Goal: Task Accomplishment & Management: Manage account settings

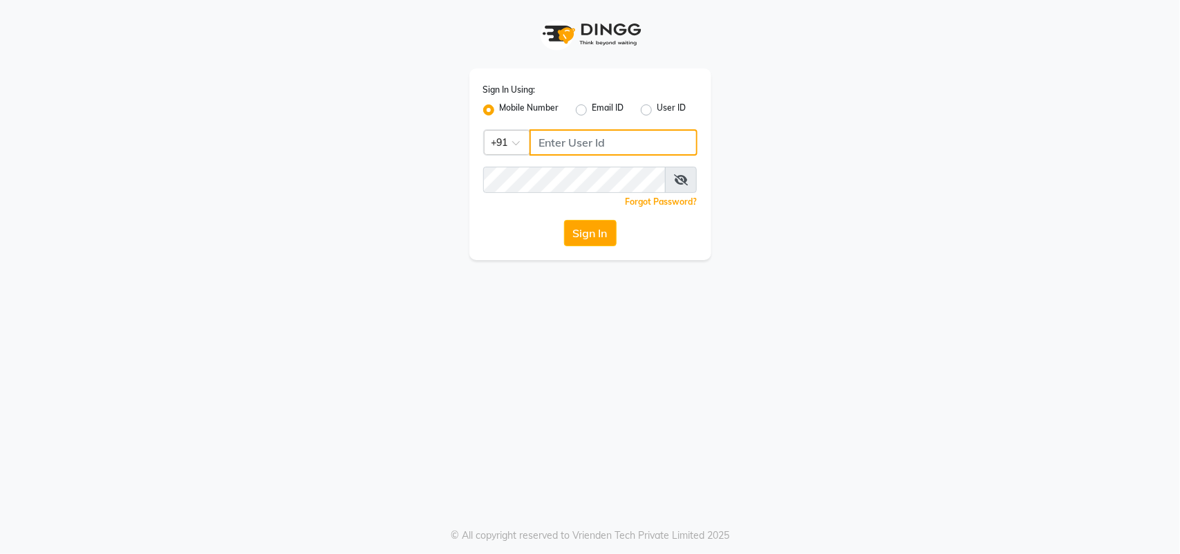
click at [578, 140] on input "Username" at bounding box center [613, 142] width 168 height 26
type input "9136087767"
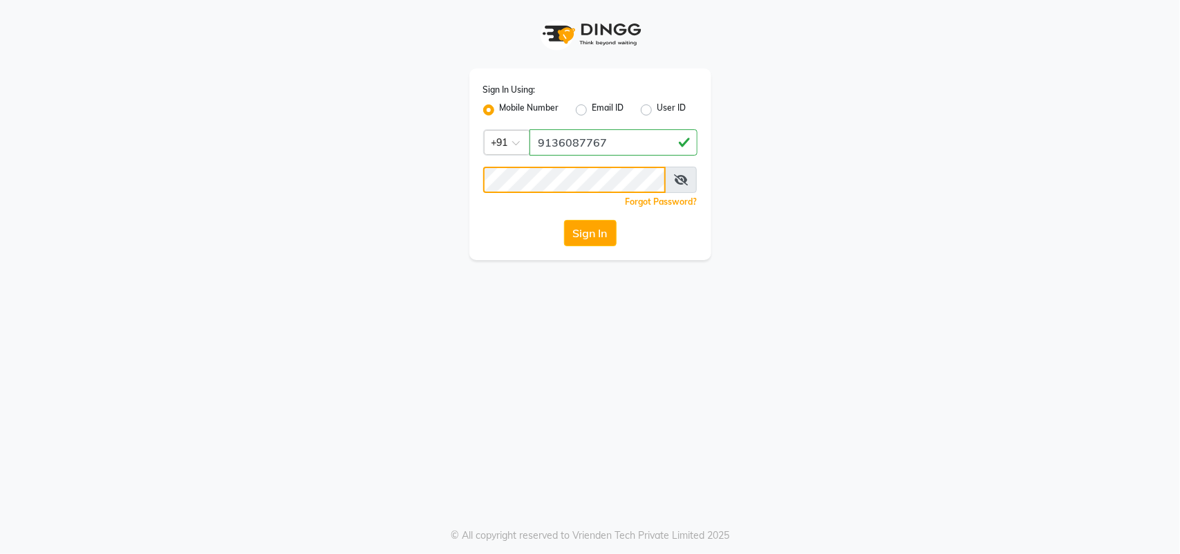
click at [564, 220] on button "Sign In" at bounding box center [590, 233] width 53 height 26
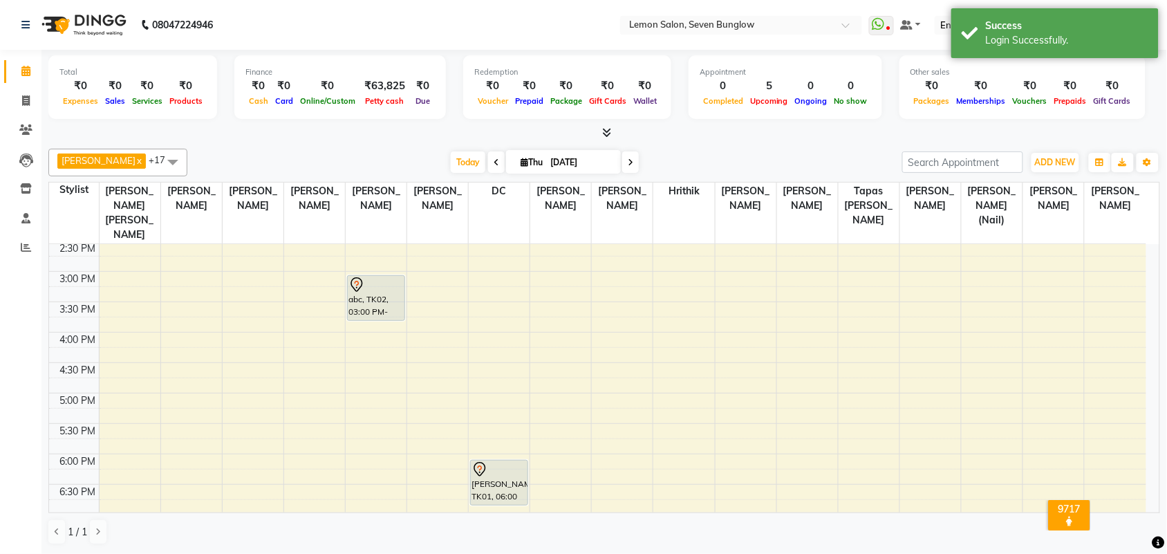
scroll to position [147, 0]
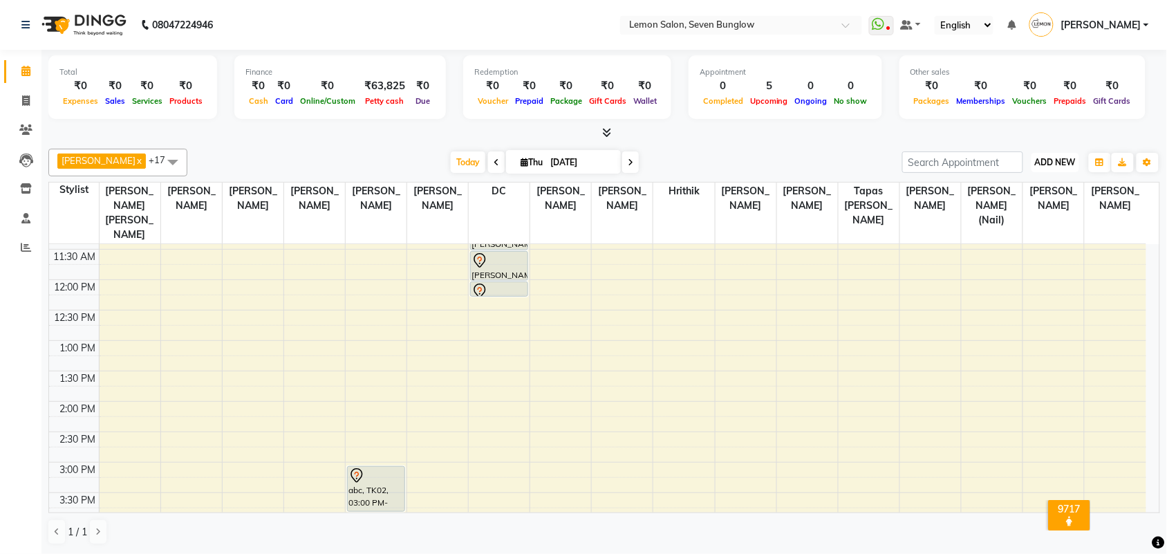
click at [1057, 169] on button "ADD NEW Toggle Dropdown" at bounding box center [1055, 162] width 48 height 19
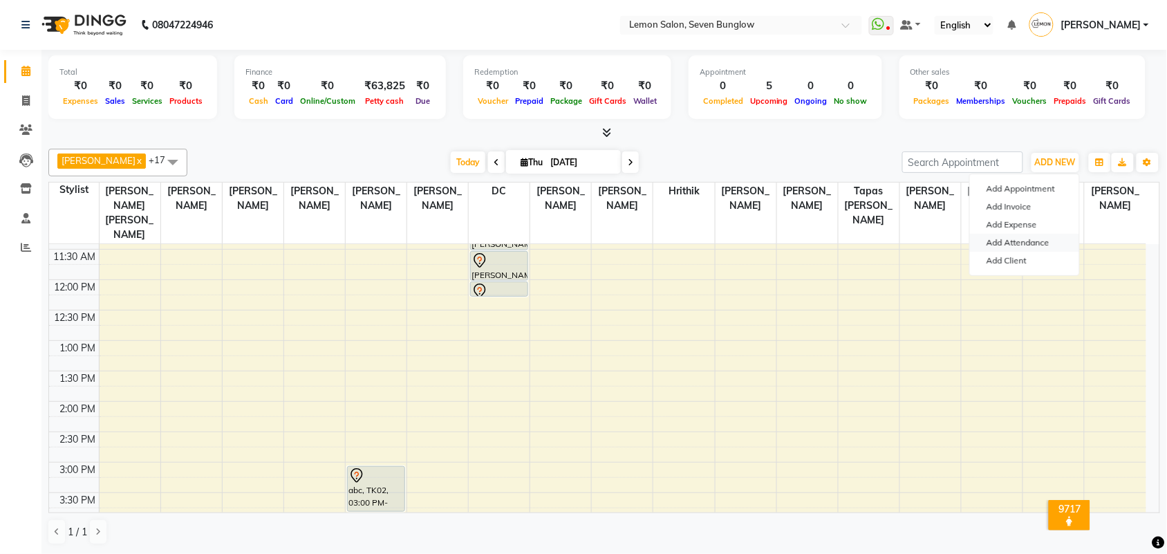
click at [1039, 243] on link "Add Attendance" at bounding box center [1024, 243] width 109 height 18
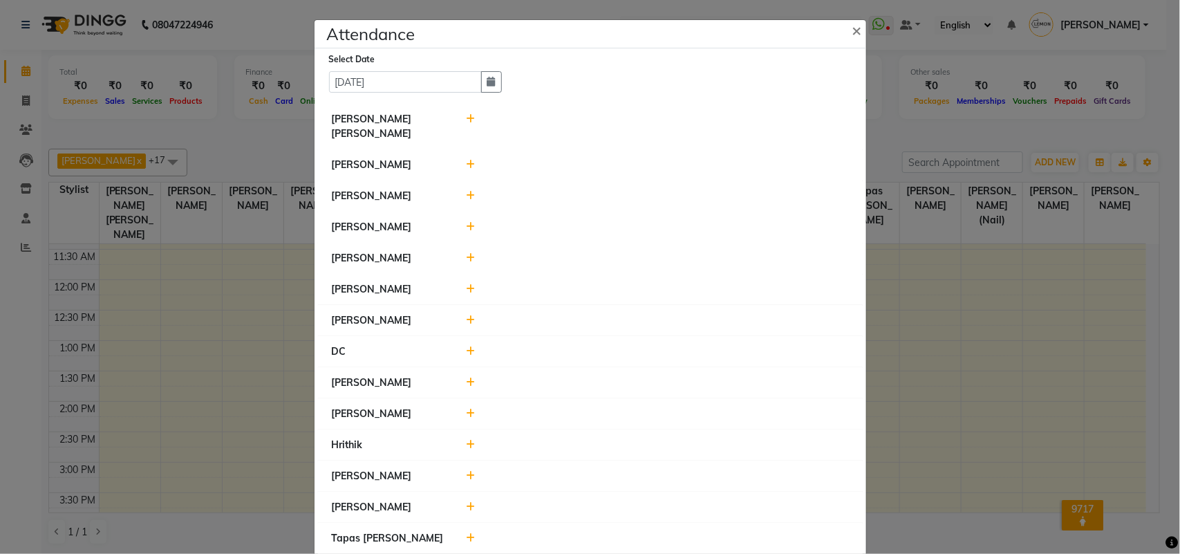
click at [466, 162] on icon at bounding box center [470, 165] width 9 height 10
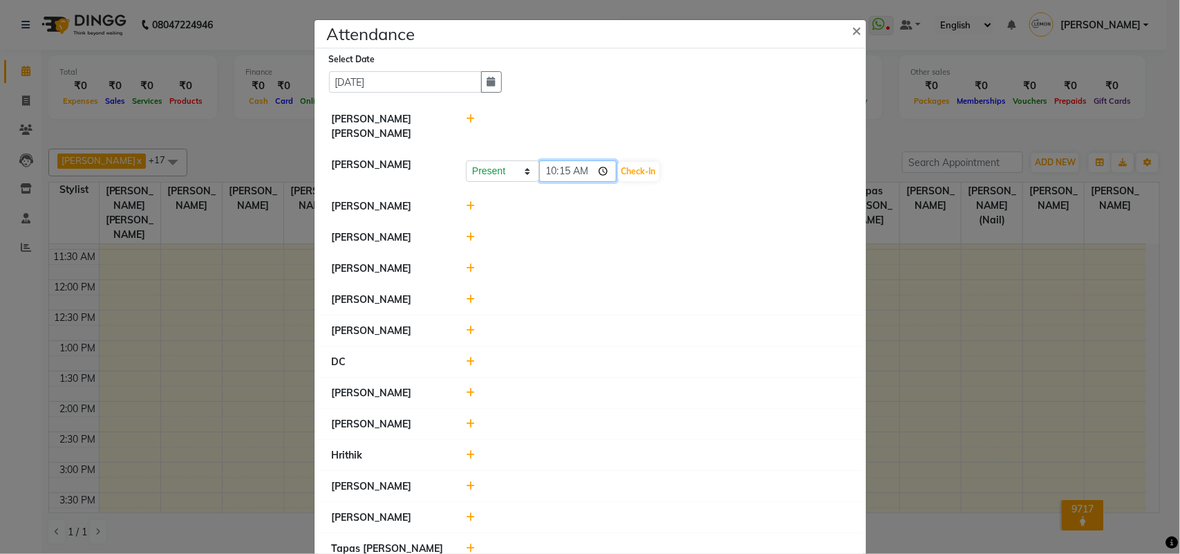
click at [613, 167] on input "10:15" at bounding box center [577, 170] width 77 height 21
click at [624, 167] on button "Check-In" at bounding box center [638, 171] width 41 height 19
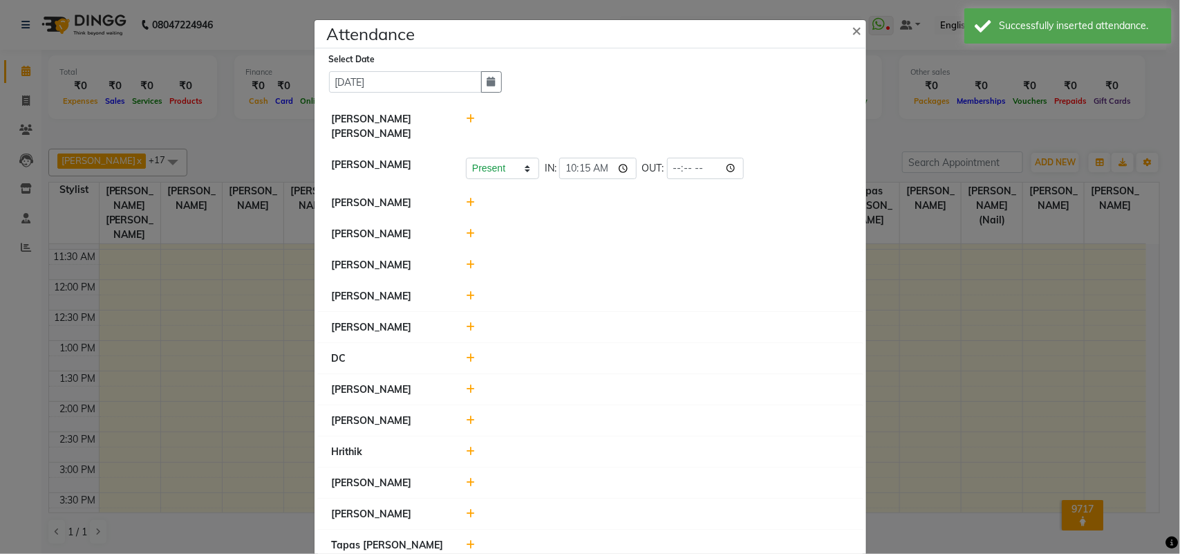
drag, startPoint x: 125, startPoint y: 190, endPoint x: 281, endPoint y: 21, distance: 230.3
click at [126, 189] on ngb-modal-window "Attendance × Select Date [DATE] [PERSON_NAME] [PERSON_NAME] Kandu [PERSON_NAME]…" at bounding box center [590, 277] width 1180 height 554
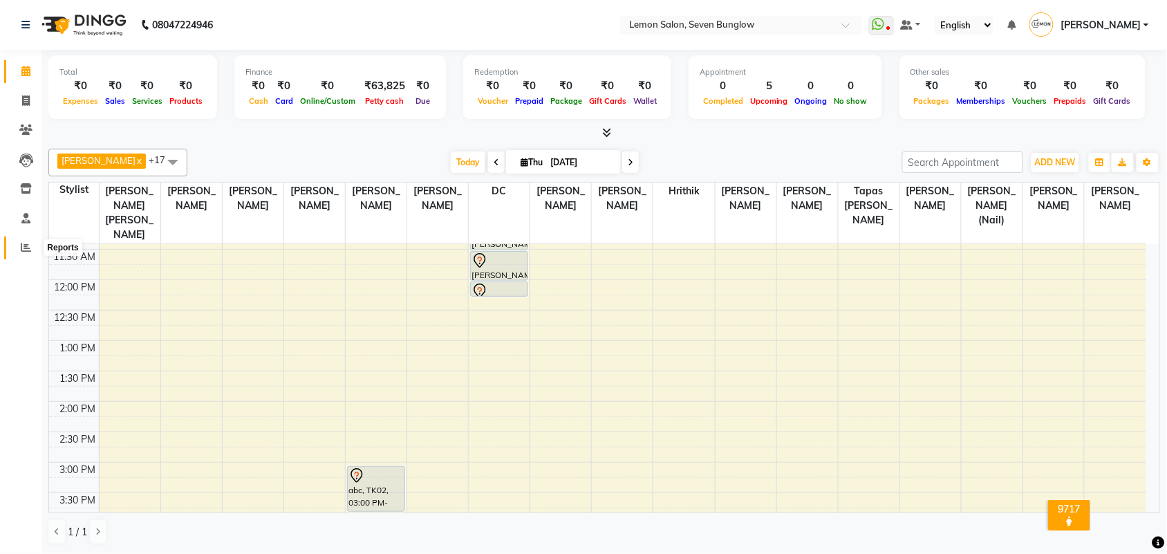
click at [32, 245] on span at bounding box center [26, 248] width 24 height 16
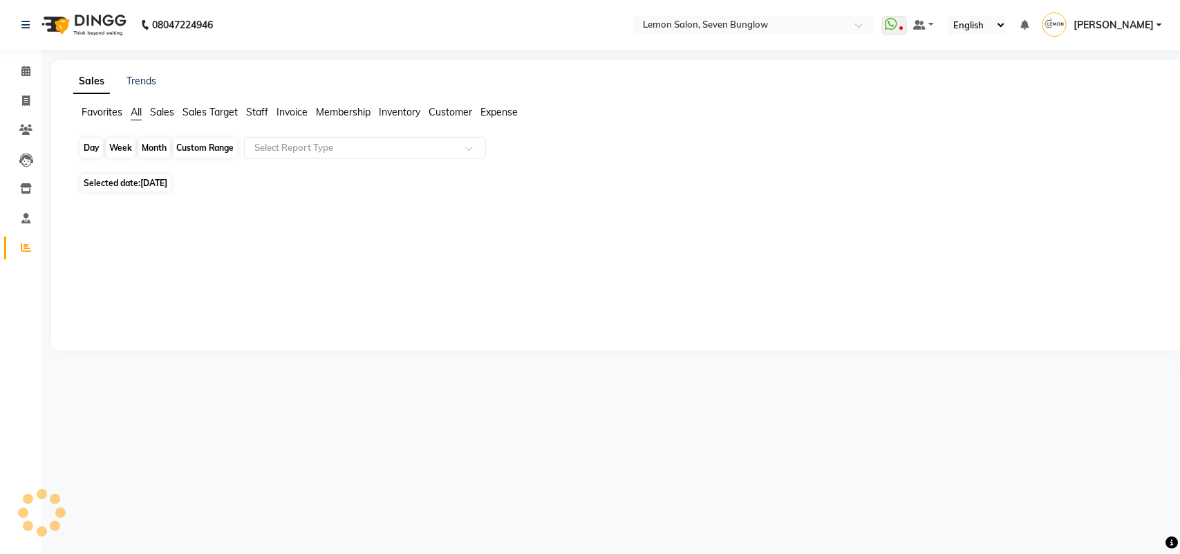
click at [100, 151] on div "Day" at bounding box center [91, 147] width 23 height 19
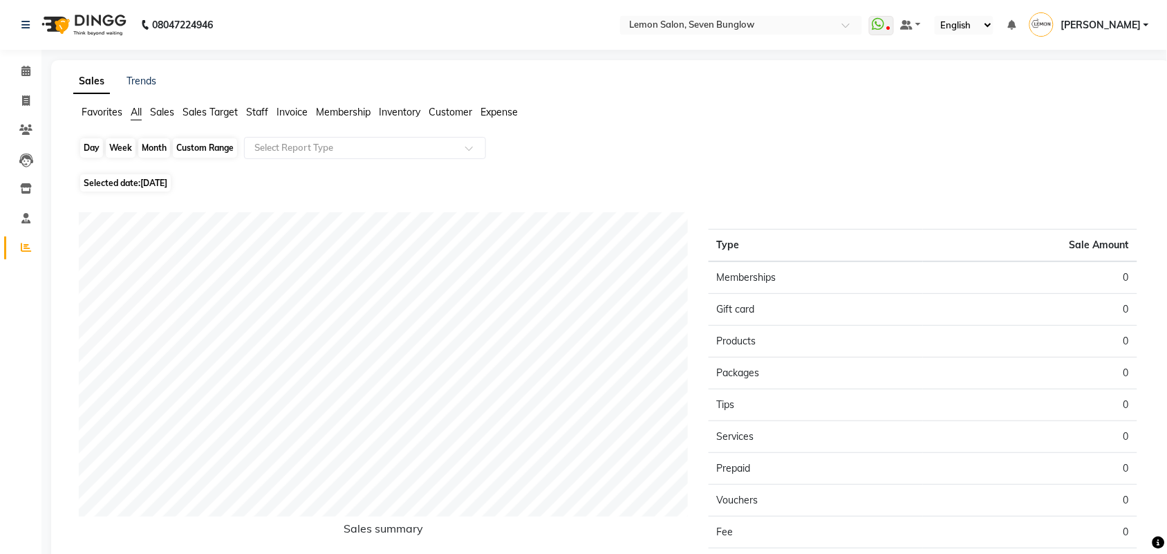
click at [93, 150] on div "Day" at bounding box center [91, 147] width 23 height 19
select select "9"
select select "2025"
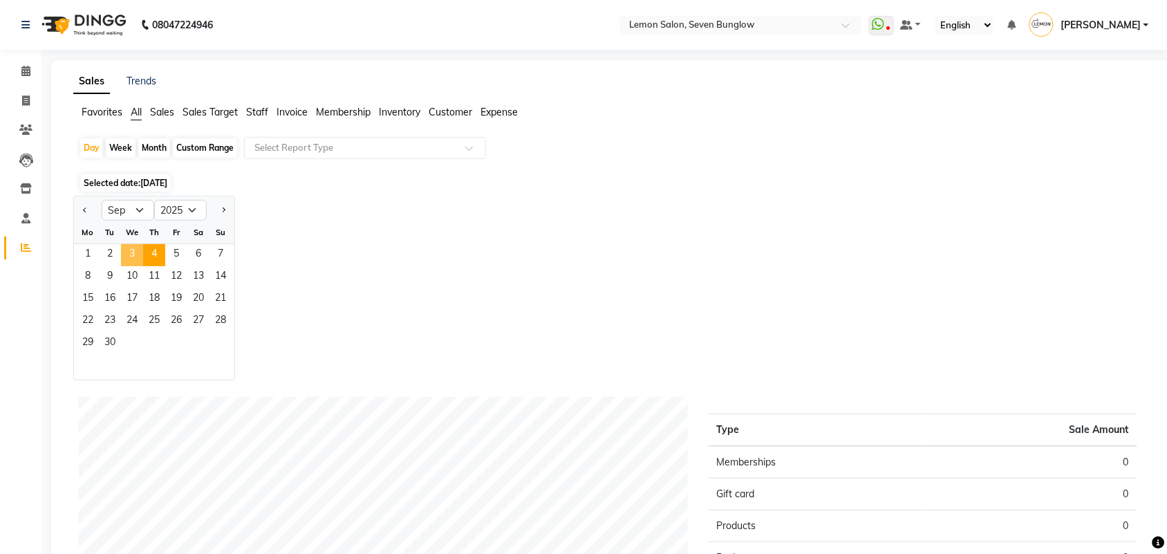
click at [131, 250] on span "3" at bounding box center [132, 255] width 22 height 22
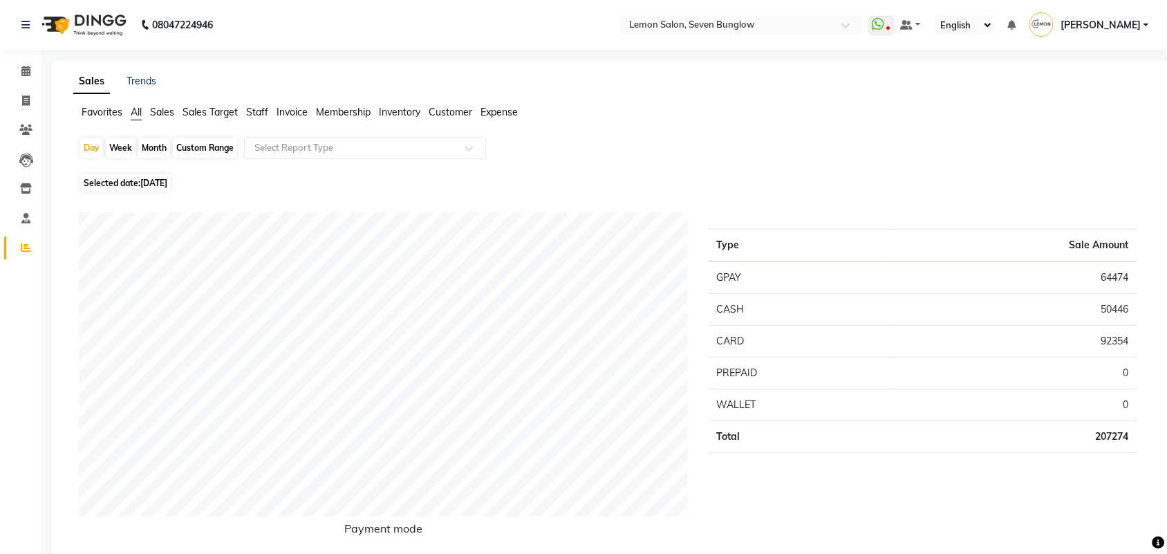
click at [502, 115] on span "Expense" at bounding box center [498, 112] width 37 height 12
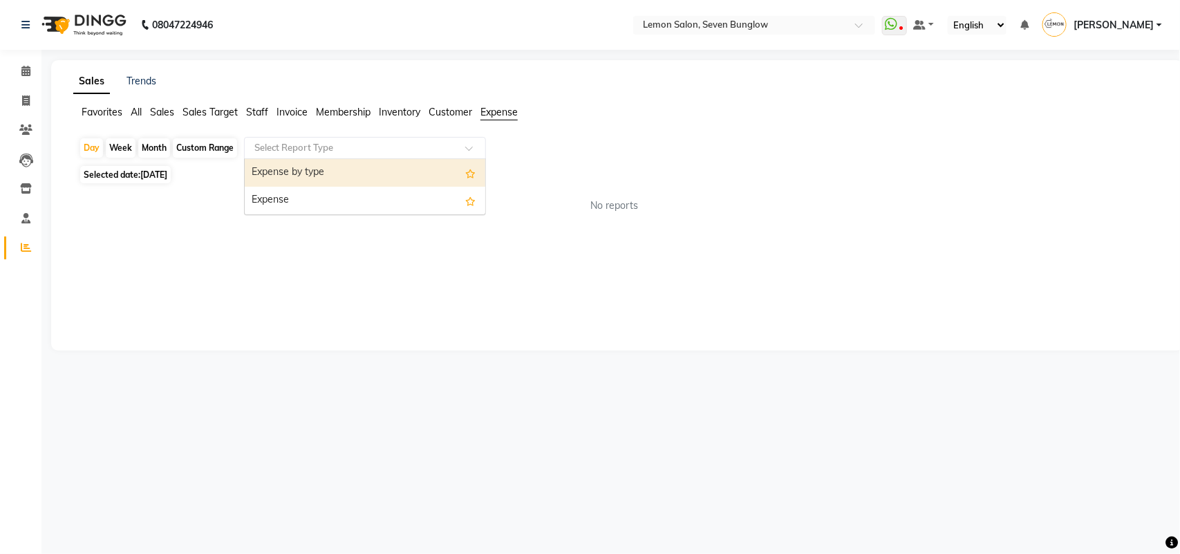
drag, startPoint x: 460, startPoint y: 149, endPoint x: 443, endPoint y: 171, distance: 27.6
click at [460, 153] on div at bounding box center [365, 148] width 240 height 14
click at [426, 167] on div "Expense by type" at bounding box center [365, 173] width 240 height 28
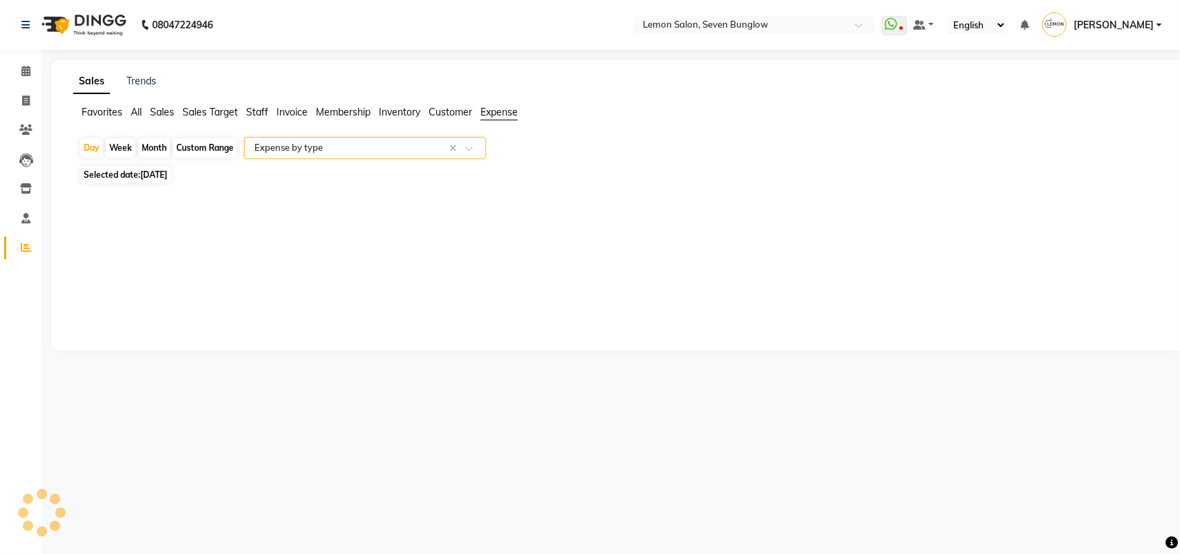
select select "csv"
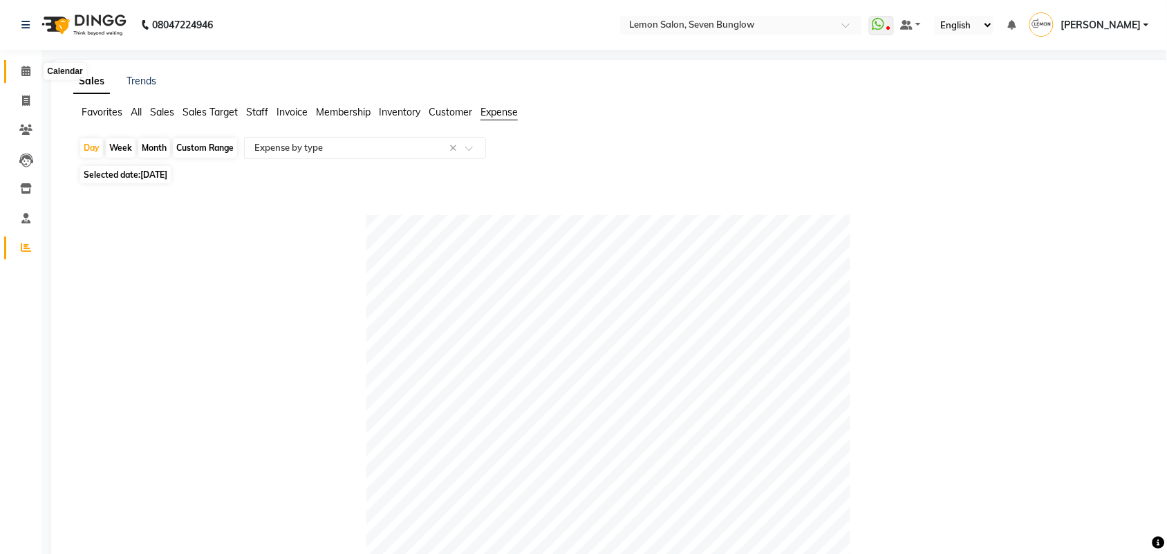
click at [32, 76] on span at bounding box center [26, 72] width 24 height 16
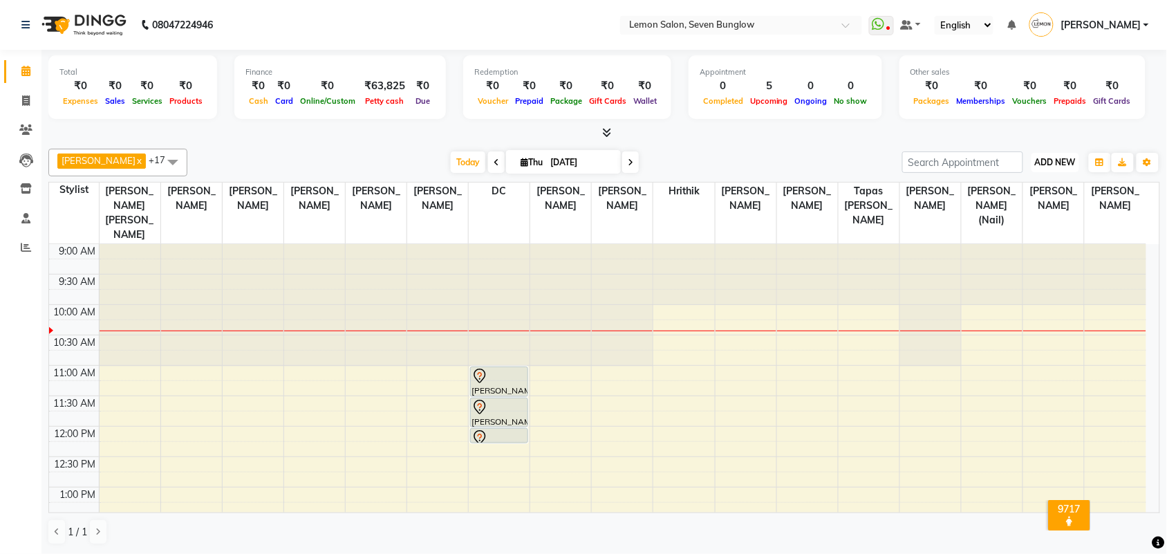
click at [1061, 153] on button "ADD NEW Toggle Dropdown" at bounding box center [1055, 162] width 48 height 19
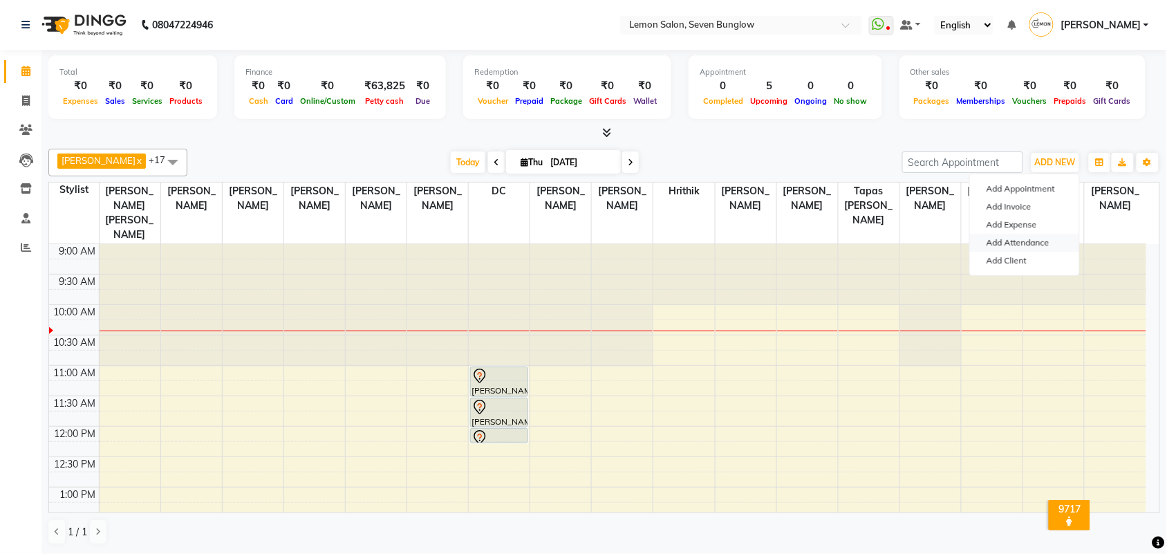
click at [1035, 236] on link "Add Attendance" at bounding box center [1024, 243] width 109 height 18
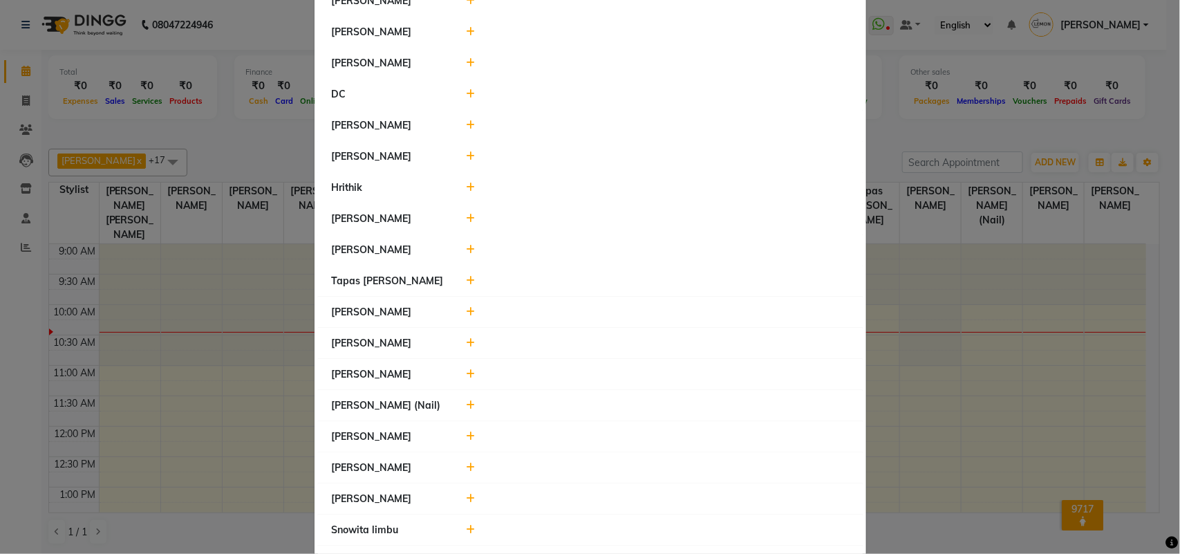
scroll to position [313, 0]
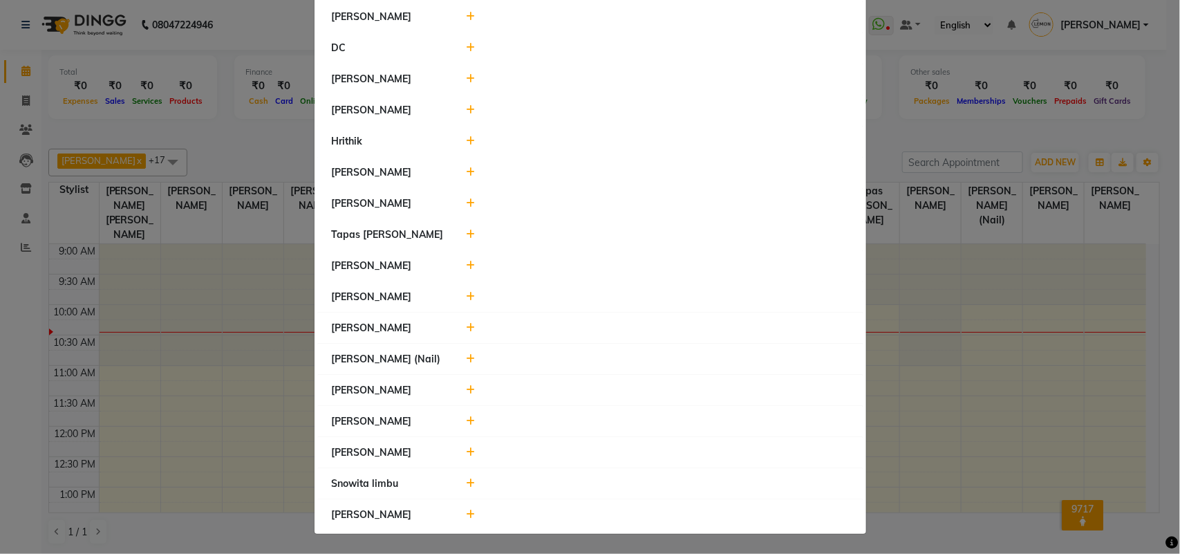
click at [466, 234] on icon at bounding box center [470, 234] width 9 height 10
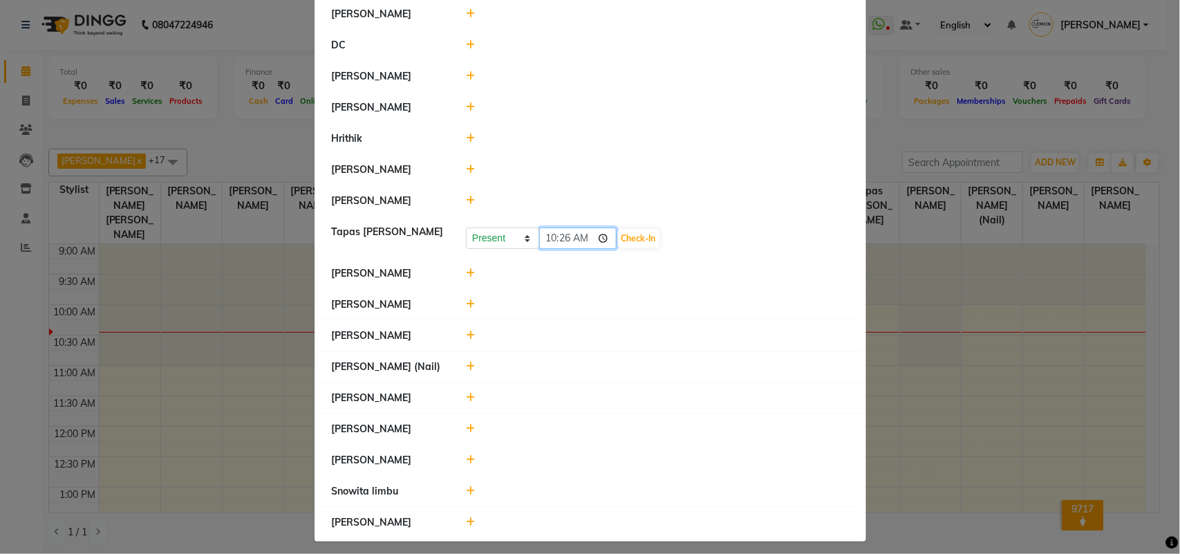
click at [563, 238] on input "10:26" at bounding box center [577, 237] width 77 height 21
type input "10:00"
click at [637, 232] on button "Check-In" at bounding box center [638, 238] width 41 height 19
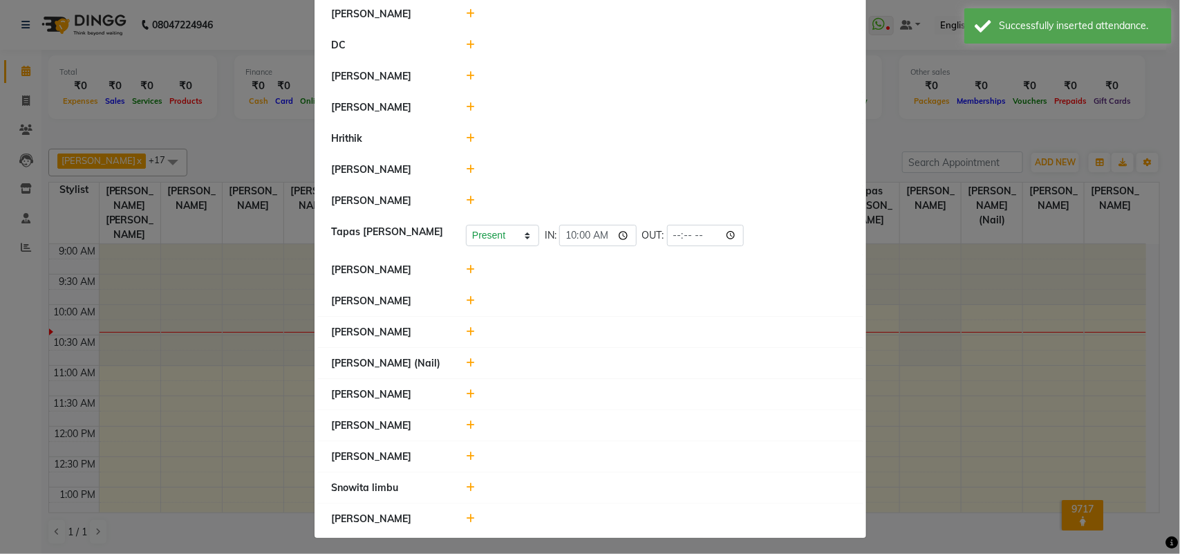
scroll to position [320, 0]
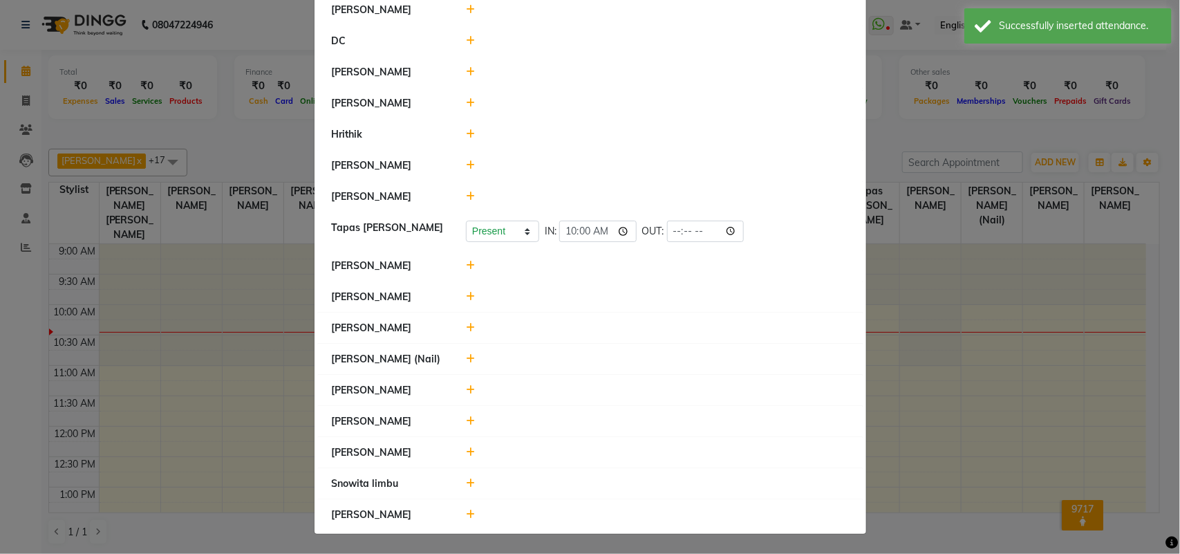
click at [466, 294] on icon at bounding box center [470, 297] width 9 height 10
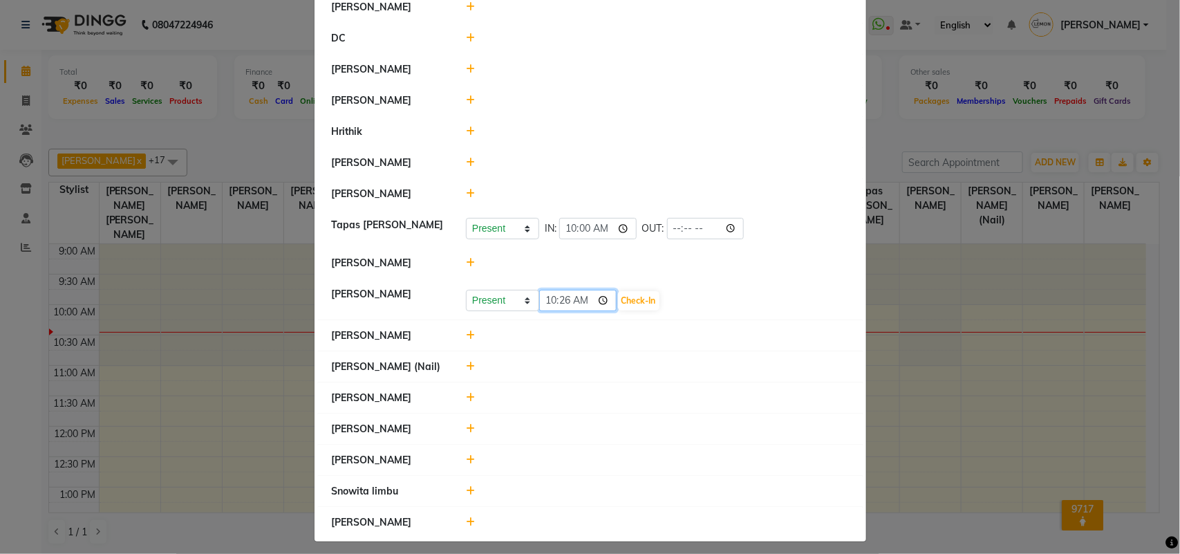
click at [560, 299] on input "10:26" at bounding box center [577, 300] width 77 height 21
type input "10:01"
click at [641, 301] on button "Check-In" at bounding box center [638, 300] width 41 height 19
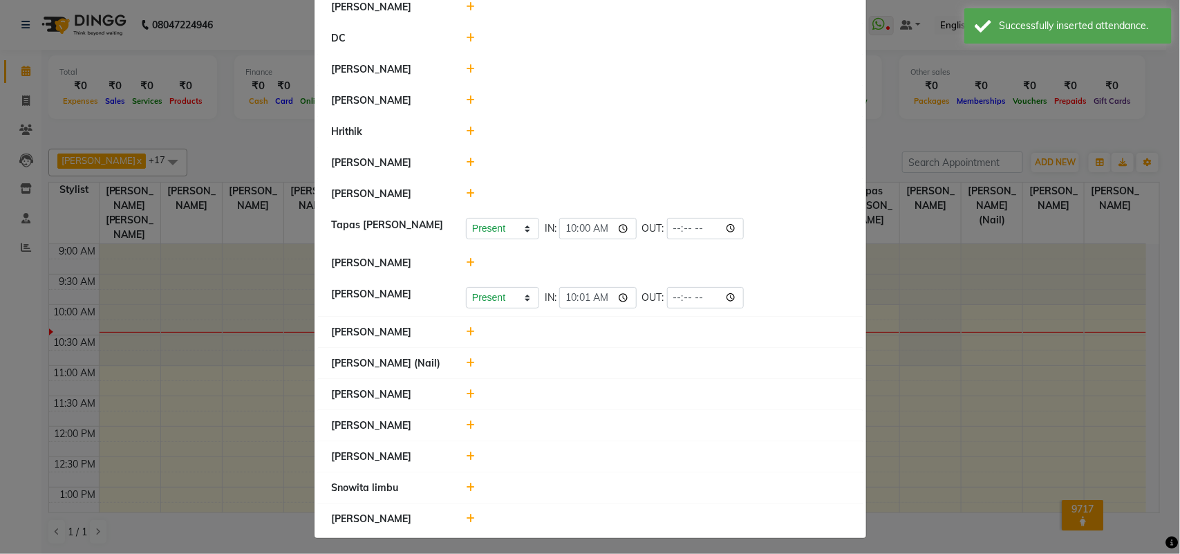
click at [466, 197] on icon at bounding box center [470, 194] width 9 height 10
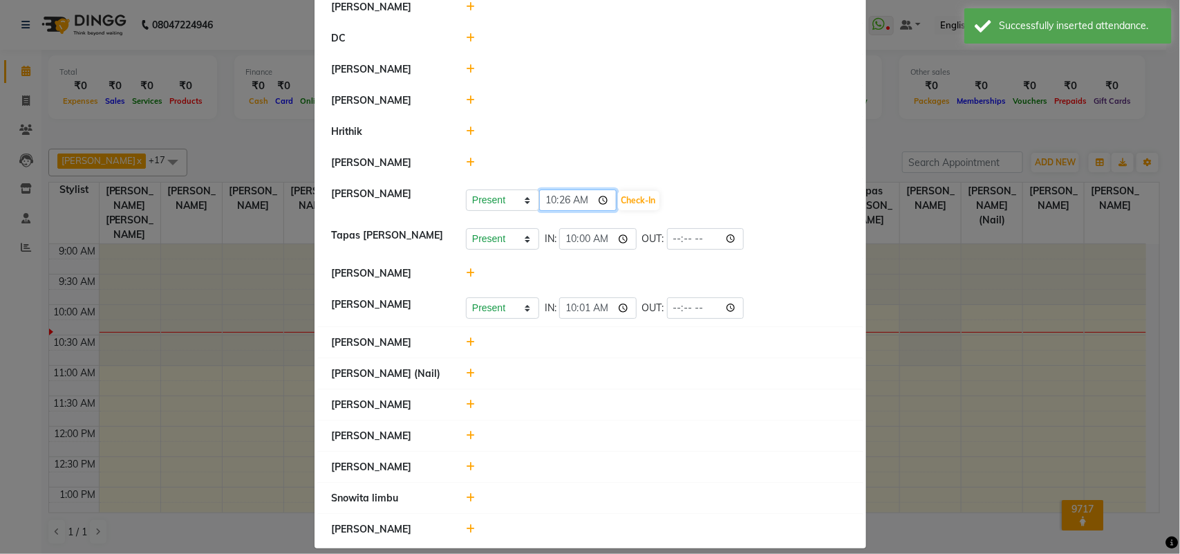
click at [563, 201] on input "10:26" at bounding box center [577, 199] width 77 height 21
type input "10:07"
click at [639, 205] on button "Check-In" at bounding box center [638, 200] width 41 height 19
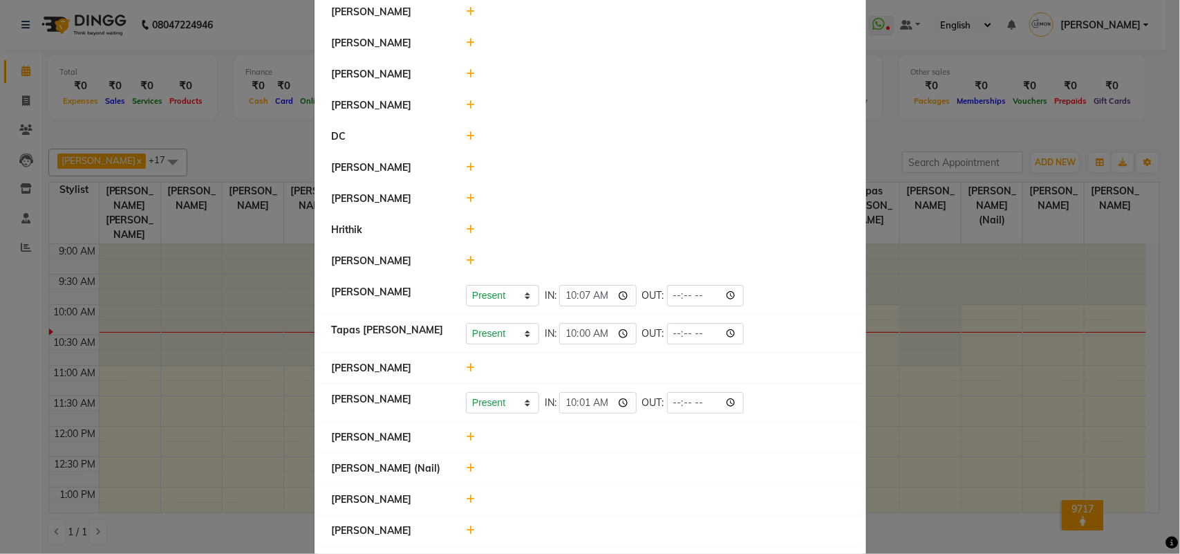
scroll to position [147, 0]
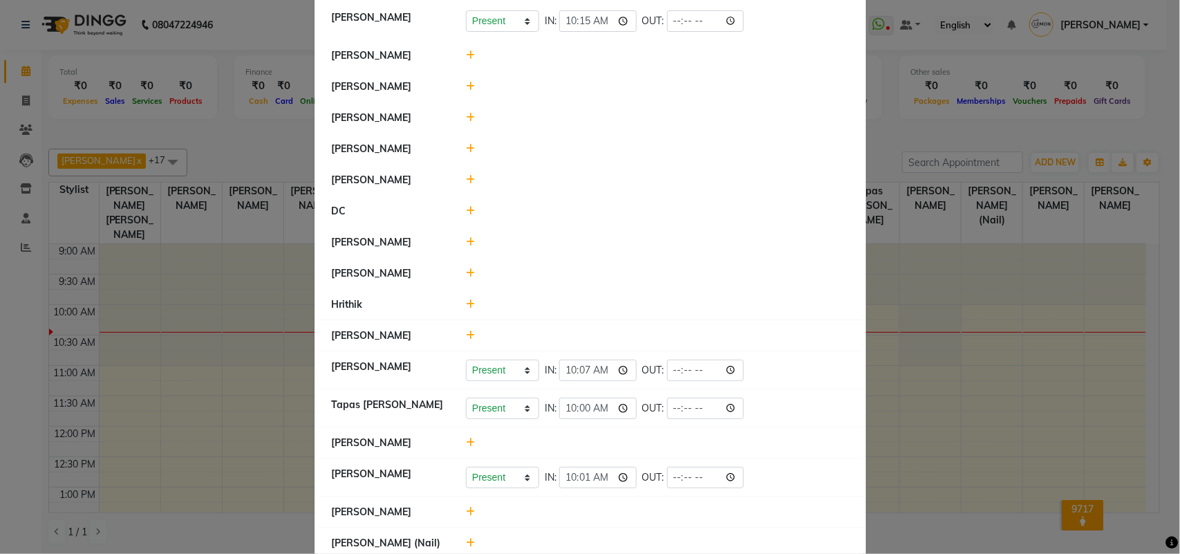
click at [467, 149] on icon at bounding box center [470, 149] width 9 height 10
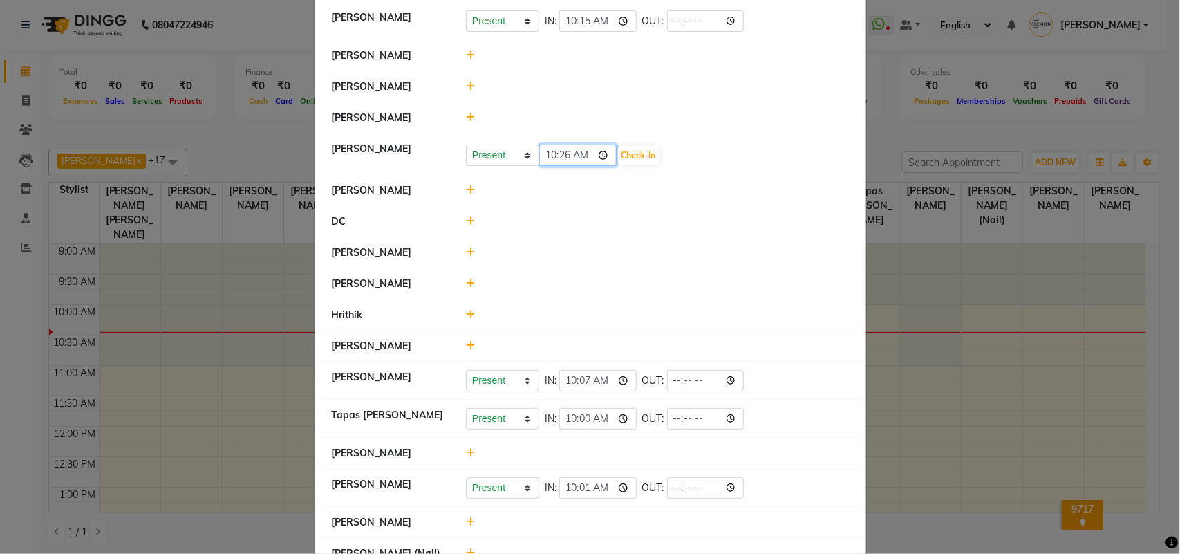
click at [570, 152] on input "10:26" at bounding box center [577, 154] width 77 height 21
click at [567, 155] on input "10:26" at bounding box center [577, 154] width 77 height 21
click at [560, 155] on input "10:26" at bounding box center [577, 154] width 77 height 21
type input "10:11"
click at [641, 152] on button "Check-In" at bounding box center [638, 155] width 41 height 19
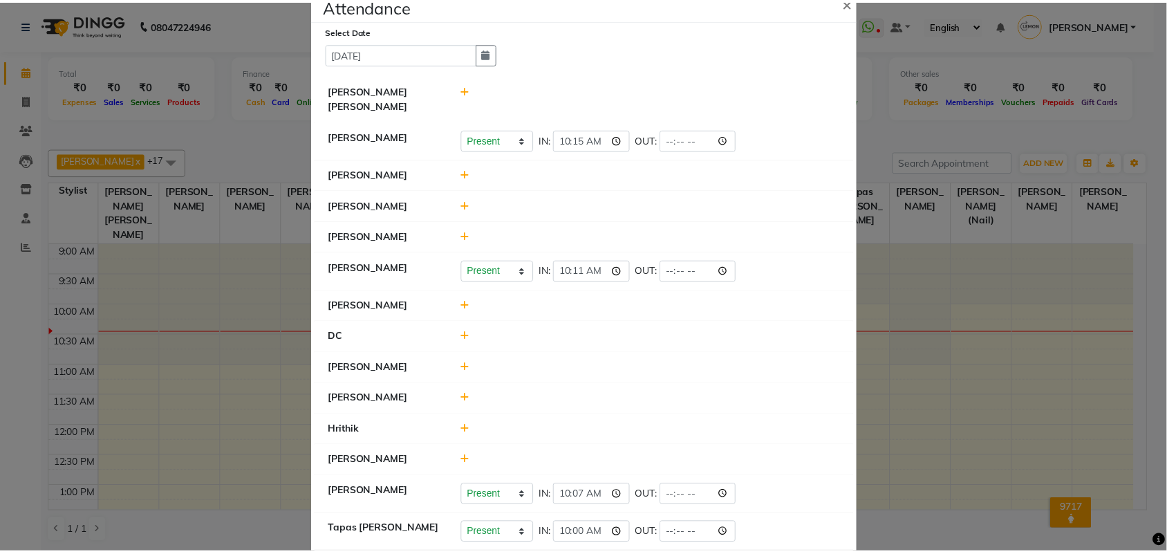
scroll to position [0, 0]
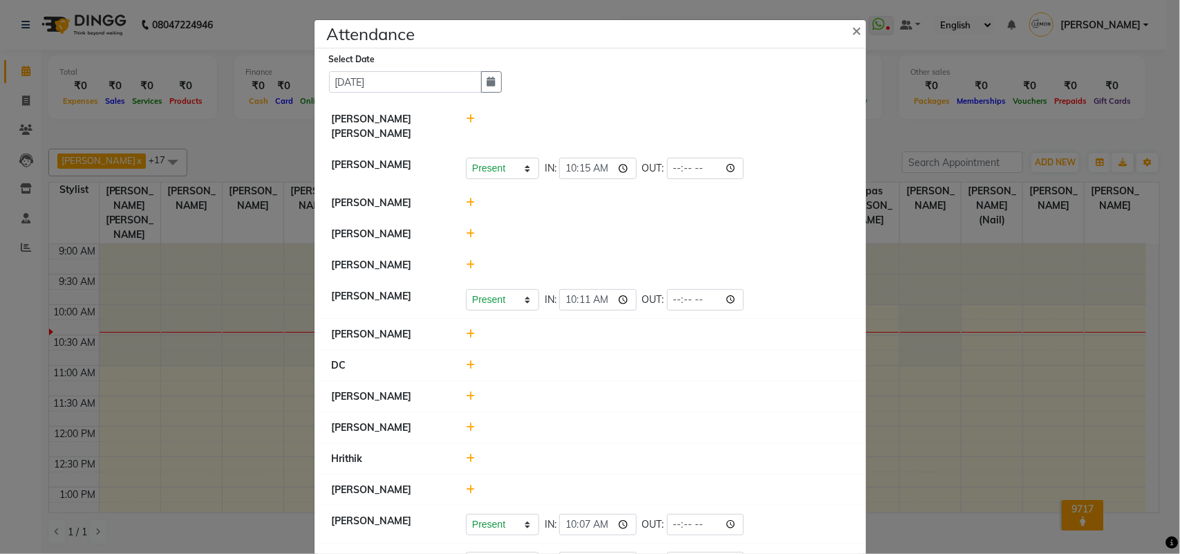
click at [466, 201] on icon at bounding box center [470, 203] width 9 height 10
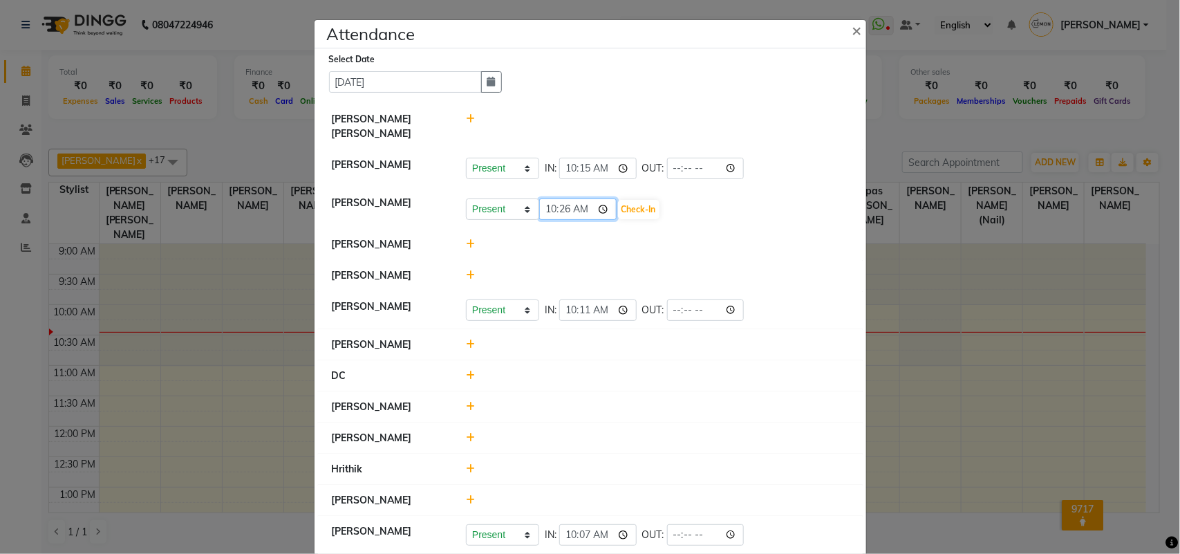
click at [557, 212] on input "10:26" at bounding box center [577, 208] width 77 height 21
type input "10:11"
click at [632, 209] on button "Check-In" at bounding box center [638, 209] width 41 height 19
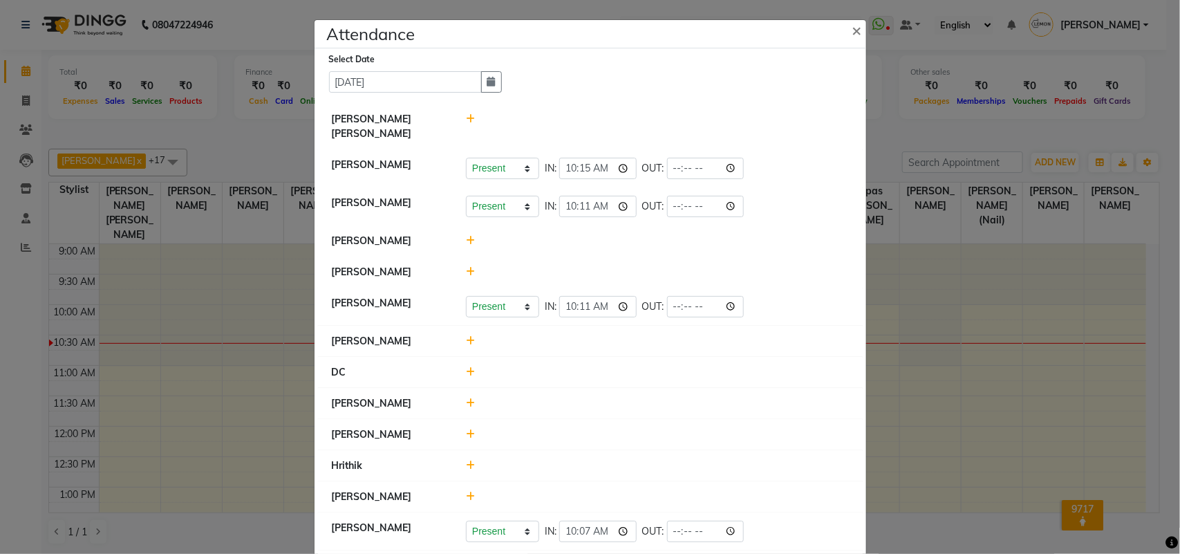
click at [196, 329] on ngb-modal-window "Attendance × Select Date [DATE] [PERSON_NAME] [PERSON_NAME] [PERSON_NAME] Prese…" at bounding box center [590, 277] width 1180 height 554
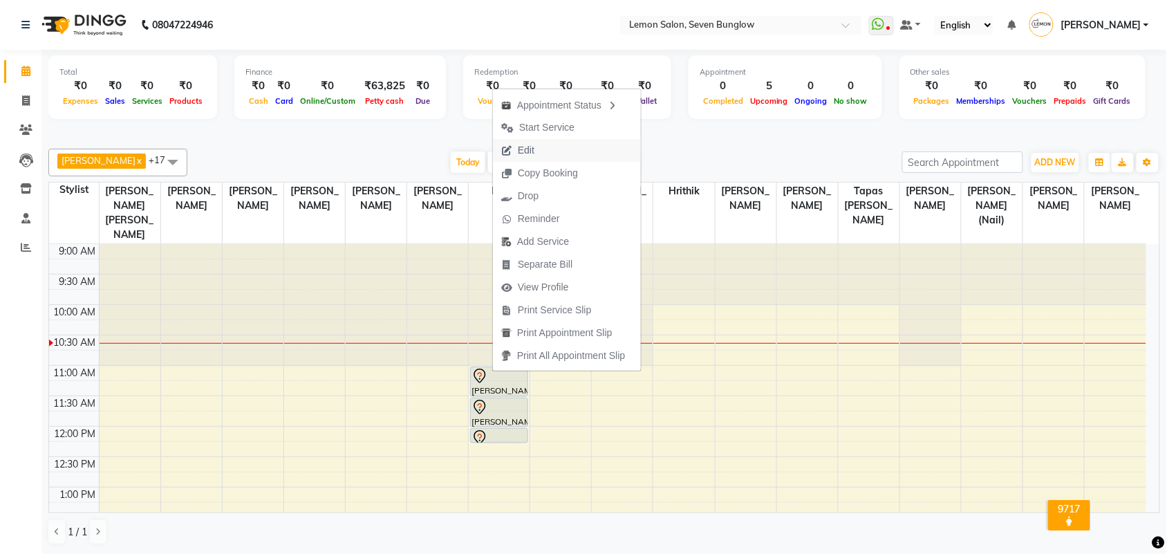
click at [546, 145] on button "Edit" at bounding box center [567, 150] width 148 height 23
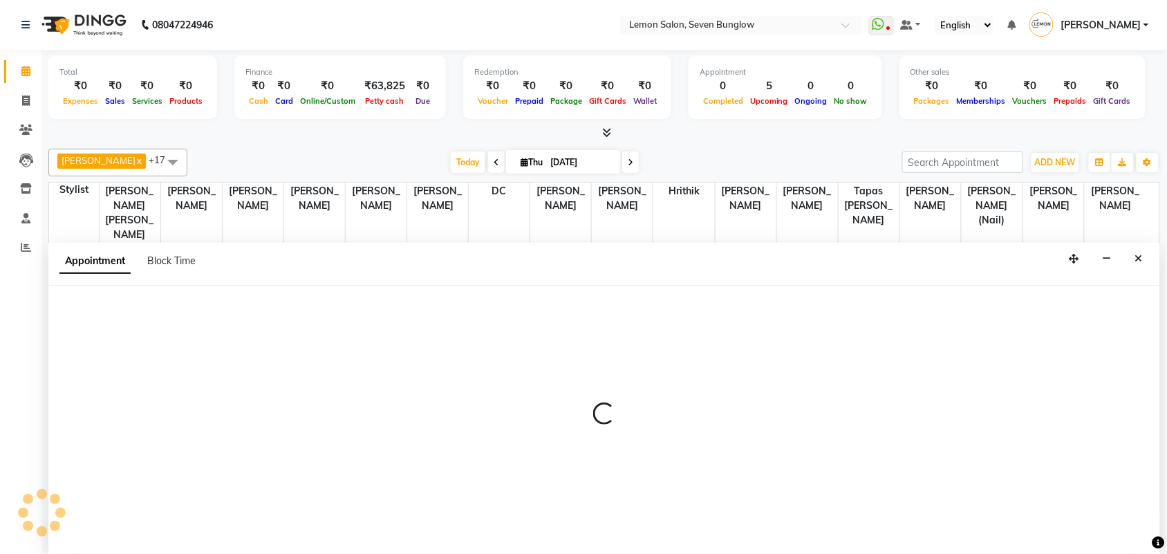
scroll to position [1, 0]
select select "tentative"
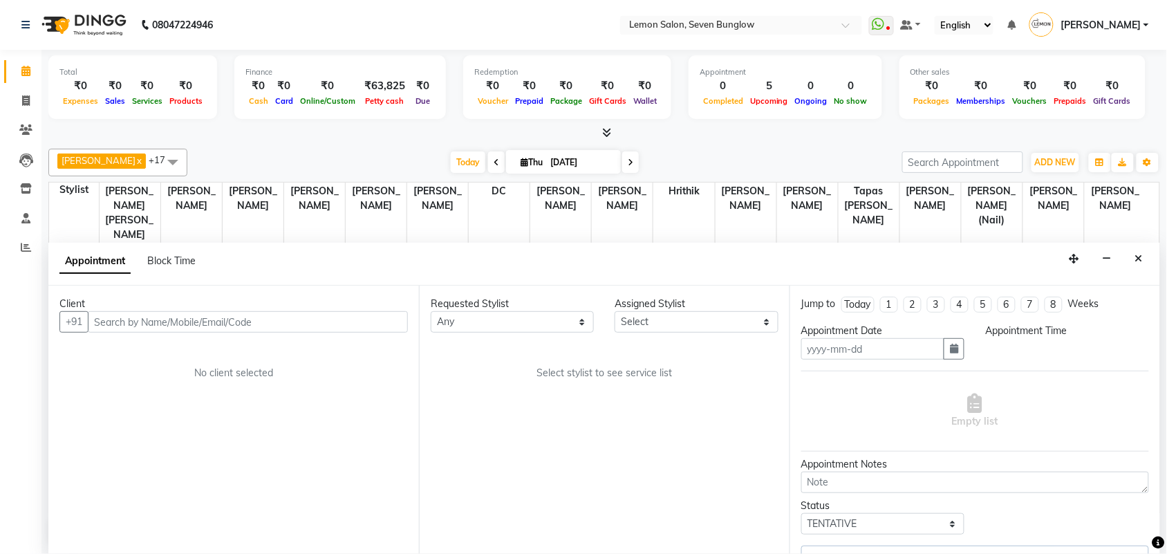
type input "[DATE]"
select select "7887"
select select "660"
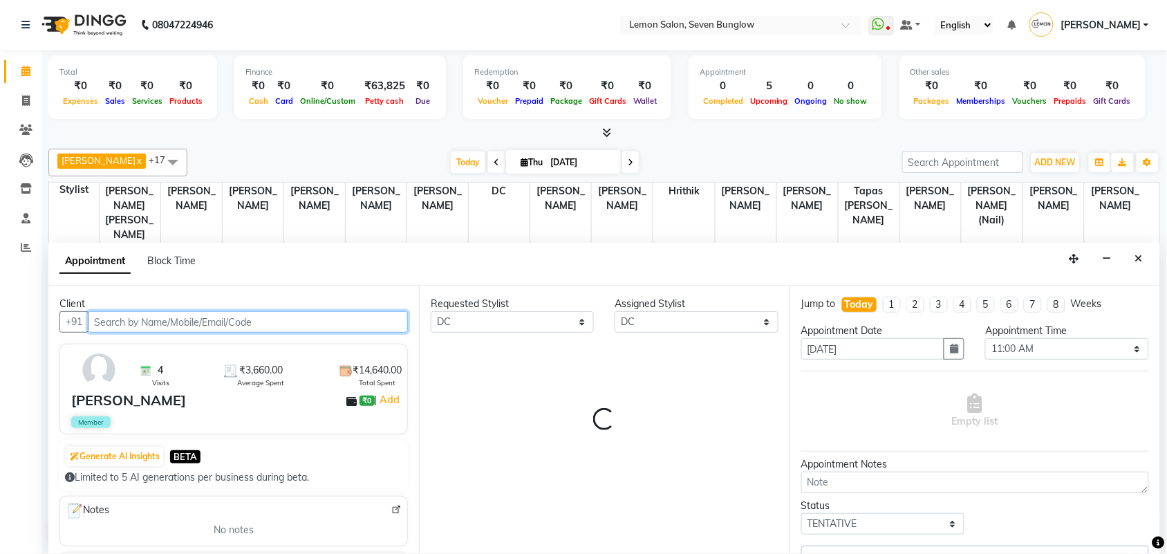
scroll to position [62, 0]
select select "679"
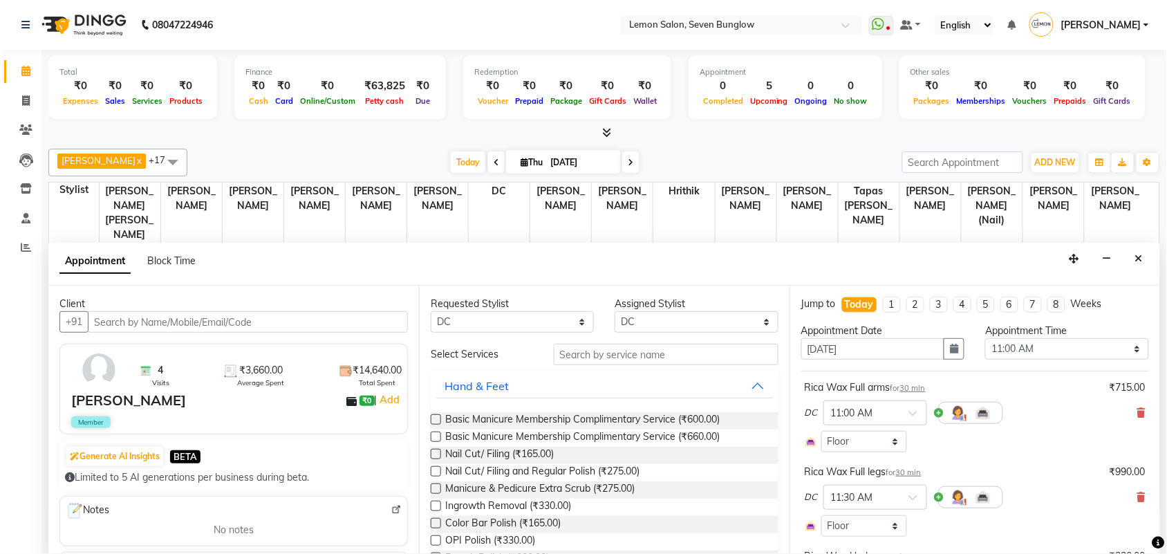
click at [963, 350] on div "Appointment Date [DATE]" at bounding box center [883, 346] width 184 height 47
click at [943, 341] on button "button" at bounding box center [953, 348] width 21 height 21
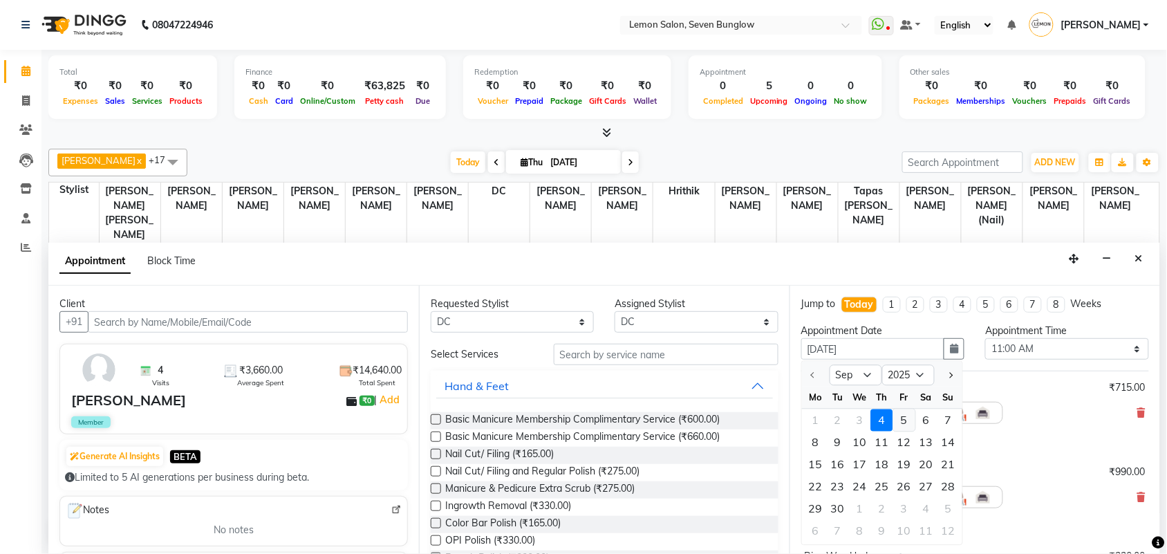
click at [897, 420] on div "5" at bounding box center [904, 420] width 22 height 22
type input "[DATE]"
select select "660"
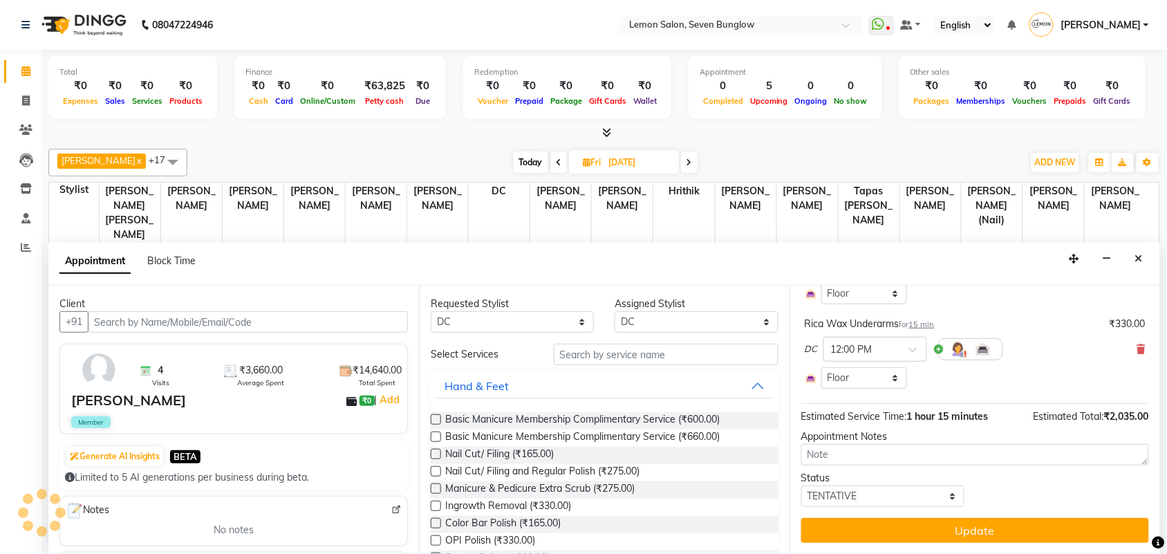
scroll to position [234, 0]
click at [897, 520] on button "Update" at bounding box center [975, 530] width 348 height 25
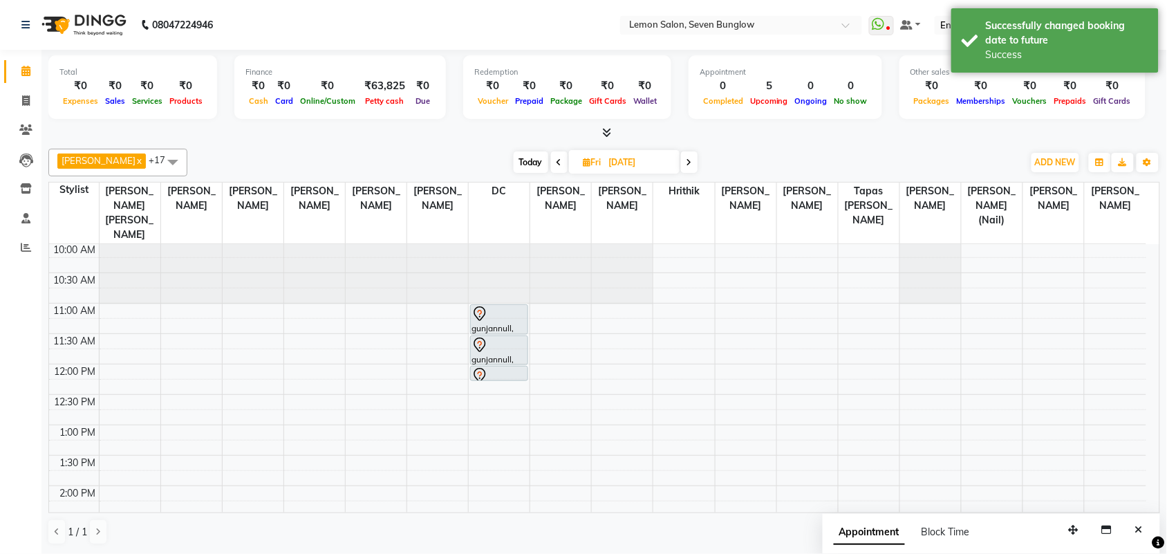
scroll to position [0, 0]
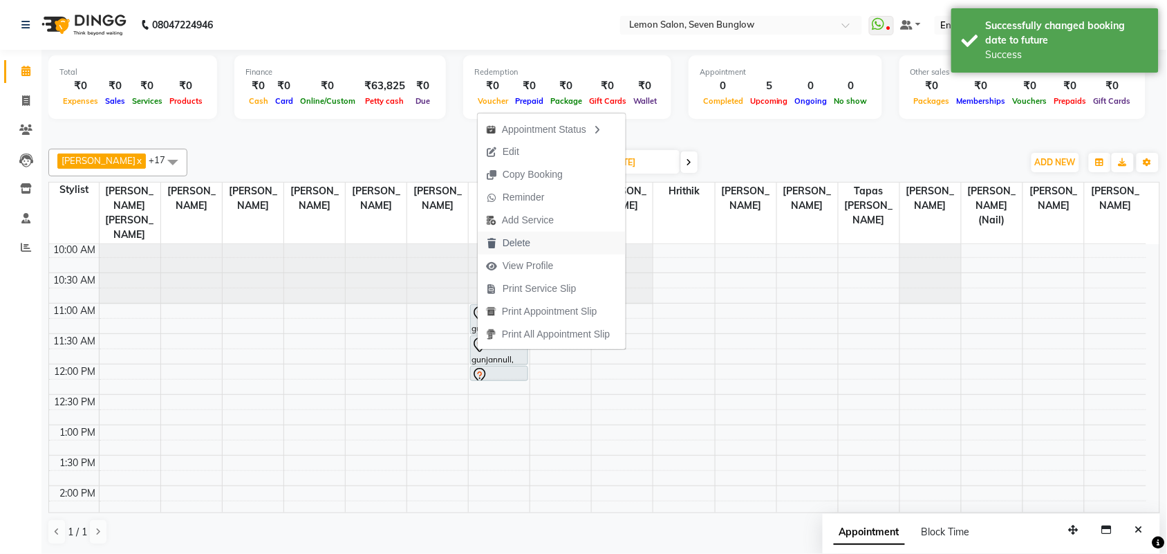
drag, startPoint x: 532, startPoint y: 228, endPoint x: 532, endPoint y: 238, distance: 10.4
click at [532, 238] on ul "Appointment Status Edit Copy Booking Reminder Add Service [GEOGRAPHIC_DATA] Vie…" at bounding box center [551, 231] width 149 height 237
click at [532, 238] on span "Delete" at bounding box center [508, 243] width 61 height 23
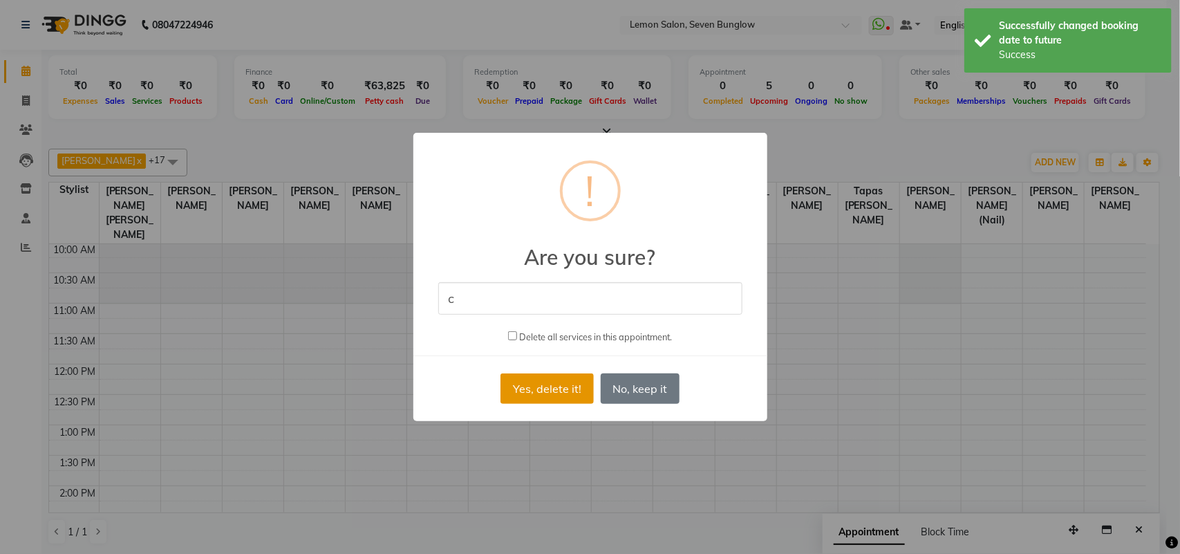
type input "c"
click at [516, 381] on button "Yes, delete it!" at bounding box center [546, 388] width 93 height 30
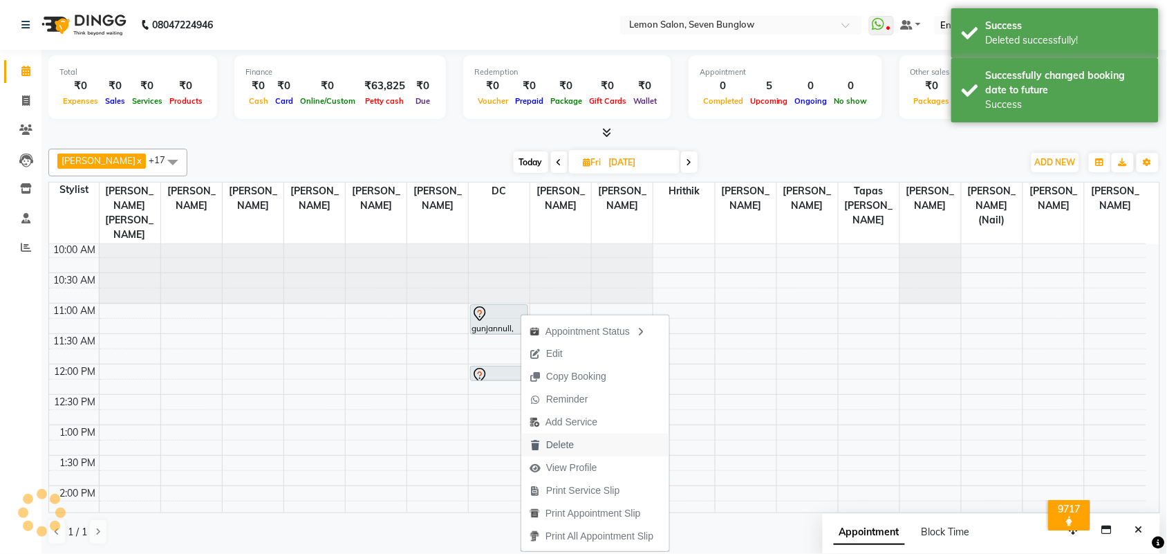
click at [587, 448] on button "Delete" at bounding box center [595, 444] width 148 height 23
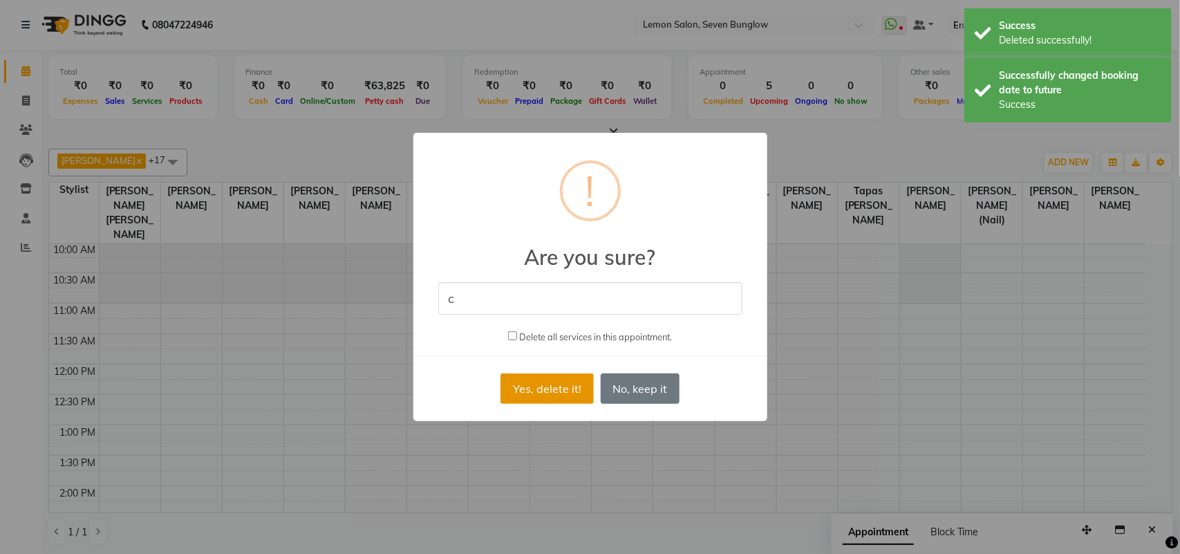
type input "c"
click at [511, 386] on button "Yes, delete it!" at bounding box center [546, 388] width 93 height 30
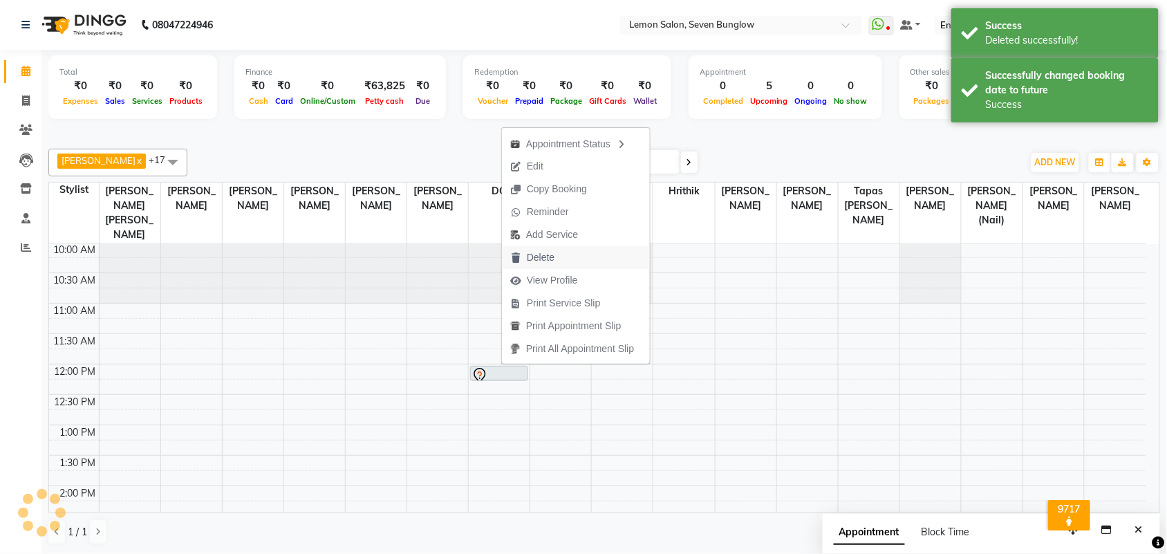
click at [543, 254] on span "Delete" at bounding box center [541, 257] width 28 height 15
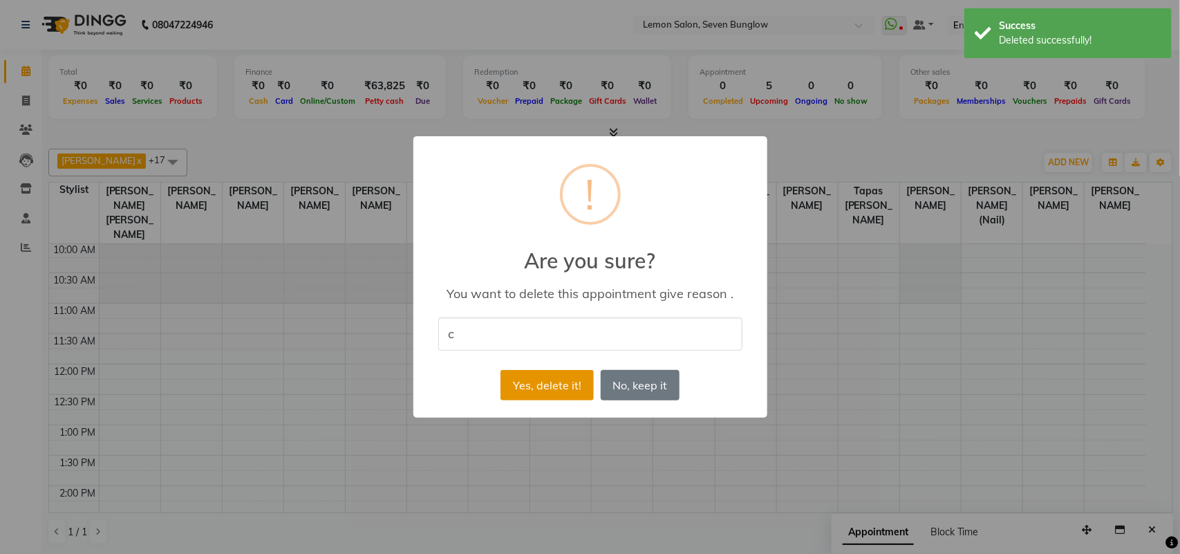
type input "c"
click at [526, 379] on button "Yes, delete it!" at bounding box center [546, 385] width 93 height 30
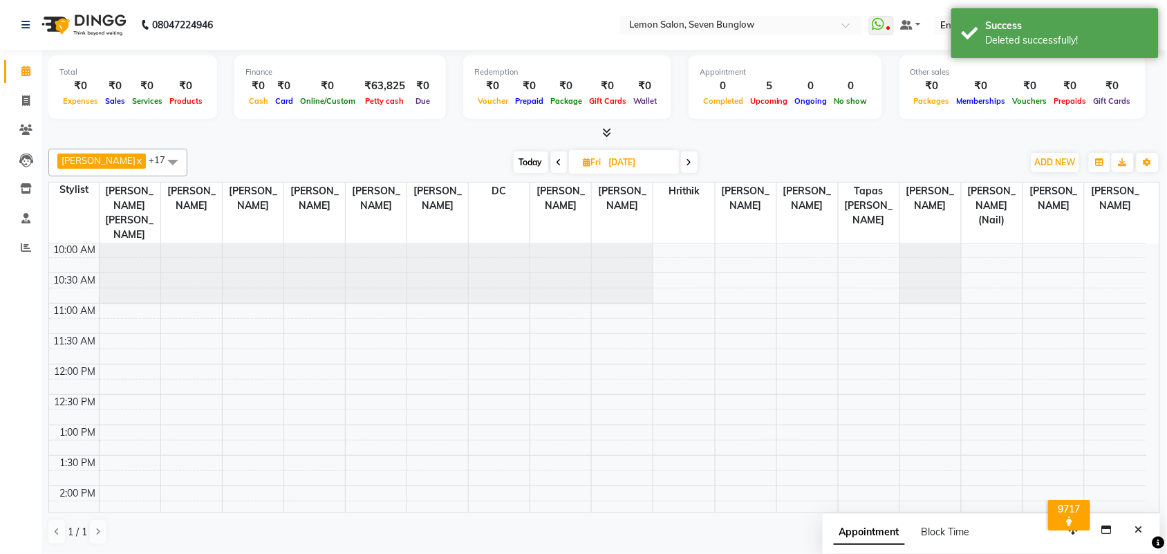
click at [513, 160] on span "Today" at bounding box center [530, 161] width 35 height 21
type input "[DATE]"
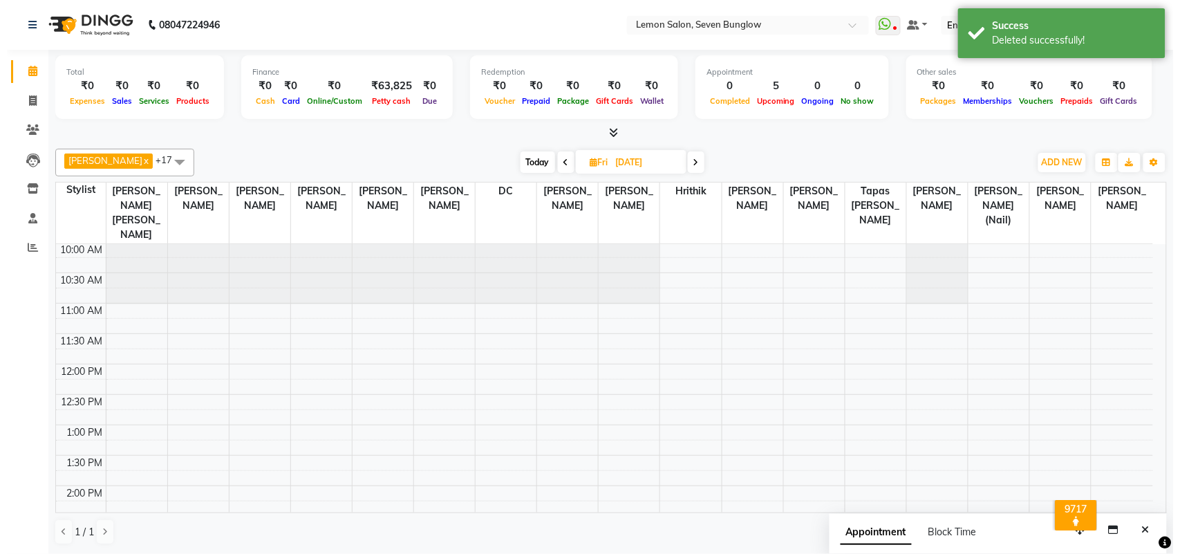
scroll to position [62, 0]
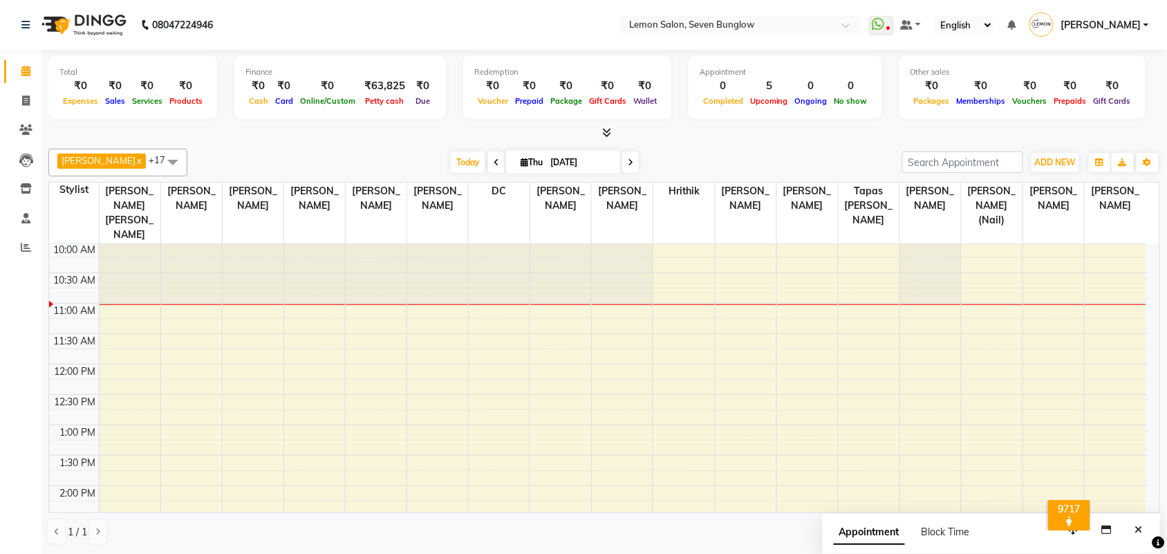
click at [1062, 173] on div "ADD NEW Toggle Dropdown Add Appointment Add Invoice Add Expense Add Attendance …" at bounding box center [1055, 162] width 50 height 22
click at [1069, 149] on div "[PERSON_NAME] x [PERSON_NAME] (Nail) x [PERSON_NAME] x Danish Salmani x [PERSON…" at bounding box center [603, 163] width 1111 height 28
click at [1069, 161] on span "ADD NEW" at bounding box center [1055, 162] width 41 height 10
click at [1057, 237] on link "Add Attendance" at bounding box center [1024, 243] width 109 height 18
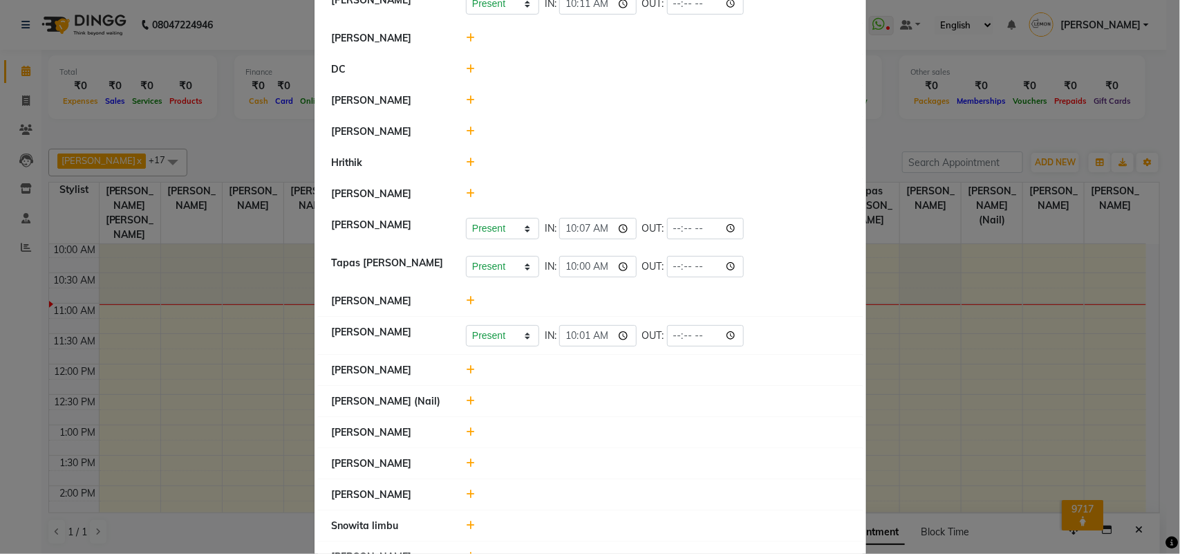
scroll to position [261, 0]
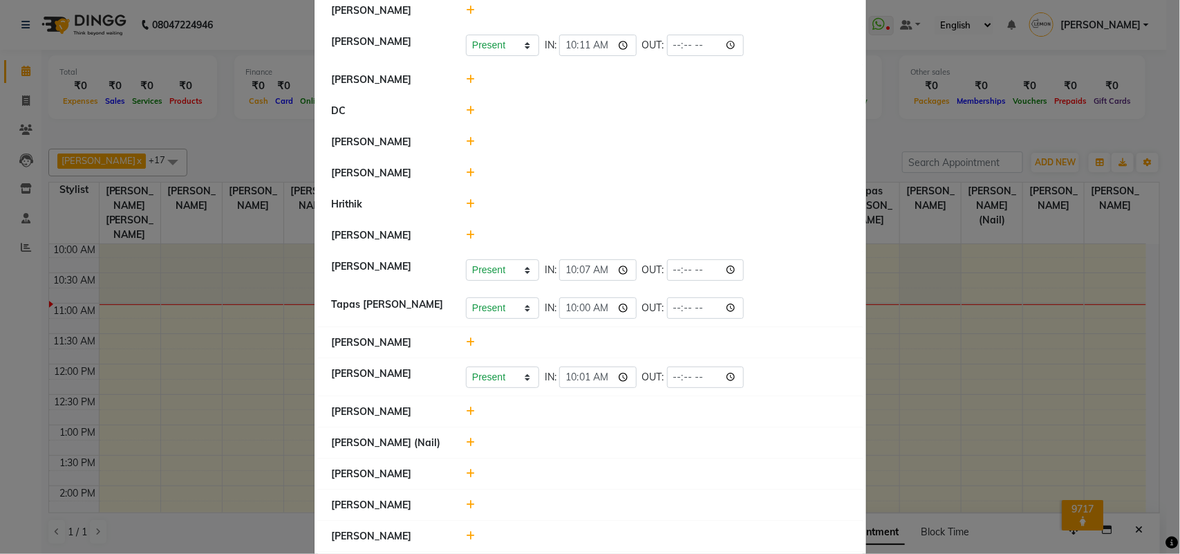
click at [466, 236] on icon at bounding box center [470, 235] width 9 height 10
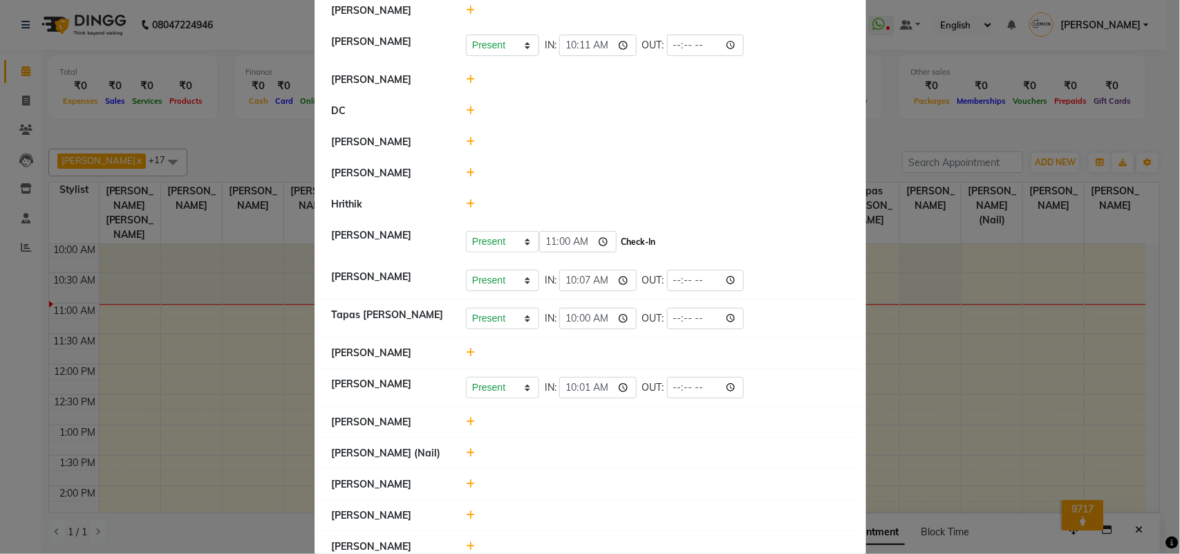
click at [638, 237] on button "Check-In" at bounding box center [638, 241] width 41 height 19
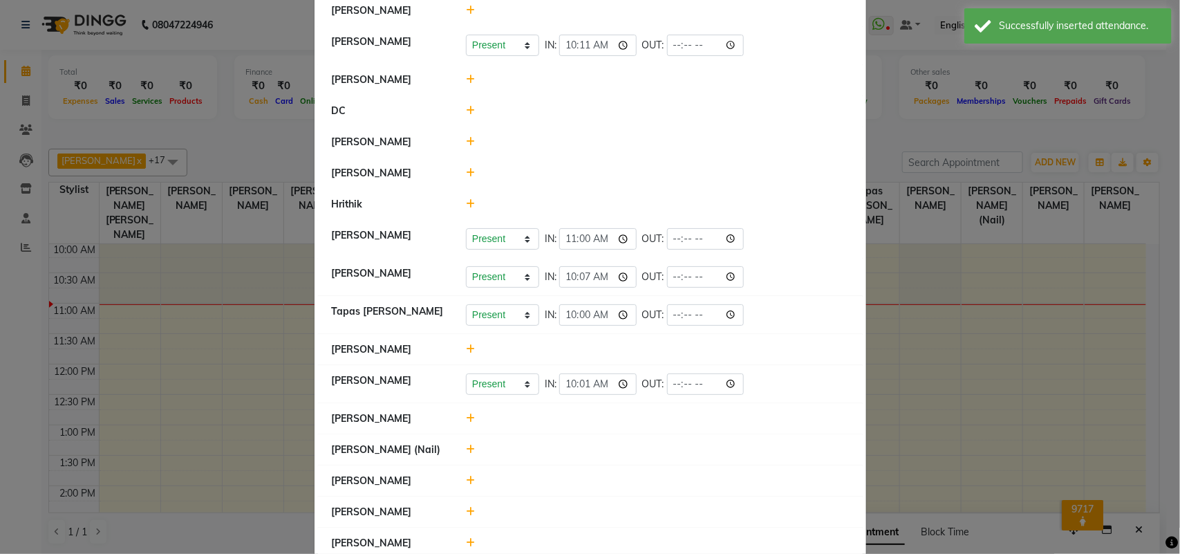
click at [466, 515] on icon at bounding box center [470, 512] width 9 height 10
click at [622, 518] on button "Check-In" at bounding box center [638, 518] width 41 height 19
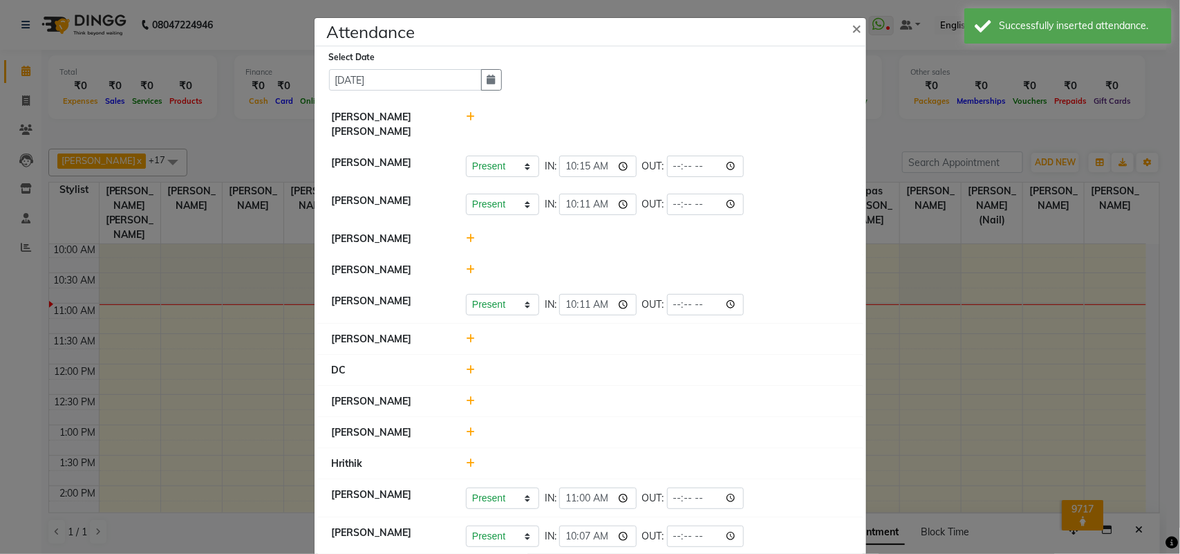
scroll to position [0, 0]
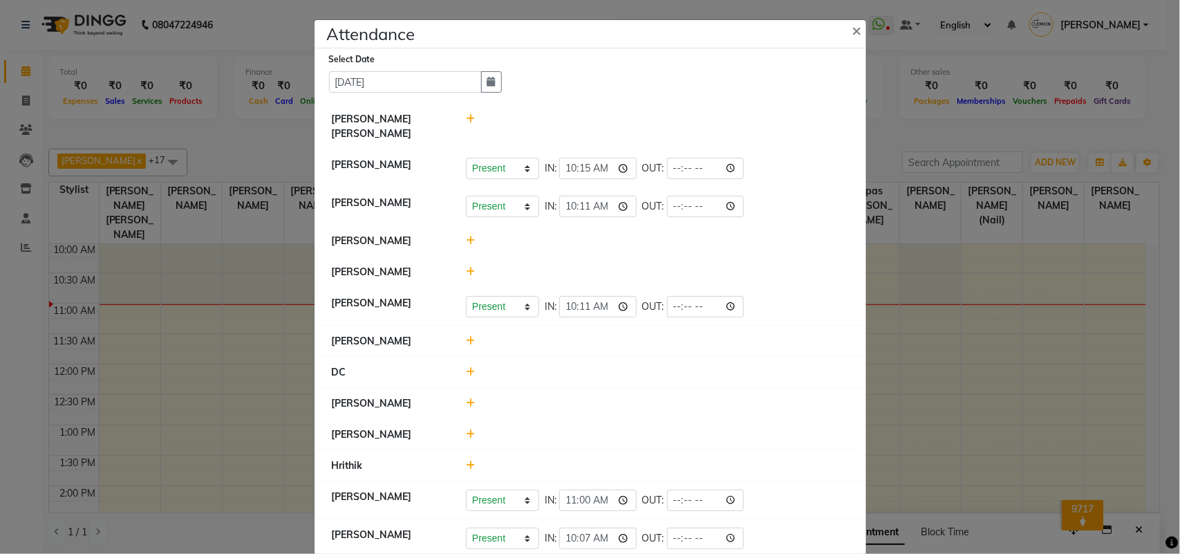
click at [466, 339] on icon at bounding box center [470, 341] width 9 height 10
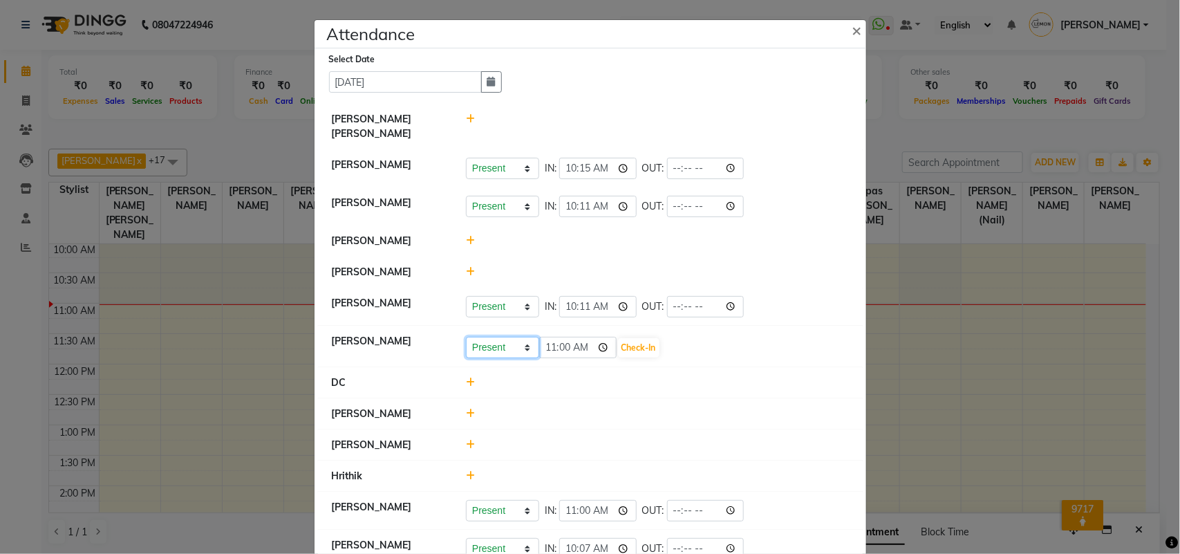
drag, startPoint x: 477, startPoint y: 350, endPoint x: 486, endPoint y: 357, distance: 11.3
click at [478, 350] on select "Present Absent Late Half Day Weekly Off" at bounding box center [502, 347] width 73 height 21
select select "W"
click at [466, 337] on select "Present Absent Late Half Day Weekly Off" at bounding box center [502, 347] width 73 height 21
click at [551, 351] on button "Save" at bounding box center [553, 347] width 27 height 19
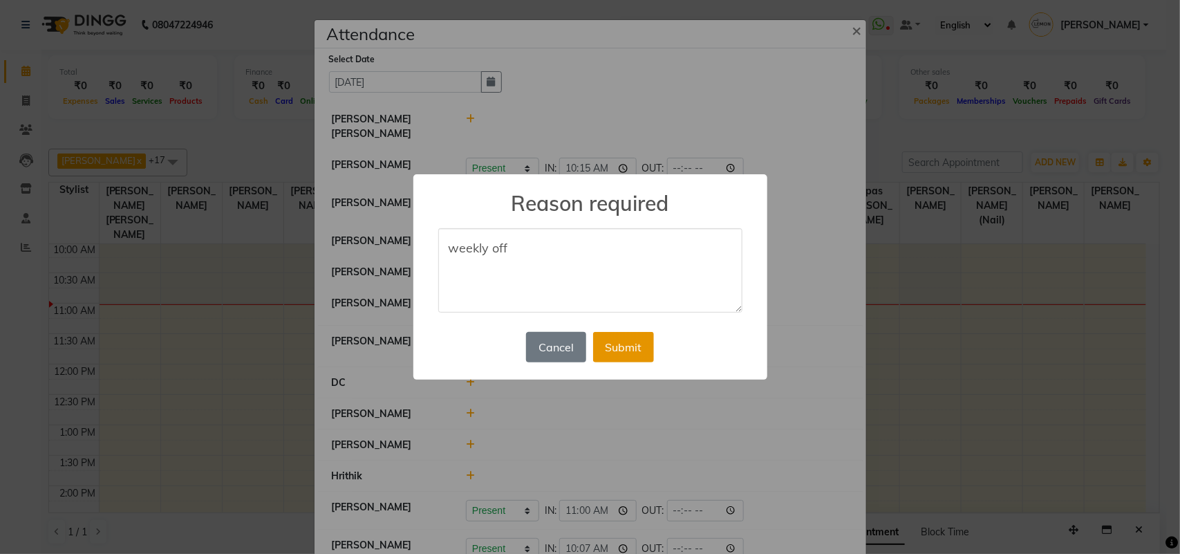
type textarea "weekly off"
click at [627, 348] on button "Submit" at bounding box center [623, 347] width 61 height 30
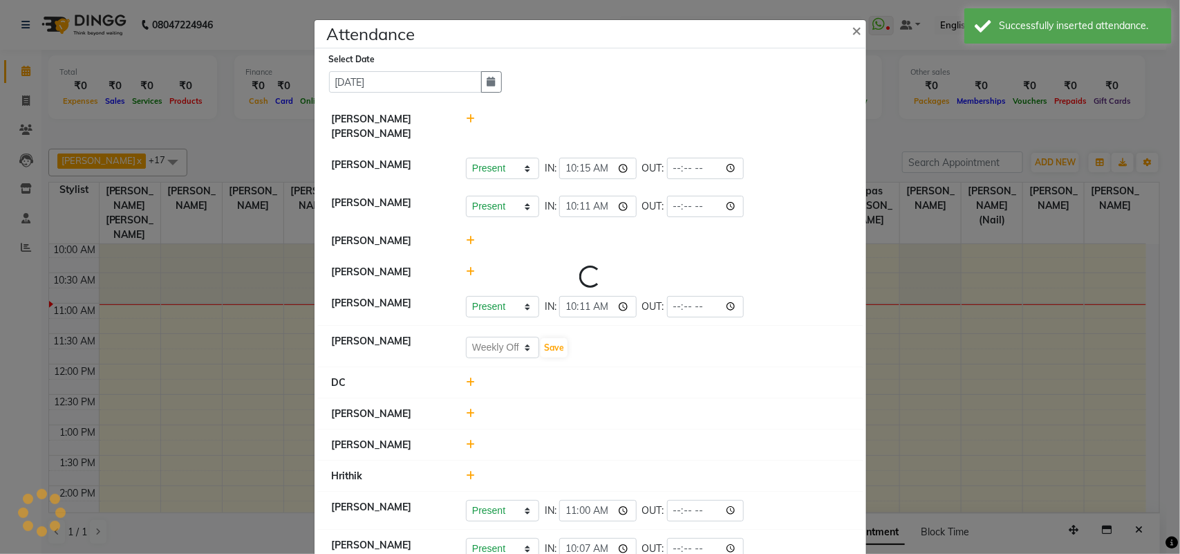
select select "W"
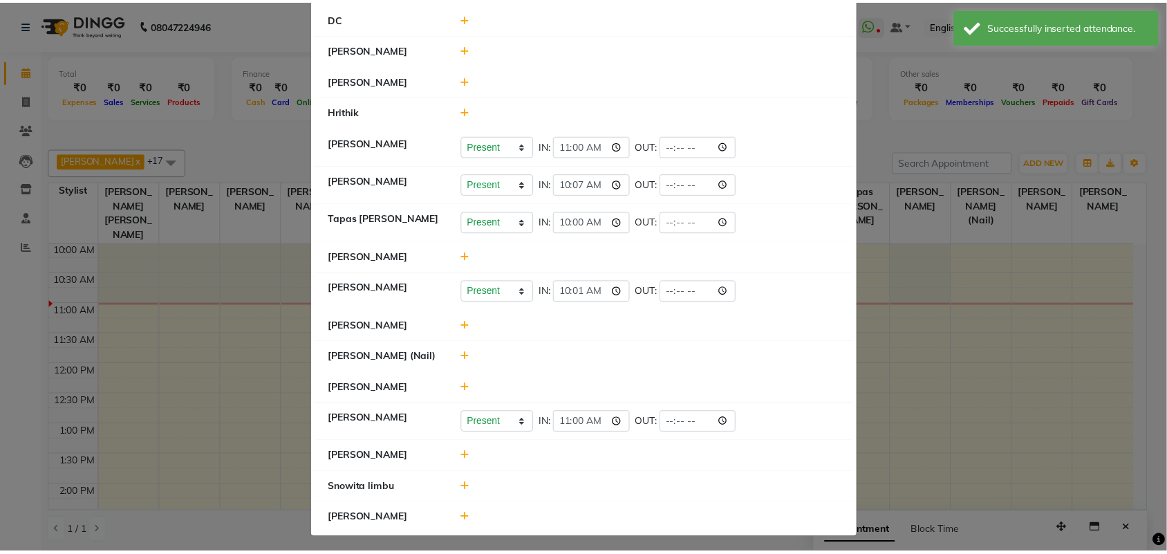
scroll to position [368, 0]
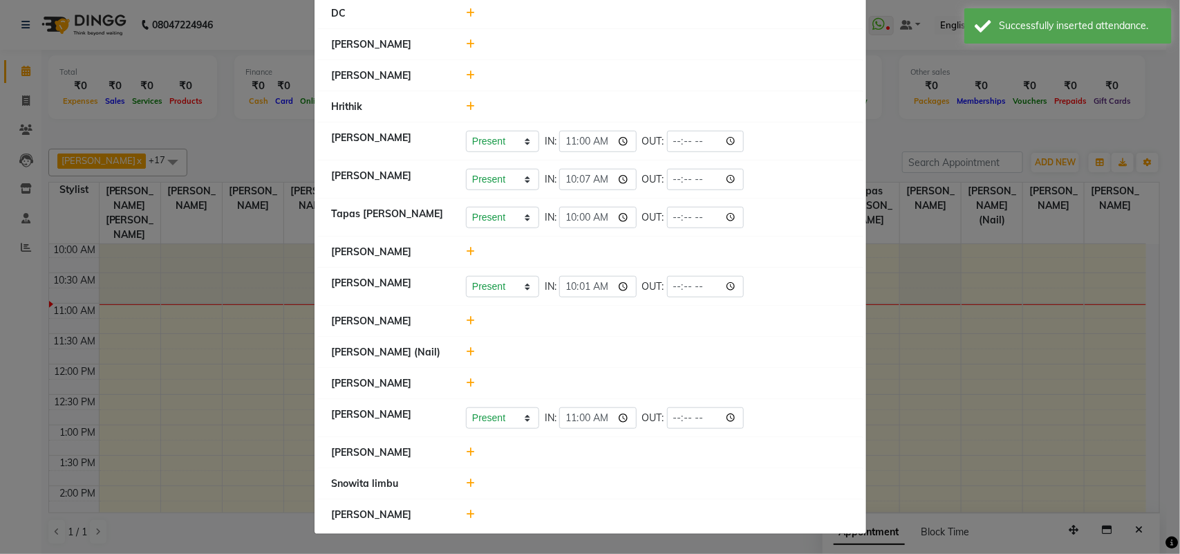
click at [466, 516] on icon at bounding box center [470, 514] width 9 height 10
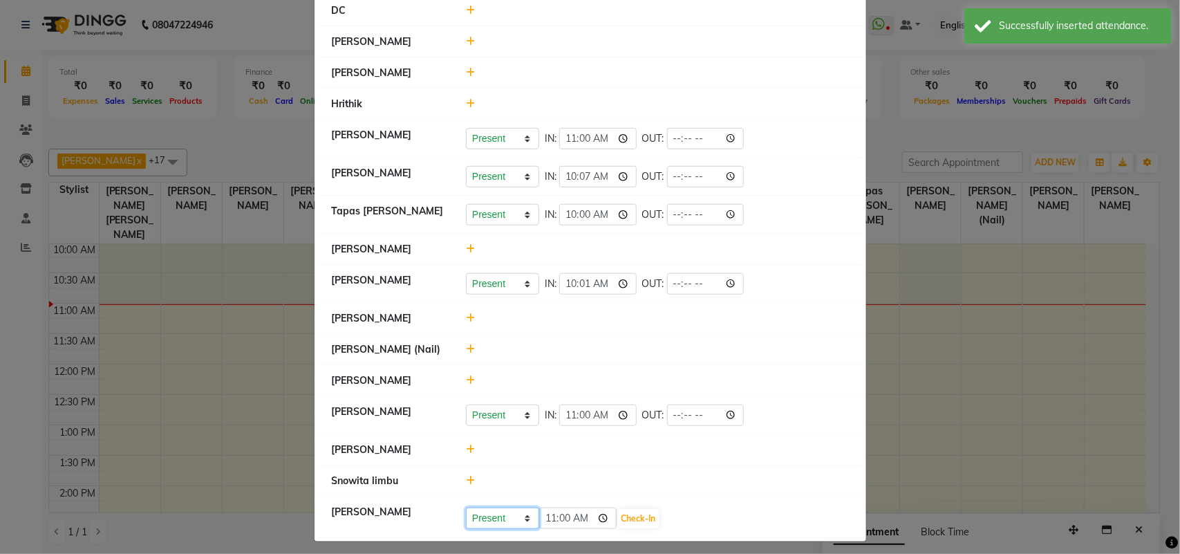
click at [499, 522] on select "Present Absent Late Half Day Weekly Off" at bounding box center [502, 517] width 73 height 21
select select "W"
click at [466, 510] on select "Present Absent Late Half Day Weekly Off" at bounding box center [502, 517] width 73 height 21
click at [540, 515] on button "Save" at bounding box center [553, 518] width 27 height 19
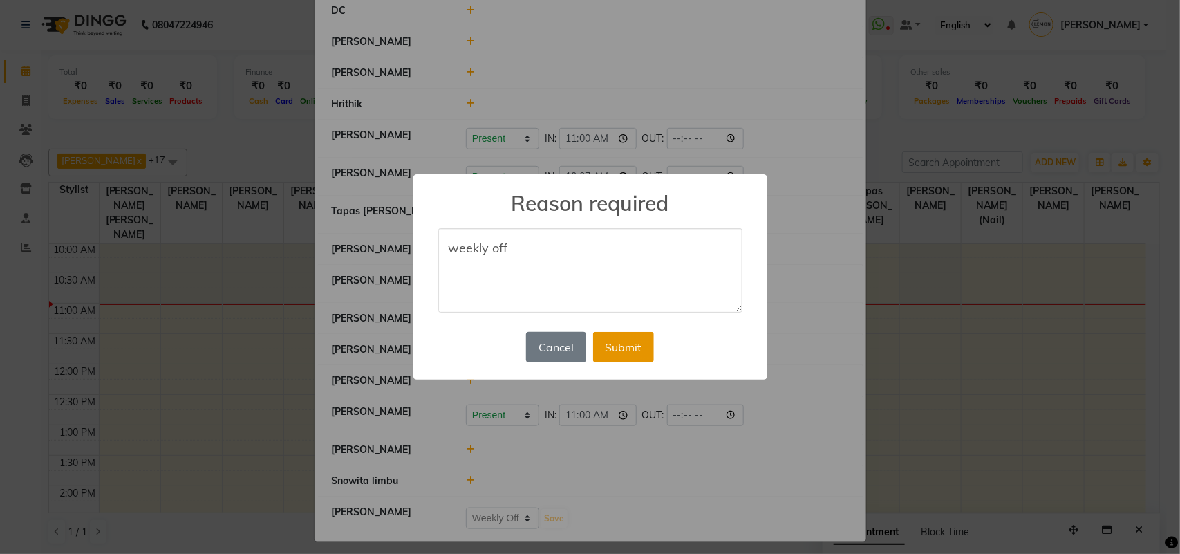
type textarea "weekly off"
click at [627, 343] on button "Submit" at bounding box center [623, 347] width 61 height 30
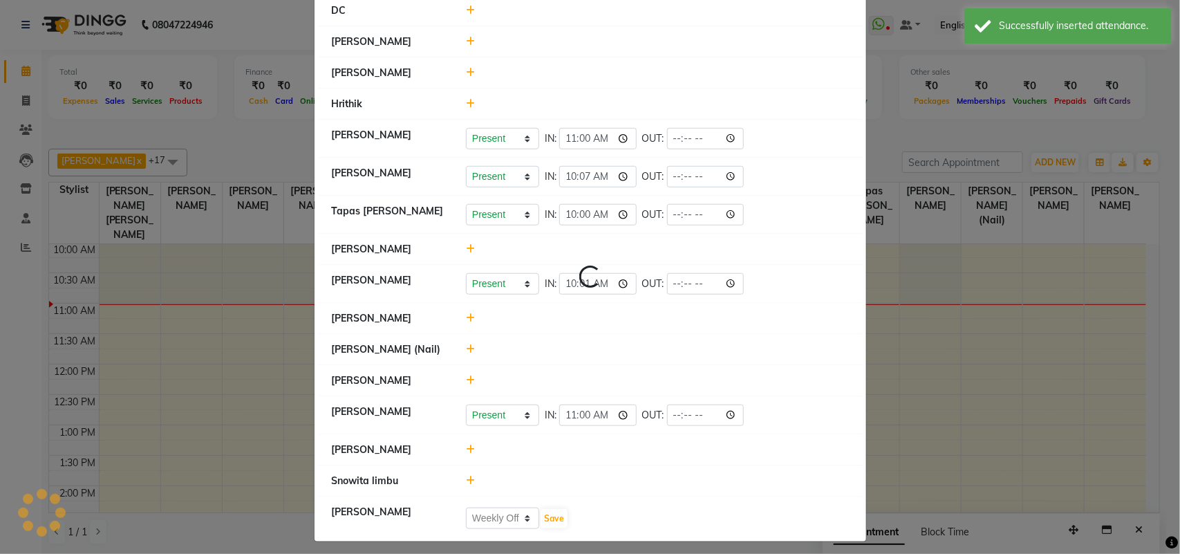
select select "W"
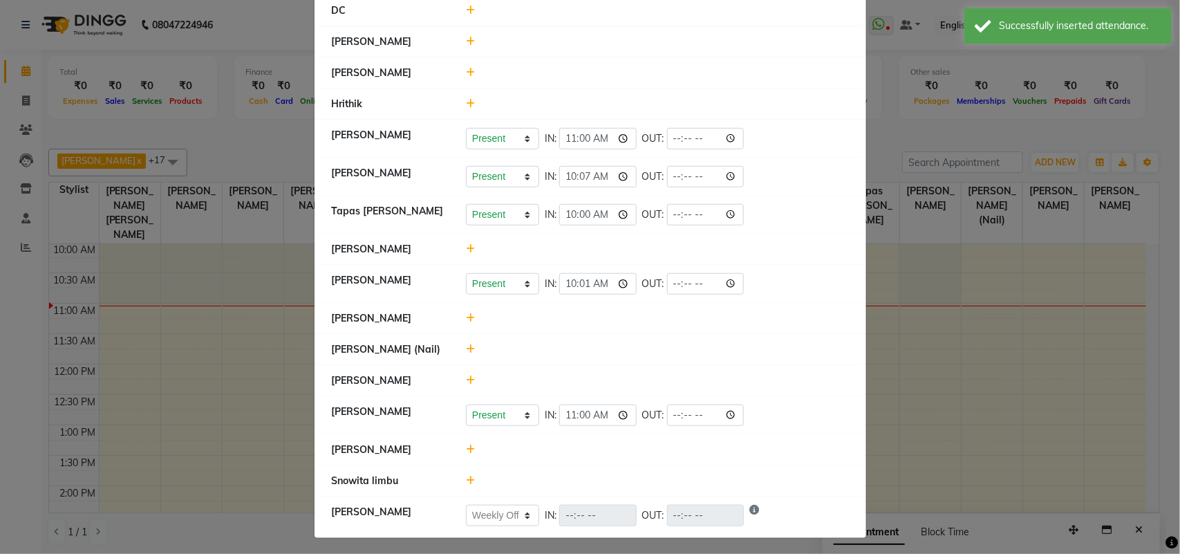
click at [88, 83] on ngb-modal-window "Attendance × Select Date [DATE] [PERSON_NAME] [PERSON_NAME] [PERSON_NAME] Prese…" at bounding box center [590, 277] width 1180 height 554
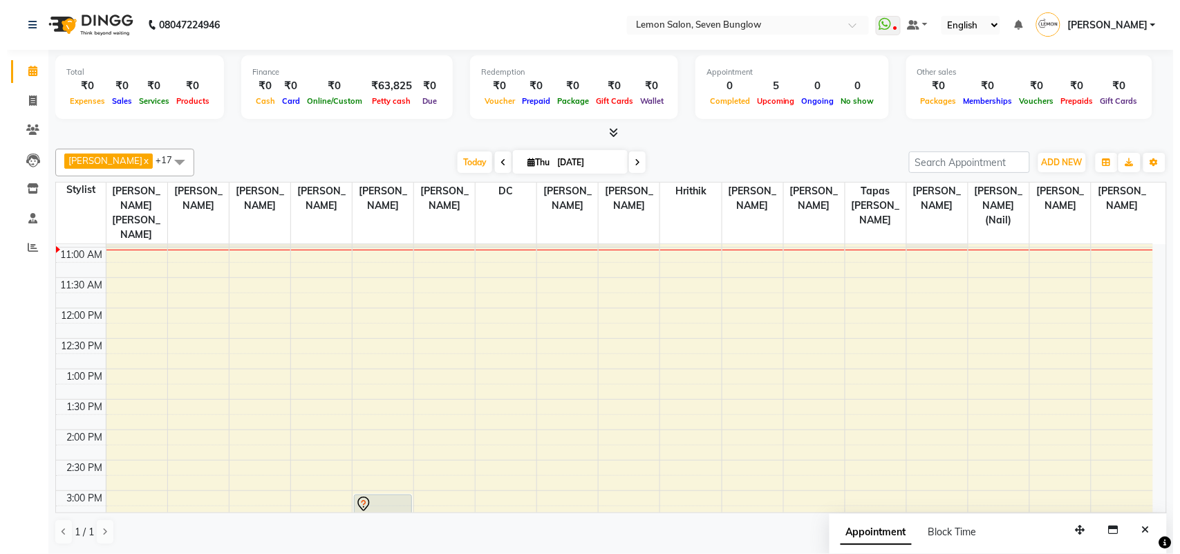
scroll to position [149, 0]
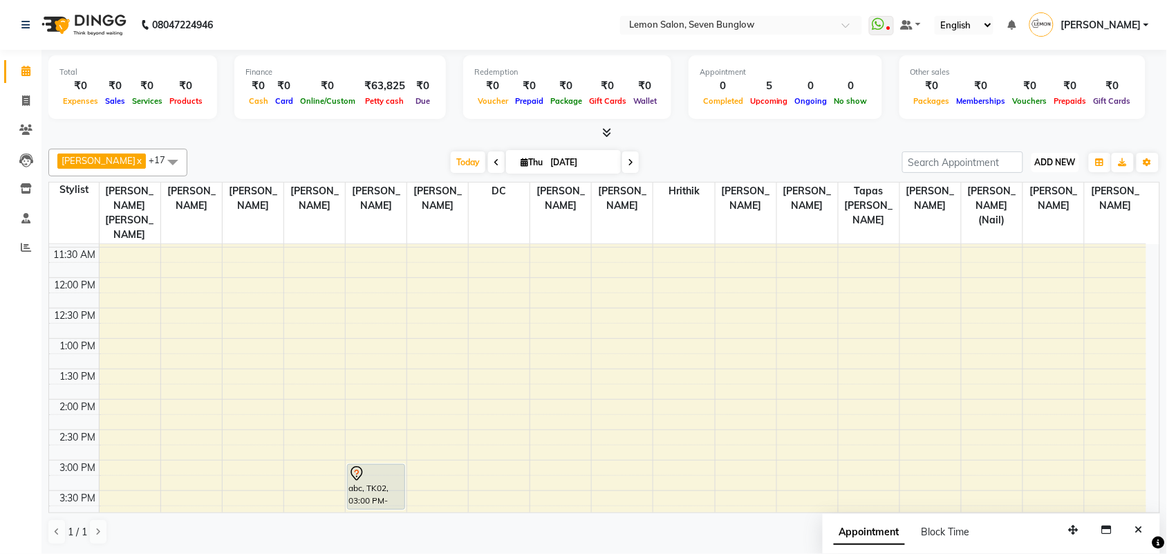
click at [1046, 159] on span "ADD NEW" at bounding box center [1055, 162] width 41 height 10
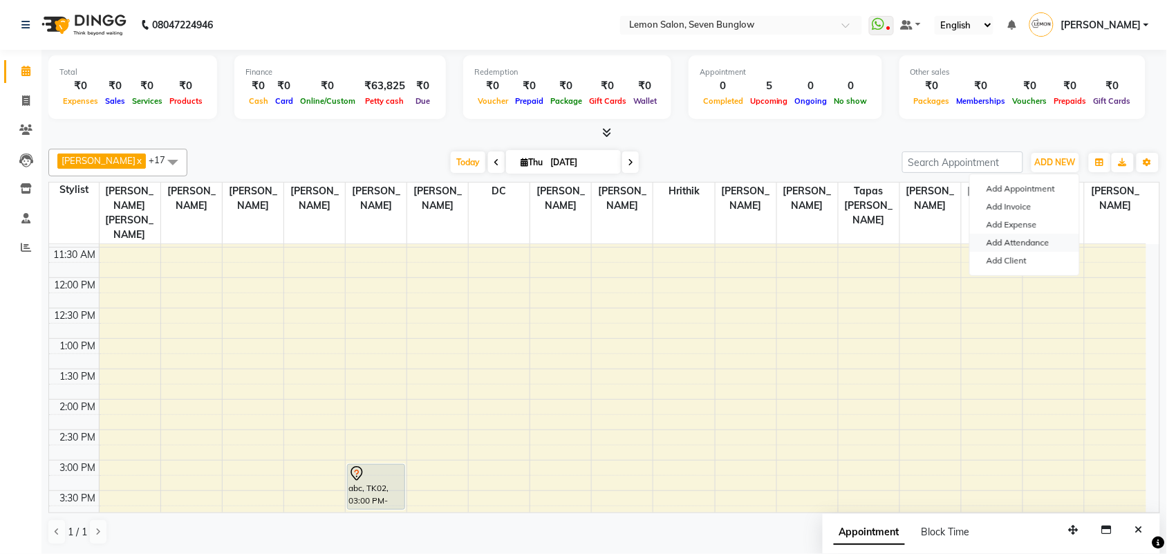
click at [1030, 238] on link "Add Attendance" at bounding box center [1024, 243] width 109 height 18
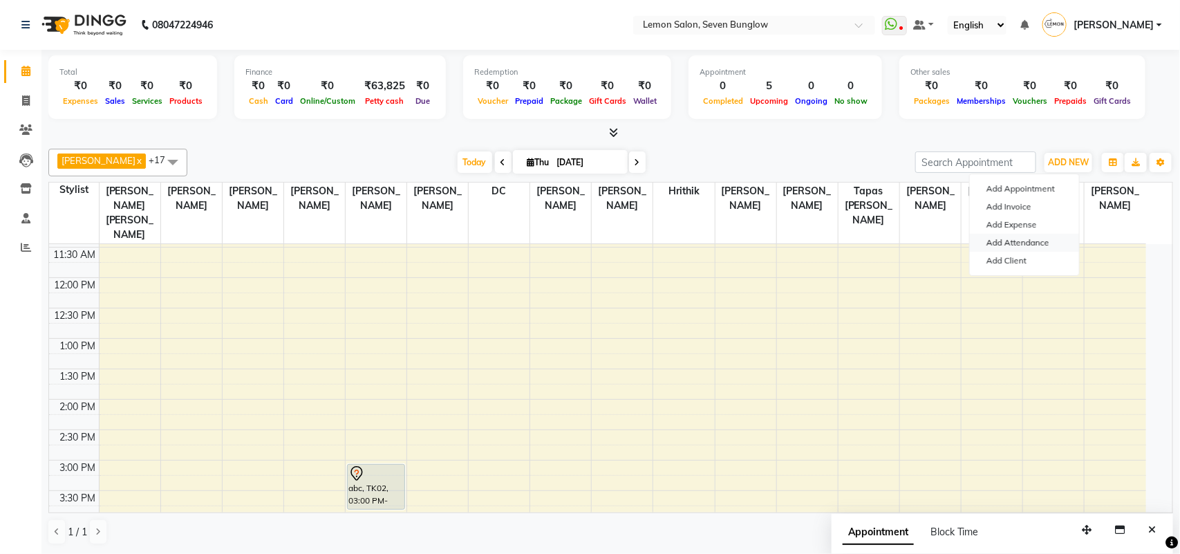
select select "W"
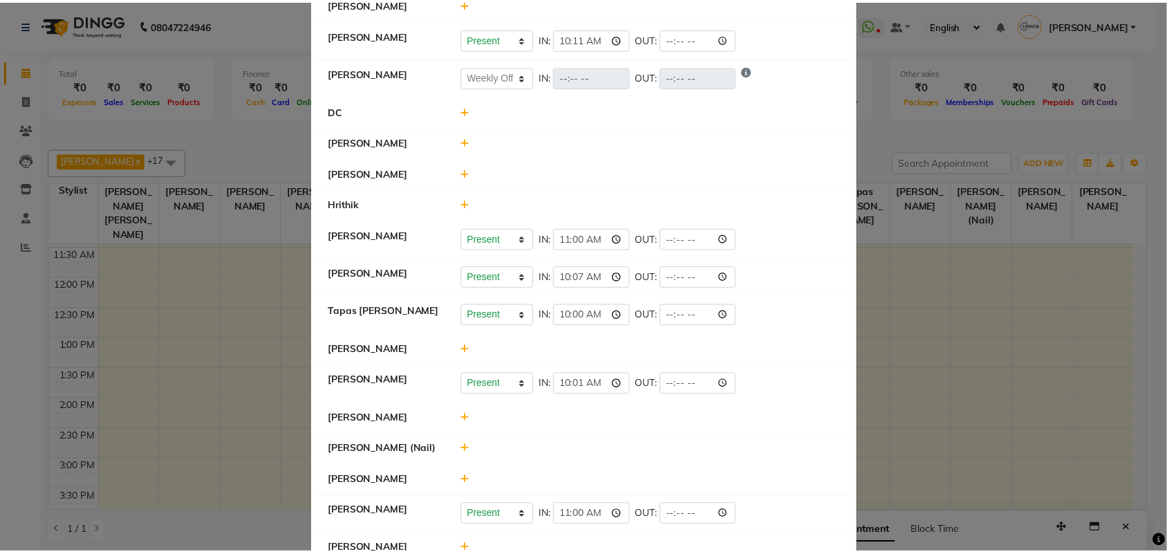
scroll to position [375, 0]
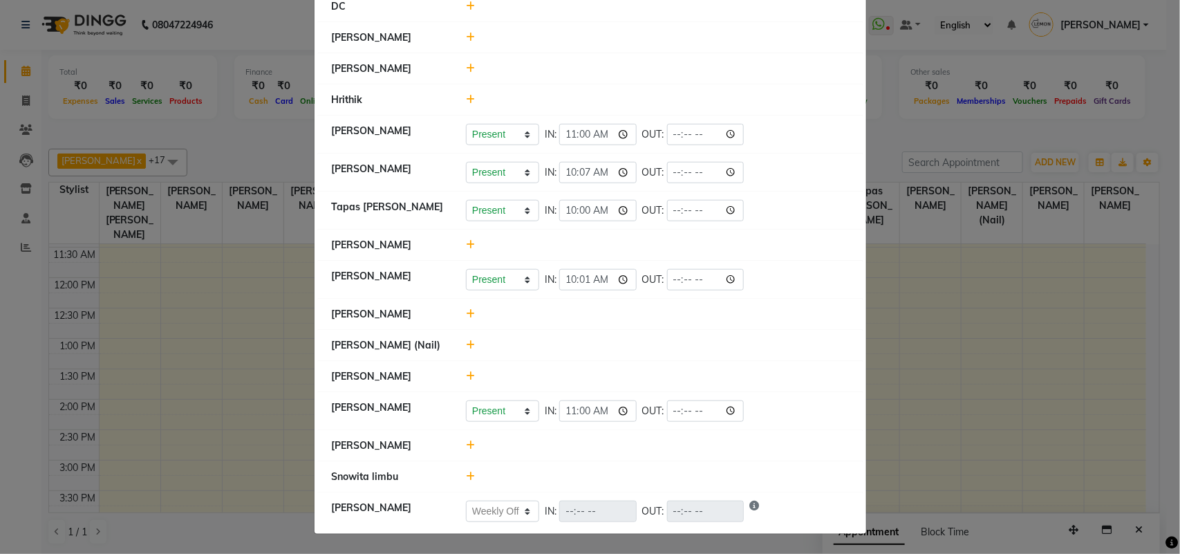
click at [466, 343] on icon at bounding box center [470, 345] width 9 height 10
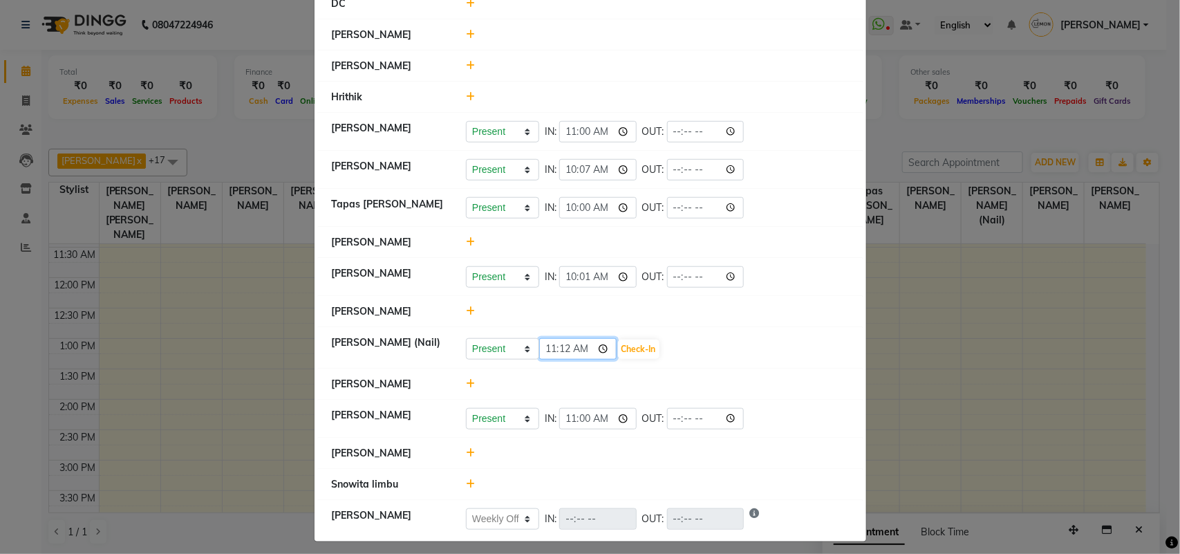
click at [555, 349] on input "11:12" at bounding box center [577, 348] width 77 height 21
type input "11:11"
drag, startPoint x: 637, startPoint y: 360, endPoint x: 639, endPoint y: 347, distance: 13.3
click at [638, 359] on button "Check-In" at bounding box center [638, 348] width 41 height 19
select select "W"
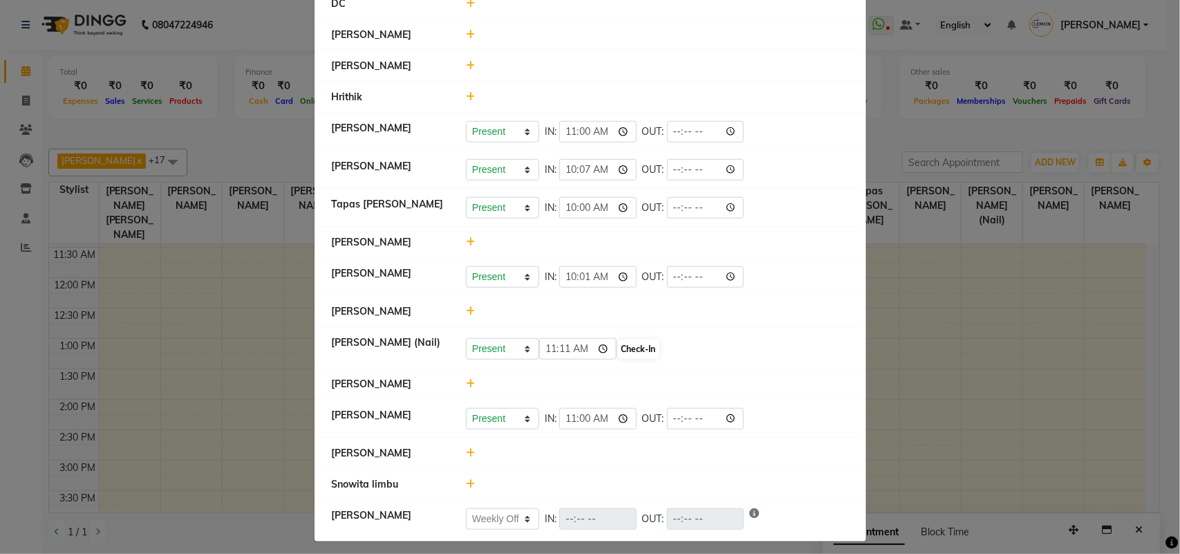
select select "W"
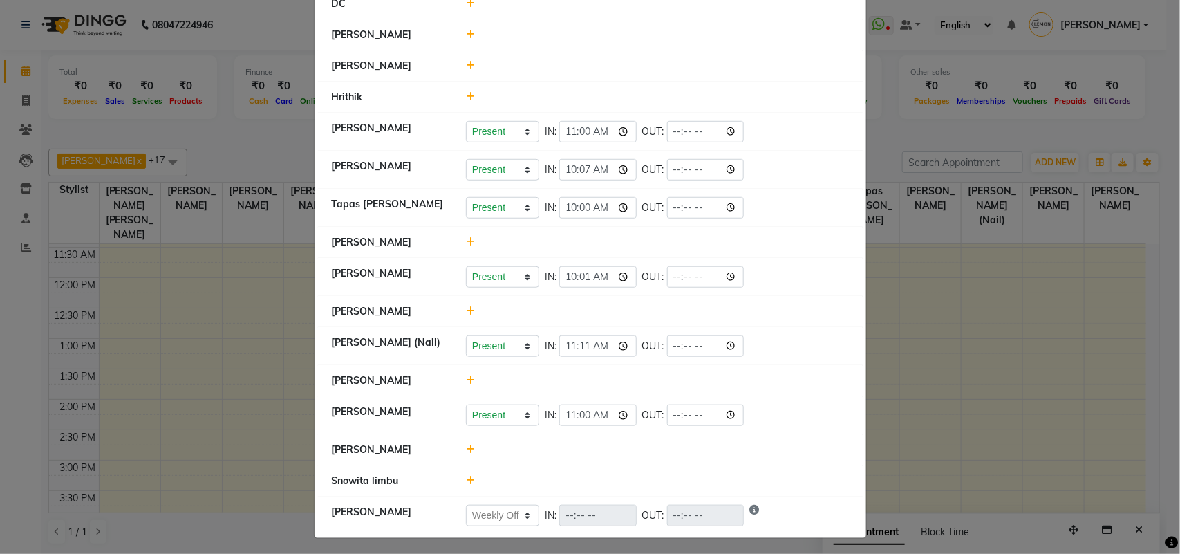
click at [28, 239] on ngb-modal-window "Attendance × Select Date [DATE] [PERSON_NAME] [PERSON_NAME] [PERSON_NAME] Prese…" at bounding box center [590, 277] width 1180 height 554
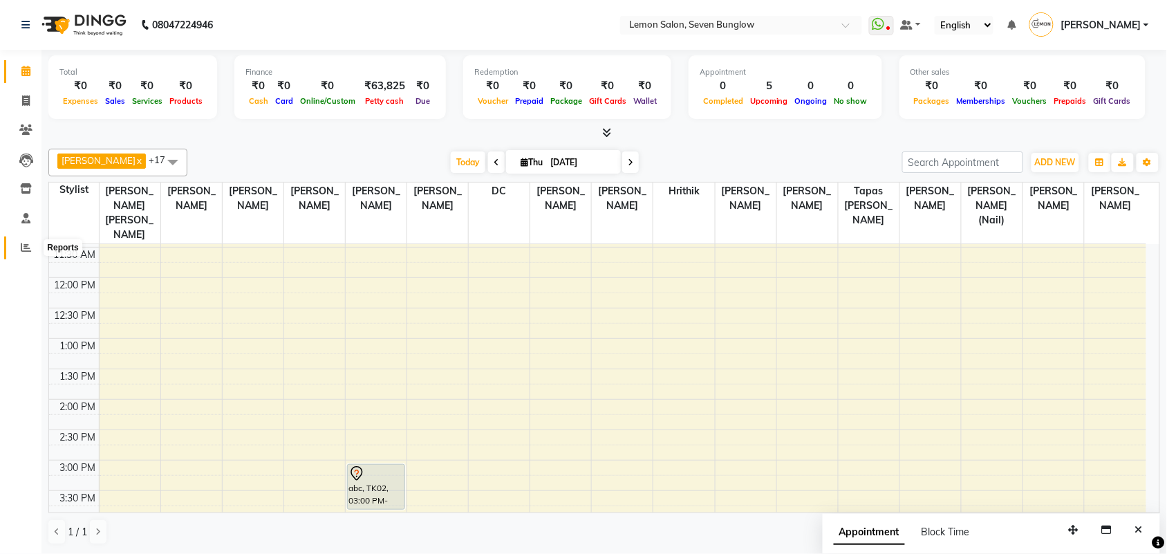
click at [29, 243] on icon at bounding box center [26, 247] width 10 height 10
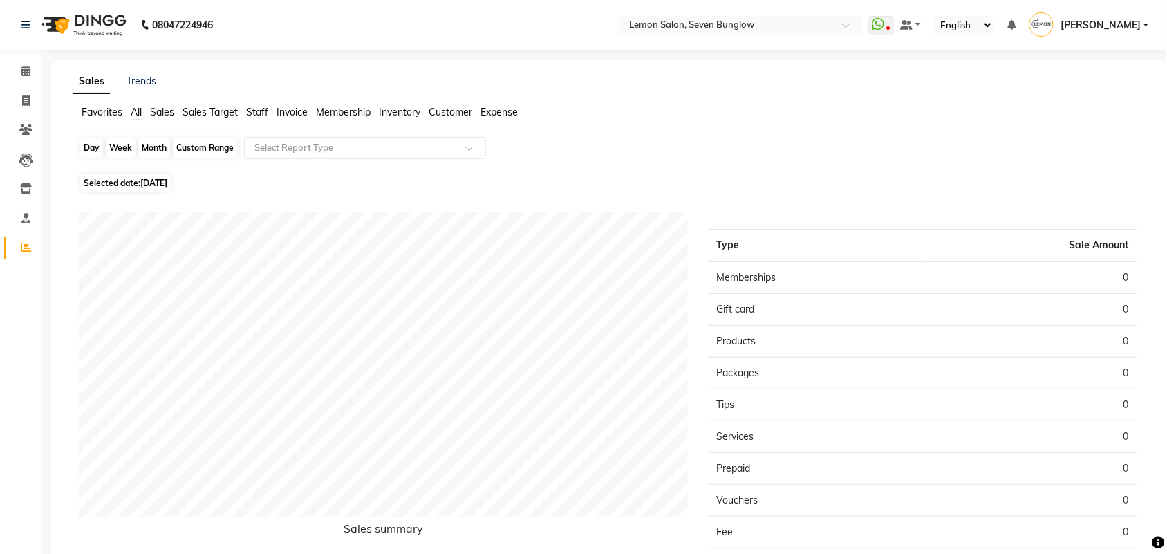
click at [97, 150] on div "Day" at bounding box center [91, 147] width 23 height 19
select select "9"
select select "2025"
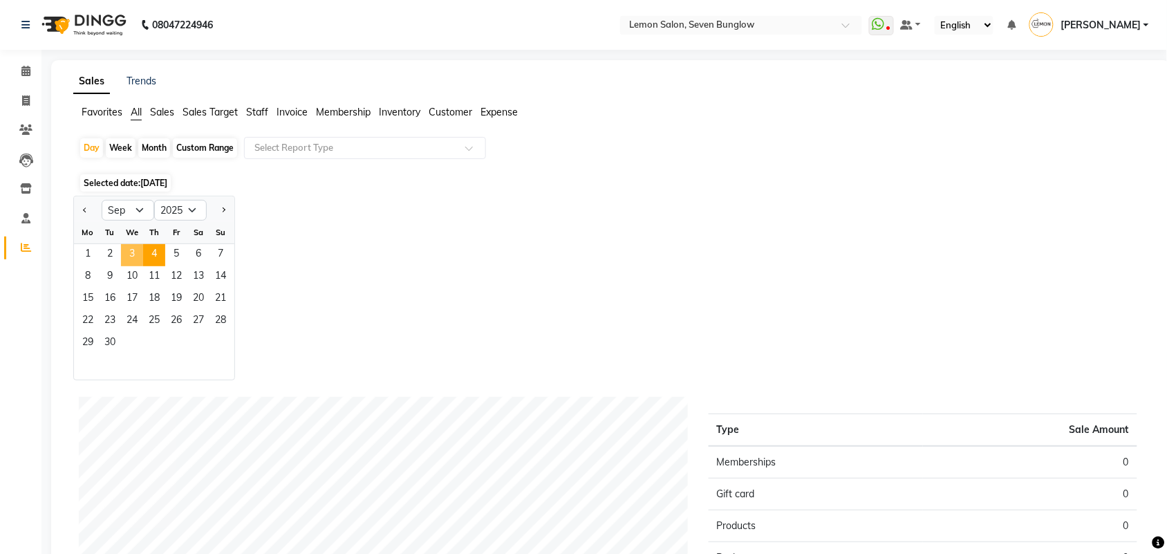
click at [135, 251] on span "3" at bounding box center [132, 255] width 22 height 22
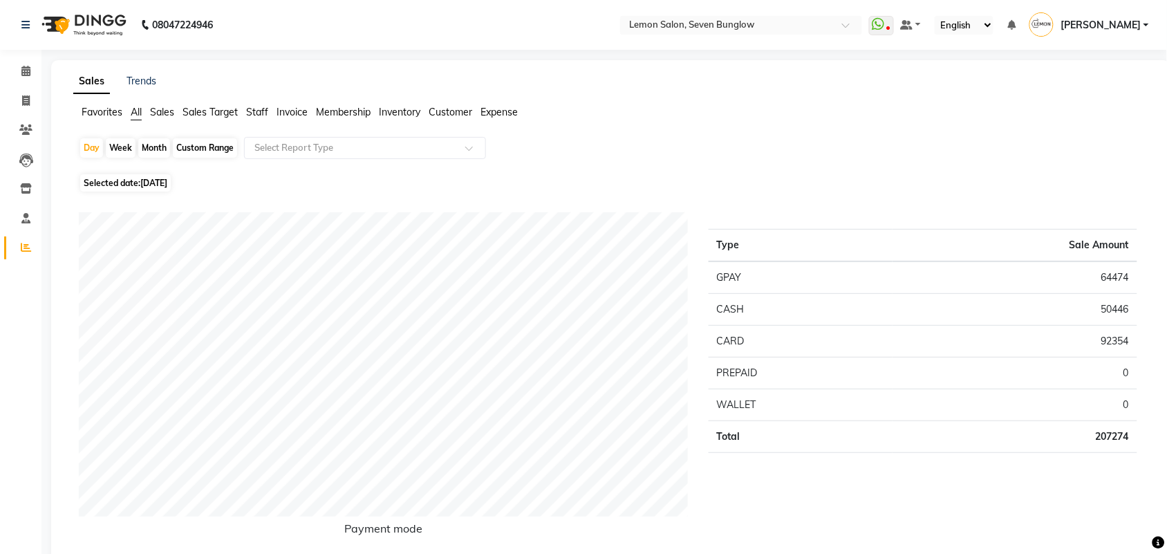
click at [515, 109] on span "Expense" at bounding box center [498, 112] width 37 height 12
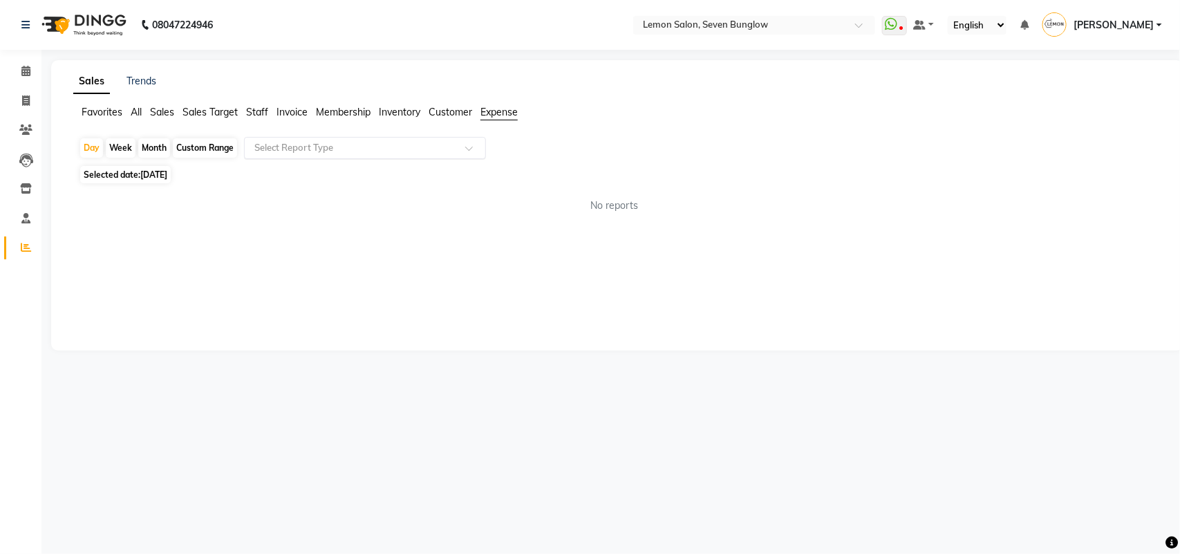
click at [455, 142] on div at bounding box center [365, 148] width 240 height 14
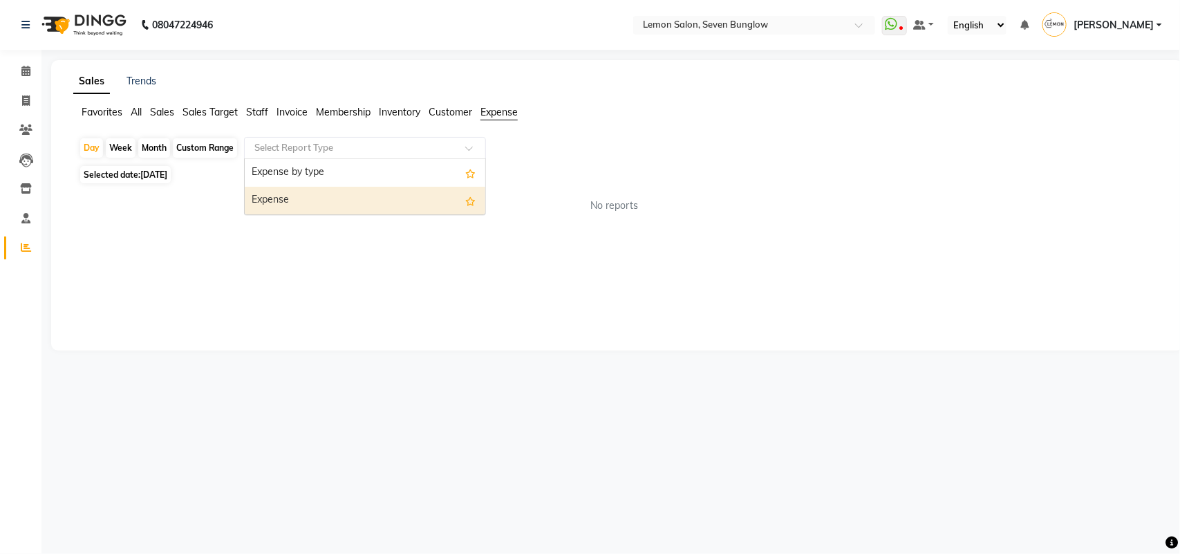
click at [410, 205] on div "Expense" at bounding box center [365, 201] width 240 height 28
select select "csv"
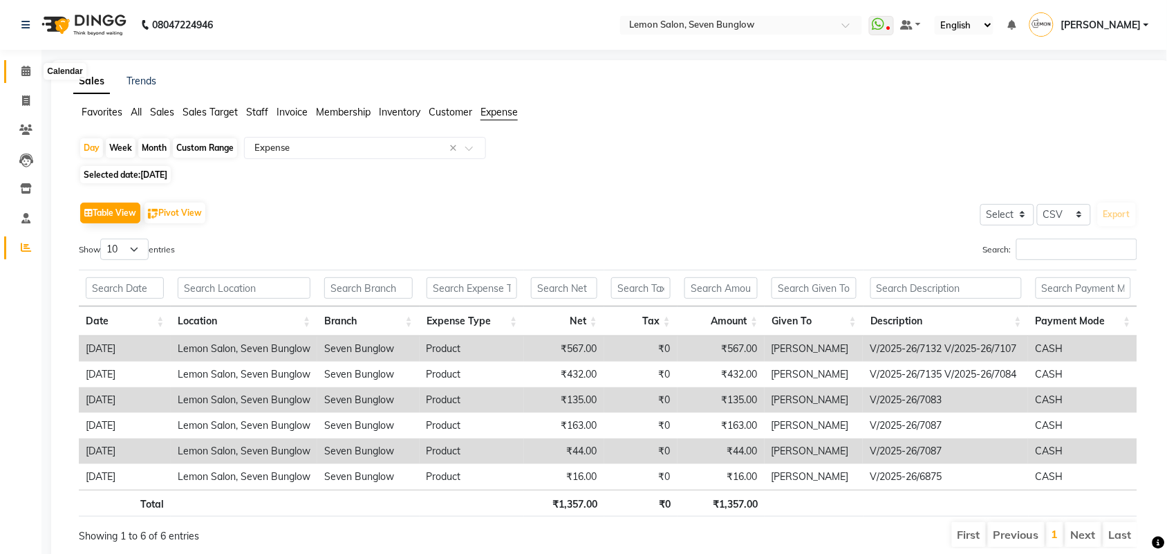
click at [29, 66] on icon at bounding box center [25, 71] width 9 height 10
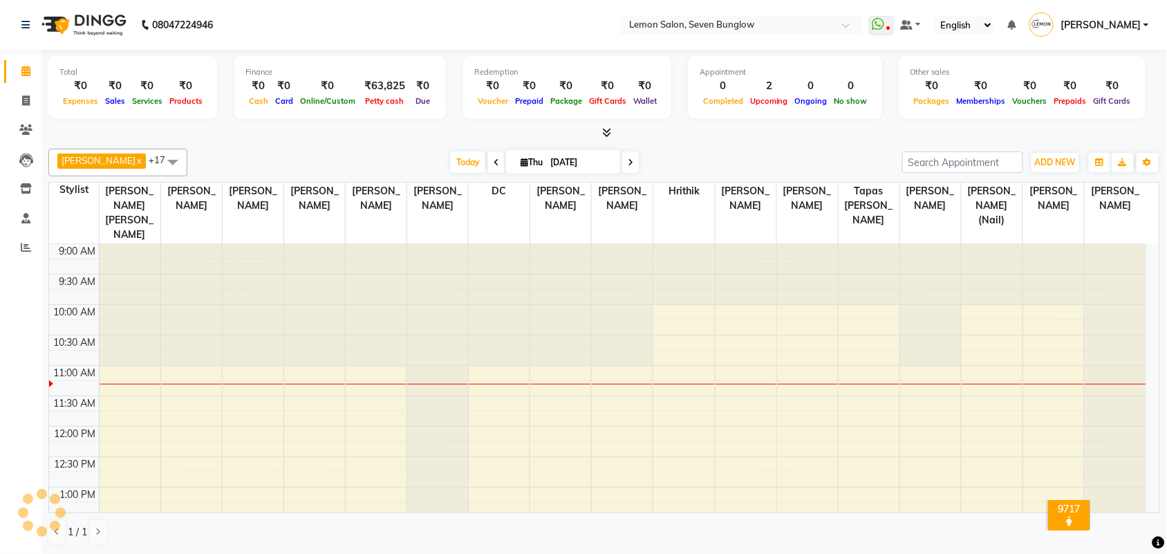
click at [382, 76] on div "Finance" at bounding box center [339, 72] width 189 height 12
click at [412, 101] on span "Due" at bounding box center [422, 101] width 21 height 10
click at [1040, 158] on span "ADD NEW" at bounding box center [1055, 162] width 41 height 10
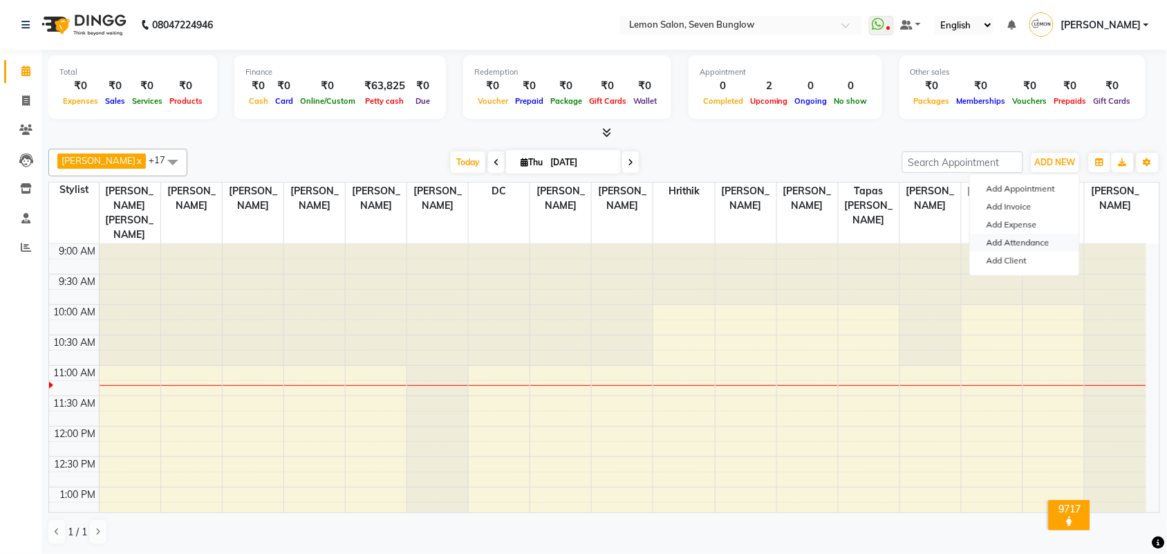
click at [1051, 244] on link "Add Attendance" at bounding box center [1024, 243] width 109 height 18
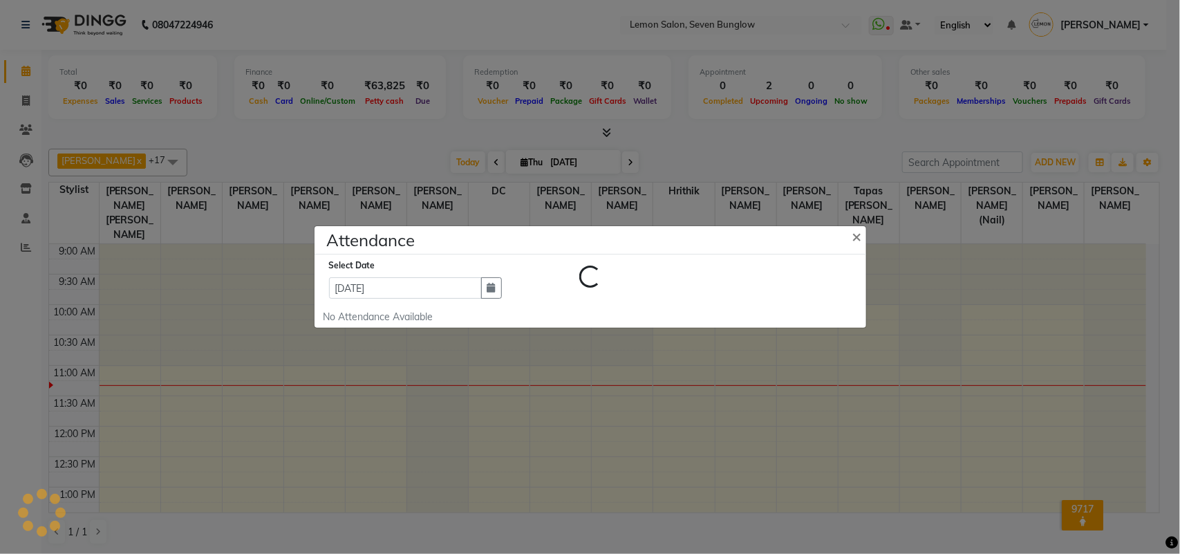
select select "W"
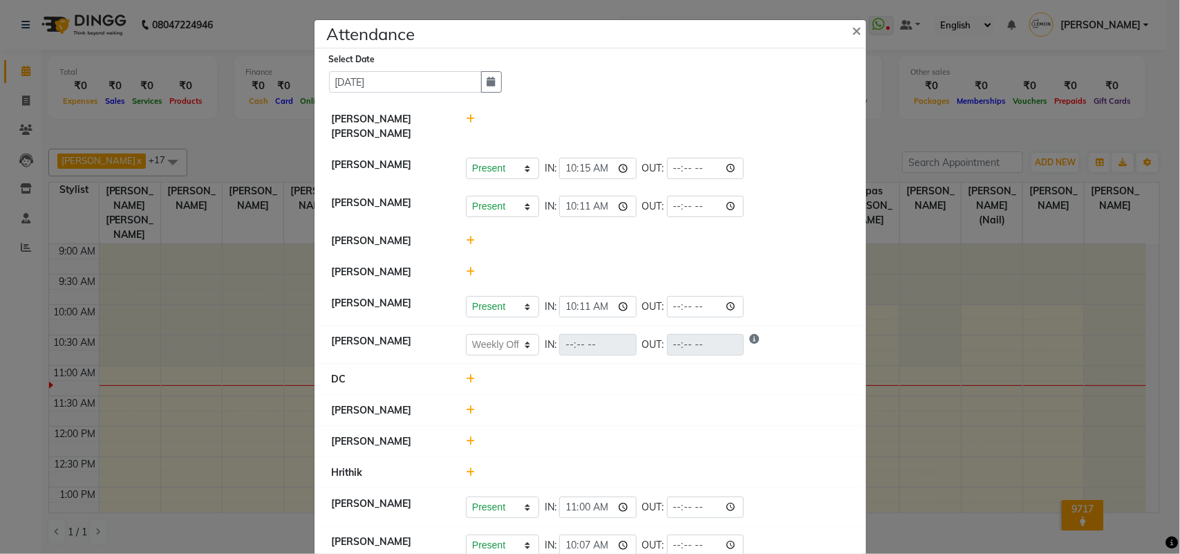
click at [466, 415] on icon at bounding box center [470, 410] width 9 height 10
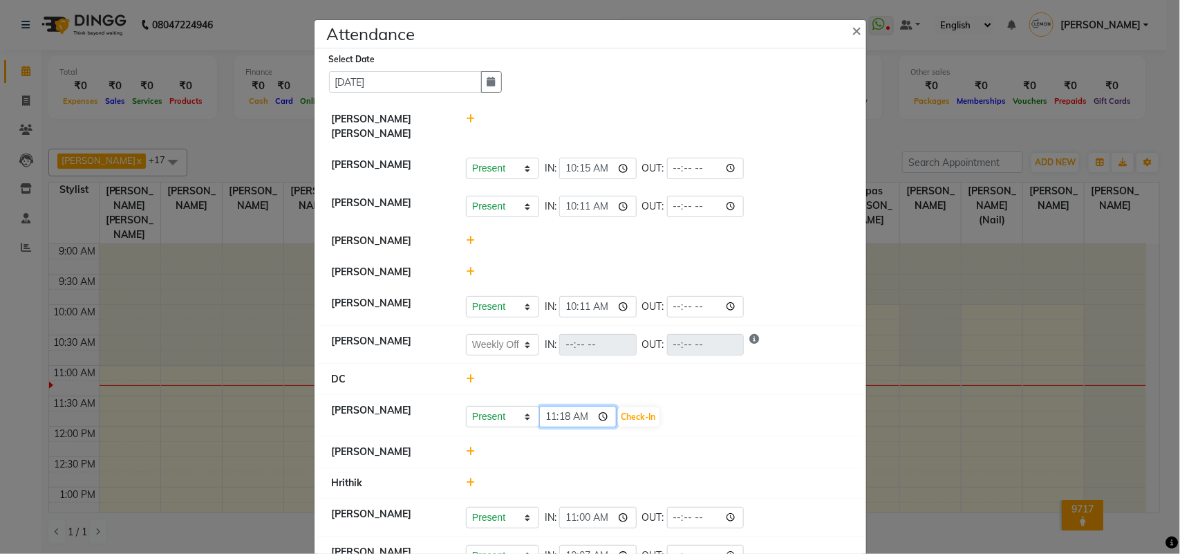
click at [612, 410] on input "11:18" at bounding box center [577, 416] width 77 height 21
click at [641, 420] on button "Check-In" at bounding box center [638, 416] width 41 height 19
select select "W"
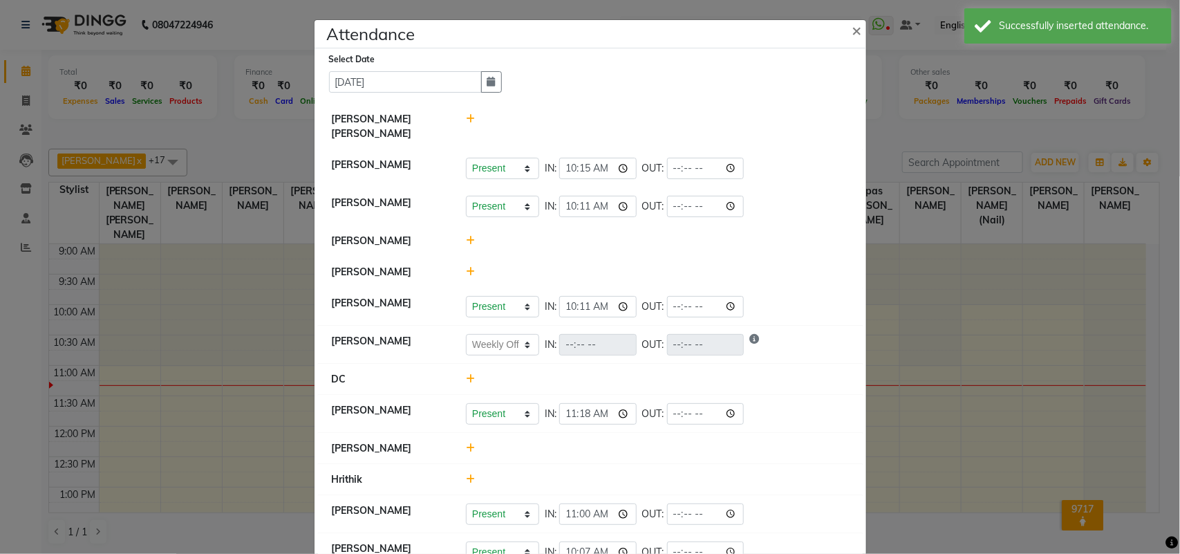
click at [135, 275] on ngb-modal-window "Attendance × Select Date [DATE] [PERSON_NAME] [PERSON_NAME] [PERSON_NAME] Prese…" at bounding box center [590, 277] width 1180 height 554
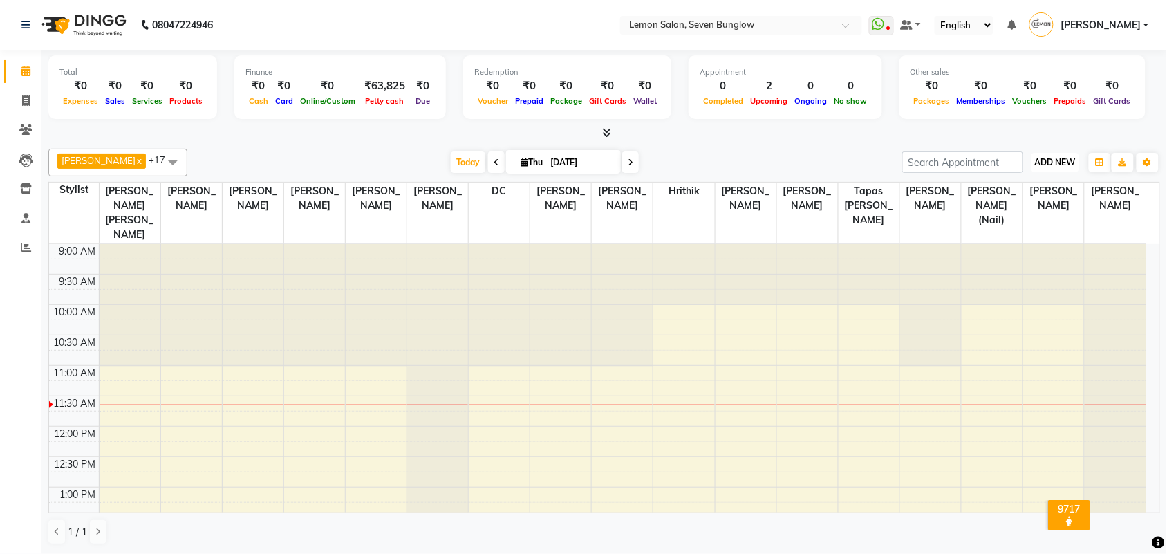
drag, startPoint x: 1071, startPoint y: 161, endPoint x: 1056, endPoint y: 169, distance: 17.3
click at [1072, 157] on span "ADD NEW" at bounding box center [1055, 162] width 41 height 10
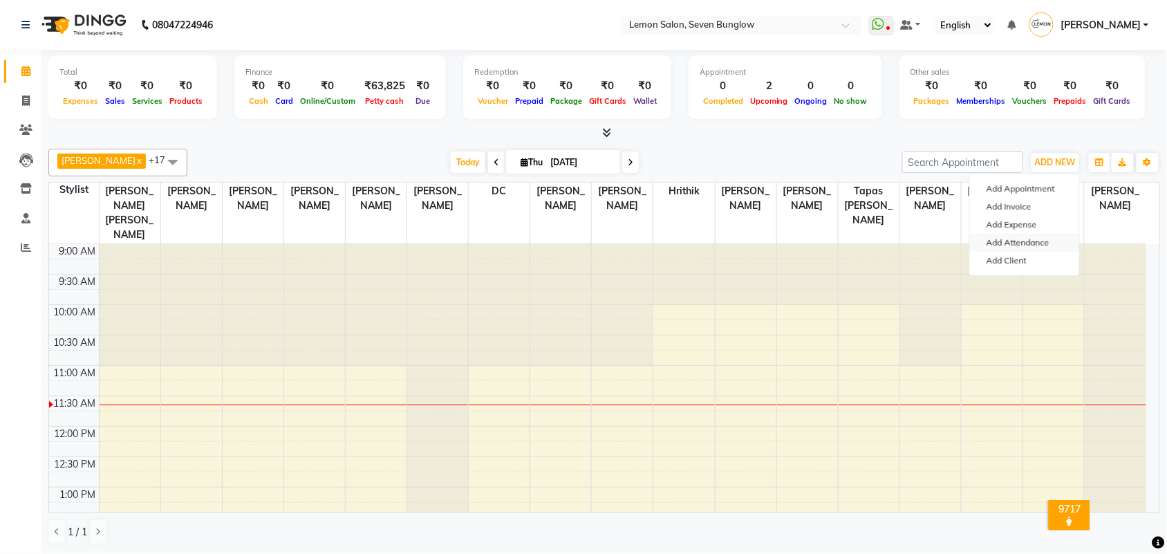
click at [1021, 242] on link "Add Attendance" at bounding box center [1024, 243] width 109 height 18
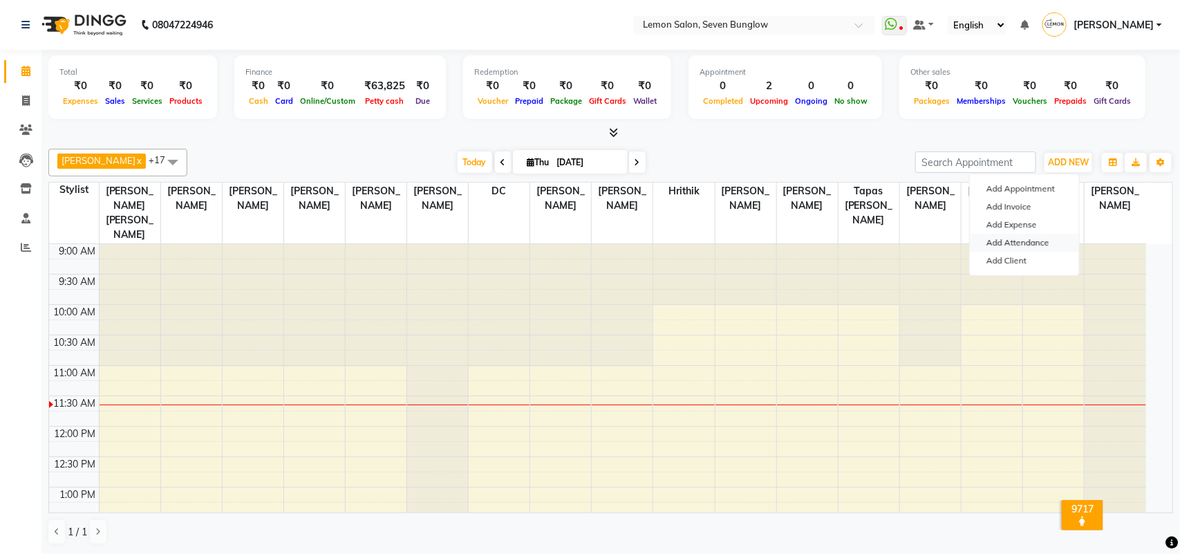
select select "W"
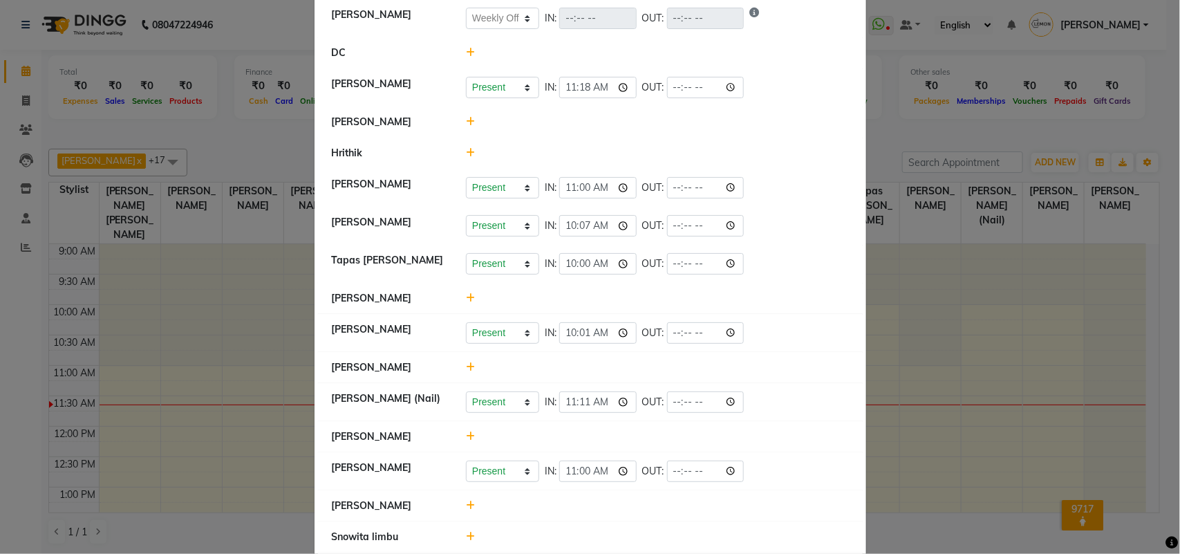
scroll to position [389, 0]
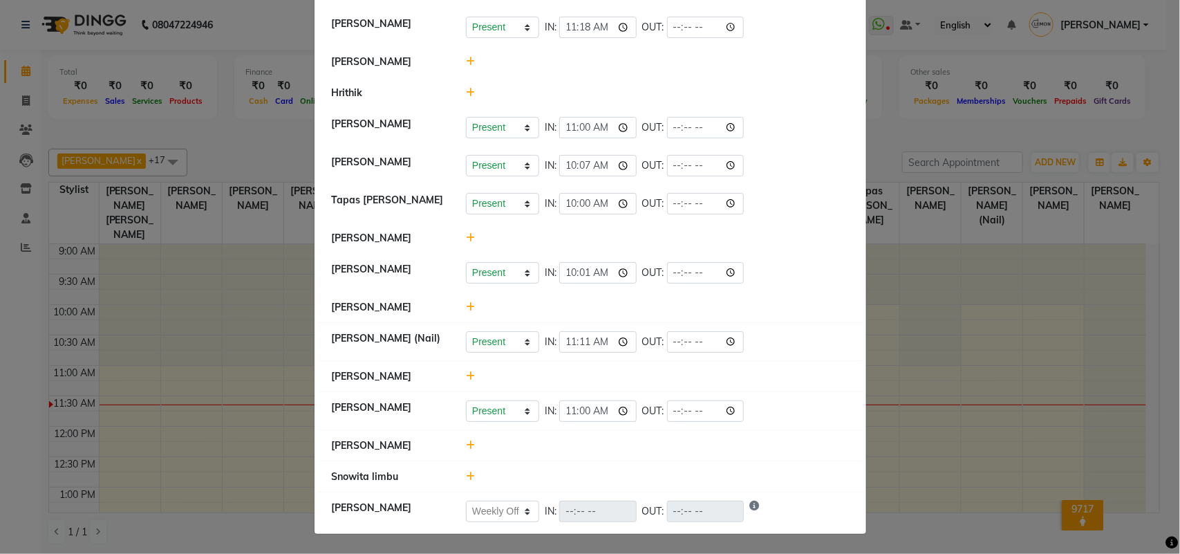
click at [457, 442] on div at bounding box center [657, 445] width 404 height 15
click at [464, 435] on li "[PERSON_NAME]" at bounding box center [590, 446] width 545 height 32
drag, startPoint x: 464, startPoint y: 435, endPoint x: 464, endPoint y: 454, distance: 18.7
click at [464, 453] on li "[PERSON_NAME]" at bounding box center [590, 446] width 545 height 32
click at [466, 446] on icon at bounding box center [470, 445] width 9 height 10
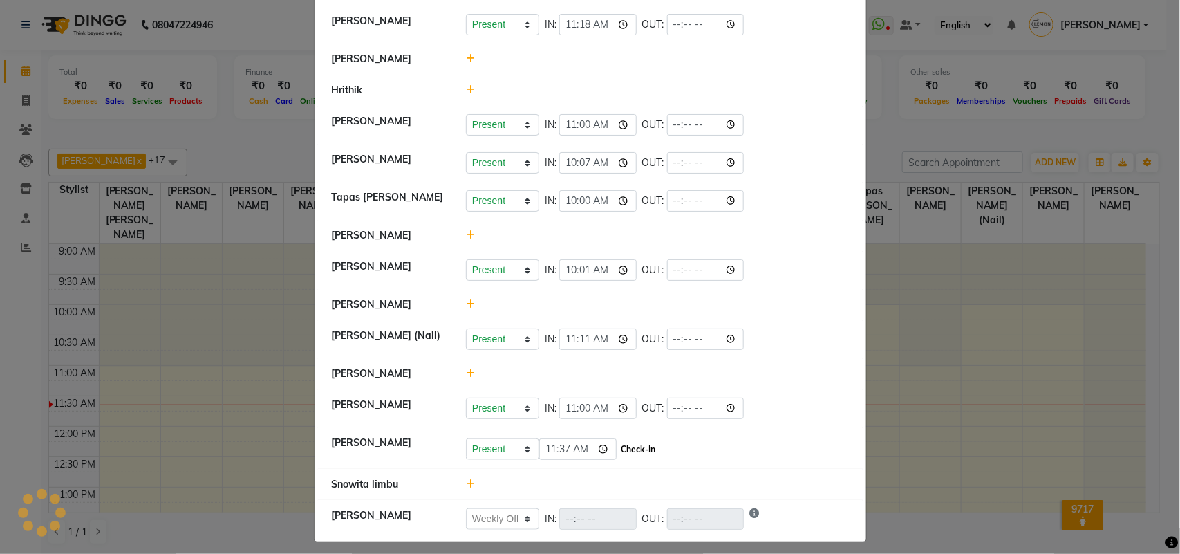
click at [641, 446] on button "Check-In" at bounding box center [638, 449] width 41 height 19
select select "W"
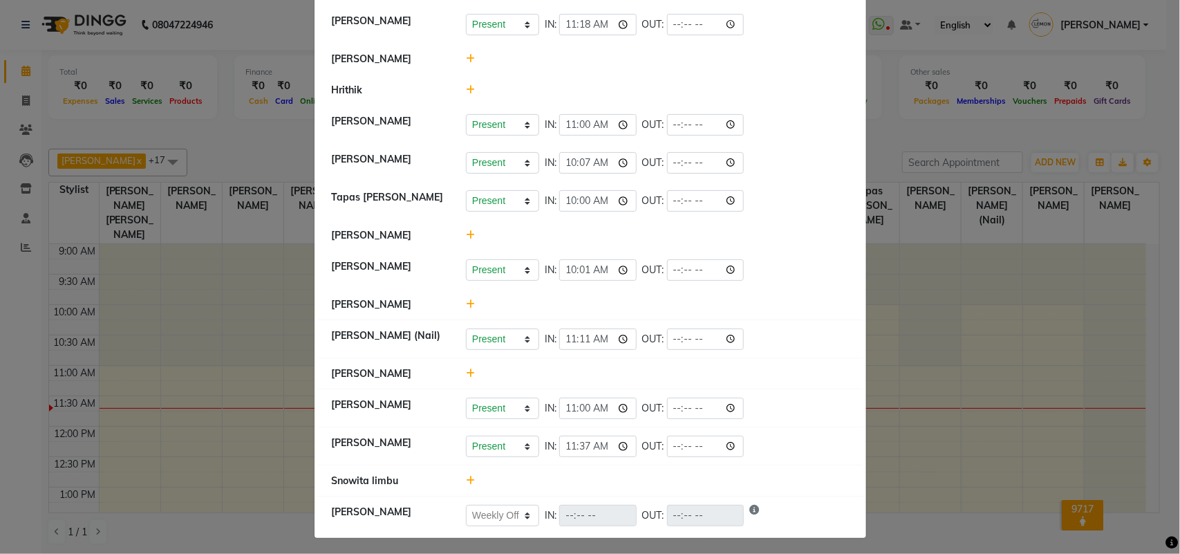
click at [467, 91] on icon at bounding box center [470, 90] width 9 height 10
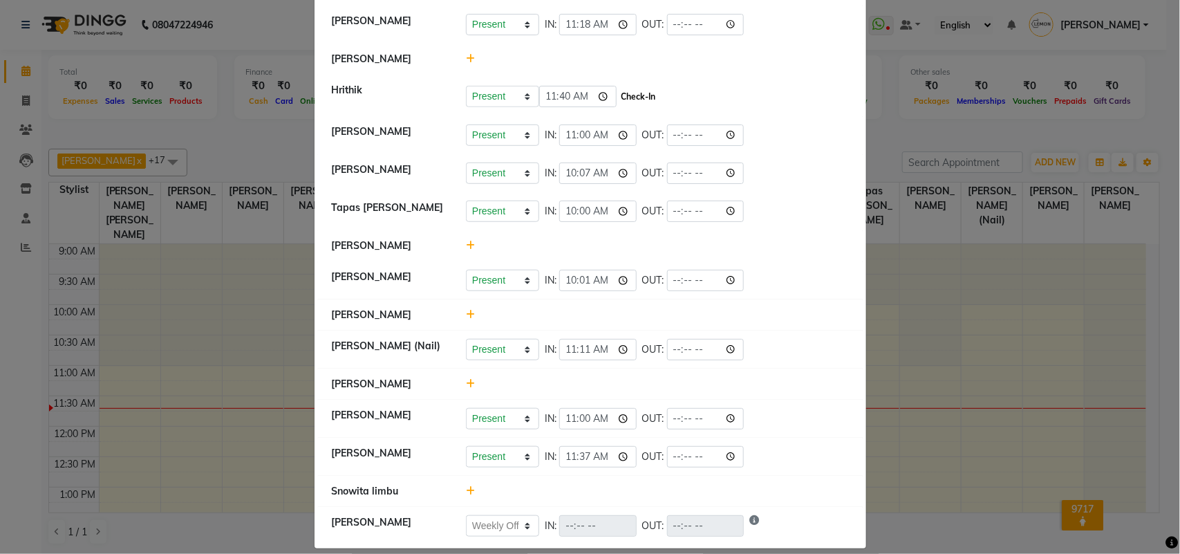
click at [624, 97] on button "Check-In" at bounding box center [638, 96] width 41 height 19
select select "W"
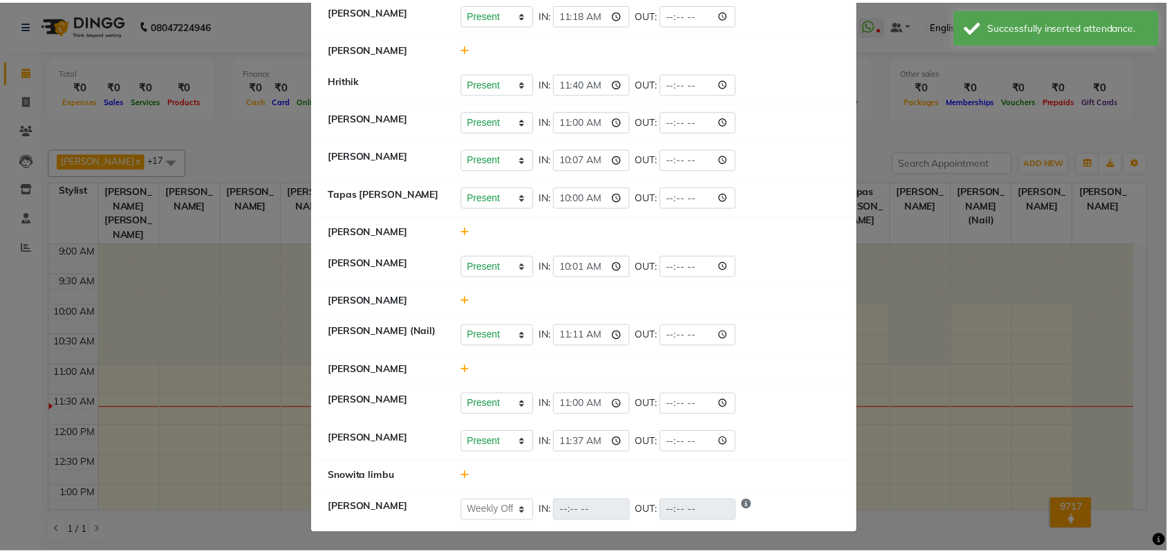
scroll to position [403, 0]
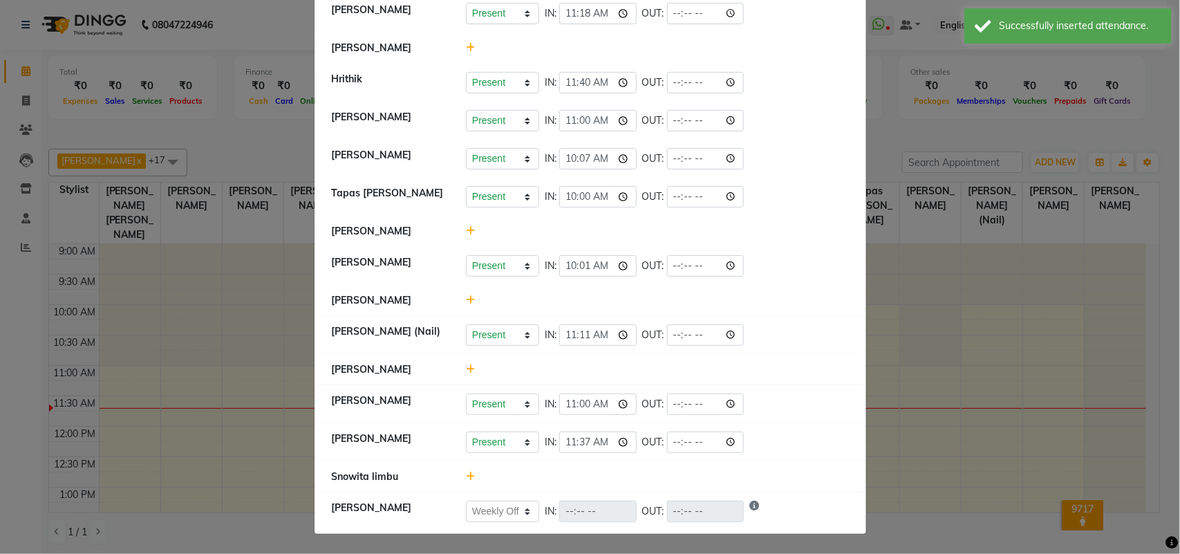
click at [466, 299] on icon at bounding box center [470, 300] width 9 height 10
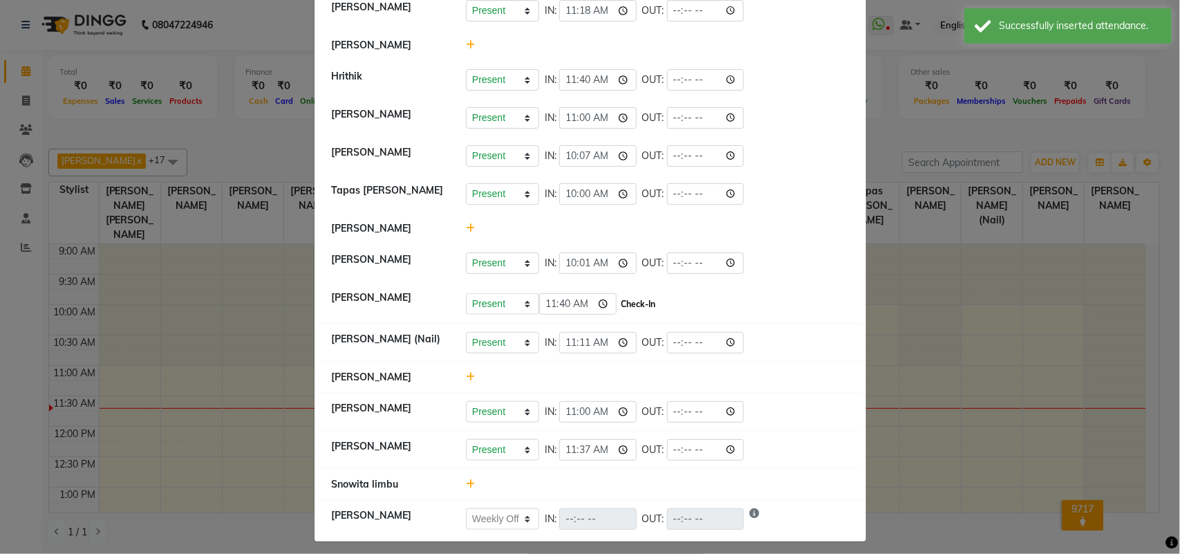
click at [630, 299] on button "Check-In" at bounding box center [638, 303] width 41 height 19
select select "W"
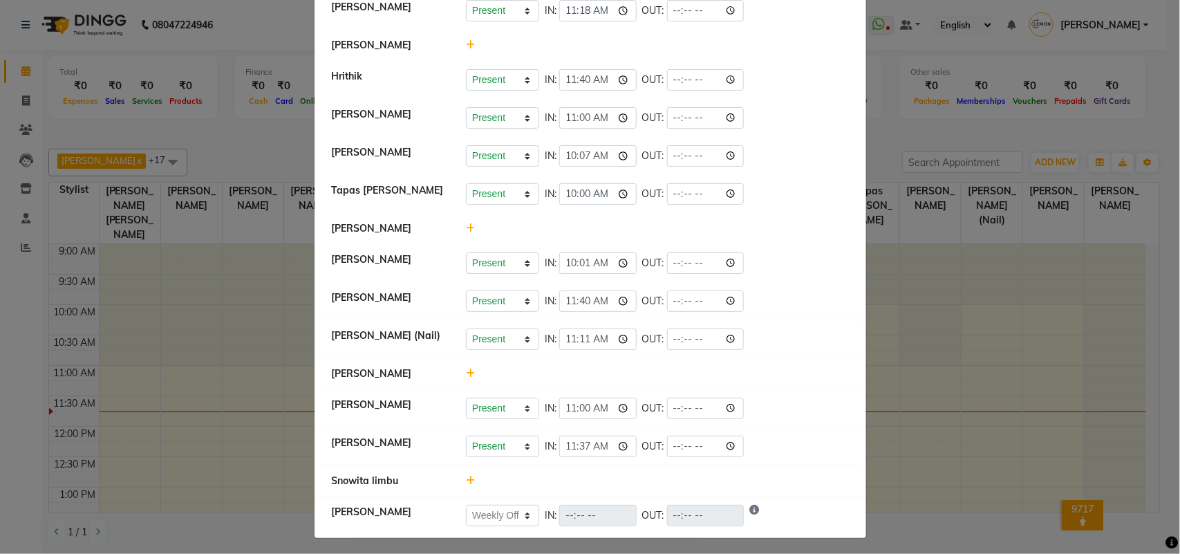
click at [17, 193] on ngb-modal-window "Attendance × Select Date [DATE] [PERSON_NAME] [PERSON_NAME] [PERSON_NAME] Prese…" at bounding box center [590, 277] width 1180 height 554
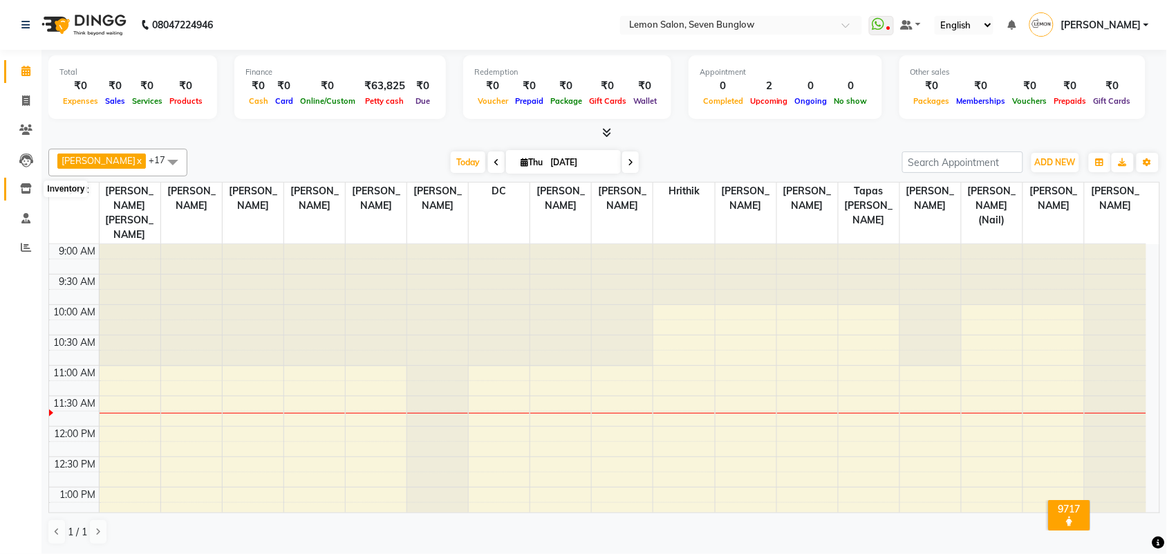
click at [26, 183] on icon at bounding box center [26, 188] width 12 height 10
select select
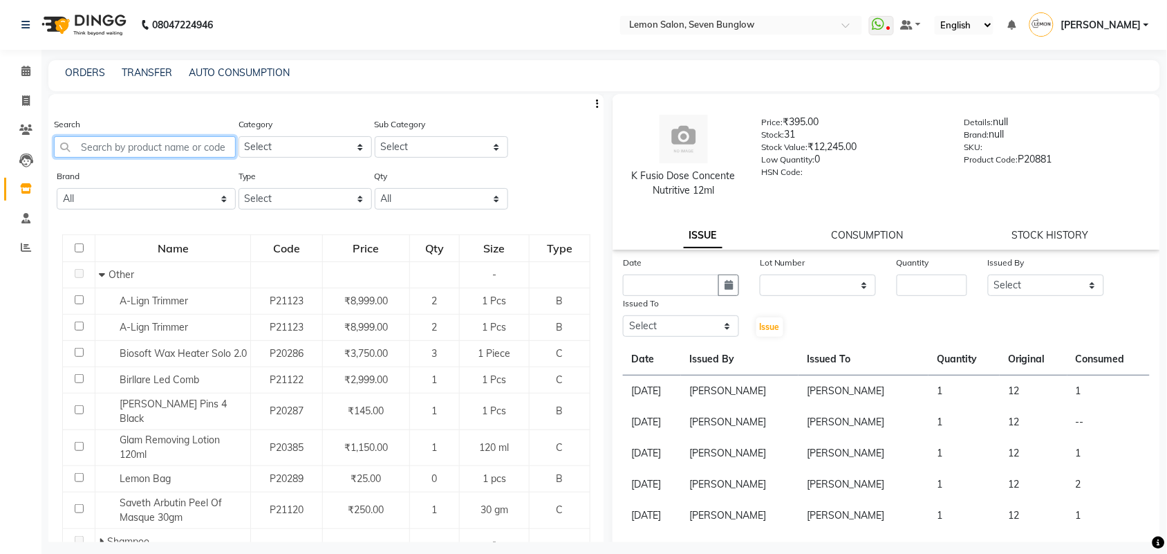
click at [219, 153] on input "text" at bounding box center [145, 146] width 182 height 21
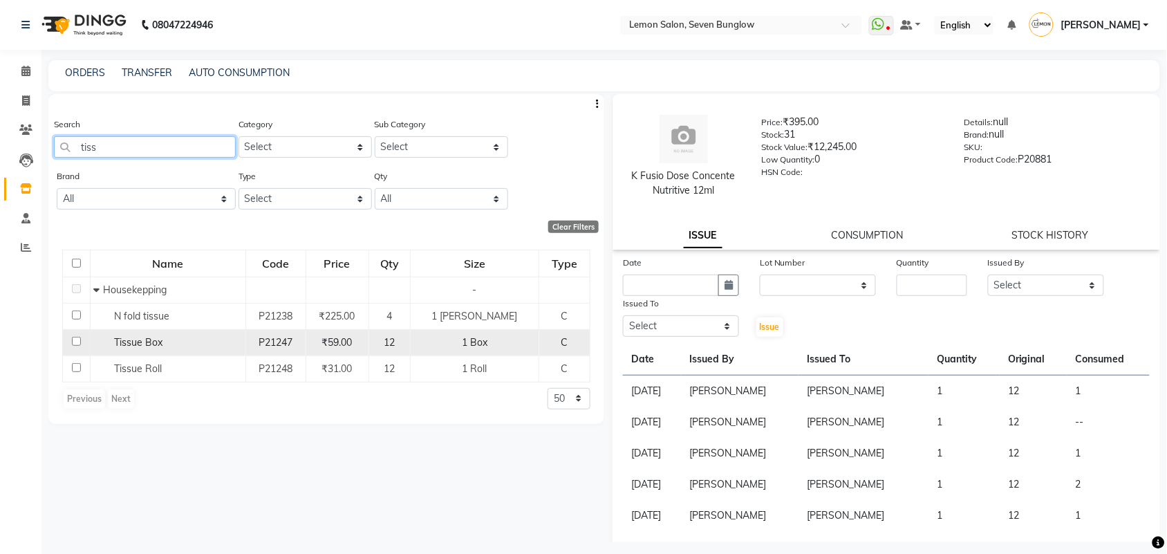
type input "tiss"
click at [183, 340] on div "Tissue Box" at bounding box center [167, 342] width 148 height 15
select select
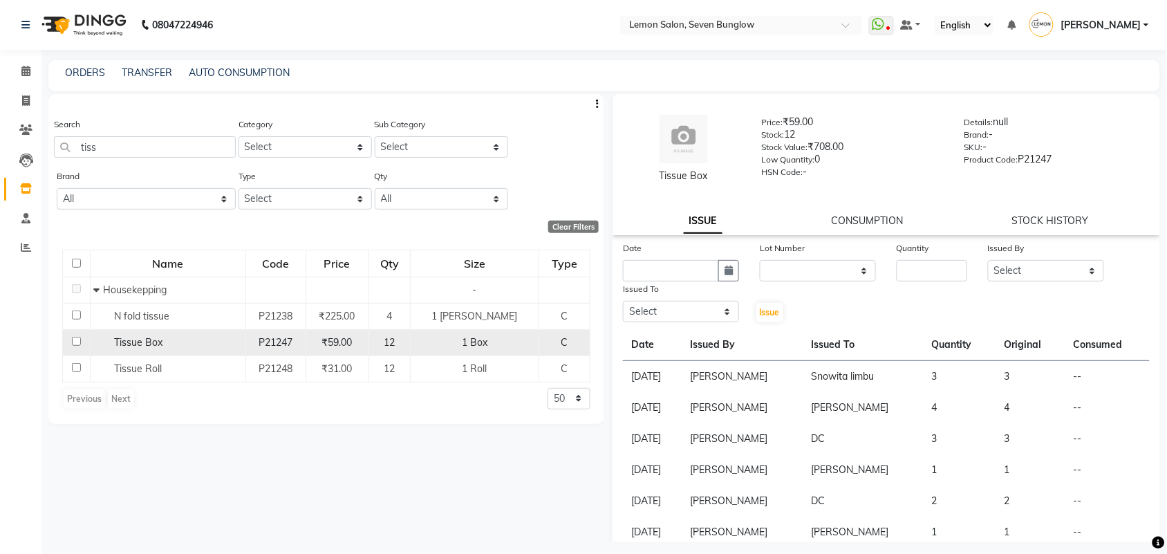
click at [183, 340] on div "Tissue Box" at bounding box center [167, 342] width 148 height 15
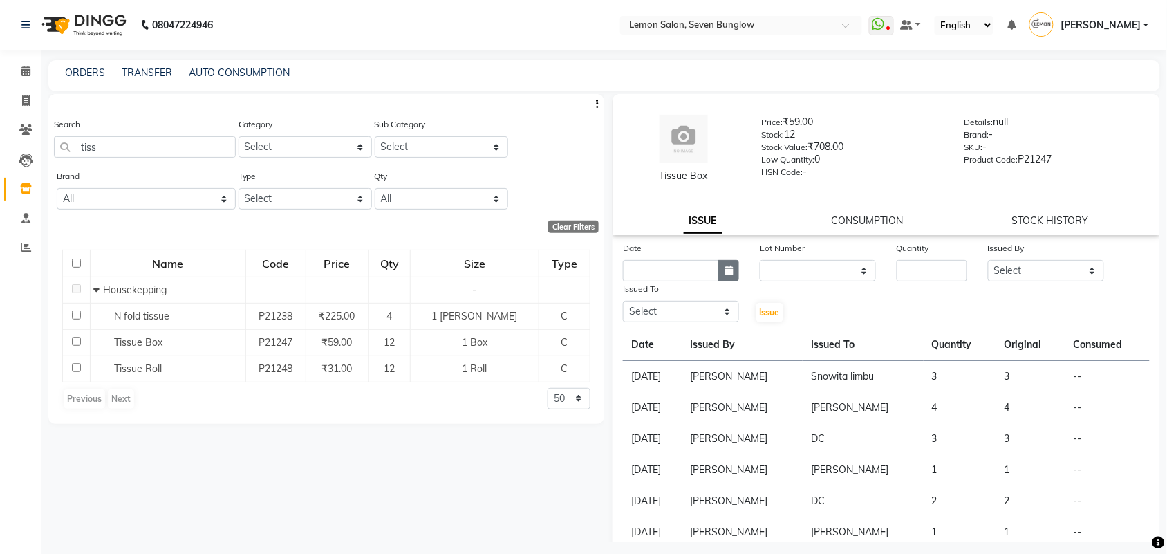
click at [718, 277] on button "button" at bounding box center [728, 270] width 21 height 21
select select "9"
select select "2025"
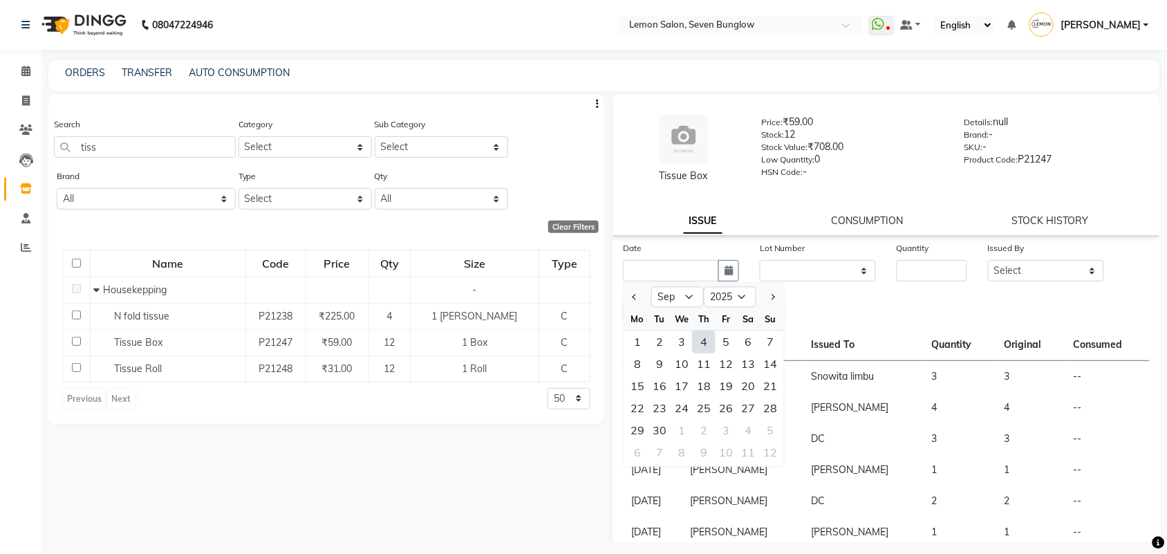
click at [698, 335] on div "4" at bounding box center [703, 342] width 22 height 22
type input "[DATE]"
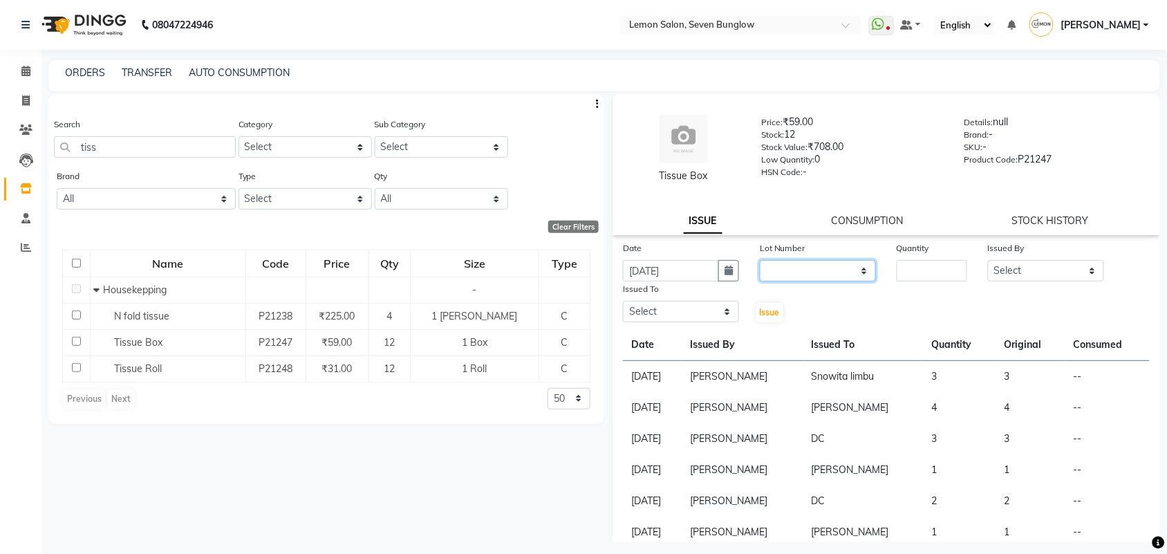
click at [806, 270] on select "None" at bounding box center [817, 270] width 116 height 21
select select "0: null"
click at [759, 260] on select "None" at bounding box center [817, 270] width 116 height 21
click at [917, 277] on input "number" at bounding box center [931, 270] width 70 height 21
type input "8"
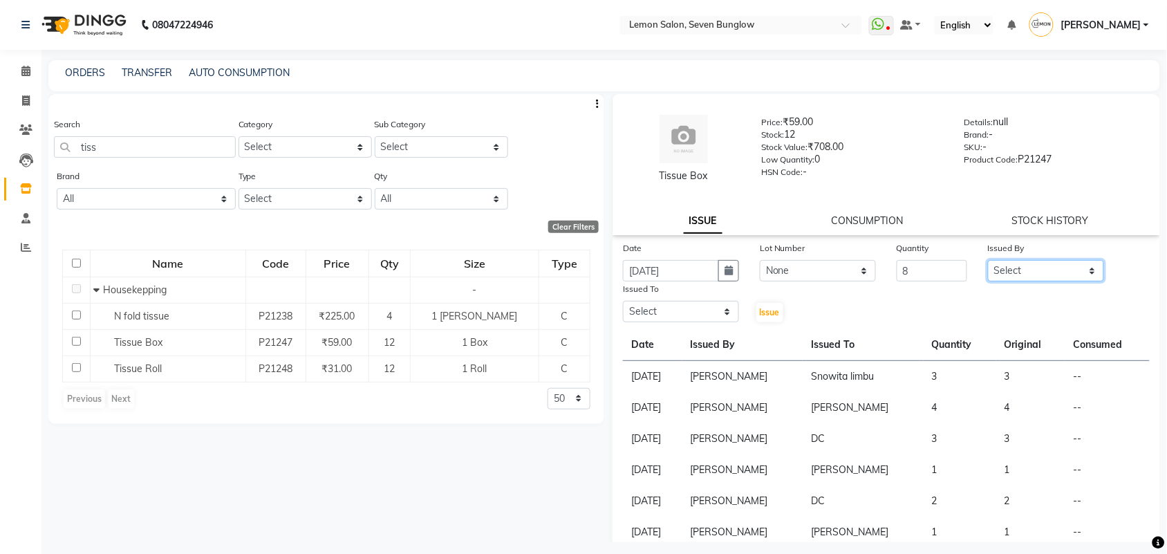
click at [1008, 267] on select "Select [PERSON_NAME] [PERSON_NAME] [PERSON_NAME] [PERSON_NAME] (Nail) [PERSON_N…" at bounding box center [1046, 270] width 116 height 21
select select "7450"
click at [988, 260] on select "Select [PERSON_NAME] [PERSON_NAME] [PERSON_NAME] [PERSON_NAME] (Nail) [PERSON_N…" at bounding box center [1046, 270] width 116 height 21
click at [731, 277] on button "button" at bounding box center [728, 270] width 21 height 21
select select "9"
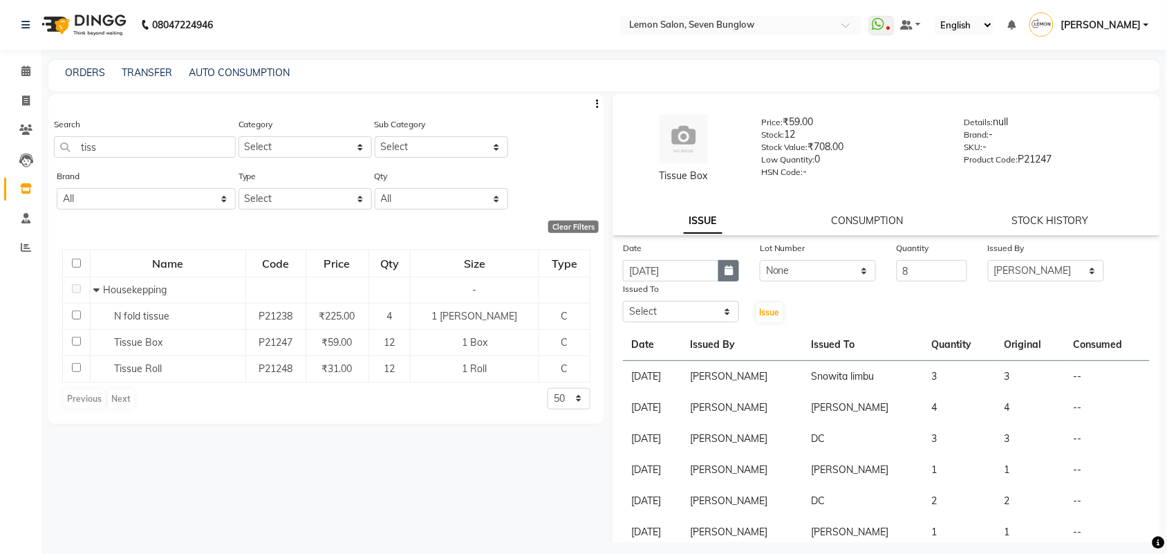
select select "2025"
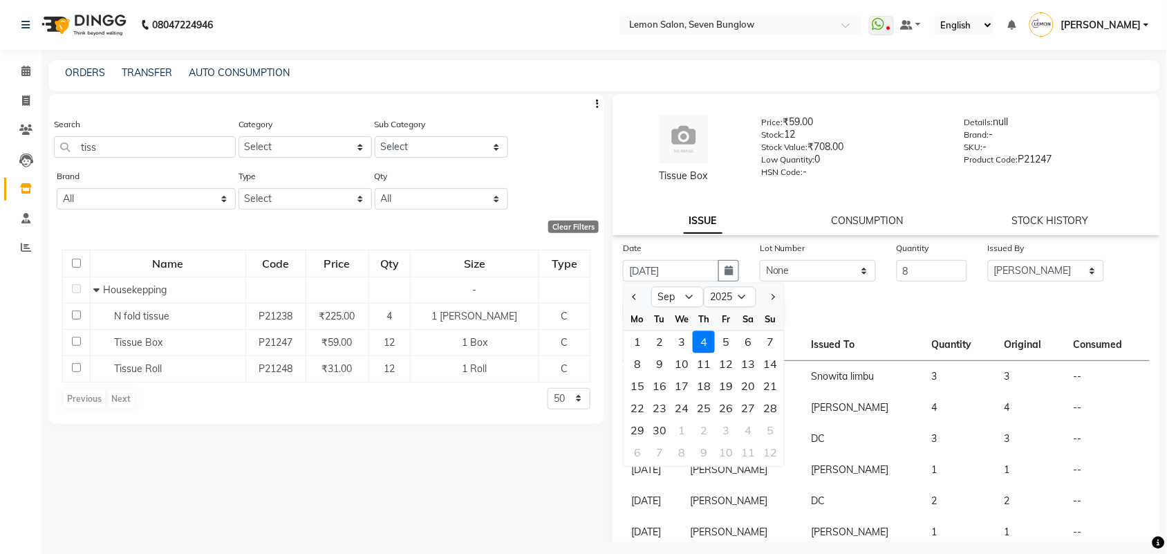
click at [706, 337] on div "4" at bounding box center [703, 342] width 22 height 22
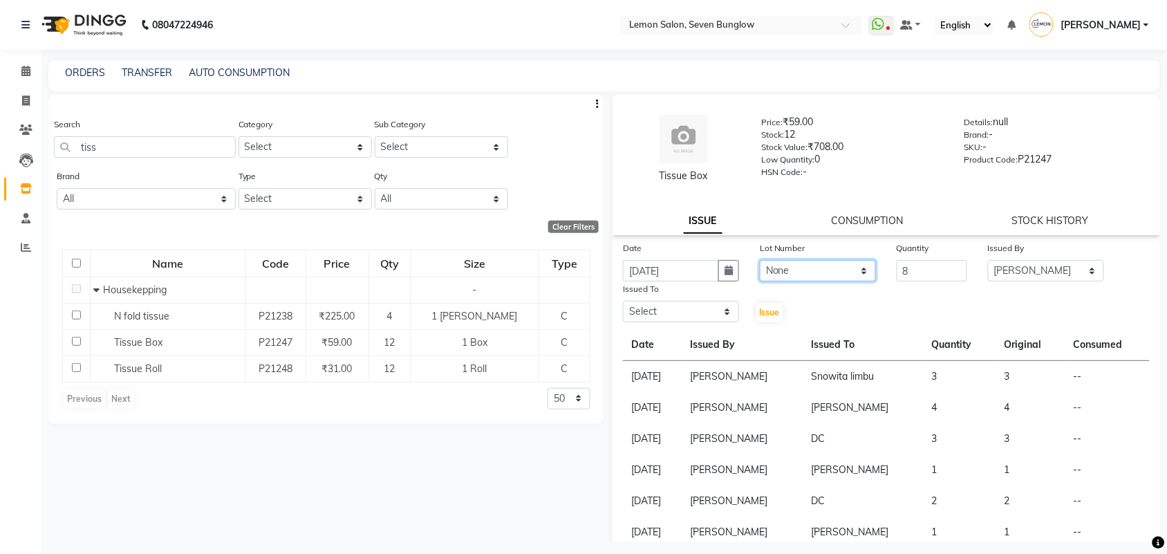
click at [769, 273] on select "None" at bounding box center [817, 270] width 116 height 21
click at [759, 260] on select "None" at bounding box center [817, 270] width 116 height 21
drag, startPoint x: 705, startPoint y: 311, endPoint x: 707, endPoint y: 303, distance: 8.5
click at [706, 309] on select "Select [PERSON_NAME] [PERSON_NAME] [PERSON_NAME] [PERSON_NAME] (Nail) [PERSON_N…" at bounding box center [681, 311] width 116 height 21
select select "7887"
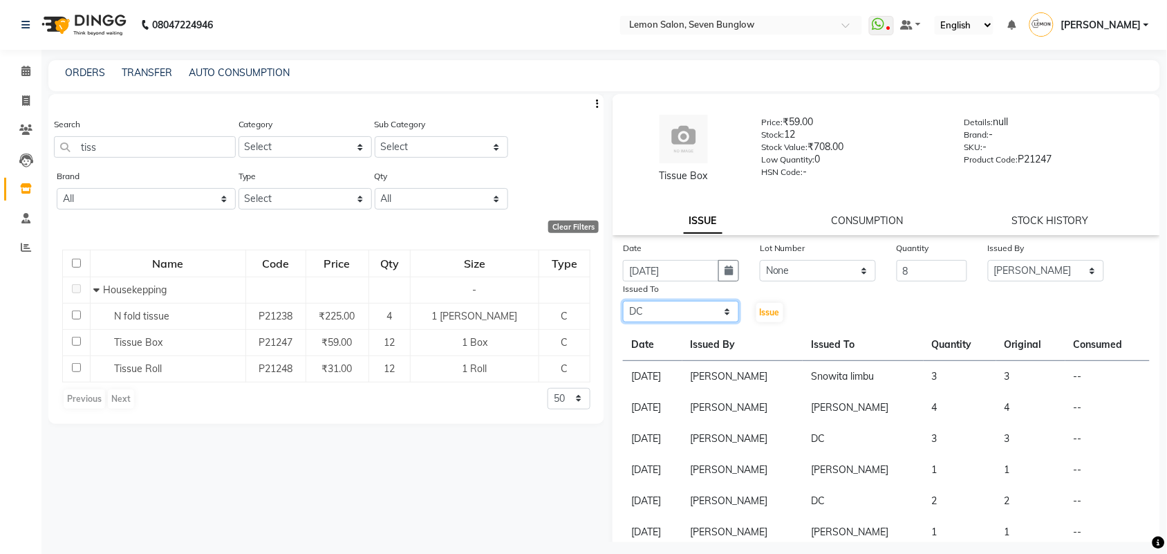
click at [623, 301] on select "Select [PERSON_NAME] [PERSON_NAME] [PERSON_NAME] [PERSON_NAME] (Nail) [PERSON_N…" at bounding box center [681, 311] width 116 height 21
drag, startPoint x: 771, startPoint y: 303, endPoint x: 779, endPoint y: 296, distance: 10.3
click at [772, 303] on button "Issue" at bounding box center [769, 312] width 27 height 19
select select
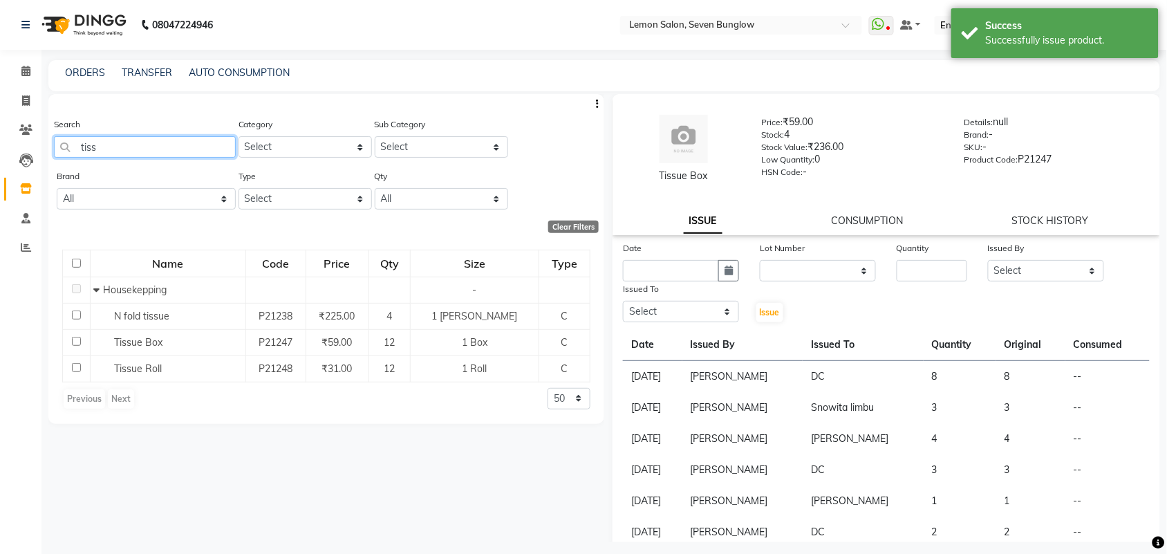
click at [198, 136] on input "tiss" at bounding box center [145, 146] width 182 height 21
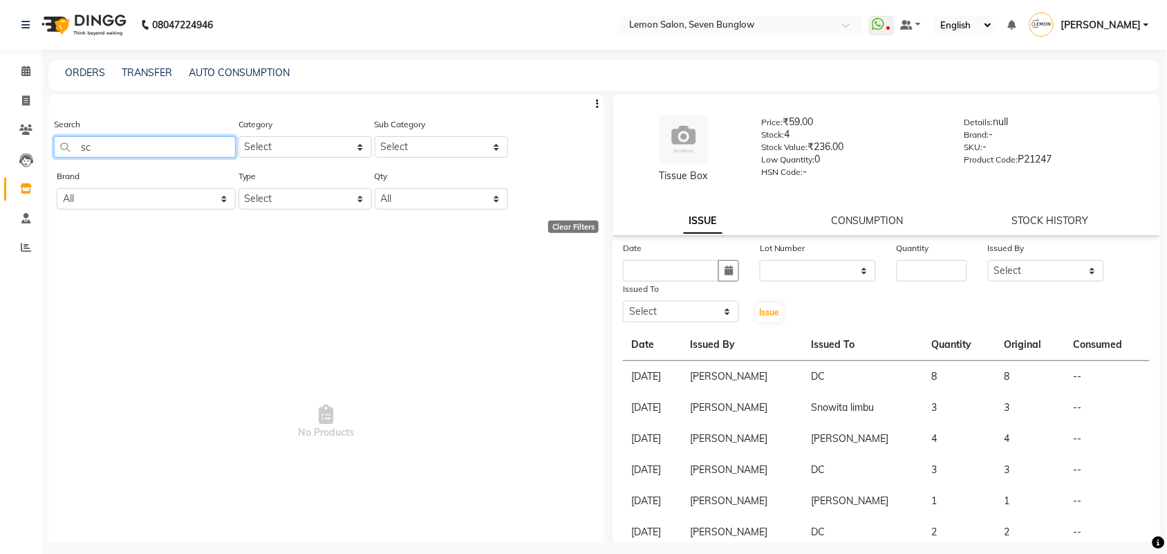
type input "s"
click at [180, 142] on input "brit" at bounding box center [145, 146] width 182 height 21
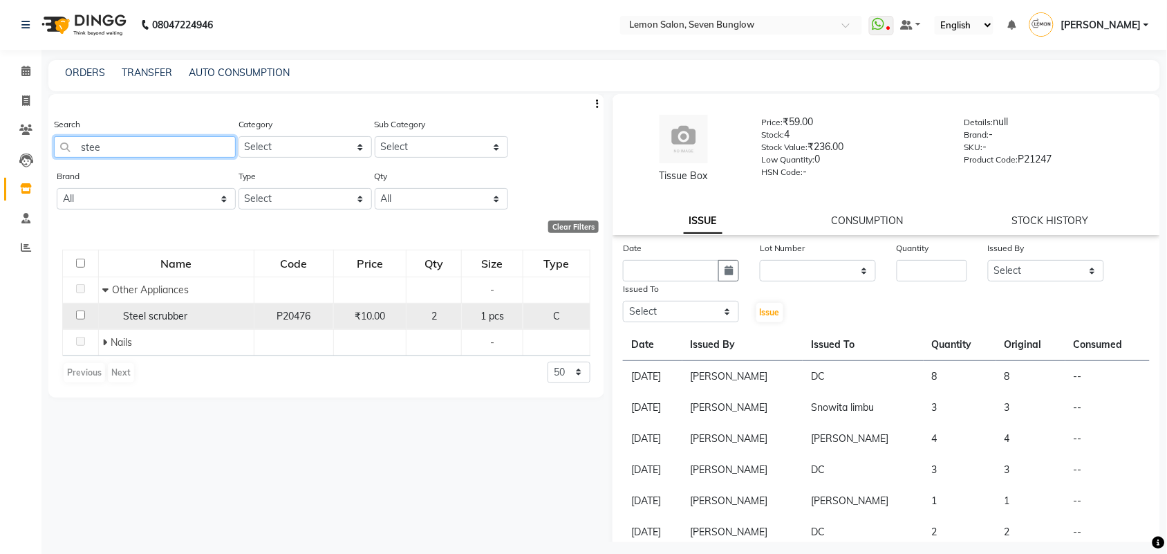
type input "stee"
click at [144, 318] on span "Steel scrubber" at bounding box center [155, 316] width 64 height 12
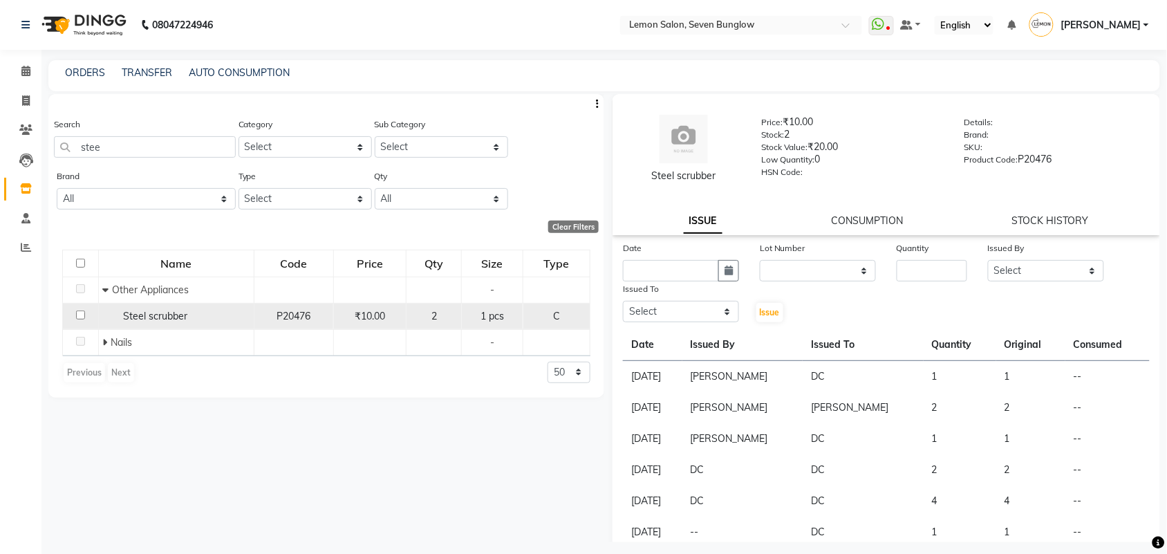
click at [144, 318] on span "Steel scrubber" at bounding box center [155, 316] width 64 height 12
click at [147, 317] on span "Steel scrubber" at bounding box center [155, 316] width 64 height 12
click at [154, 306] on td "Steel scrubber" at bounding box center [176, 316] width 155 height 26
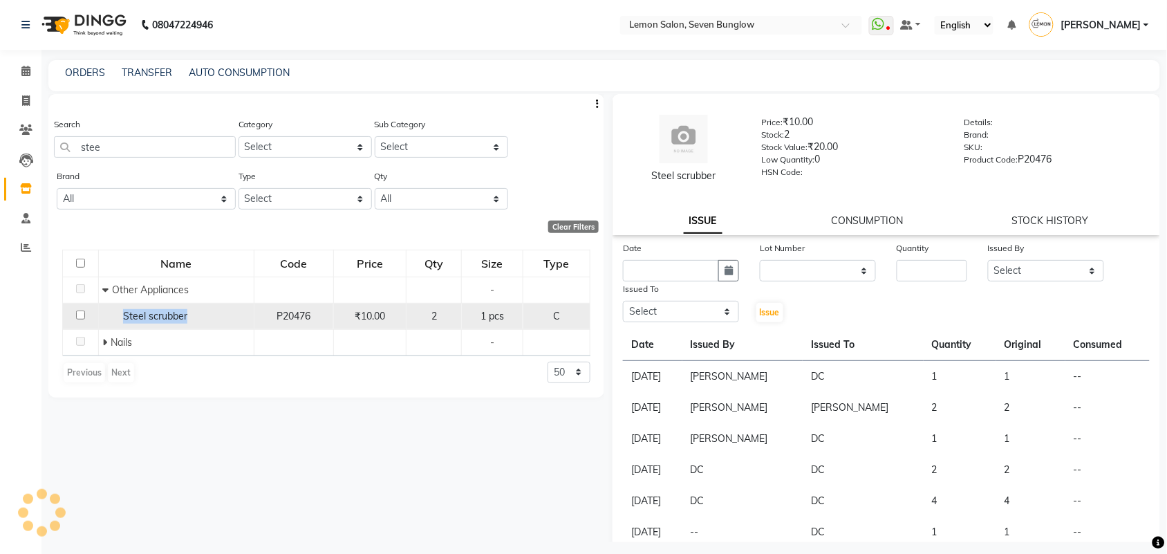
click at [154, 306] on td "Steel scrubber" at bounding box center [176, 316] width 155 height 26
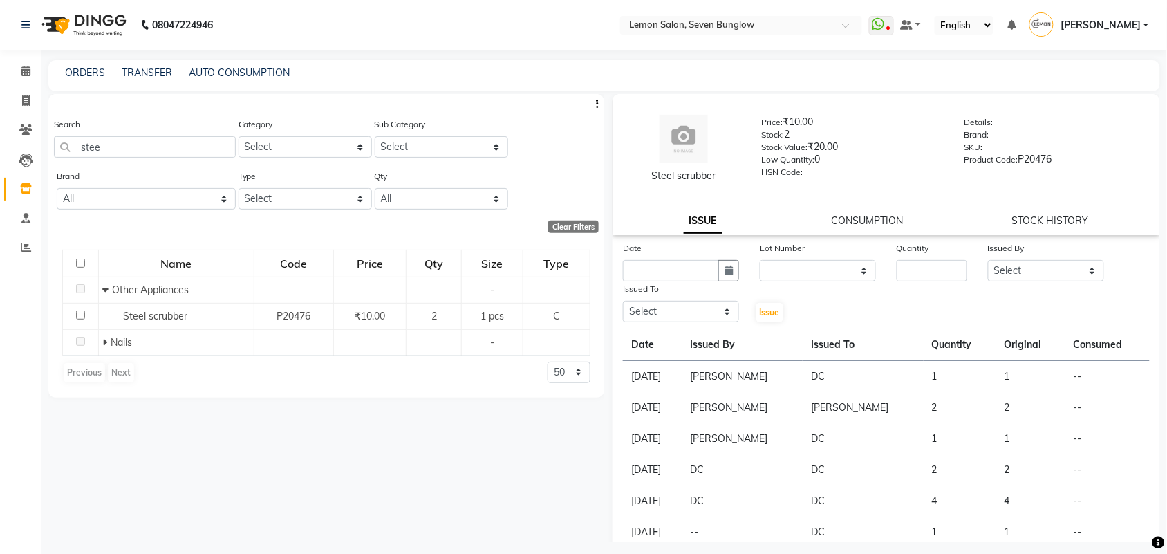
drag, startPoint x: 880, startPoint y: 277, endPoint x: 858, endPoint y: 278, distance: 22.2
click at [876, 278] on div "Date Lot Number None Quantity Issued By Select [PERSON_NAME] [PERSON_NAME] [PER…" at bounding box center [885, 281] width 547 height 83
click at [857, 278] on select "None" at bounding box center [817, 270] width 116 height 21
select select "0: null"
click at [759, 260] on select "None" at bounding box center [817, 270] width 116 height 21
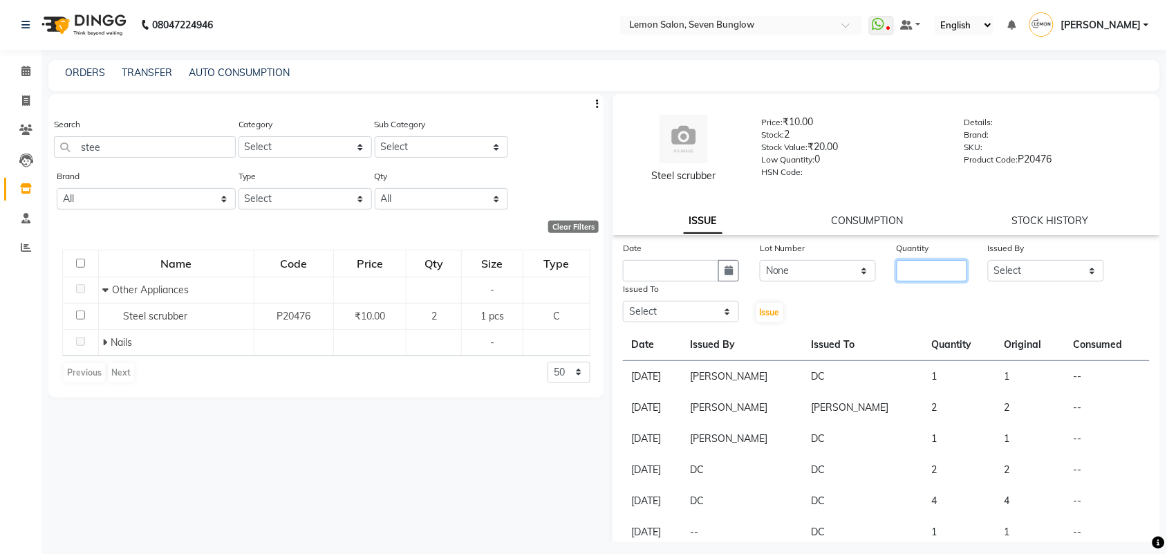
click at [938, 264] on input "number" at bounding box center [931, 270] width 70 height 21
type input "1"
drag, startPoint x: 1024, startPoint y: 280, endPoint x: 1026, endPoint y: 266, distance: 14.0
click at [1024, 275] on select "Select [PERSON_NAME] [PERSON_NAME] [PERSON_NAME] [PERSON_NAME] (Nail) [PERSON_N…" at bounding box center [1046, 270] width 116 height 21
select select "7450"
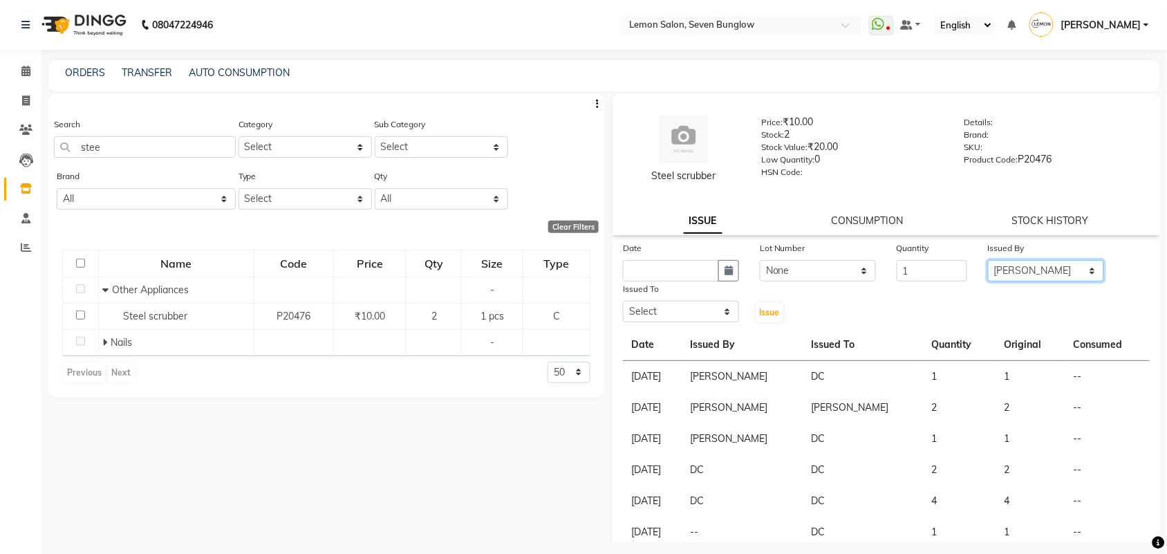
click at [988, 260] on select "Select [PERSON_NAME] [PERSON_NAME] [PERSON_NAME] [PERSON_NAME] (Nail) [PERSON_N…" at bounding box center [1046, 270] width 116 height 21
click at [724, 274] on icon "button" at bounding box center [728, 270] width 8 height 10
select select "9"
select select "2025"
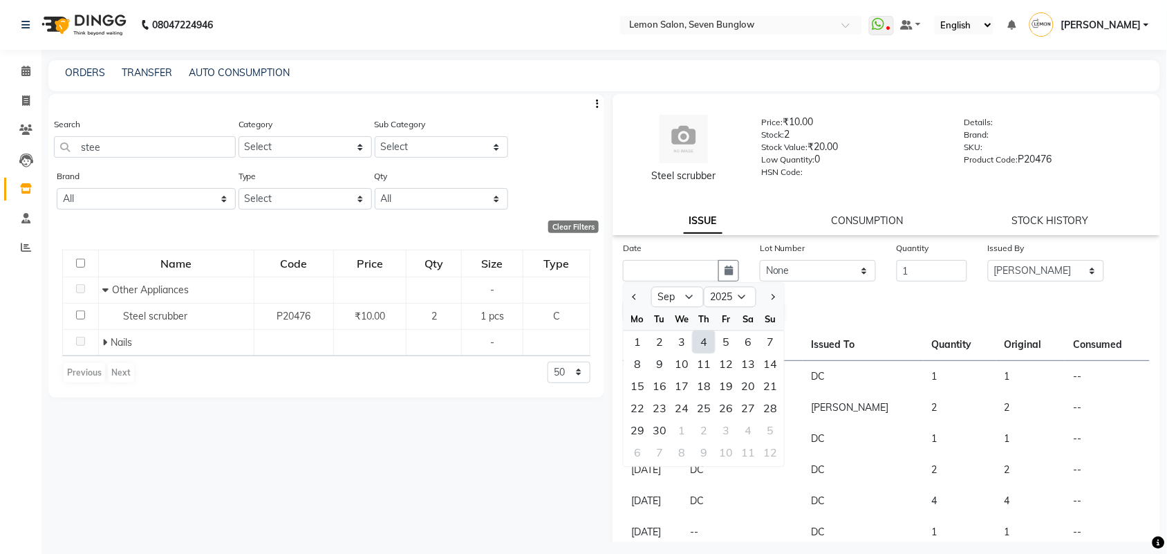
drag, startPoint x: 708, startPoint y: 333, endPoint x: 697, endPoint y: 306, distance: 29.4
click at [707, 332] on div "4" at bounding box center [703, 342] width 22 height 22
type input "[DATE]"
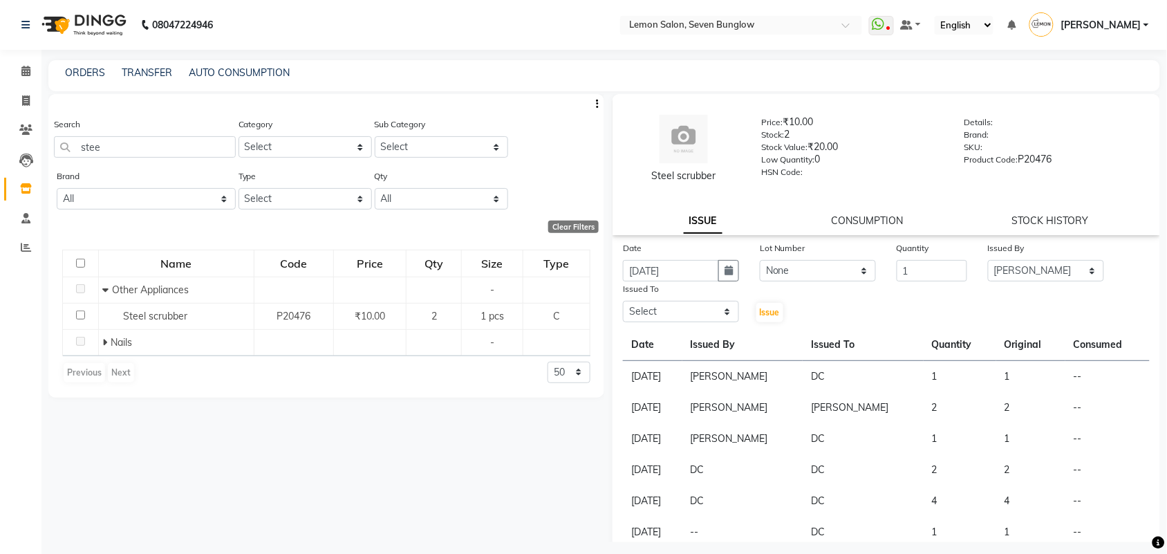
click at [695, 295] on div "Issued To" at bounding box center [681, 290] width 116 height 19
drag, startPoint x: 697, startPoint y: 304, endPoint x: 715, endPoint y: 283, distance: 27.9
click at [715, 283] on div "Issued To Select [PERSON_NAME] [PERSON_NAME] [PERSON_NAME] [PERSON_NAME] (Nail)…" at bounding box center [680, 302] width 137 height 42
select select "7887"
click at [623, 301] on select "Select [PERSON_NAME] [PERSON_NAME] [PERSON_NAME] [PERSON_NAME] (Nail) [PERSON_N…" at bounding box center [681, 311] width 116 height 21
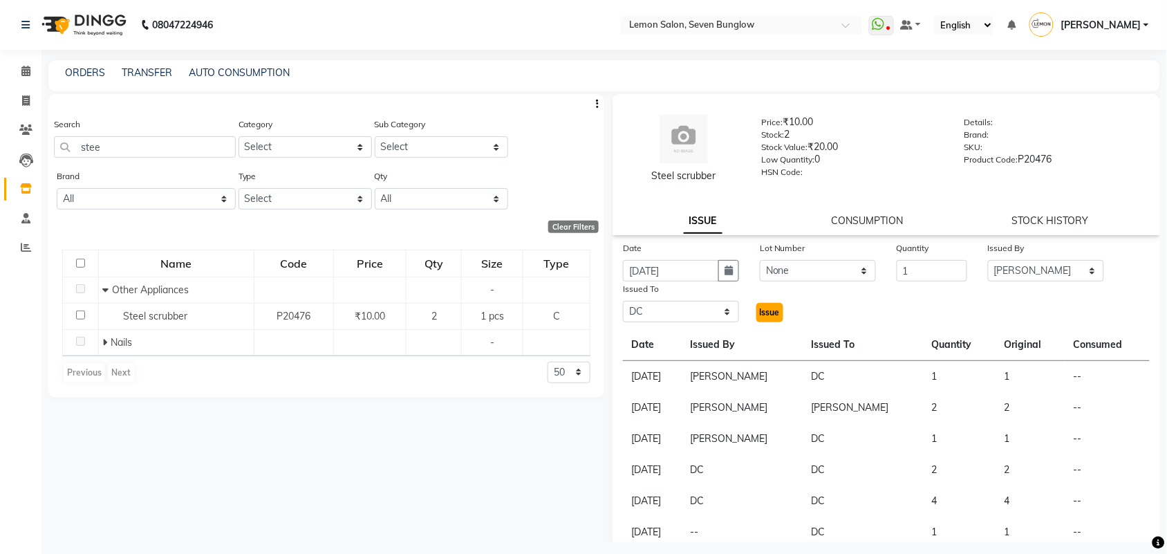
click at [774, 314] on span "Issue" at bounding box center [769, 312] width 20 height 10
select select
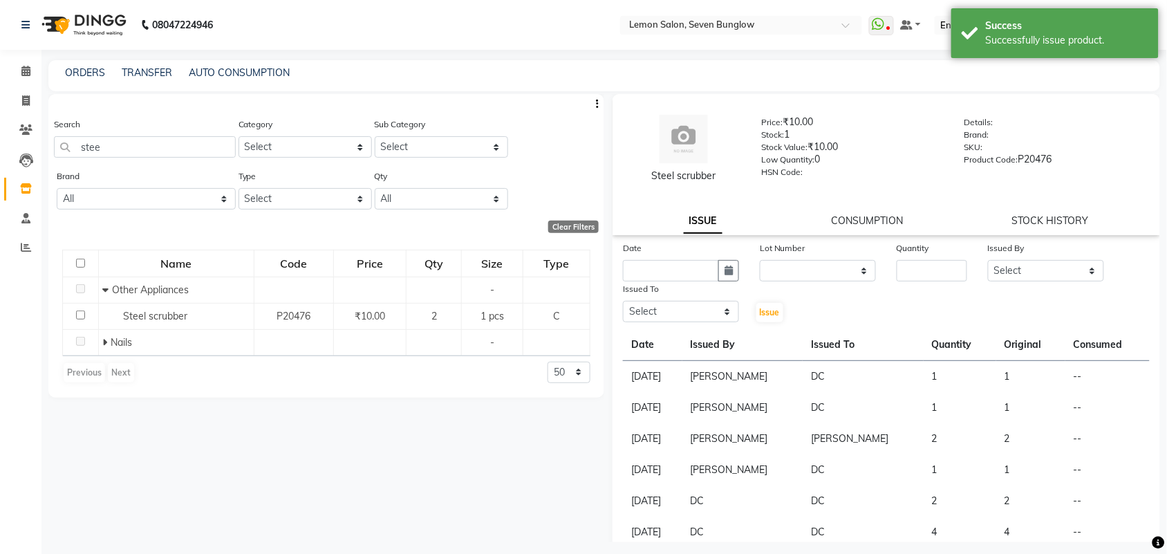
drag, startPoint x: 126, startPoint y: 157, endPoint x: 130, endPoint y: 149, distance: 8.4
click at [129, 153] on div "Search stee" at bounding box center [145, 143] width 182 height 52
click at [130, 149] on input "stee" at bounding box center [145, 146] width 182 height 21
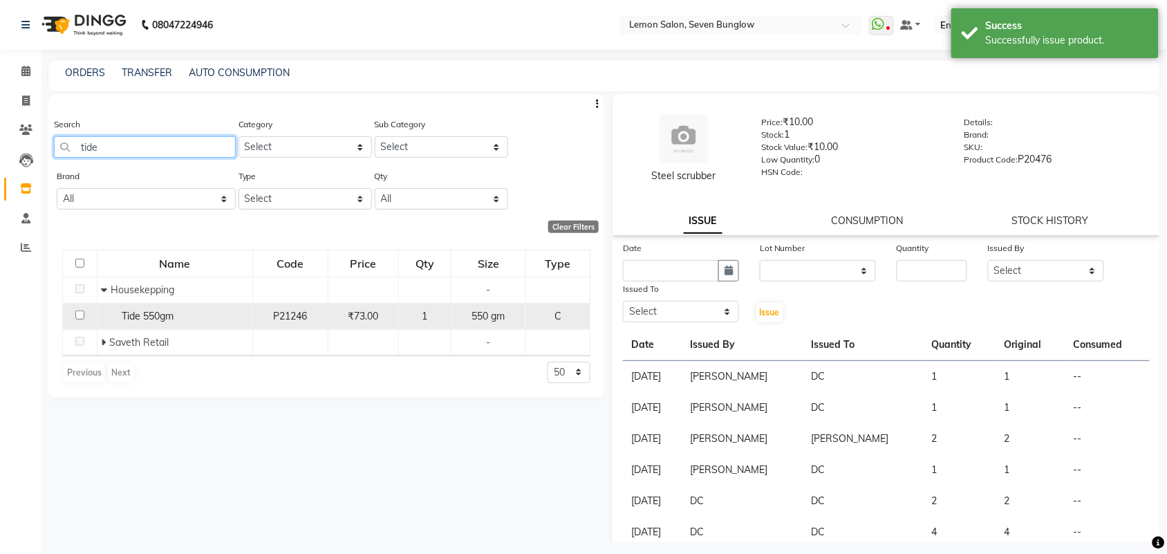
type input "tide"
click at [143, 316] on span "Tide 550gm" at bounding box center [148, 316] width 52 height 12
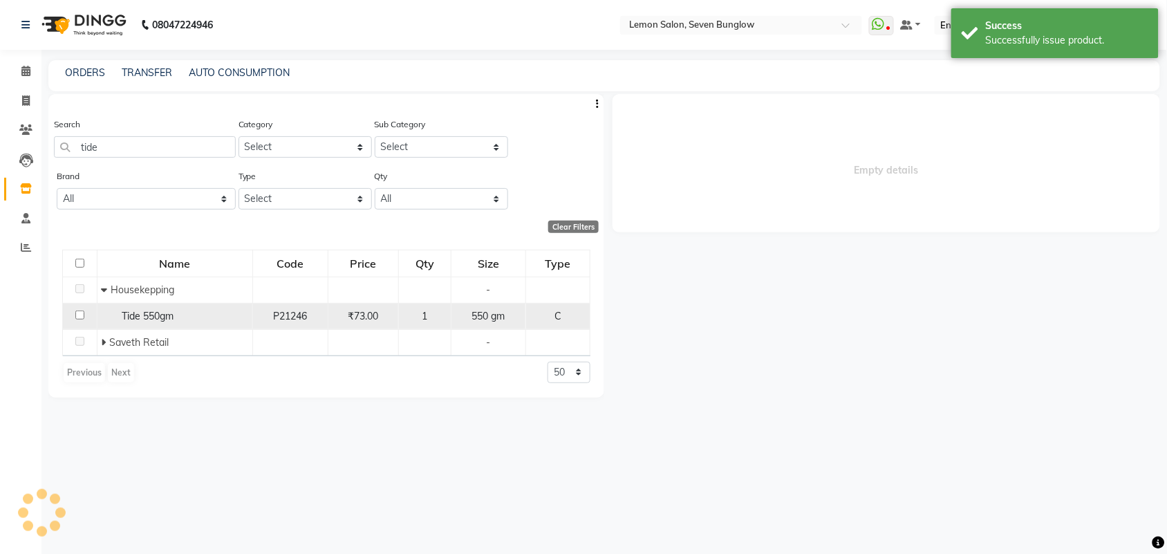
select select
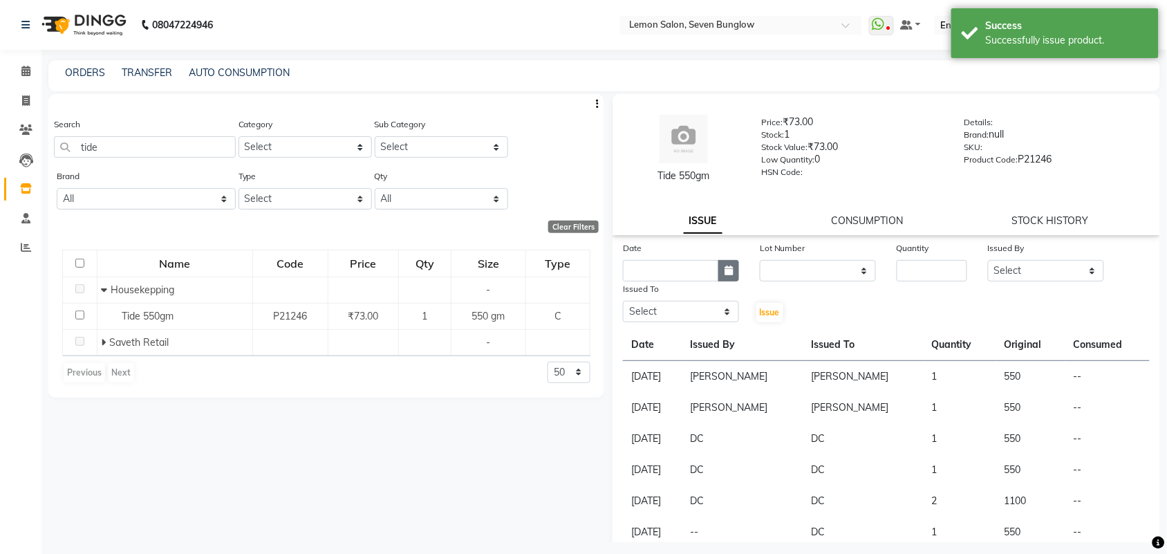
click at [718, 270] on button "button" at bounding box center [728, 270] width 21 height 21
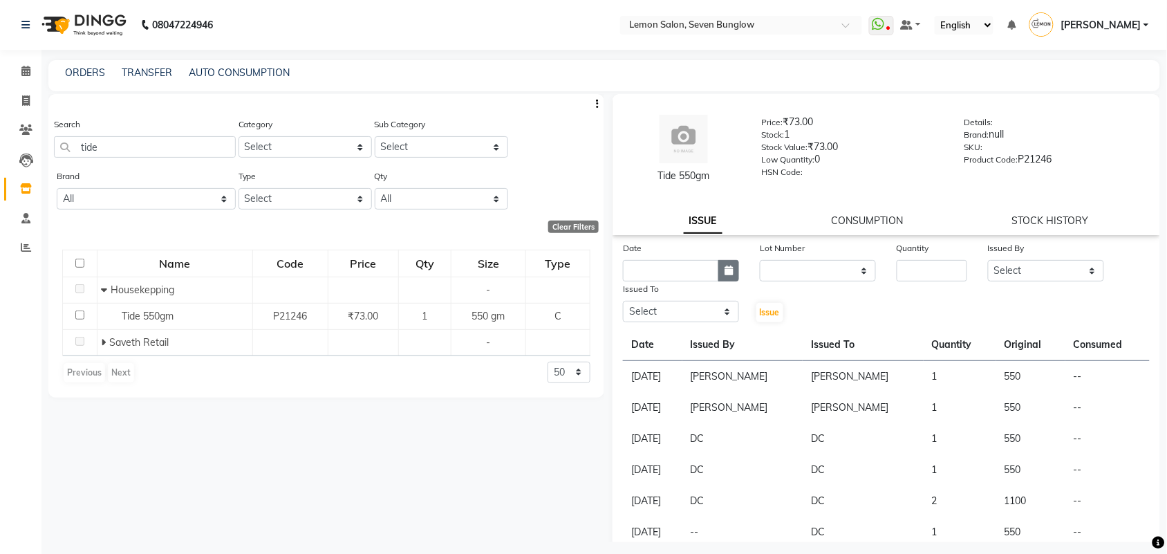
select select "9"
select select "2025"
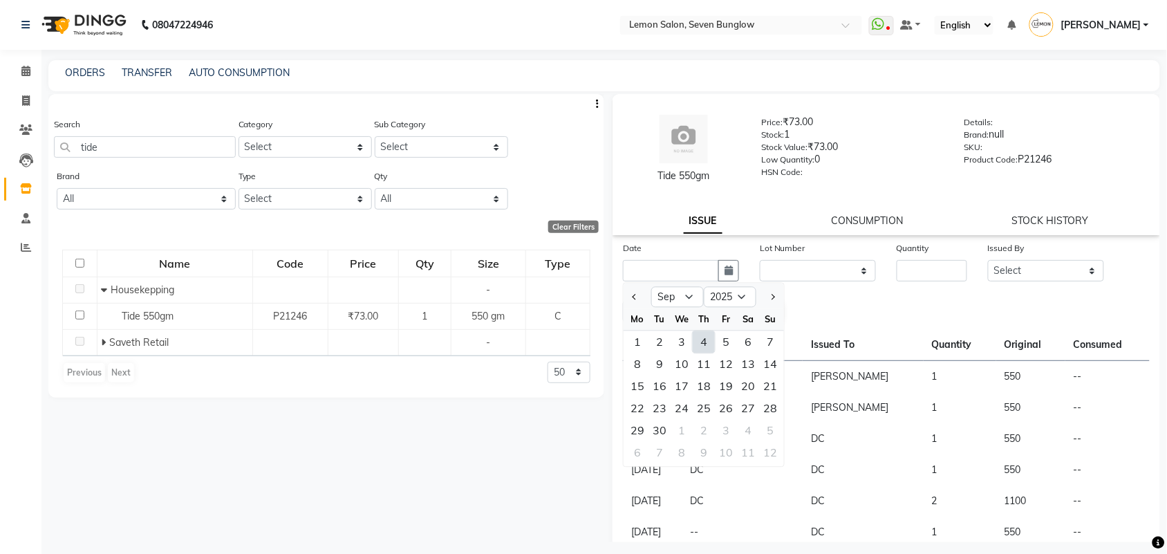
drag, startPoint x: 708, startPoint y: 340, endPoint x: 968, endPoint y: 283, distance: 265.9
click at [734, 336] on div "1 2 3 4 5 6 7" at bounding box center [703, 342] width 160 height 22
drag, startPoint x: 703, startPoint y: 337, endPoint x: 748, endPoint y: 311, distance: 52.6
click at [710, 332] on div "4" at bounding box center [703, 342] width 22 height 22
type input "[DATE]"
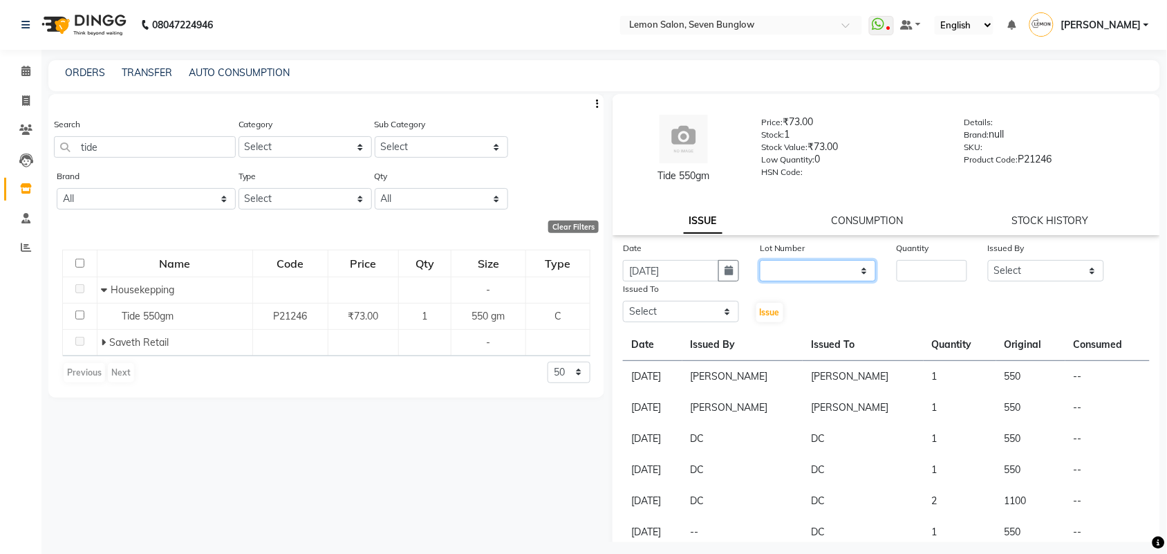
drag, startPoint x: 803, startPoint y: 265, endPoint x: 805, endPoint y: 274, distance: 9.9
click at [805, 273] on select "None" at bounding box center [817, 270] width 116 height 21
select select "0: null"
click at [759, 260] on select "None" at bounding box center [817, 270] width 116 height 21
click at [947, 265] on input "number" at bounding box center [931, 270] width 70 height 21
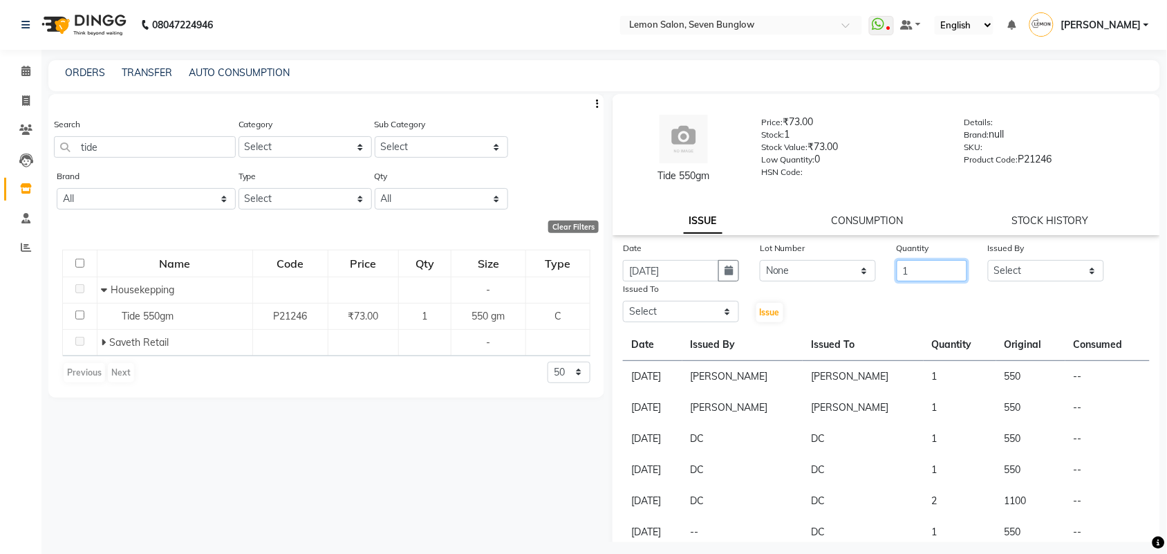
type input "1"
click at [1049, 264] on select "Select [PERSON_NAME] [PERSON_NAME] [PERSON_NAME] [PERSON_NAME] (Nail) [PERSON_N…" at bounding box center [1046, 270] width 116 height 21
select select "7450"
click at [988, 260] on select "Select [PERSON_NAME] [PERSON_NAME] [PERSON_NAME] [PERSON_NAME] (Nail) [PERSON_N…" at bounding box center [1046, 270] width 116 height 21
drag, startPoint x: 719, startPoint y: 313, endPoint x: 726, endPoint y: 302, distance: 12.7
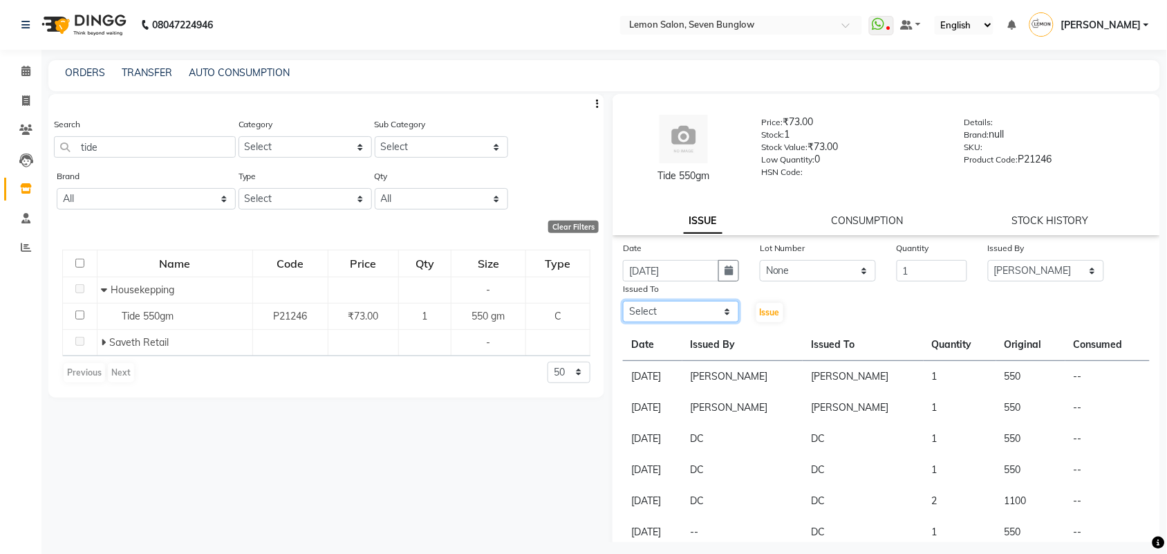
click at [719, 314] on select "Select [PERSON_NAME] [PERSON_NAME] [PERSON_NAME] [PERSON_NAME] (Nail) [PERSON_N…" at bounding box center [681, 311] width 116 height 21
select select "7887"
click at [623, 301] on select "Select [PERSON_NAME] [PERSON_NAME] [PERSON_NAME] [PERSON_NAME] (Nail) [PERSON_N…" at bounding box center [681, 311] width 116 height 21
click at [777, 313] on button "Issue" at bounding box center [769, 312] width 27 height 19
select select
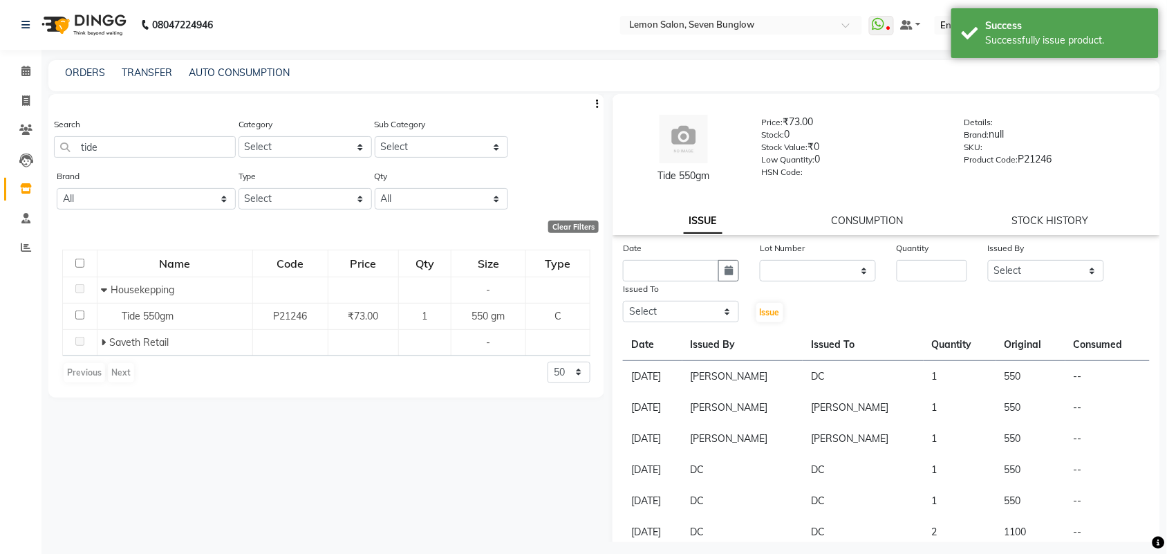
click at [209, 161] on div "Search tide" at bounding box center [145, 143] width 182 height 52
click at [198, 147] on input "tide" at bounding box center [145, 146] width 182 height 21
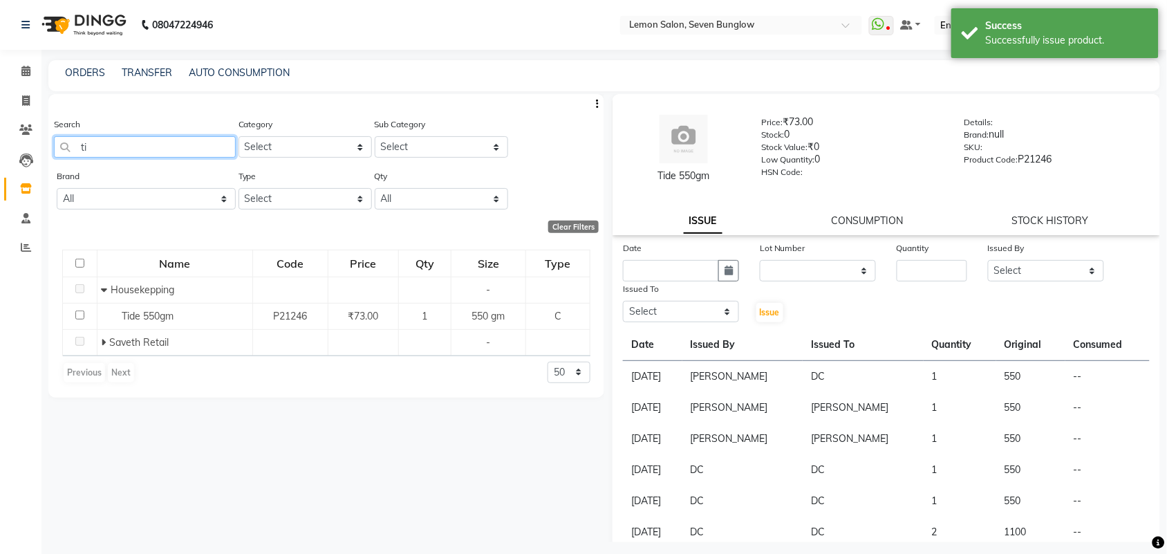
type input "t"
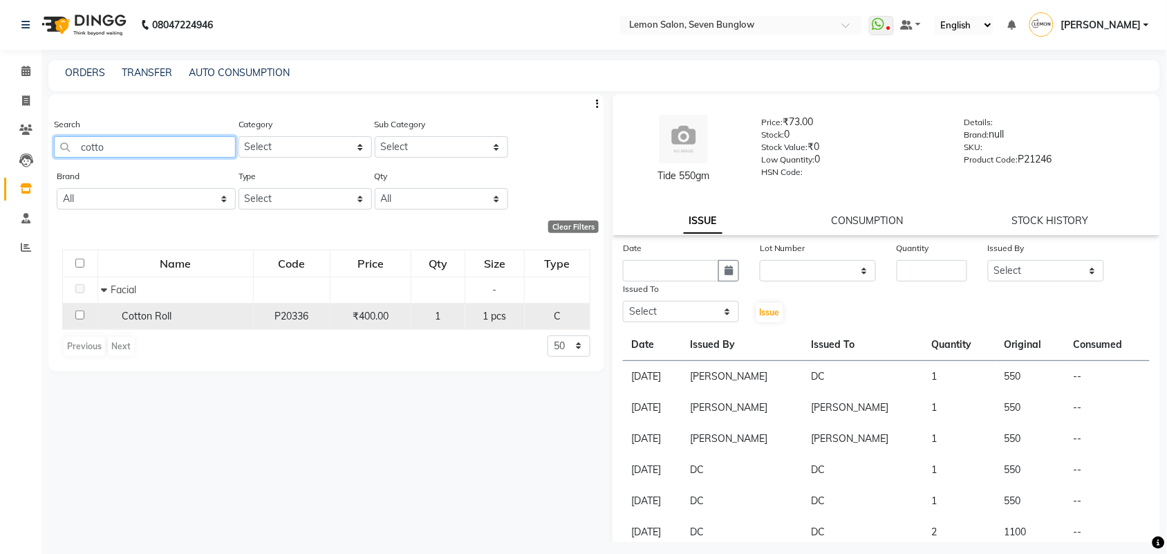
type input "cotto"
drag, startPoint x: 140, startPoint y: 320, endPoint x: 149, endPoint y: 317, distance: 9.6
click at [147, 318] on span "Cotton Roll" at bounding box center [147, 316] width 50 height 12
select select
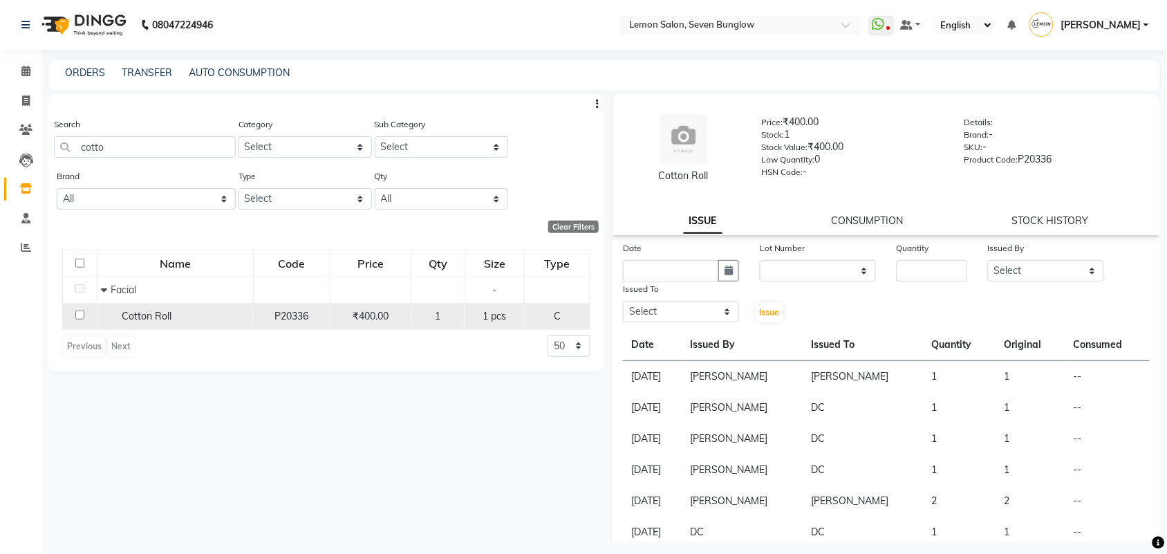
click at [150, 316] on span "Cotton Roll" at bounding box center [147, 316] width 50 height 12
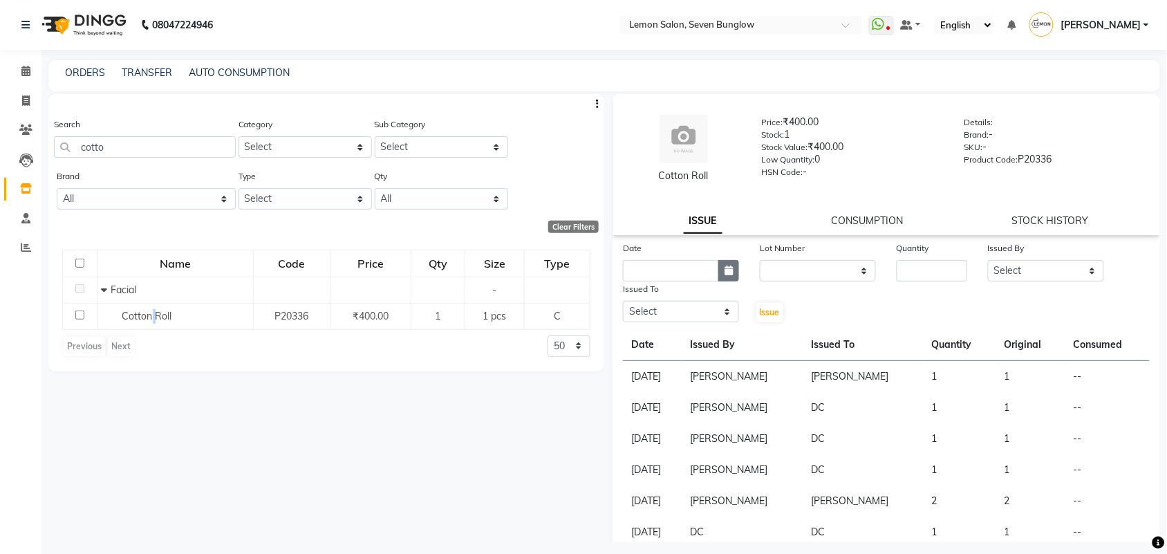
click at [724, 266] on icon "button" at bounding box center [728, 270] width 8 height 10
select select "9"
select select "2025"
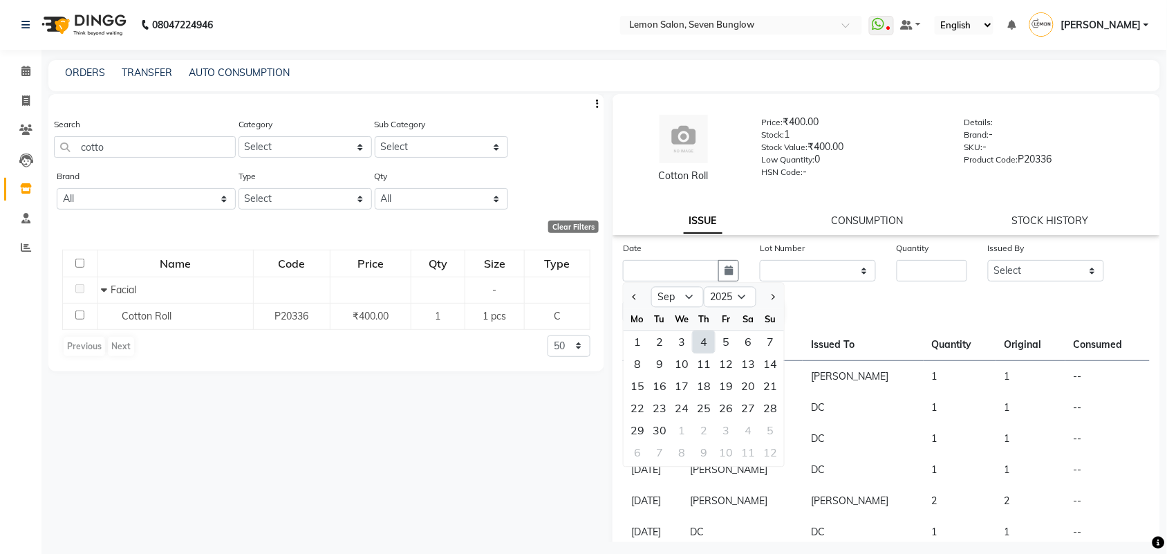
drag, startPoint x: 706, startPoint y: 341, endPoint x: 737, endPoint y: 319, distance: 38.7
click at [708, 337] on div "4" at bounding box center [703, 342] width 22 height 22
type input "[DATE]"
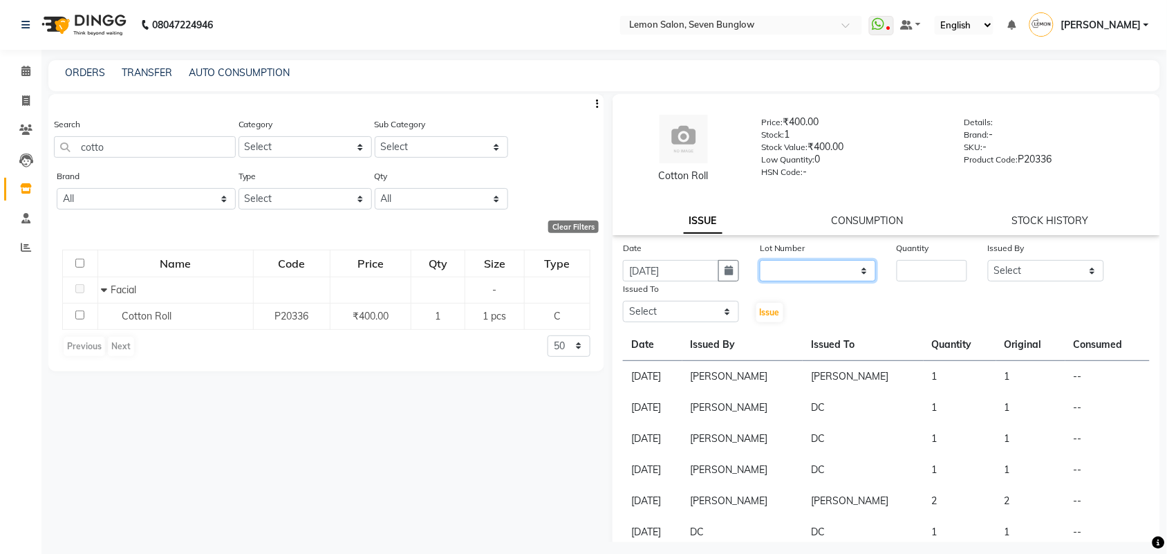
click at [793, 270] on select "None" at bounding box center [817, 270] width 116 height 21
select select "0: null"
click at [759, 260] on select "None" at bounding box center [817, 270] width 116 height 21
click at [897, 274] on input "number" at bounding box center [931, 270] width 70 height 21
type input "1"
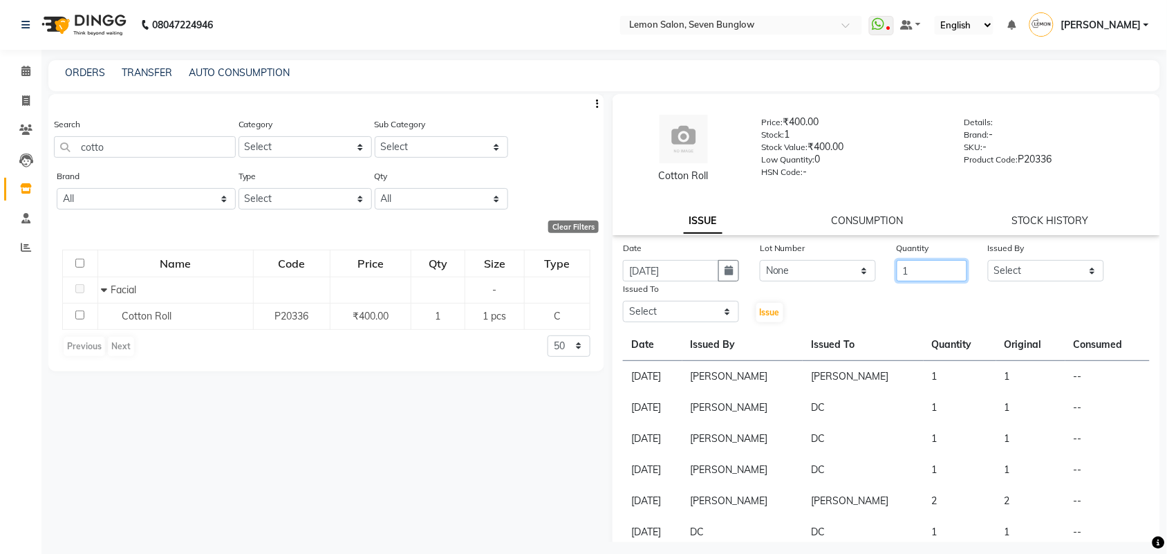
drag, startPoint x: 964, startPoint y: 261, endPoint x: 981, endPoint y: 263, distance: 17.4
click at [970, 261] on div "Date [DATE] Lot Number None Quantity 1 Issued By Select [PERSON_NAME] [PERSON_N…" at bounding box center [885, 281] width 547 height 83
click at [988, 263] on select "Select [PERSON_NAME] [PERSON_NAME] [PERSON_NAME] [PERSON_NAME] (Nail) [PERSON_N…" at bounding box center [1046, 270] width 116 height 21
select select "7450"
click at [988, 260] on select "Select [PERSON_NAME] [PERSON_NAME] [PERSON_NAME] [PERSON_NAME] (Nail) [PERSON_N…" at bounding box center [1046, 270] width 116 height 21
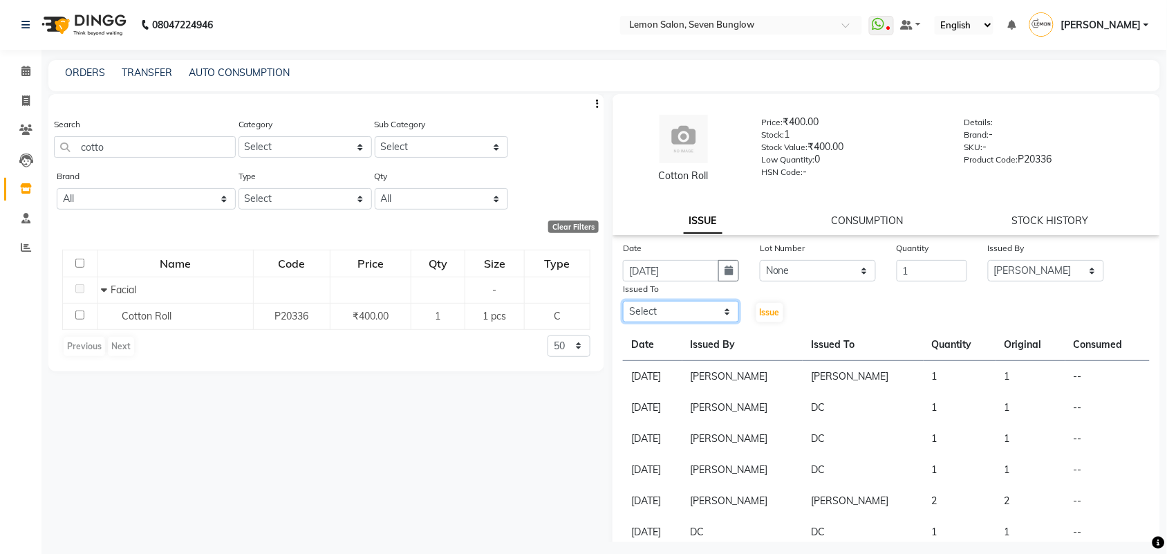
drag, startPoint x: 730, startPoint y: 310, endPoint x: 733, endPoint y: 298, distance: 12.1
click at [733, 298] on div "Issued To Select [PERSON_NAME] [PERSON_NAME] [PERSON_NAME] [PERSON_NAME] (Nail)…" at bounding box center [680, 302] width 137 height 42
select select "7887"
click at [623, 301] on select "Select [PERSON_NAME] [PERSON_NAME] [PERSON_NAME] [PERSON_NAME] (Nail) [PERSON_N…" at bounding box center [681, 311] width 116 height 21
click at [758, 301] on div "Issue" at bounding box center [772, 302] width 46 height 42
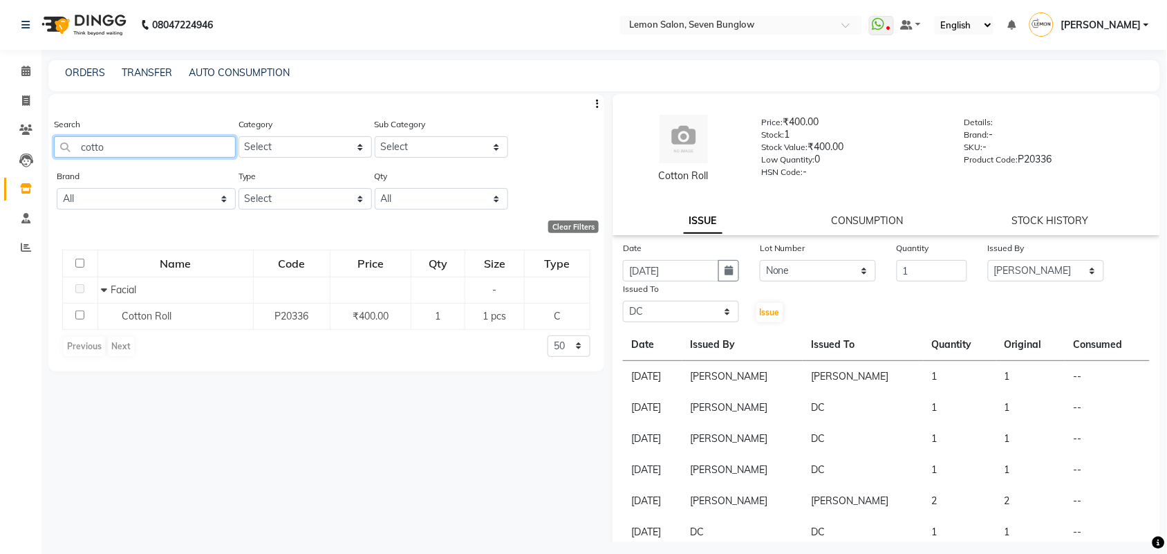
click at [219, 140] on input "cotto" at bounding box center [145, 146] width 182 height 21
click at [761, 305] on button "Issue" at bounding box center [769, 312] width 27 height 19
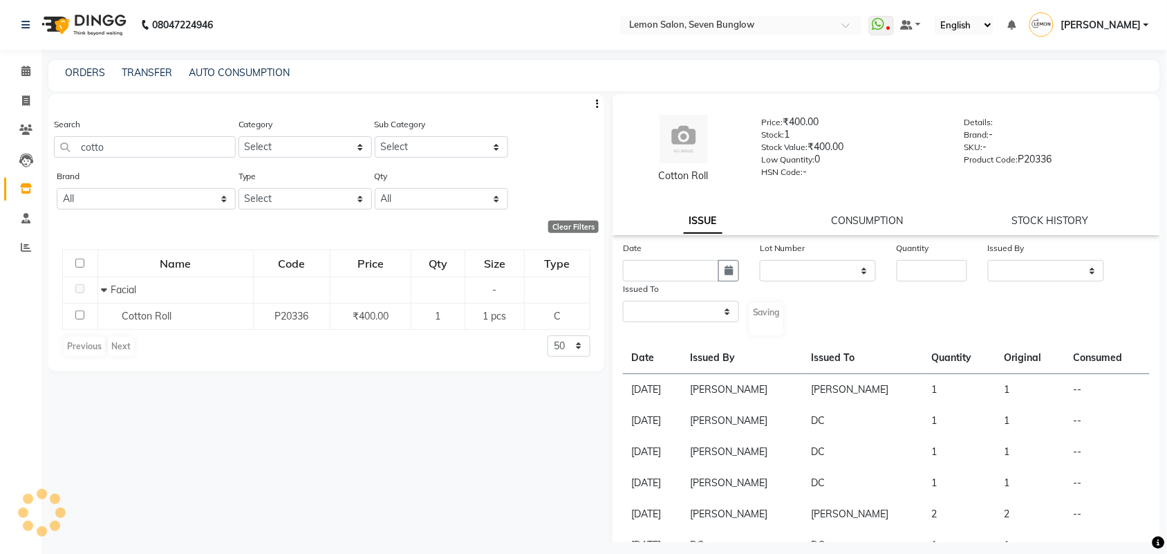
select select
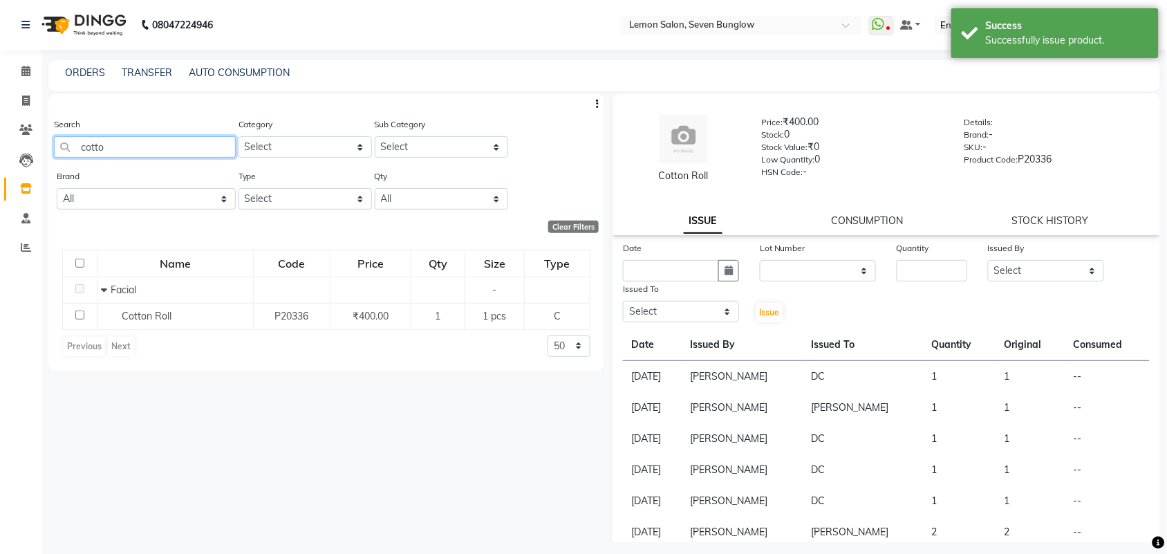
click at [147, 147] on input "cotto" at bounding box center [145, 146] width 182 height 21
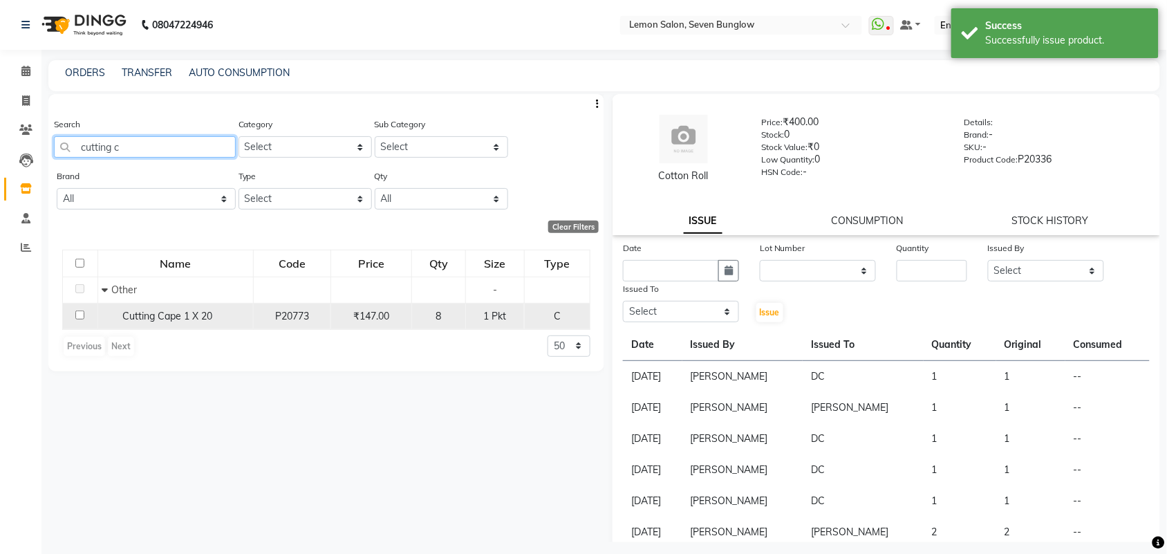
type input "cutting c"
click at [180, 314] on span "Cutting Cape 1 X 20" at bounding box center [167, 316] width 90 height 12
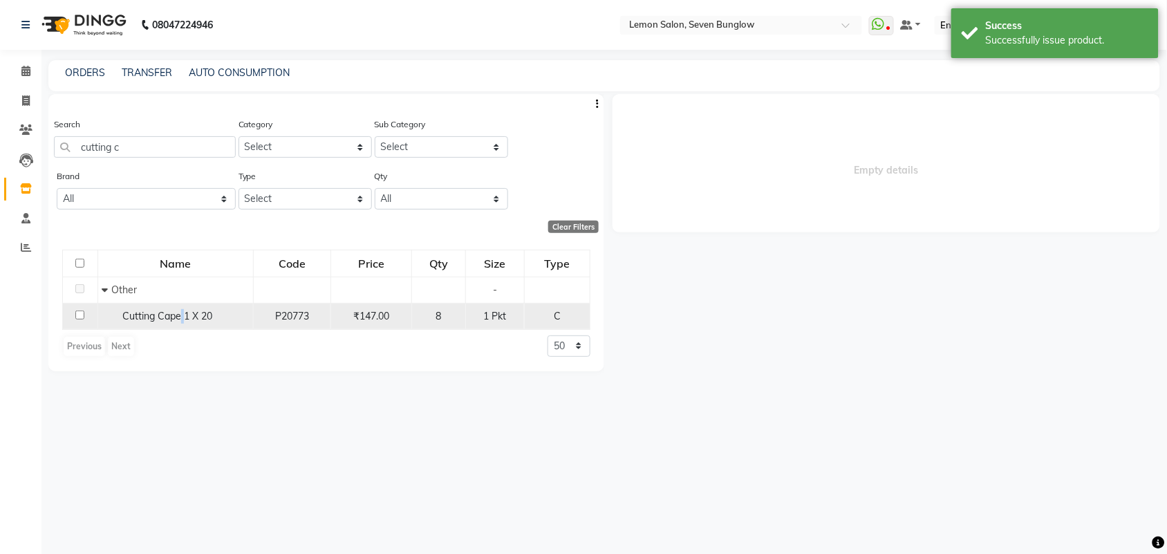
click at [180, 314] on span "Cutting Cape 1 X 20" at bounding box center [167, 316] width 90 height 12
select select
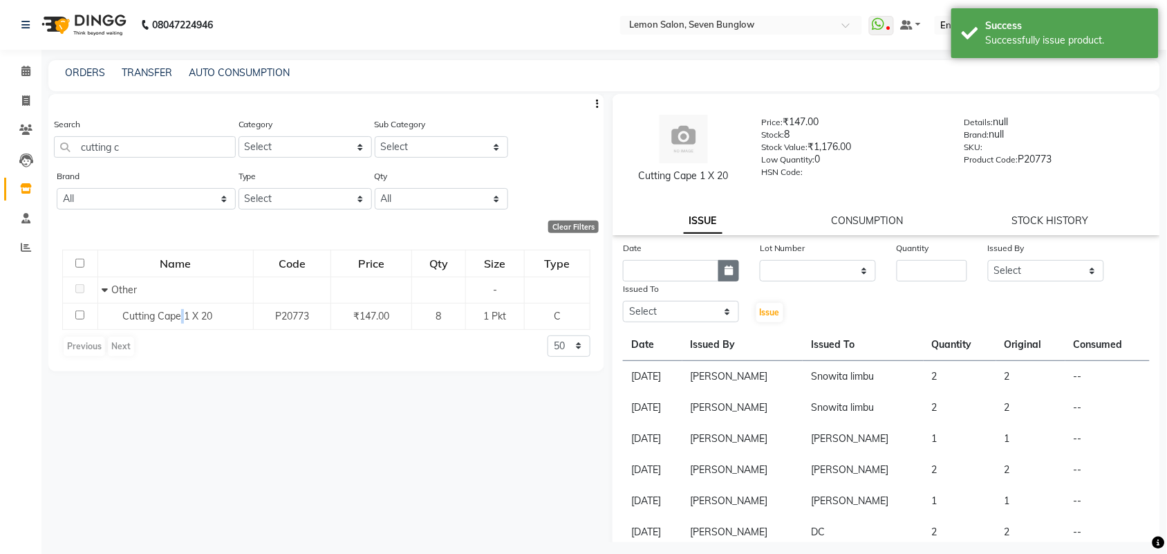
click at [729, 275] on button "button" at bounding box center [728, 270] width 21 height 21
select select "9"
select select "2025"
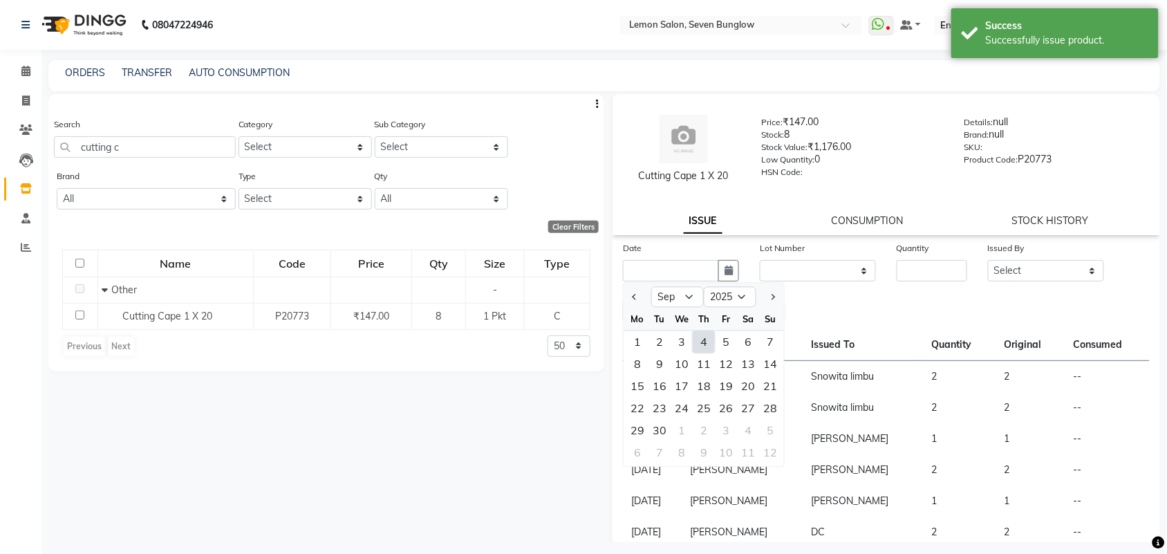
click at [692, 319] on div "Th" at bounding box center [703, 319] width 22 height 22
drag, startPoint x: 704, startPoint y: 346, endPoint x: 733, endPoint y: 308, distance: 48.2
click at [706, 346] on div "4" at bounding box center [703, 342] width 22 height 22
type input "[DATE]"
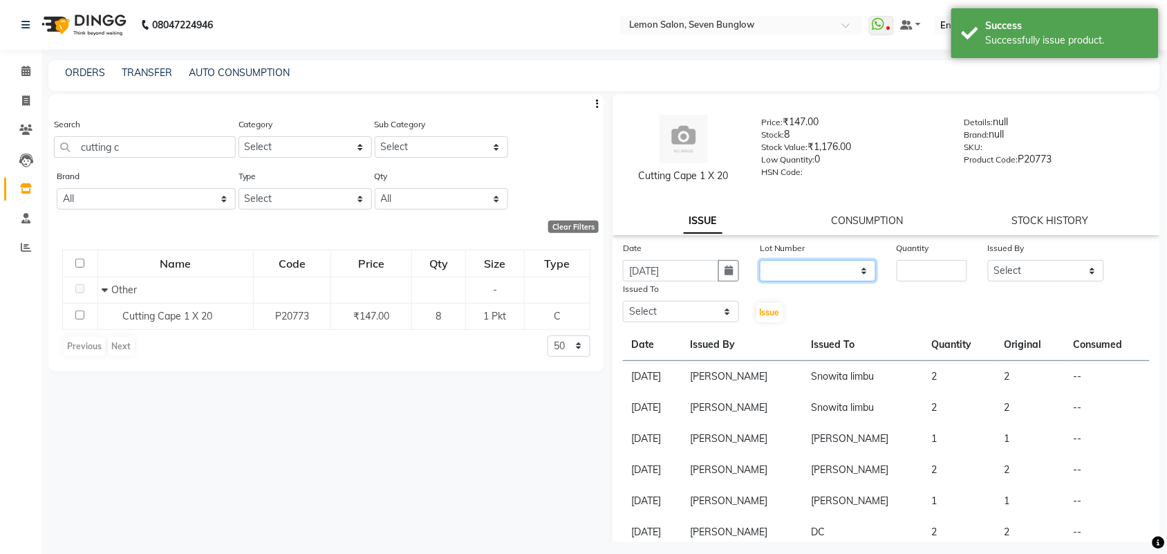
drag, startPoint x: 776, startPoint y: 270, endPoint x: 782, endPoint y: 276, distance: 8.3
click at [779, 272] on select "None" at bounding box center [817, 270] width 116 height 21
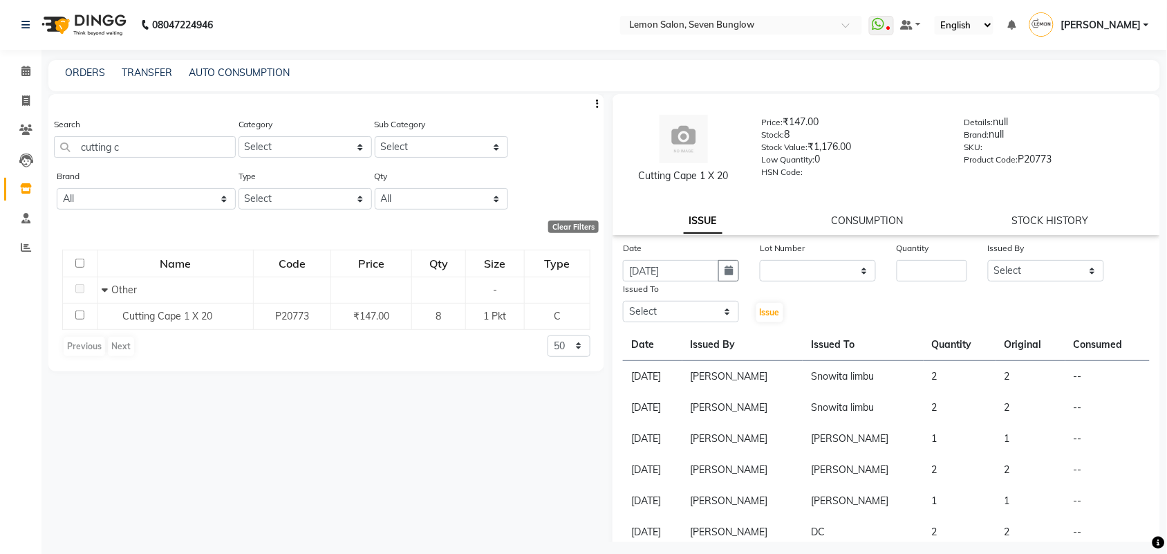
drag, startPoint x: 800, startPoint y: 305, endPoint x: 829, endPoint y: 292, distance: 32.2
click at [806, 303] on div "Date [DATE] Lot Number None Quantity Issued By Select [PERSON_NAME] [PERSON_NAM…" at bounding box center [885, 281] width 547 height 83
click at [853, 274] on select "None" at bounding box center [817, 270] width 116 height 21
select select "0: null"
click at [759, 260] on select "None" at bounding box center [817, 270] width 116 height 21
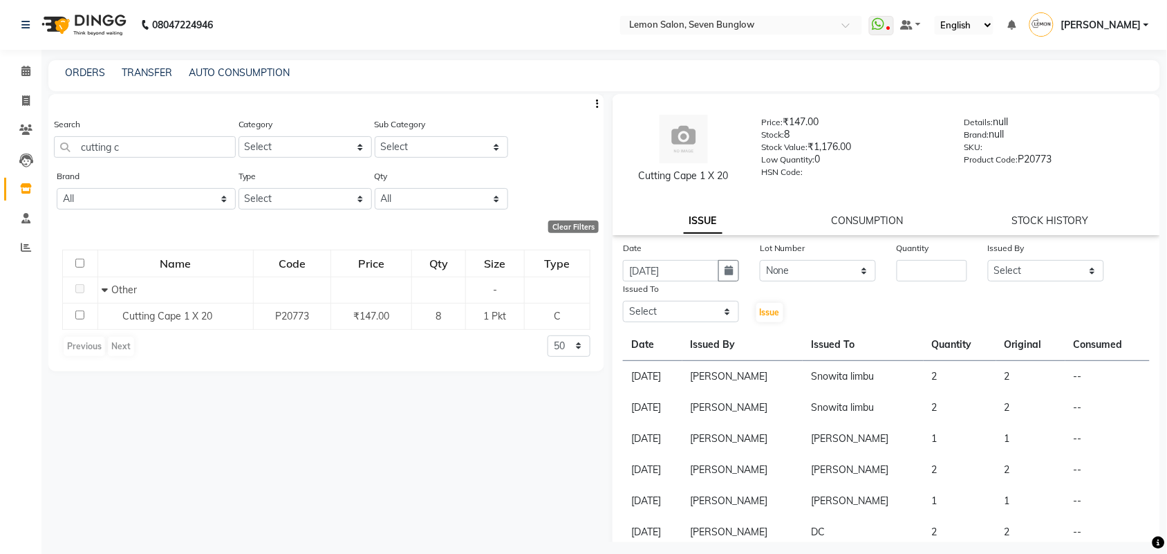
click at [903, 284] on div "Date [DATE] Lot Number None Quantity Issued By Select [PERSON_NAME] [PERSON_NAM…" at bounding box center [885, 281] width 547 height 83
click at [913, 272] on input "number" at bounding box center [931, 270] width 70 height 21
type input "1"
click at [1021, 263] on select "Select [PERSON_NAME] [PERSON_NAME] [PERSON_NAME] [PERSON_NAME] (Nail) [PERSON_N…" at bounding box center [1046, 270] width 116 height 21
select select "7450"
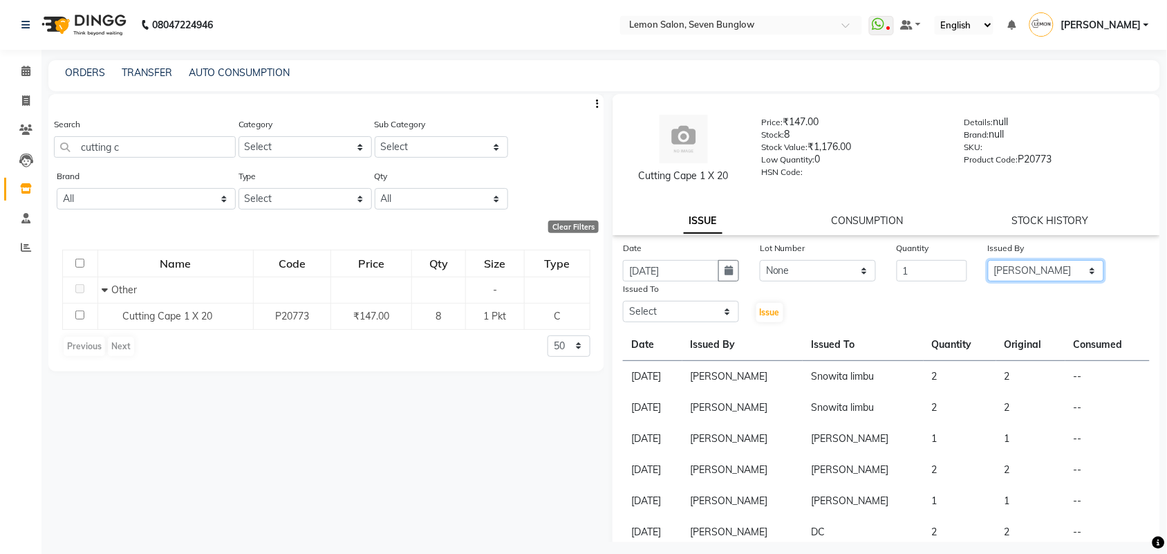
click at [988, 260] on select "Select [PERSON_NAME] [PERSON_NAME] [PERSON_NAME] [PERSON_NAME] (Nail) [PERSON_N…" at bounding box center [1046, 270] width 116 height 21
click at [705, 302] on select "Select [PERSON_NAME] [PERSON_NAME] [PERSON_NAME] [PERSON_NAME] (Nail) [PERSON_N…" at bounding box center [681, 311] width 116 height 21
select select "7887"
click at [623, 301] on select "Select [PERSON_NAME] [PERSON_NAME] [PERSON_NAME] [PERSON_NAME] (Nail) [PERSON_N…" at bounding box center [681, 311] width 116 height 21
click at [775, 308] on span "Issue" at bounding box center [769, 312] width 20 height 10
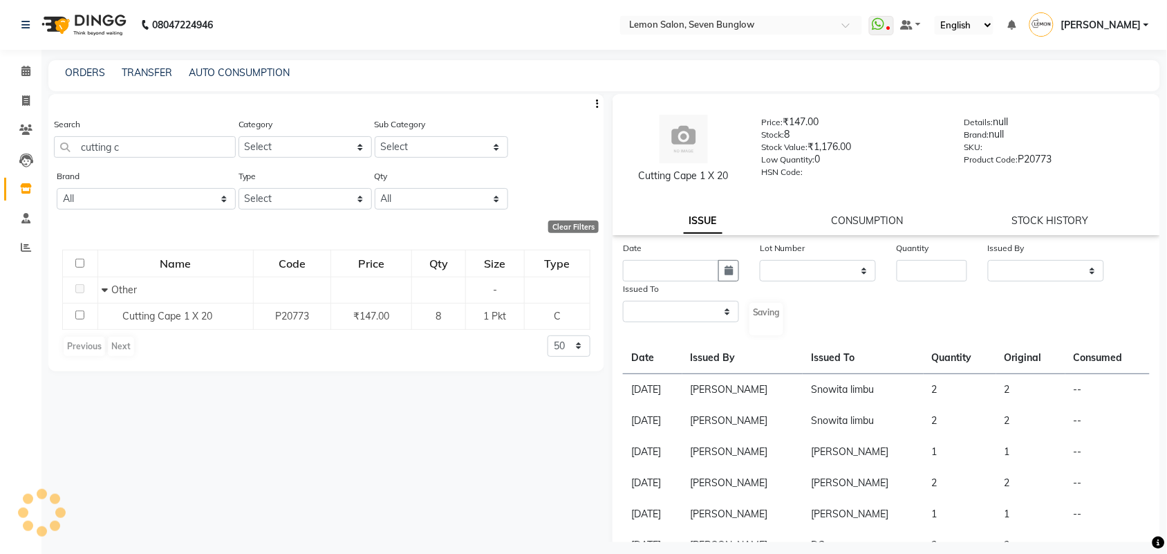
select select
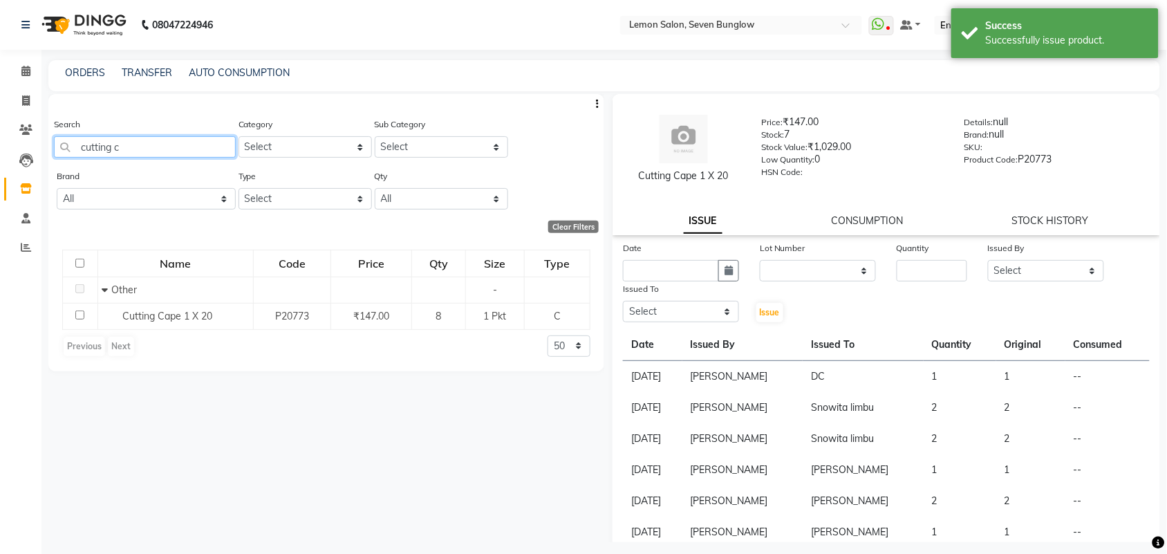
click at [166, 136] on input "cutting c" at bounding box center [145, 146] width 182 height 21
click at [167, 136] on input "cutting c" at bounding box center [145, 146] width 182 height 21
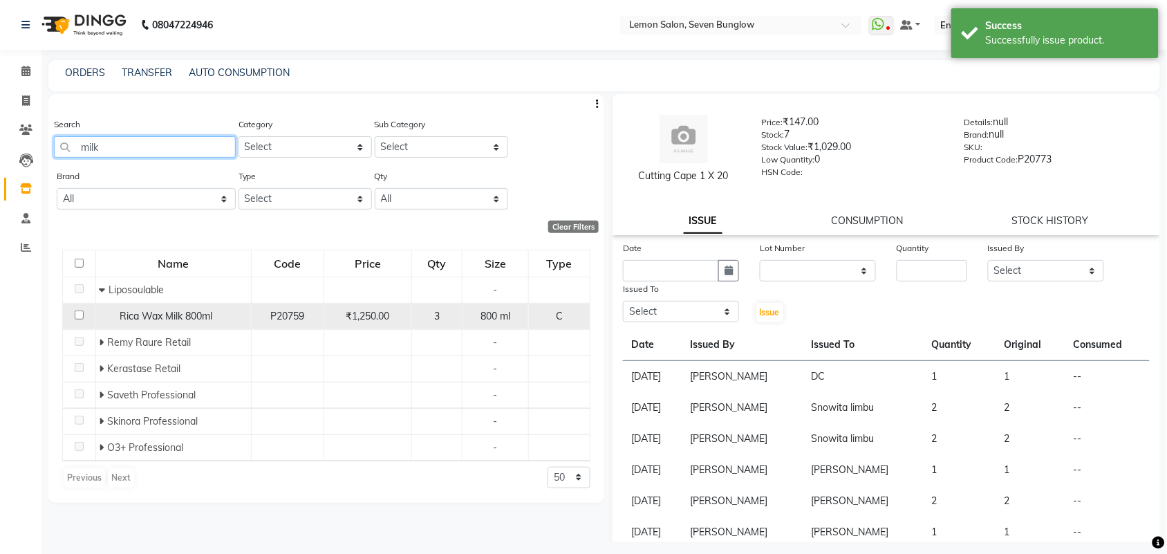
type input "milk"
drag, startPoint x: 197, startPoint y: 326, endPoint x: 202, endPoint y: 317, distance: 10.8
click at [198, 325] on td "Rica Wax Milk 800ml" at bounding box center [172, 316] width 155 height 26
click at [202, 313] on span "Rica Wax Milk 800ml" at bounding box center [166, 316] width 93 height 12
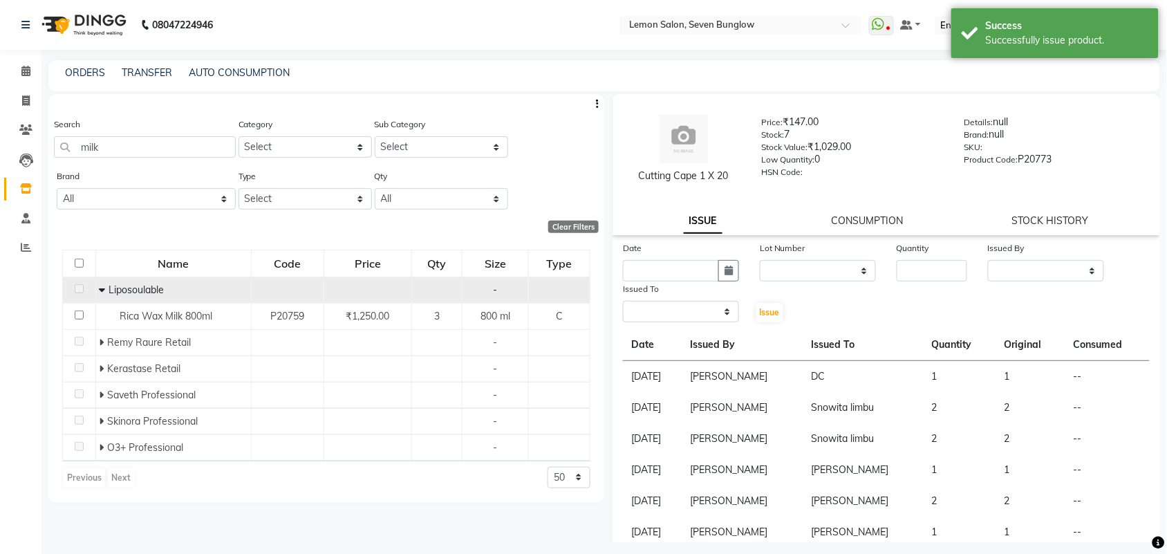
select select
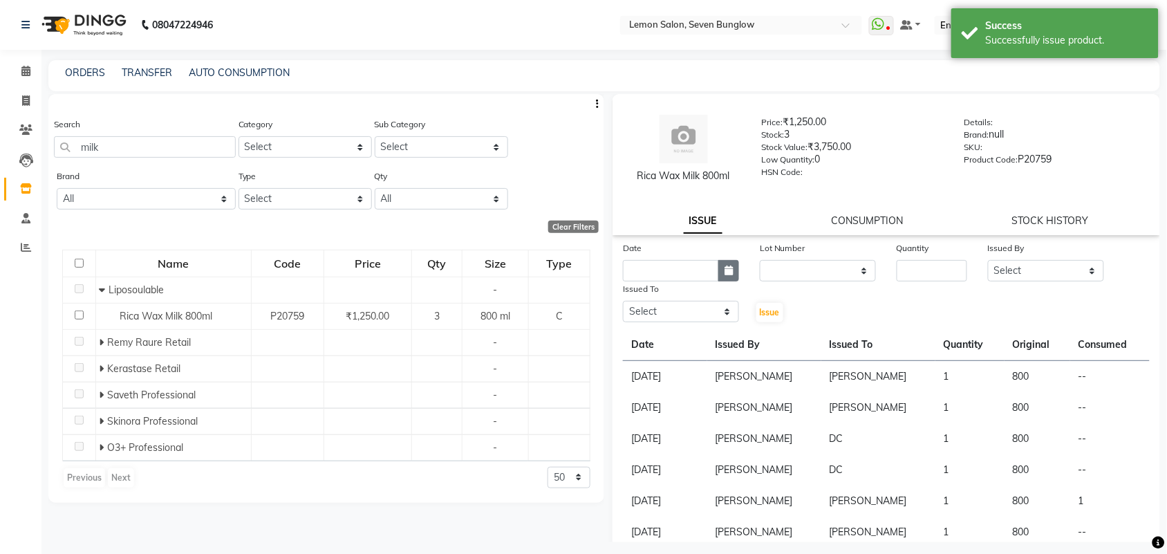
click at [722, 277] on button "button" at bounding box center [728, 270] width 21 height 21
select select "9"
select select "2025"
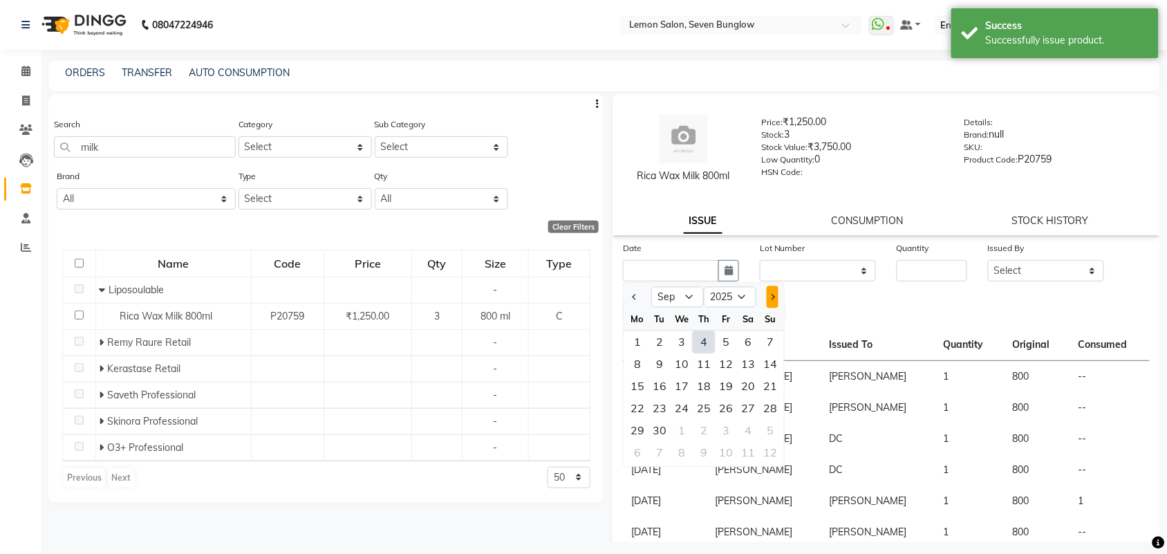
drag, startPoint x: 700, startPoint y: 340, endPoint x: 777, endPoint y: 297, distance: 88.5
click at [719, 337] on div "1 2 3 4 5 6 7" at bounding box center [703, 342] width 160 height 22
click at [795, 278] on select "None" at bounding box center [817, 270] width 116 height 21
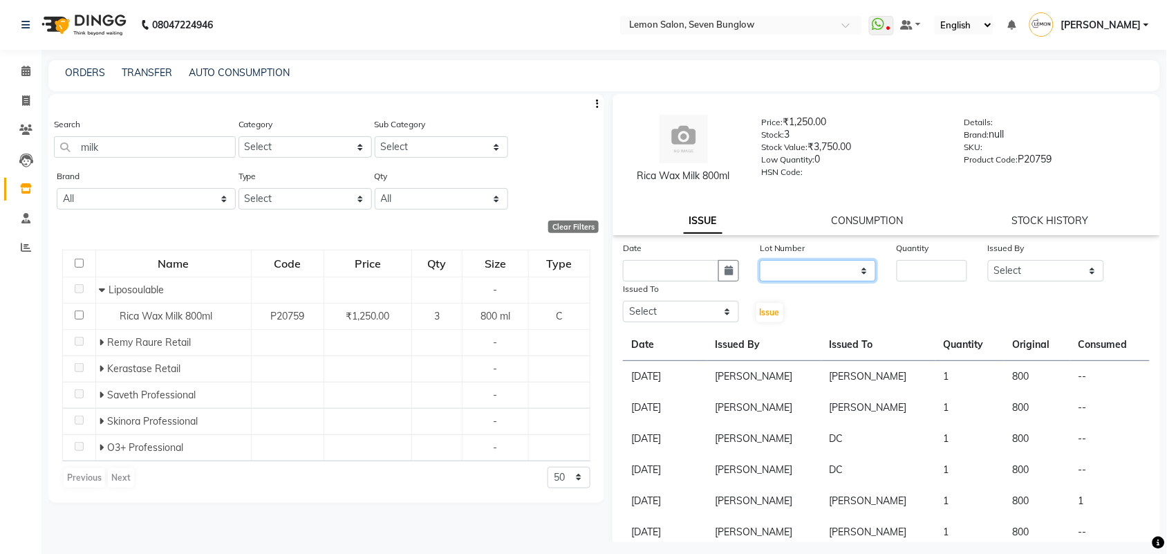
click at [805, 270] on select "None" at bounding box center [817, 270] width 116 height 21
select select "0: null"
click at [759, 260] on select "None" at bounding box center [817, 270] width 116 height 21
click at [724, 270] on icon "button" at bounding box center [728, 270] width 8 height 10
select select "9"
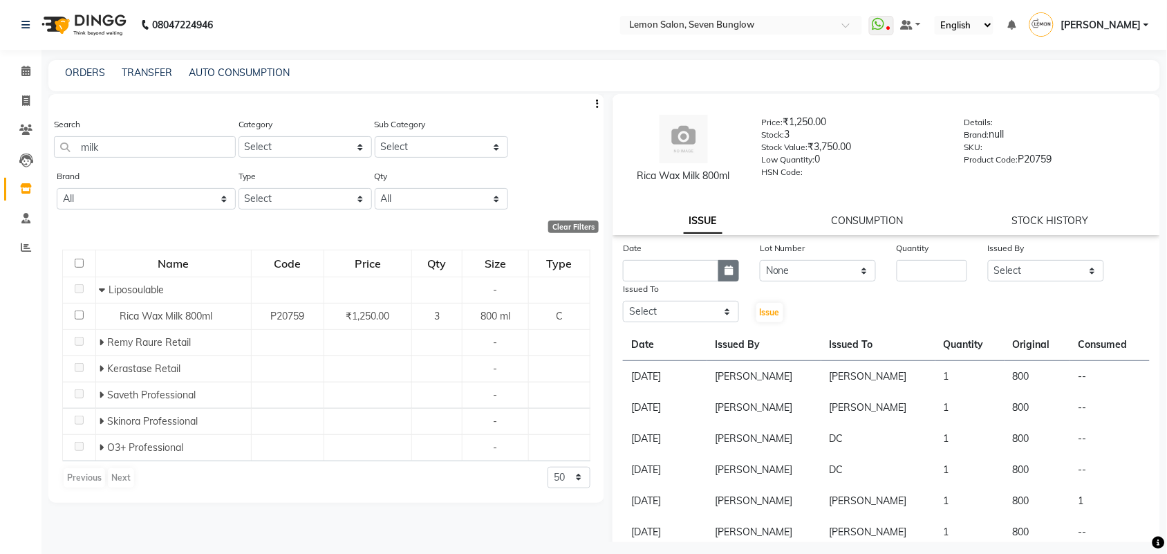
select select "2025"
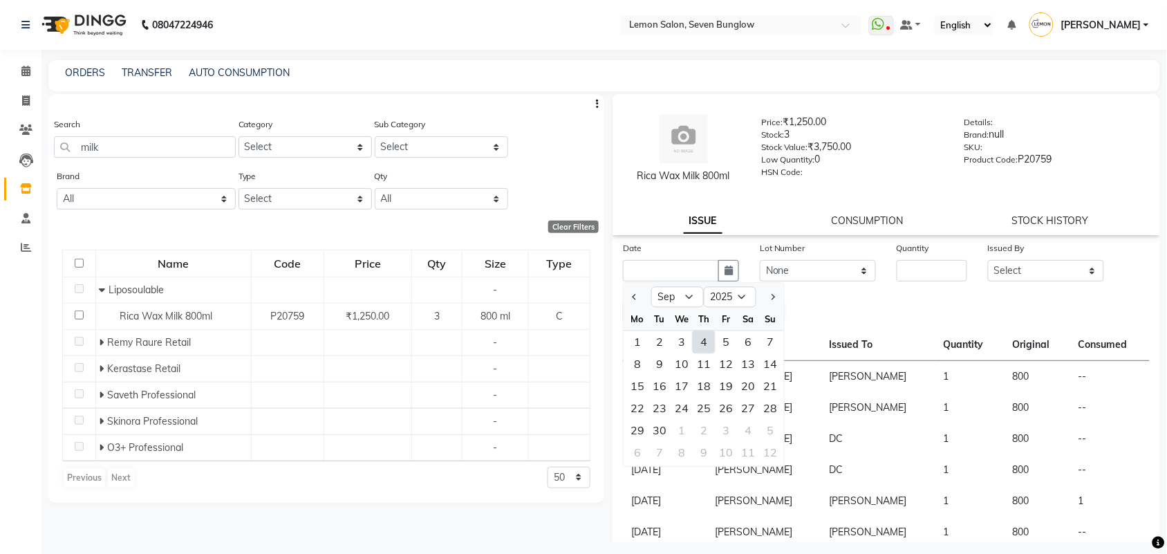
click at [709, 336] on div "4" at bounding box center [703, 342] width 22 height 22
type input "[DATE]"
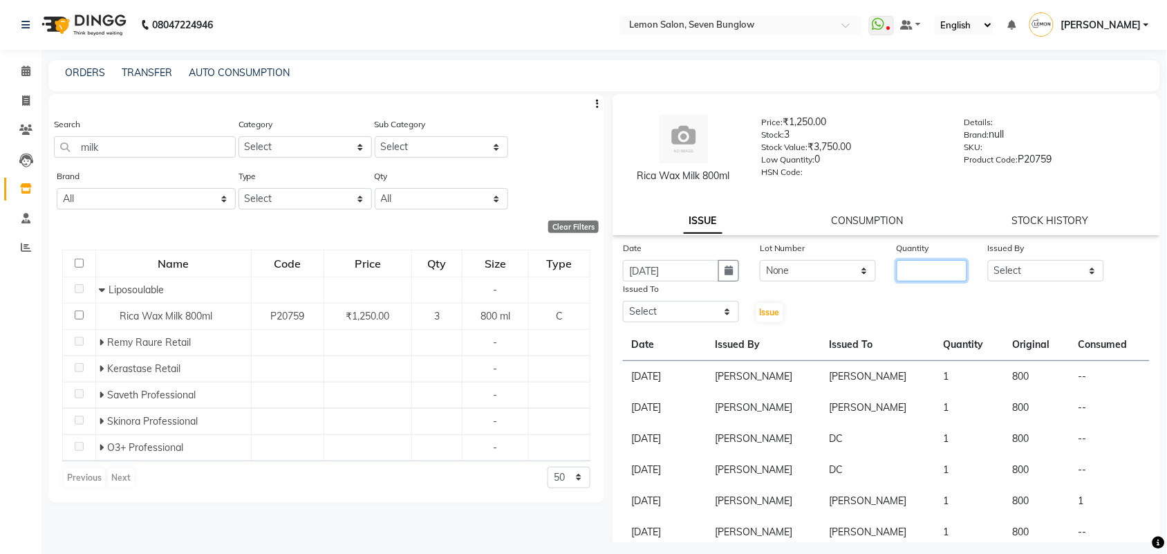
click at [904, 267] on input "number" at bounding box center [931, 270] width 70 height 21
type input "1"
click at [1047, 263] on select "Select [PERSON_NAME] [PERSON_NAME] [PERSON_NAME] [PERSON_NAME] (Nail) [PERSON_N…" at bounding box center [1046, 270] width 116 height 21
select select "7450"
click at [988, 260] on select "Select [PERSON_NAME] [PERSON_NAME] [PERSON_NAME] [PERSON_NAME] (Nail) [PERSON_N…" at bounding box center [1046, 270] width 116 height 21
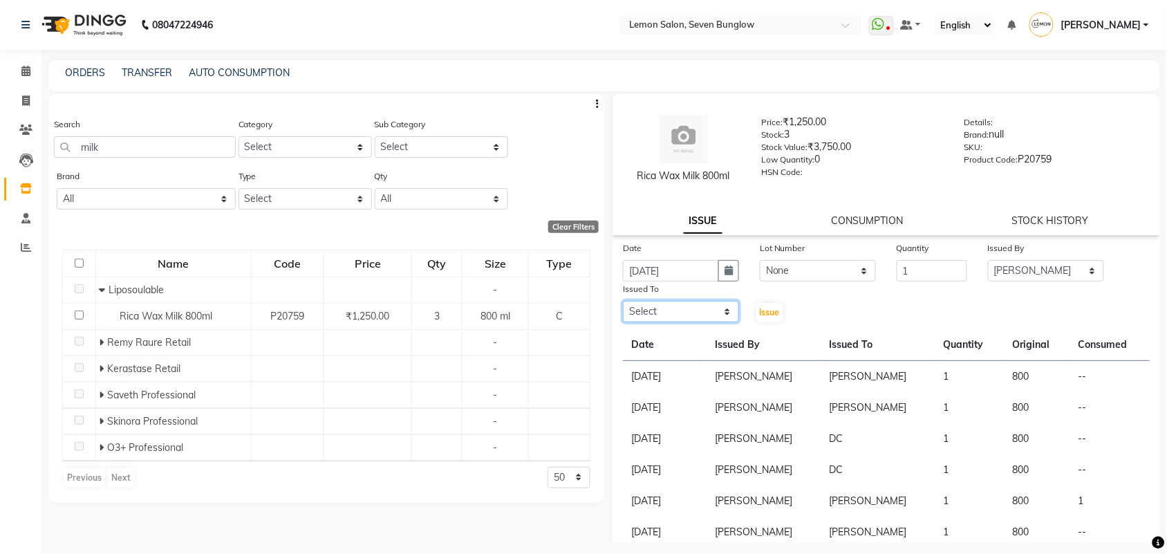
click at [726, 304] on select "Select [PERSON_NAME] [PERSON_NAME] [PERSON_NAME] [PERSON_NAME] (Nail) [PERSON_N…" at bounding box center [681, 311] width 116 height 21
select select "7887"
click at [623, 301] on select "Select [PERSON_NAME] [PERSON_NAME] [PERSON_NAME] [PERSON_NAME] (Nail) [PERSON_N…" at bounding box center [681, 311] width 116 height 21
click at [759, 307] on span "Issue" at bounding box center [769, 312] width 20 height 10
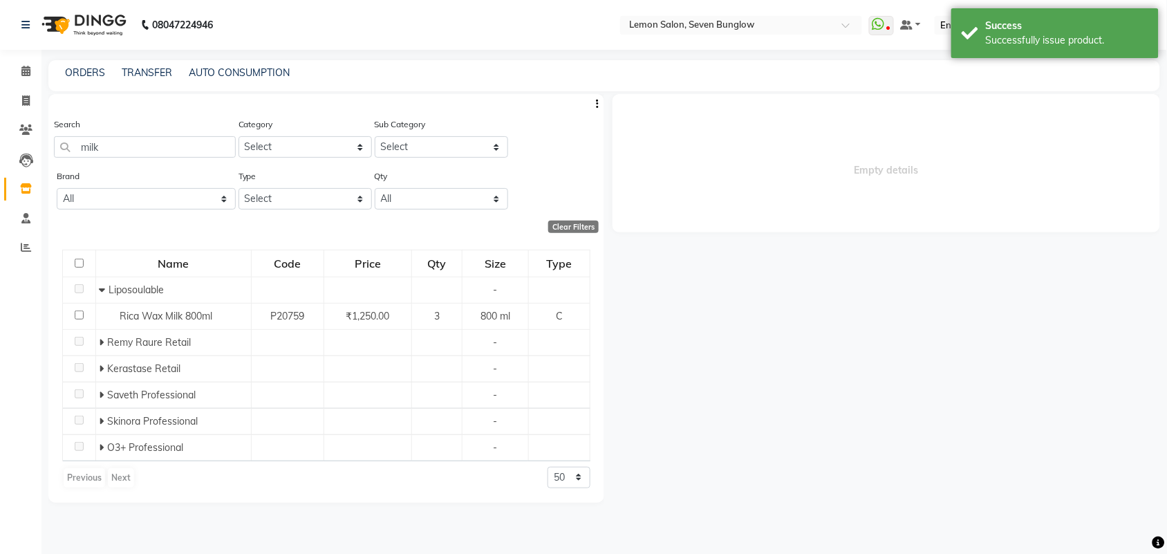
select select
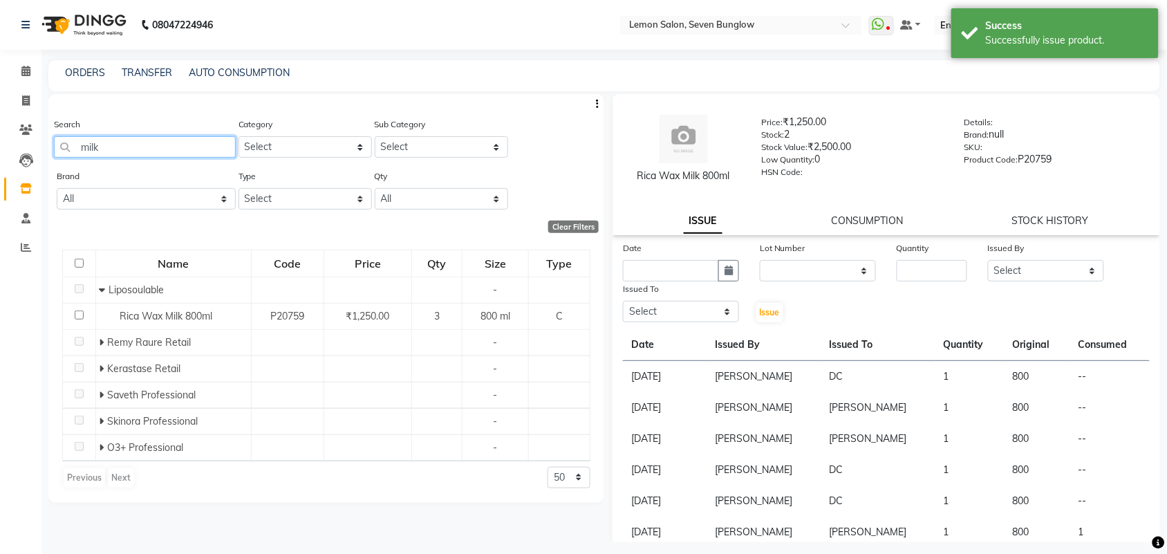
drag, startPoint x: 213, startPoint y: 137, endPoint x: 213, endPoint y: 129, distance: 8.3
click at [213, 129] on div "Search milk" at bounding box center [145, 137] width 182 height 41
click at [213, 128] on div "Search milk" at bounding box center [145, 137] width 182 height 41
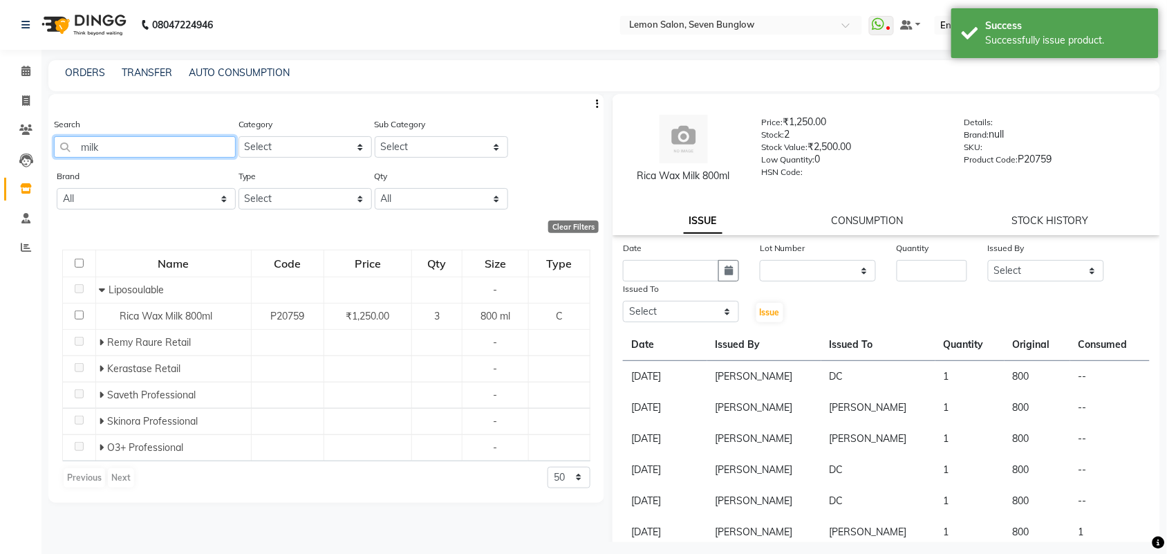
click at [215, 137] on input "milk" at bounding box center [145, 146] width 182 height 21
type input "m"
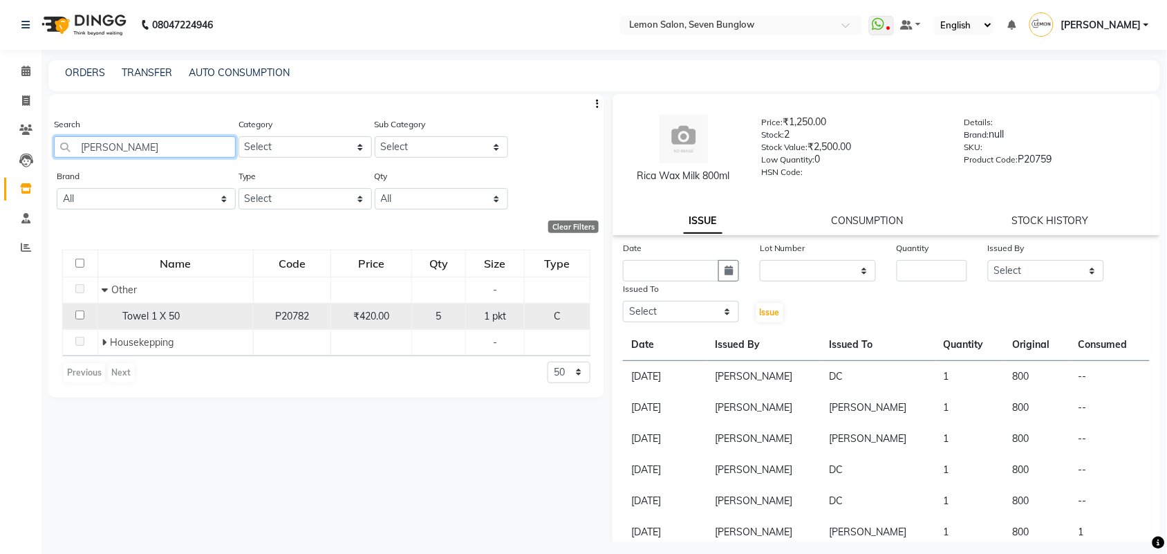
type input "[PERSON_NAME]"
click at [176, 319] on span "Towel 1 X 50" at bounding box center [150, 316] width 57 height 12
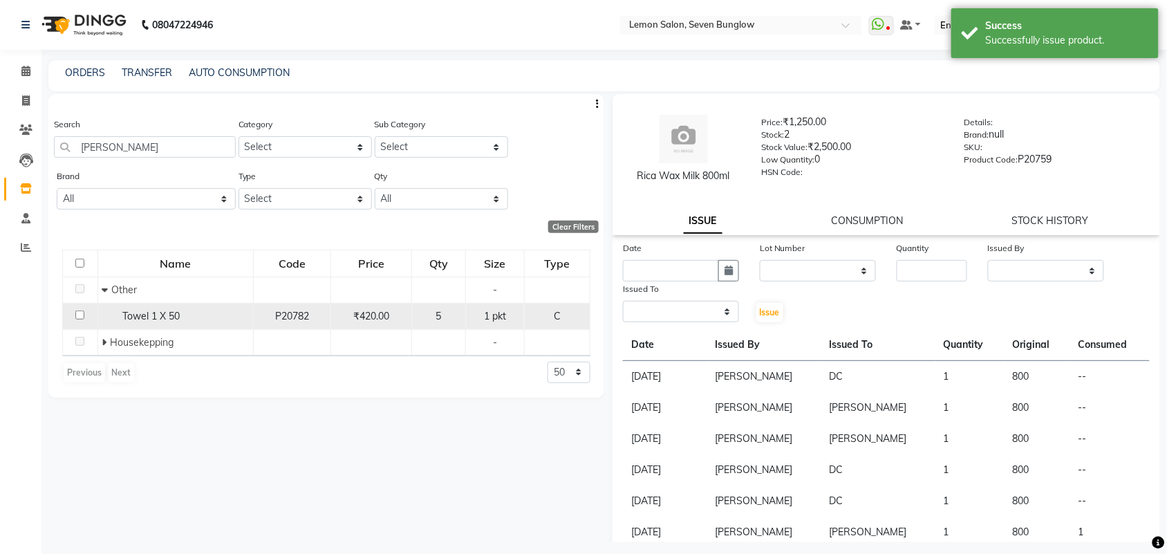
select select
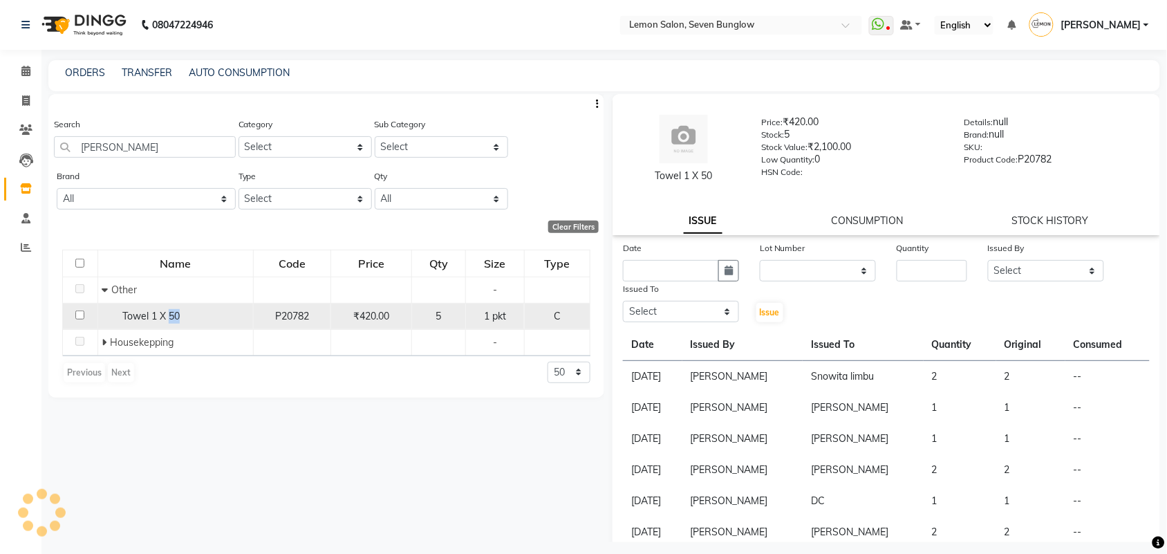
click at [176, 319] on span "Towel 1 X 50" at bounding box center [150, 316] width 57 height 12
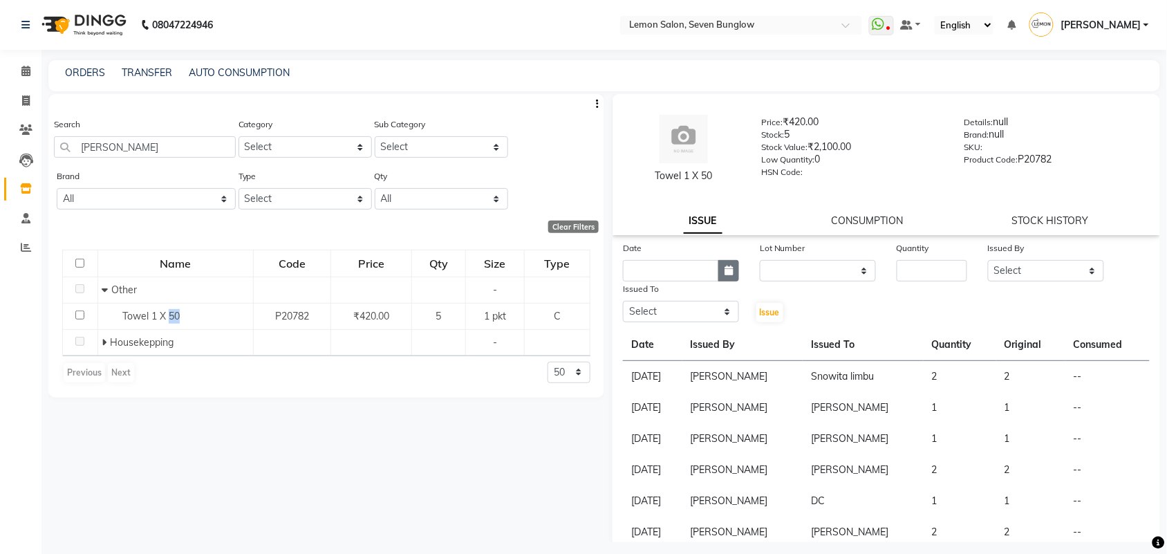
click at [724, 276] on button "button" at bounding box center [728, 270] width 21 height 21
select select "9"
select select "2025"
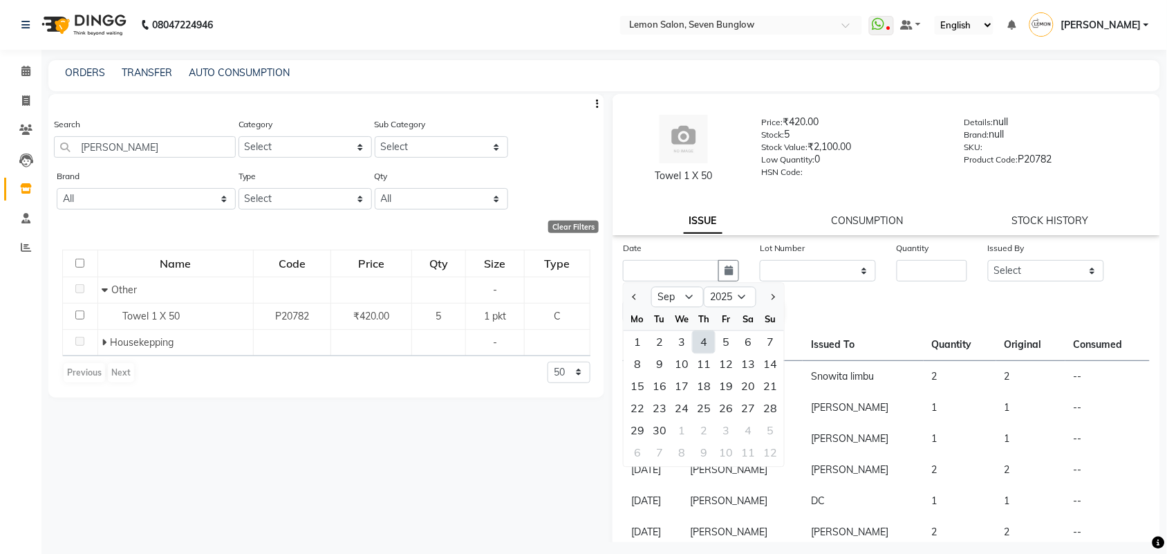
drag, startPoint x: 705, startPoint y: 342, endPoint x: 724, endPoint y: 333, distance: 21.3
click at [712, 339] on div "4" at bounding box center [703, 342] width 22 height 22
type input "[DATE]"
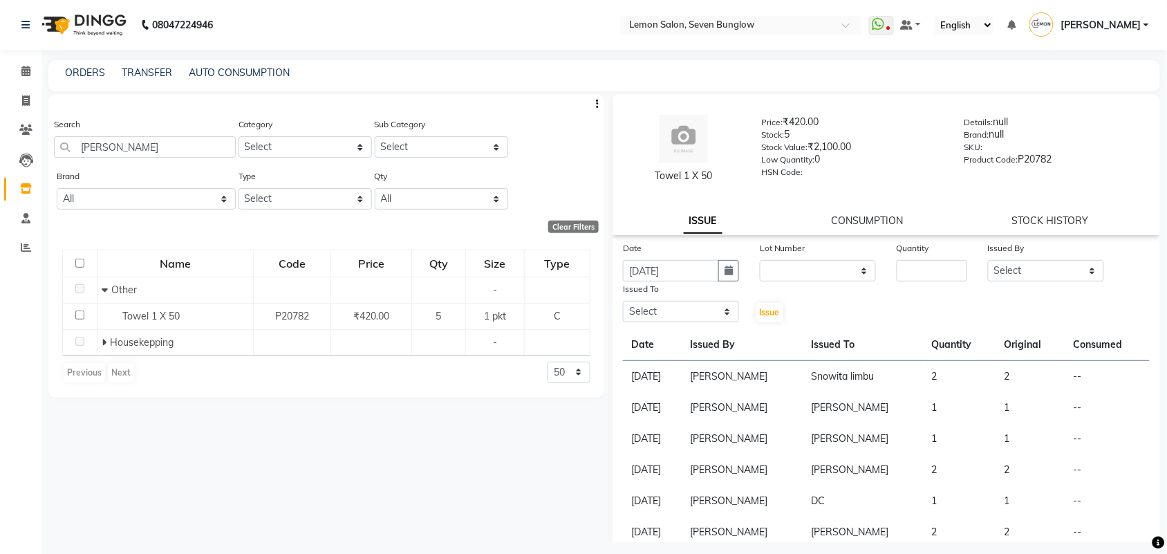
drag, startPoint x: 796, startPoint y: 249, endPoint x: 802, endPoint y: 261, distance: 13.6
click at [798, 251] on label "Lot Number" at bounding box center [782, 248] width 46 height 12
drag, startPoint x: 802, startPoint y: 263, endPoint x: 804, endPoint y: 270, distance: 7.0
click at [804, 267] on select "None" at bounding box center [817, 270] width 116 height 21
drag, startPoint x: 865, startPoint y: 267, endPoint x: 883, endPoint y: 270, distance: 18.9
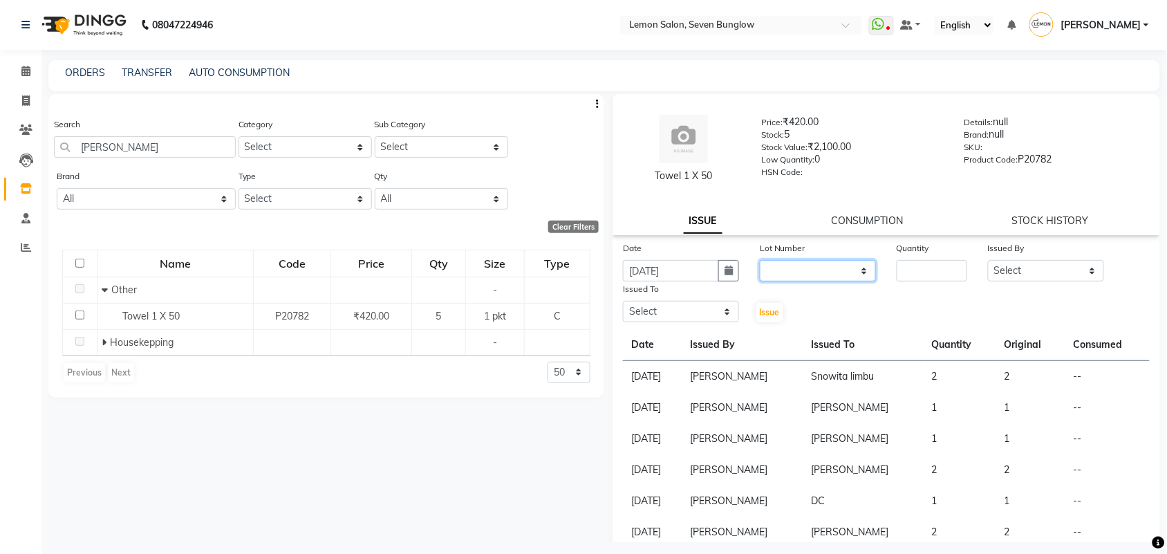
click at [883, 270] on div "Date [DATE] Lot Number None Quantity Issued By Select [PERSON_NAME] [PERSON_NAM…" at bounding box center [885, 281] width 547 height 83
click at [847, 278] on select "None" at bounding box center [817, 270] width 116 height 21
select select "0: null"
click at [759, 260] on select "None" at bounding box center [817, 270] width 116 height 21
click at [926, 261] on input "number" at bounding box center [931, 270] width 70 height 21
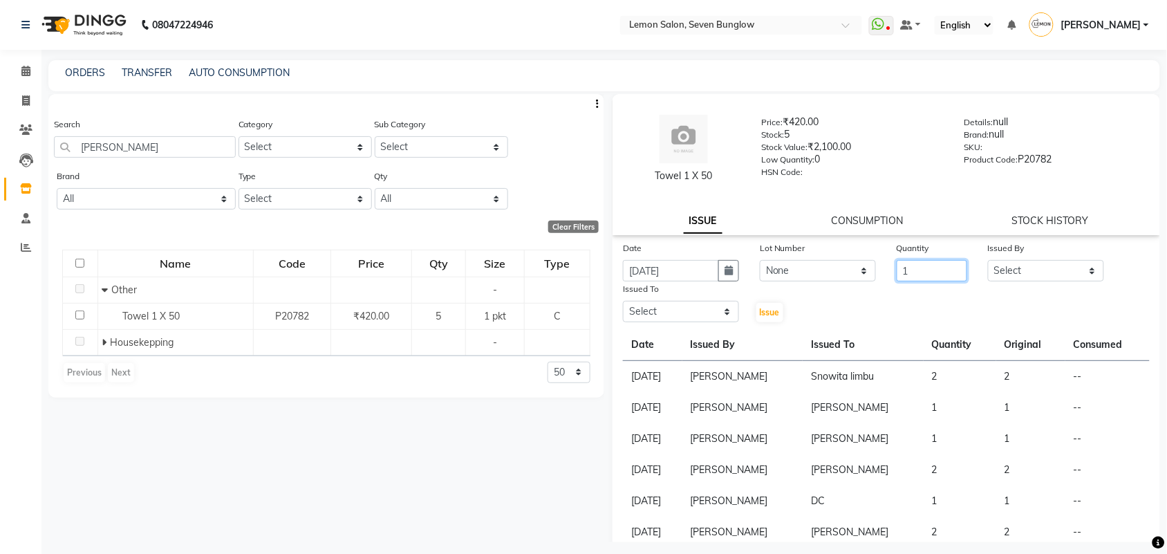
type input "1"
drag, startPoint x: 1003, startPoint y: 270, endPoint x: 1011, endPoint y: 260, distance: 12.7
click at [1003, 270] on select "Select [PERSON_NAME] [PERSON_NAME] [PERSON_NAME] [PERSON_NAME] (Nail) [PERSON_N…" at bounding box center [1046, 270] width 116 height 21
select select "7450"
click at [988, 260] on select "Select [PERSON_NAME] [PERSON_NAME] [PERSON_NAME] [PERSON_NAME] (Nail) [PERSON_N…" at bounding box center [1046, 270] width 116 height 21
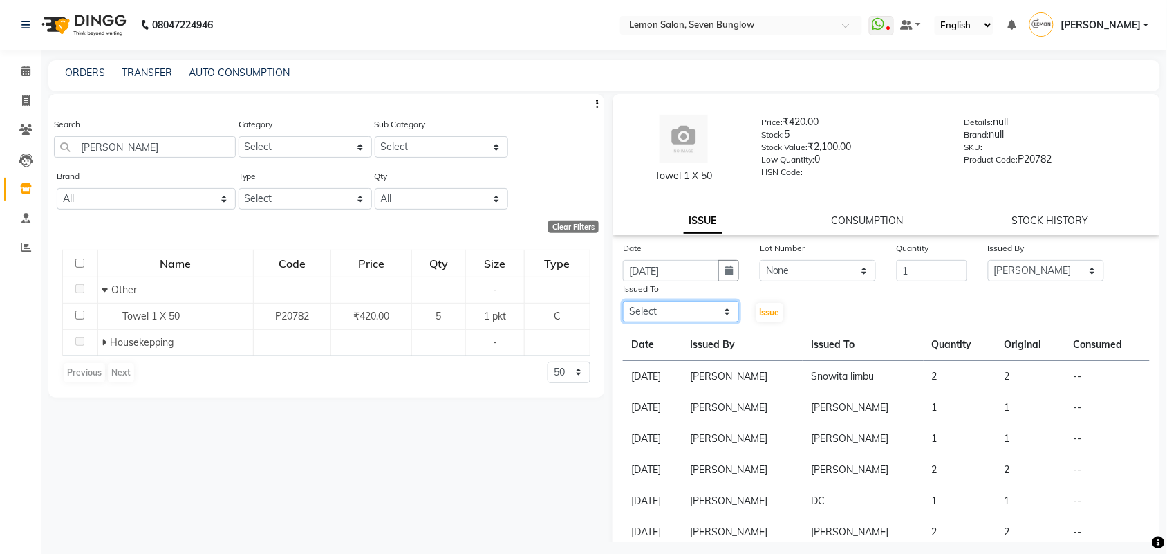
drag, startPoint x: 706, startPoint y: 318, endPoint x: 713, endPoint y: 301, distance: 18.0
click at [710, 308] on select "Select [PERSON_NAME] [PERSON_NAME] [PERSON_NAME] [PERSON_NAME] (Nail) [PERSON_N…" at bounding box center [681, 311] width 116 height 21
select select "7887"
click at [623, 301] on select "Select [PERSON_NAME] [PERSON_NAME] [PERSON_NAME] [PERSON_NAME] (Nail) [PERSON_N…" at bounding box center [681, 311] width 116 height 21
click at [775, 314] on button "Issue" at bounding box center [769, 312] width 27 height 19
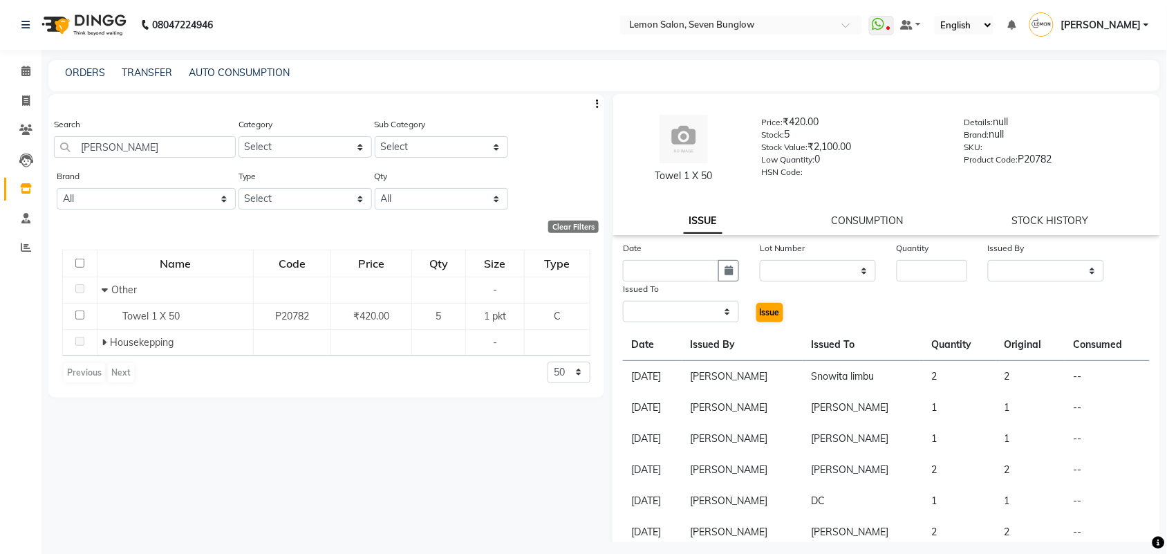
select select
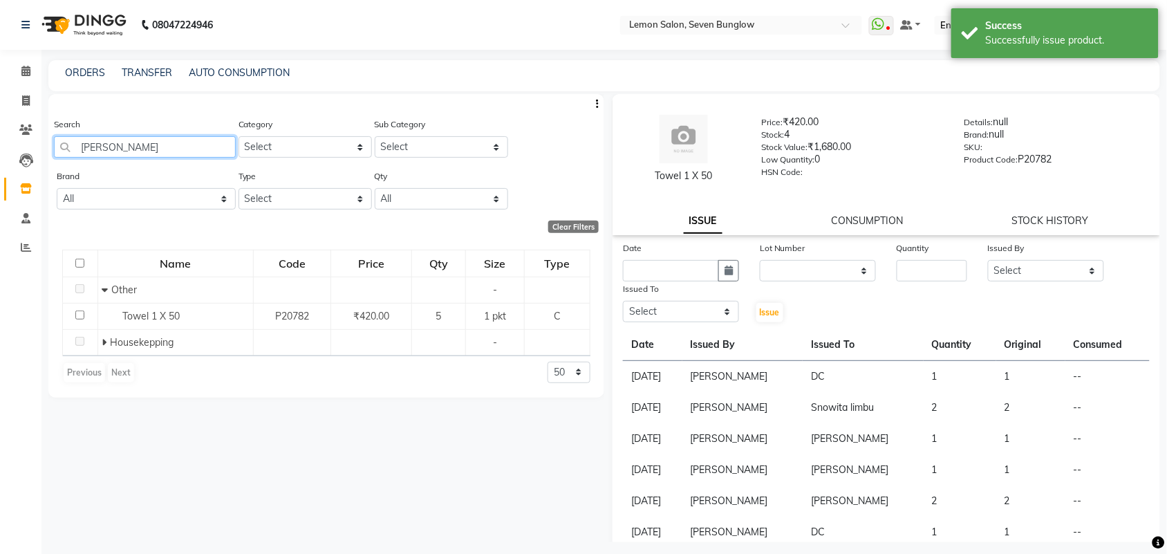
click at [102, 149] on input "[PERSON_NAME]" at bounding box center [145, 146] width 182 height 21
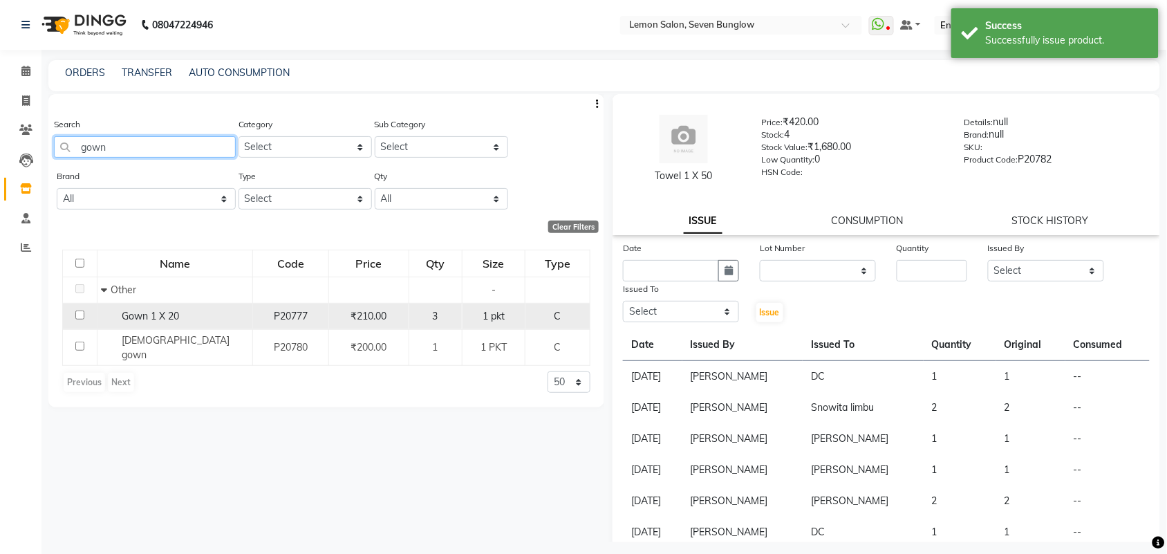
type input "gown"
drag, startPoint x: 238, startPoint y: 323, endPoint x: 289, endPoint y: 316, distance: 50.9
click at [243, 321] on td "Gown 1 X 20" at bounding box center [174, 316] width 155 height 26
click at [399, 326] on td "₹210.00" at bounding box center [368, 316] width 79 height 26
click at [401, 321] on div "₹210.00" at bounding box center [368, 316] width 68 height 15
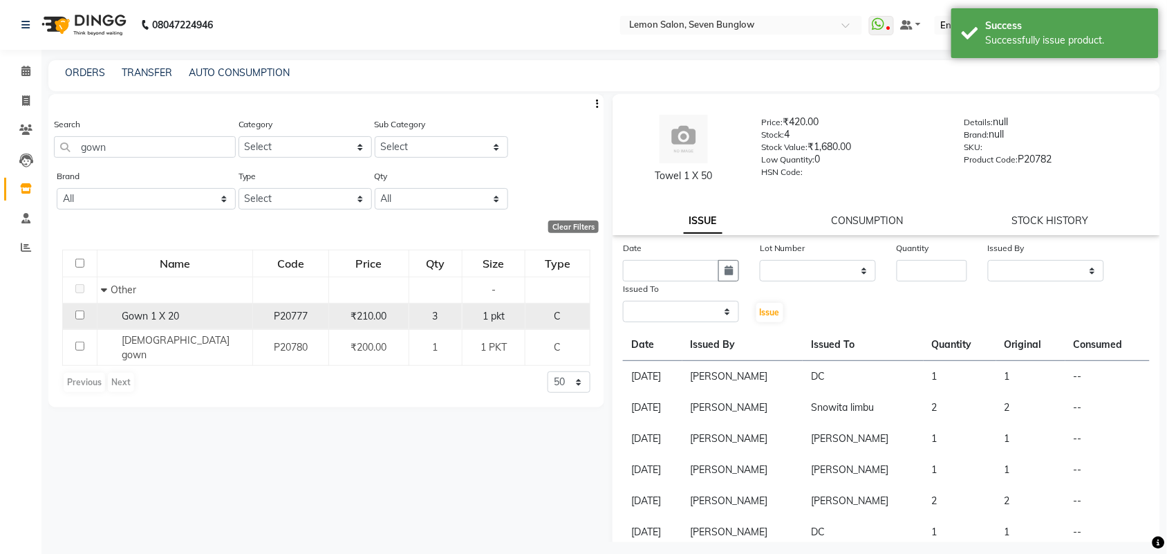
select select
click at [390, 318] on div "₹210.00" at bounding box center [368, 316] width 68 height 15
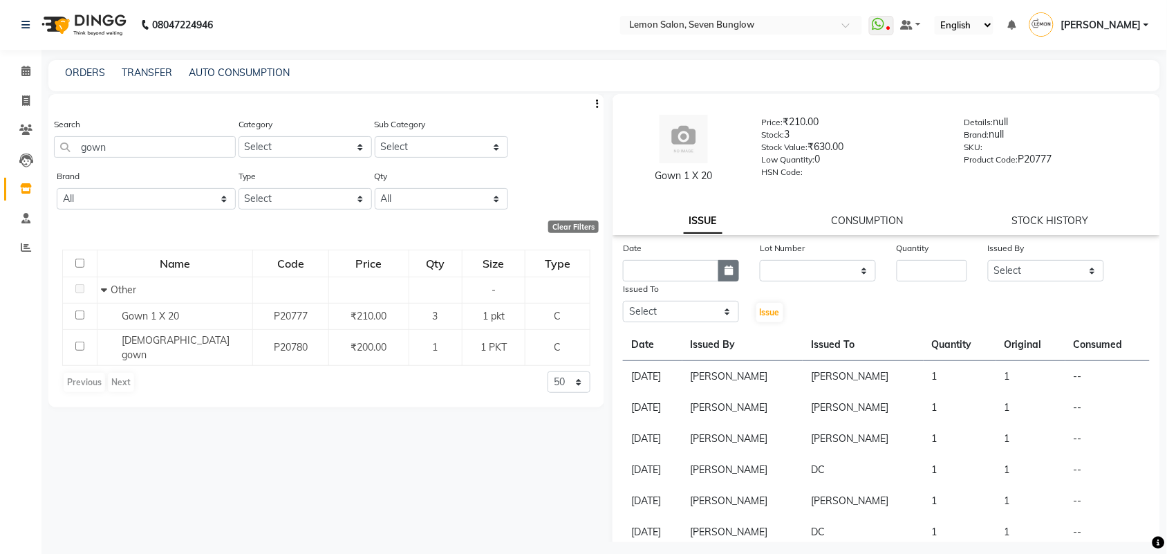
click at [724, 267] on icon "button" at bounding box center [728, 270] width 8 height 10
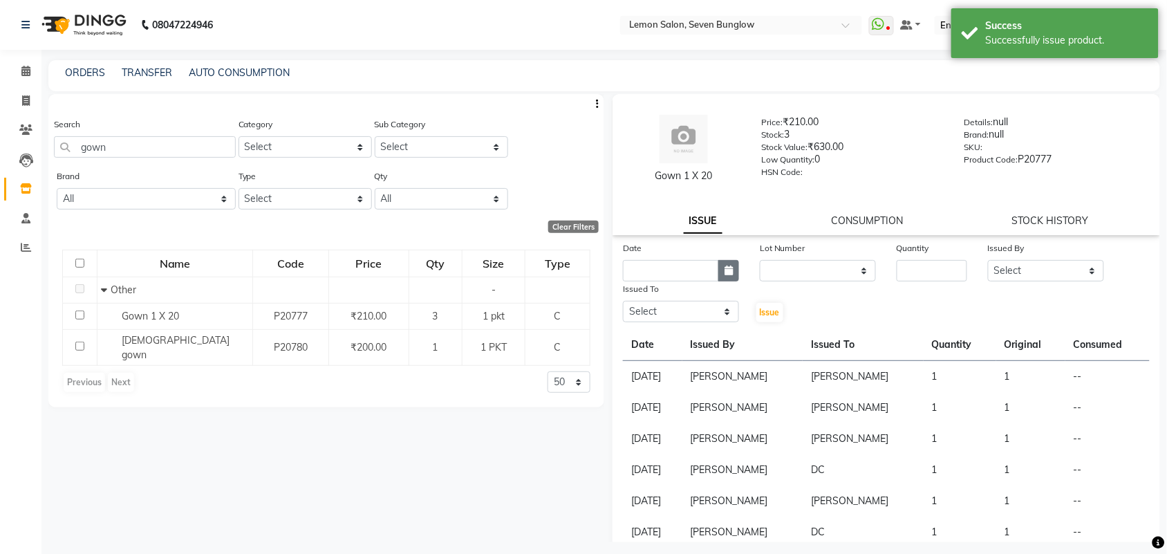
select select "9"
select select "2025"
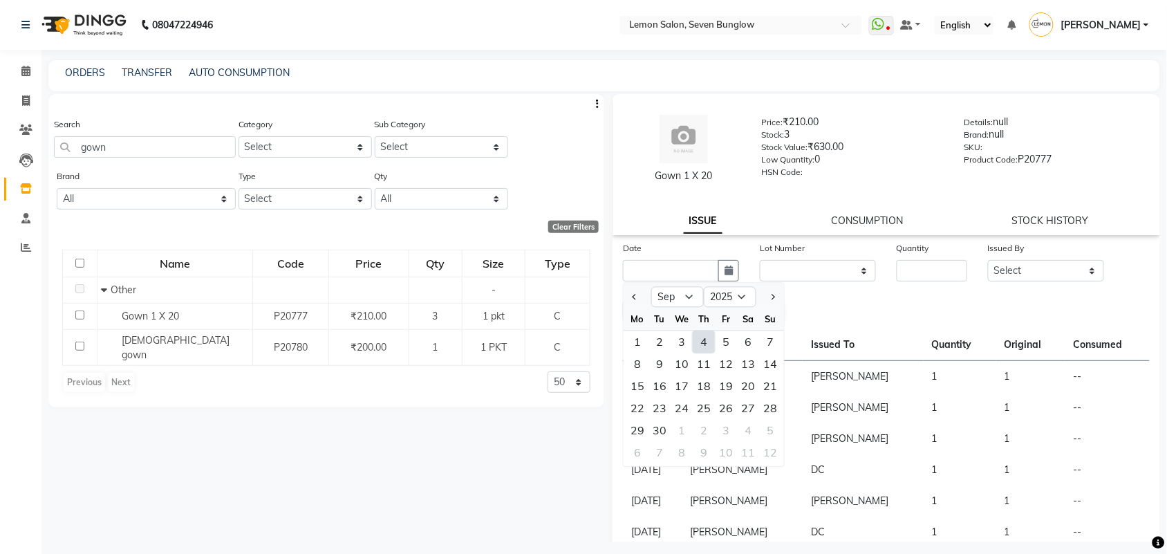
click at [708, 329] on div "Th" at bounding box center [703, 319] width 22 height 22
drag, startPoint x: 709, startPoint y: 337, endPoint x: 727, endPoint y: 325, distance: 21.5
click at [708, 337] on div "4" at bounding box center [703, 342] width 22 height 22
type input "[DATE]"
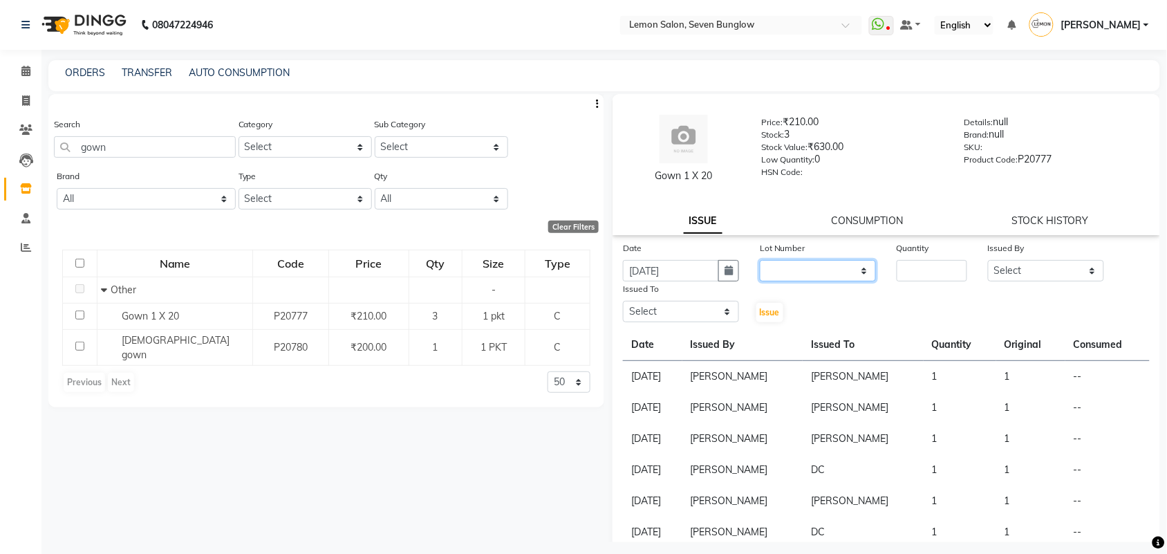
drag, startPoint x: 795, startPoint y: 271, endPoint x: 800, endPoint y: 278, distance: 8.1
click at [800, 276] on select "None" at bounding box center [817, 270] width 116 height 21
select select "0: null"
click at [759, 260] on select "None" at bounding box center [817, 270] width 116 height 21
click at [896, 263] on input "number" at bounding box center [931, 270] width 70 height 21
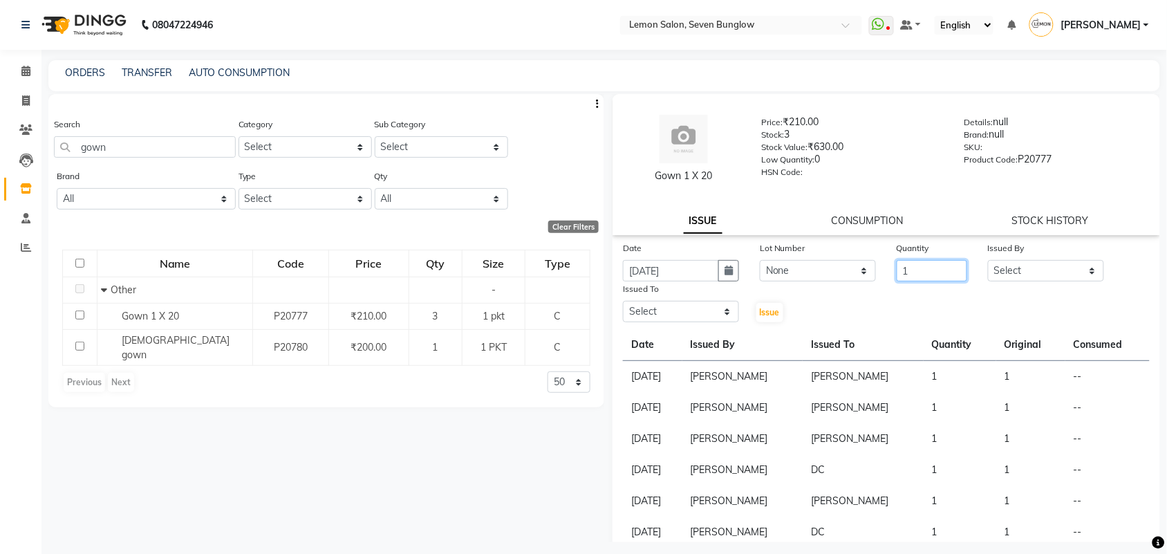
type input "1"
click at [1071, 260] on div "Issued By Select [PERSON_NAME] [PERSON_NAME] [PERSON_NAME] [PERSON_NAME] (Nail)…" at bounding box center [1045, 260] width 137 height 41
drag, startPoint x: 1061, startPoint y: 266, endPoint x: 1065, endPoint y: 259, distance: 8.1
click at [1062, 265] on select "Select [PERSON_NAME] [PERSON_NAME] [PERSON_NAME] [PERSON_NAME] (Nail) [PERSON_N…" at bounding box center [1046, 270] width 116 height 21
select select "7450"
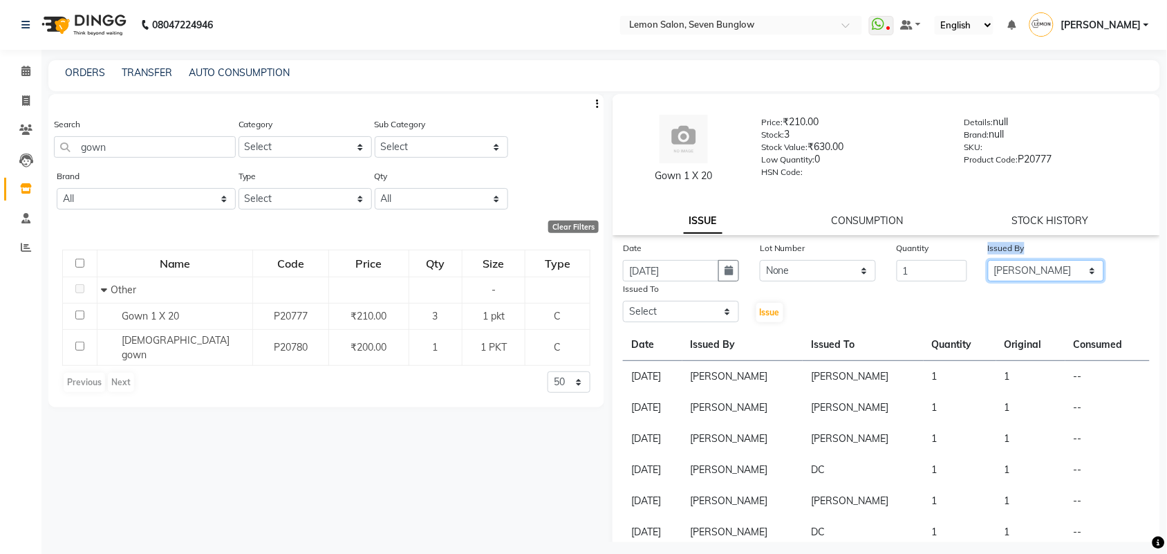
click at [988, 260] on select "Select [PERSON_NAME] [PERSON_NAME] [PERSON_NAME] [PERSON_NAME] (Nail) [PERSON_N…" at bounding box center [1046, 270] width 116 height 21
click at [654, 301] on select "Select [PERSON_NAME] [PERSON_NAME] [PERSON_NAME] [PERSON_NAME] (Nail) [PERSON_N…" at bounding box center [681, 311] width 116 height 21
select select "7887"
click at [623, 301] on select "Select [PERSON_NAME] [PERSON_NAME] [PERSON_NAME] [PERSON_NAME] (Nail) [PERSON_N…" at bounding box center [681, 311] width 116 height 21
click at [755, 301] on div "Issue" at bounding box center [772, 302] width 46 height 42
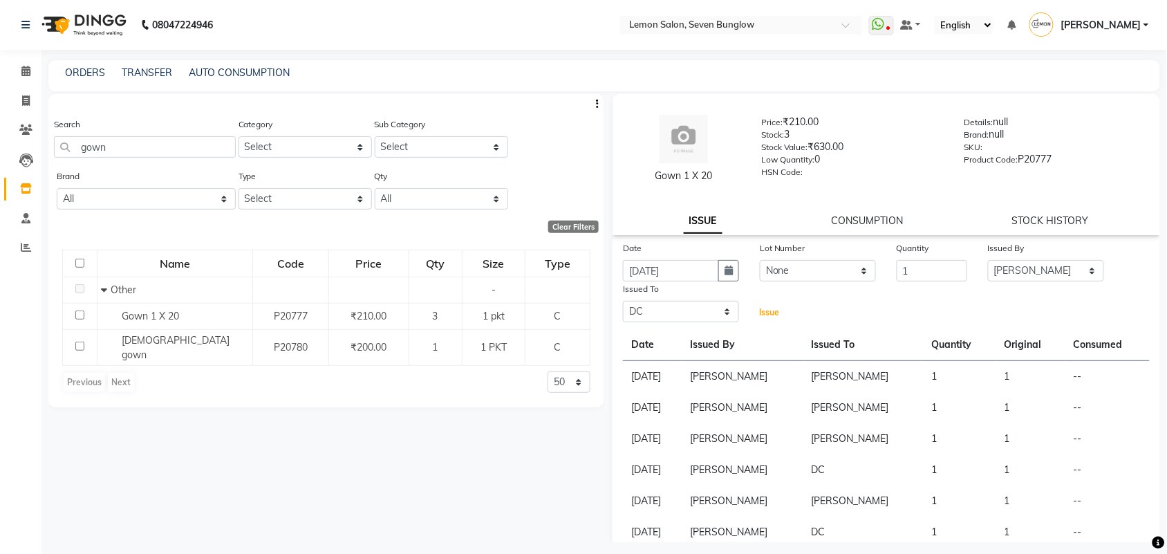
click at [761, 309] on span "Issue" at bounding box center [769, 312] width 20 height 10
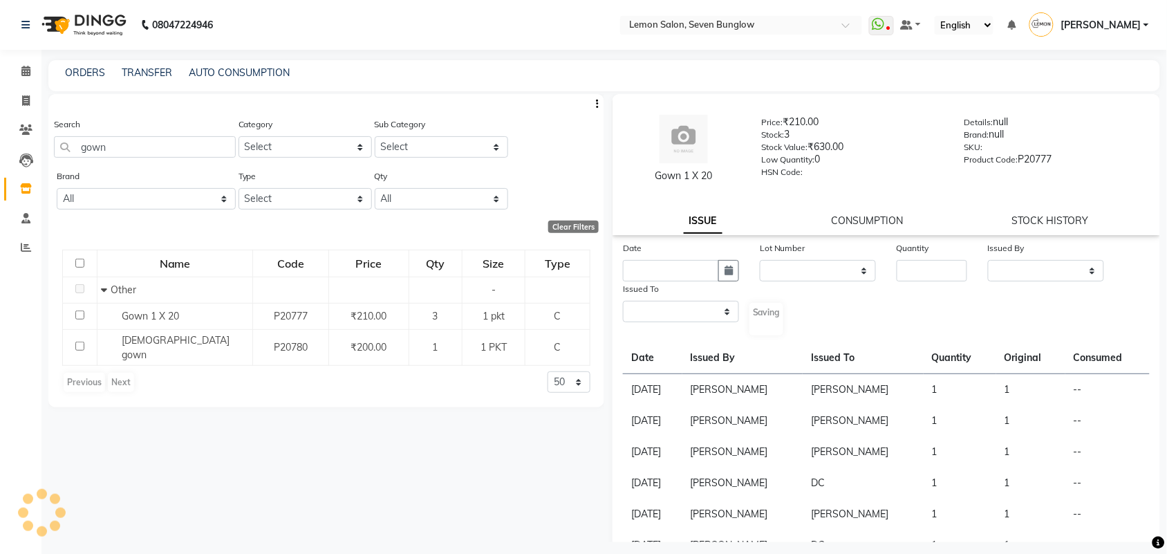
select select
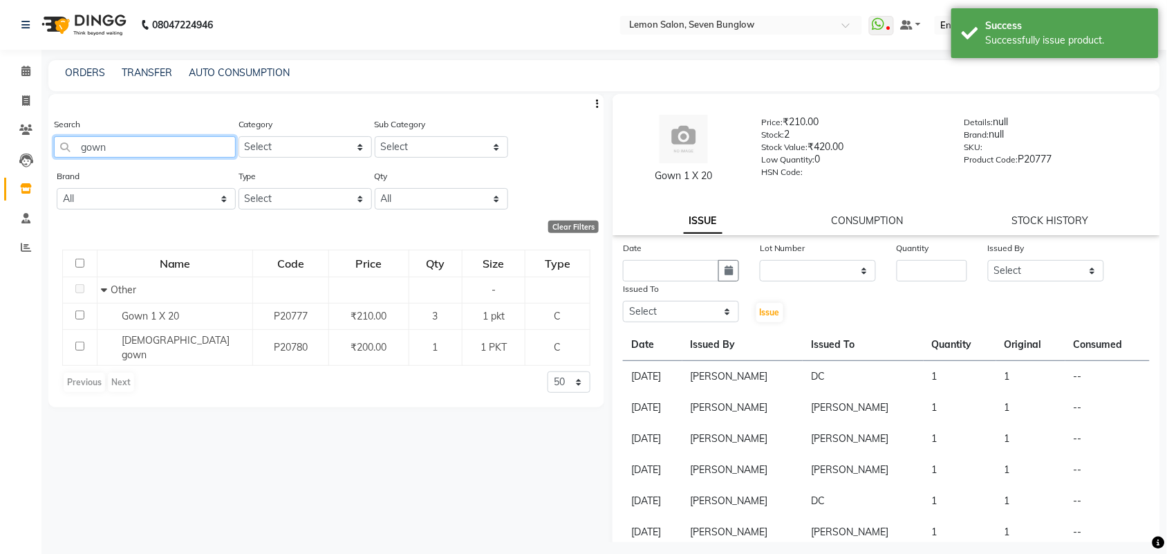
click at [119, 143] on input "gown" at bounding box center [145, 146] width 182 height 21
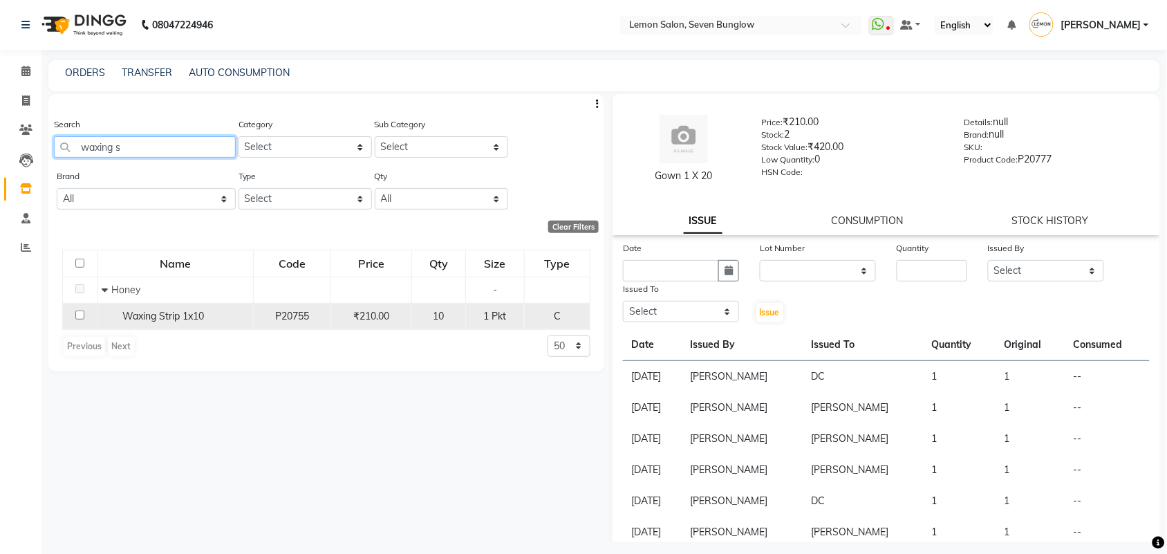
type input "waxing s"
click at [185, 314] on span "Waxing Strip 1x10" at bounding box center [163, 316] width 82 height 12
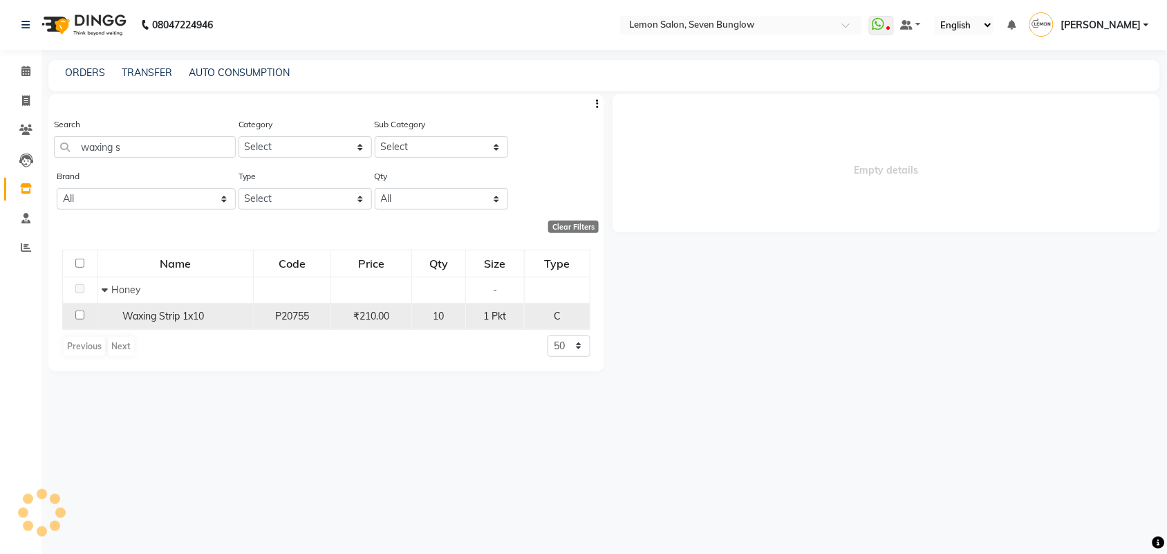
select select
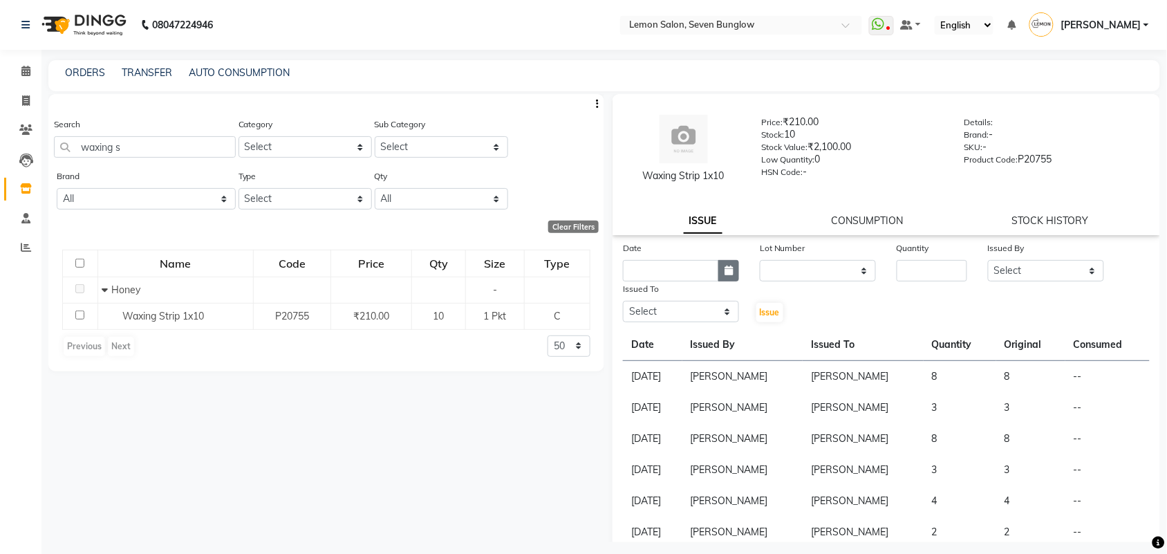
click at [724, 281] on button "button" at bounding box center [728, 270] width 21 height 21
select select "9"
select select "2025"
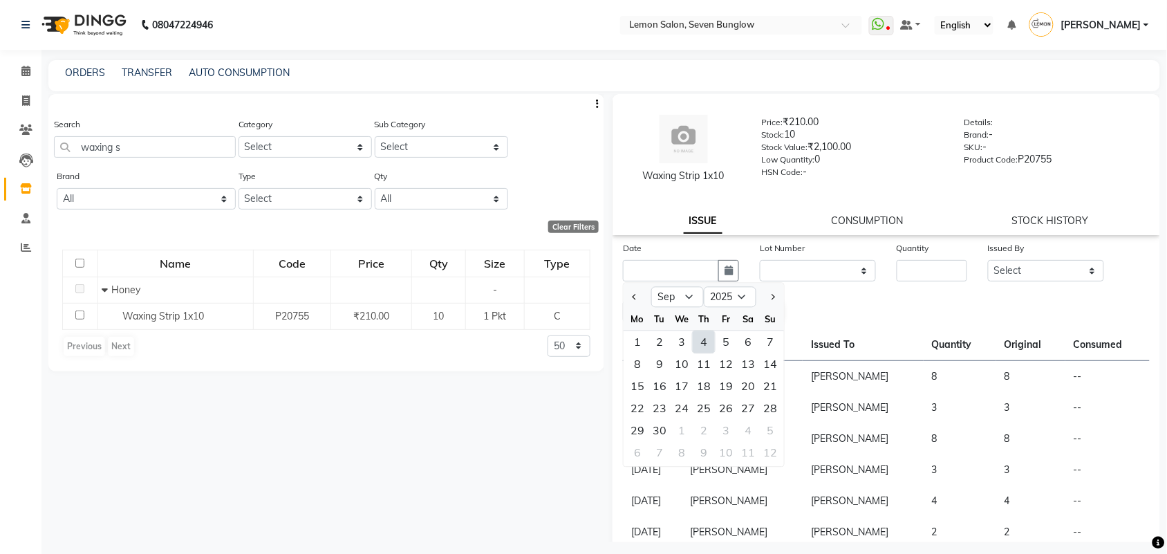
click at [700, 340] on div "4" at bounding box center [703, 342] width 22 height 22
type input "[DATE]"
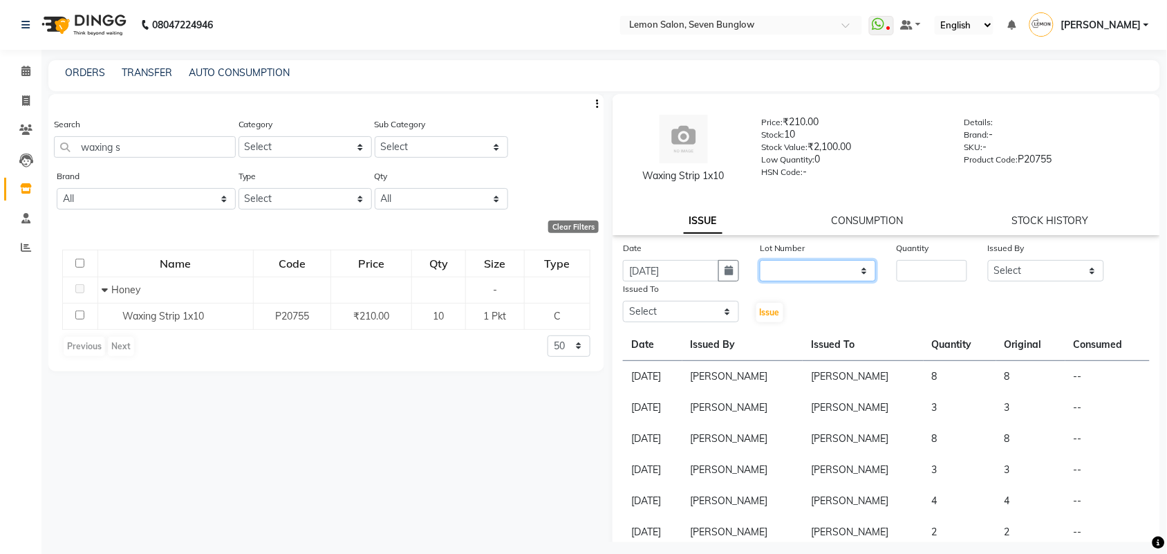
drag, startPoint x: 775, startPoint y: 272, endPoint x: 778, endPoint y: 278, distance: 7.4
click at [776, 272] on select "None" at bounding box center [817, 270] width 116 height 21
select select "0: null"
click at [759, 260] on select "None" at bounding box center [817, 270] width 116 height 21
click at [903, 268] on input "number" at bounding box center [931, 270] width 70 height 21
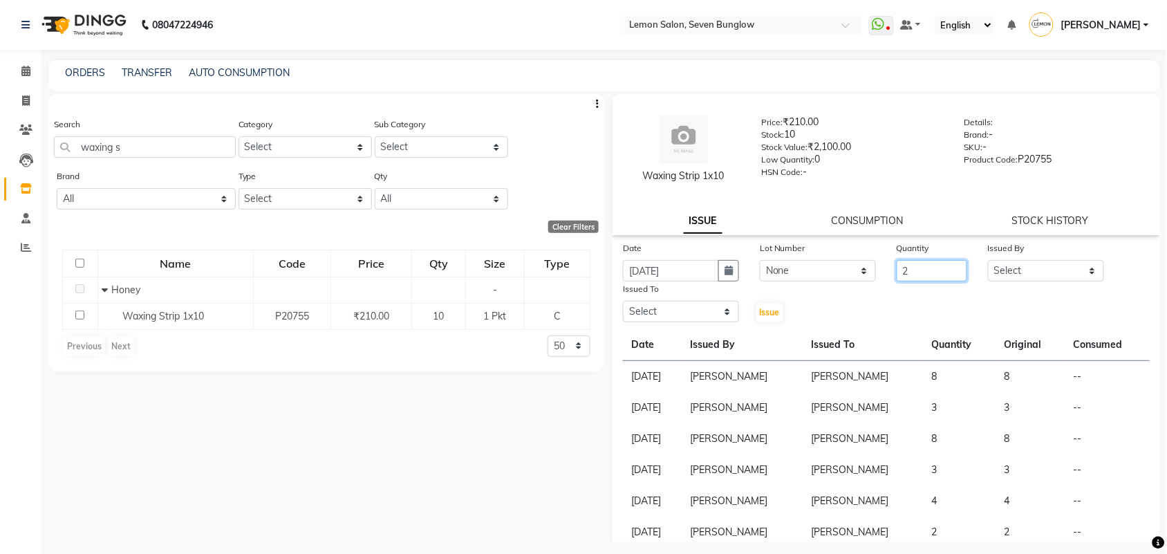
type input "2"
click at [1062, 264] on select "Select [PERSON_NAME] [PERSON_NAME] [PERSON_NAME] [PERSON_NAME] (Nail) [PERSON_N…" at bounding box center [1046, 270] width 116 height 21
select select "7450"
click at [988, 260] on select "Select [PERSON_NAME] [PERSON_NAME] [PERSON_NAME] [PERSON_NAME] (Nail) [PERSON_N…" at bounding box center [1046, 270] width 116 height 21
drag, startPoint x: 708, startPoint y: 318, endPoint x: 699, endPoint y: 299, distance: 21.0
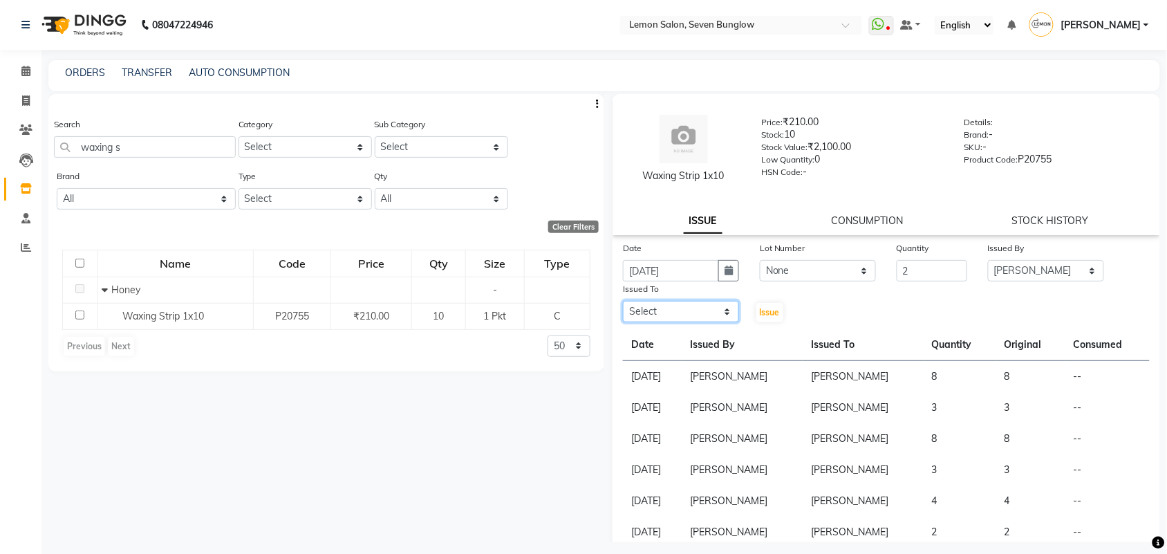
click at [708, 315] on select "Select [PERSON_NAME] [PERSON_NAME] [PERSON_NAME] [PERSON_NAME] (Nail) [PERSON_N…" at bounding box center [681, 311] width 116 height 21
select select "7887"
click at [623, 301] on select "Select [PERSON_NAME] [PERSON_NAME] [PERSON_NAME] [PERSON_NAME] (Nail) [PERSON_N…" at bounding box center [681, 311] width 116 height 21
drag, startPoint x: 751, startPoint y: 297, endPoint x: 759, endPoint y: 308, distance: 13.4
click at [757, 305] on div "Issue" at bounding box center [772, 302] width 46 height 42
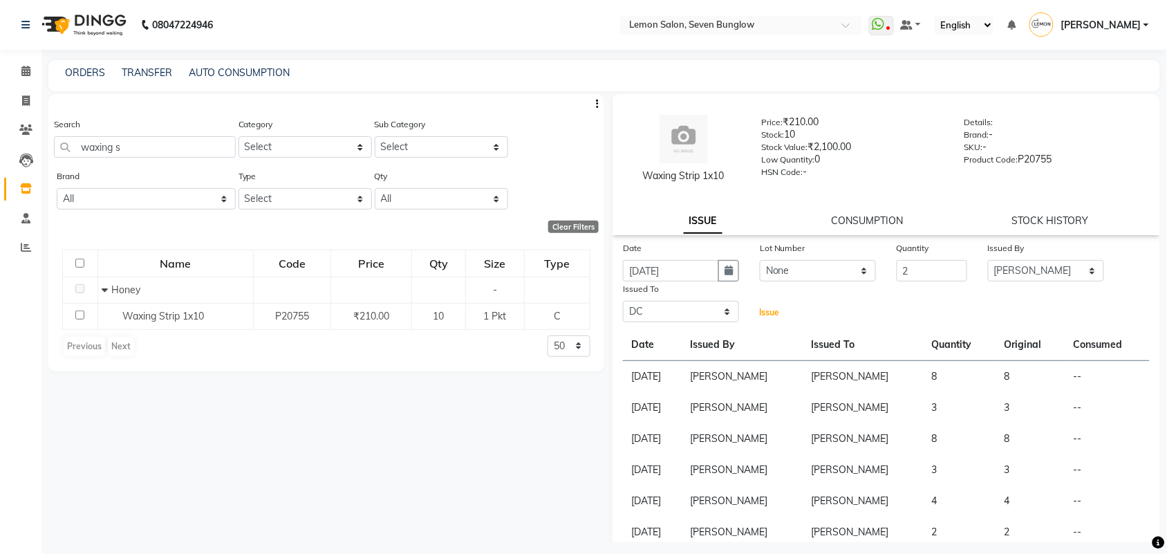
drag, startPoint x: 759, startPoint y: 308, endPoint x: 762, endPoint y: 301, distance: 7.7
click at [761, 305] on button "Issue" at bounding box center [769, 312] width 27 height 19
select select
click at [18, 75] on span at bounding box center [26, 72] width 24 height 16
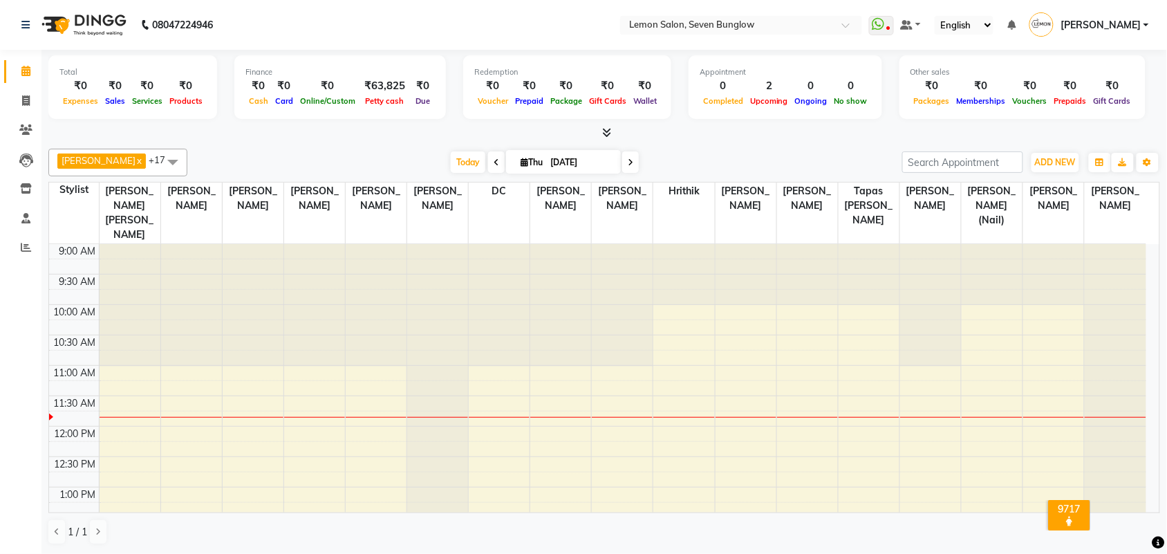
drag, startPoint x: 1080, startPoint y: 168, endPoint x: 1079, endPoint y: 178, distance: 10.5
click at [1079, 174] on div "[PERSON_NAME] x [PERSON_NAME] (Nail) x [PERSON_NAME] x Danish Salmani x [PERSON…" at bounding box center [603, 163] width 1111 height 28
drag, startPoint x: 1057, startPoint y: 171, endPoint x: 1057, endPoint y: 226, distance: 54.6
click at [1056, 189] on div "[PERSON_NAME] x [PERSON_NAME] (Nail) x [PERSON_NAME] x Danish Salmani x [PERSON…" at bounding box center [603, 346] width 1111 height 407
click at [1054, 161] on span "ADD NEW" at bounding box center [1055, 162] width 41 height 10
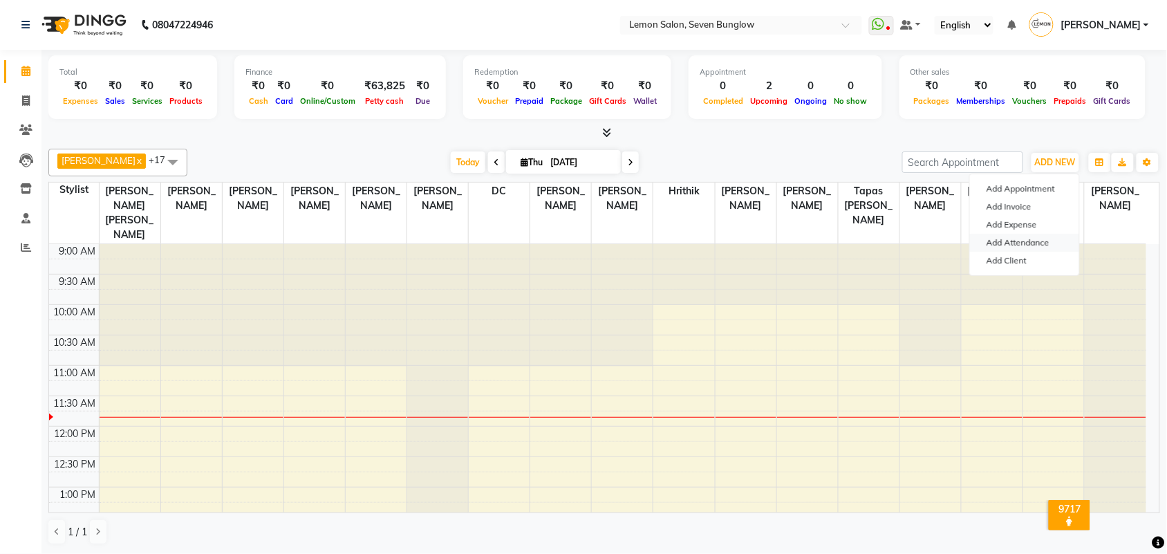
click at [1040, 242] on link "Add Attendance" at bounding box center [1024, 243] width 109 height 18
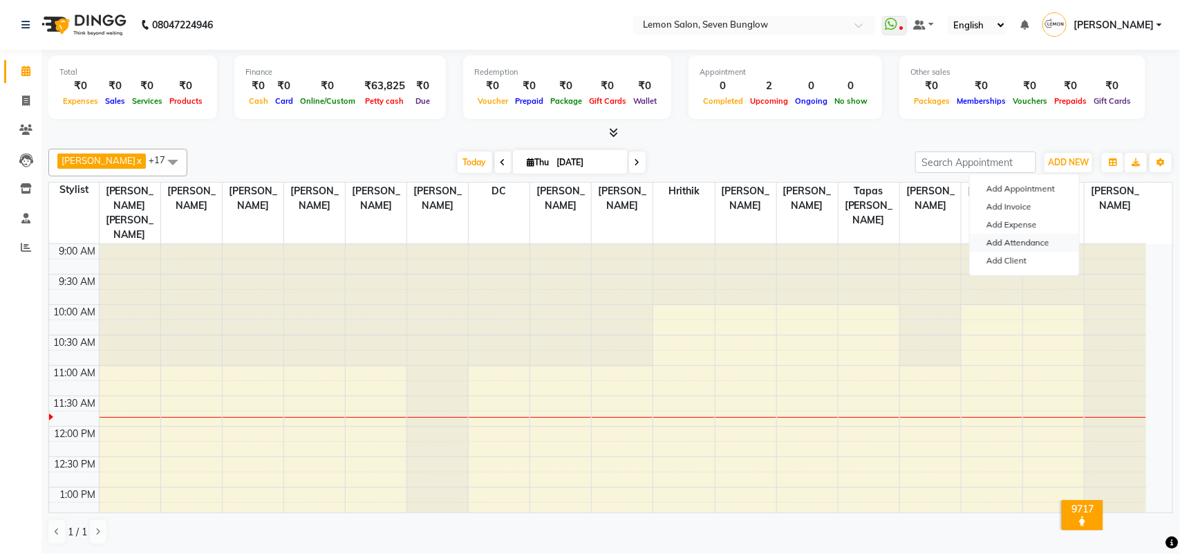
select select "W"
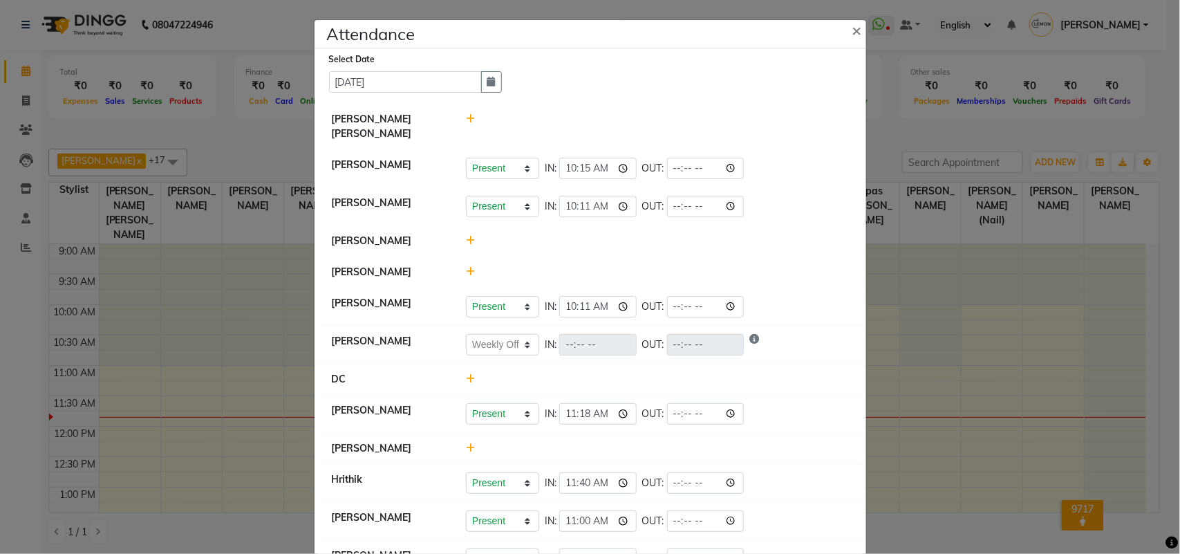
click at [468, 242] on div at bounding box center [657, 241] width 404 height 15
click at [471, 236] on div at bounding box center [657, 241] width 404 height 15
click at [456, 237] on div at bounding box center [657, 241] width 404 height 15
click at [458, 239] on div at bounding box center [657, 241] width 404 height 15
click at [466, 239] on icon at bounding box center [470, 241] width 9 height 10
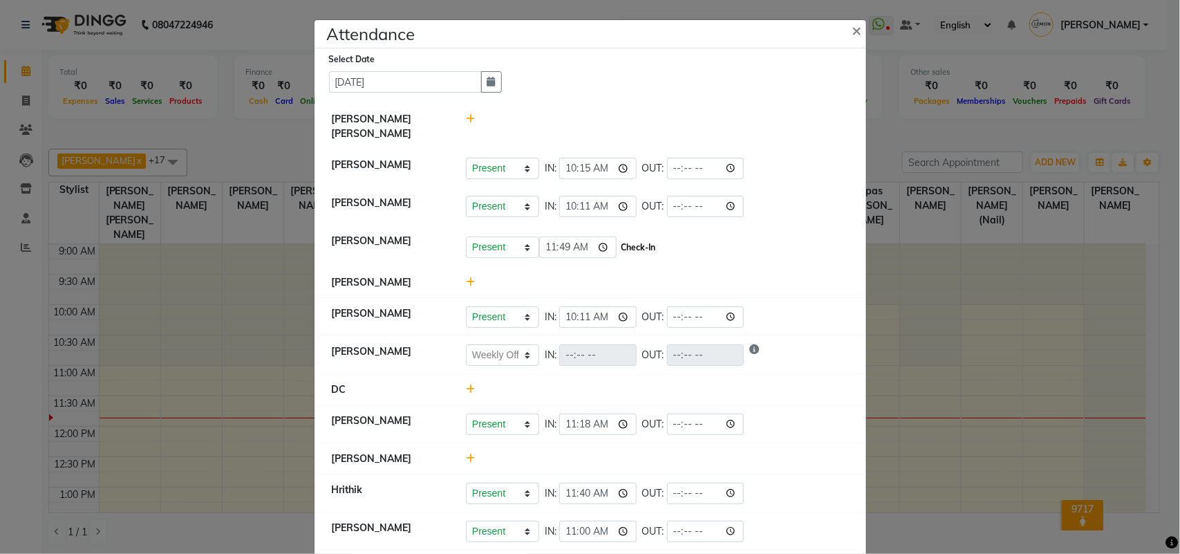
click at [636, 252] on button "Check-In" at bounding box center [638, 247] width 41 height 19
select select "W"
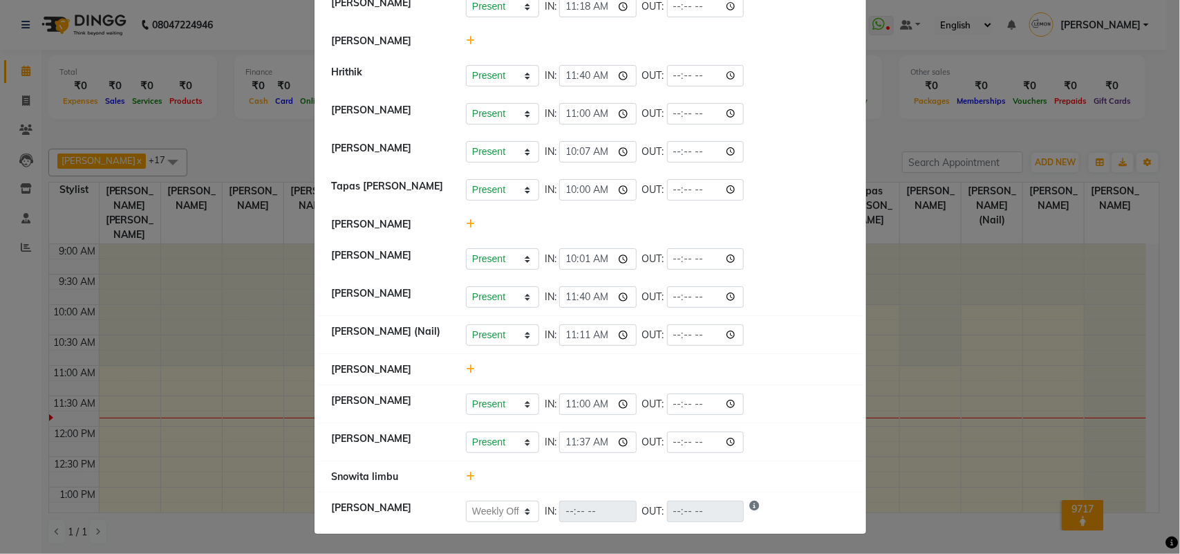
scroll to position [417, 0]
click at [0, 329] on ngb-modal-window "Attendance × Select Date [DATE] [PERSON_NAME] [PERSON_NAME] [PERSON_NAME] Prese…" at bounding box center [590, 277] width 1180 height 554
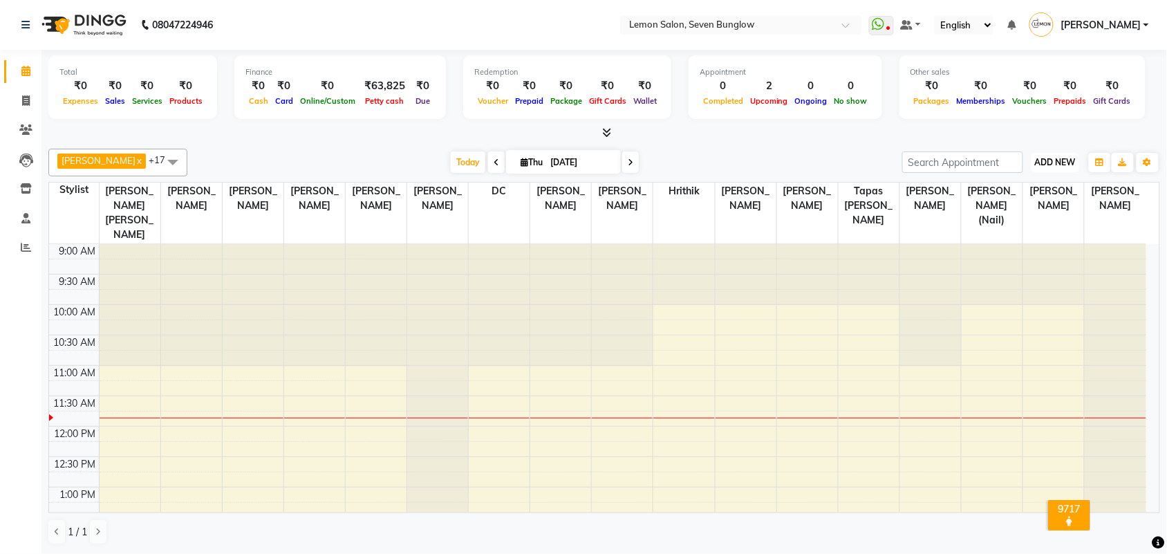
click at [1066, 157] on span "ADD NEW" at bounding box center [1055, 162] width 41 height 10
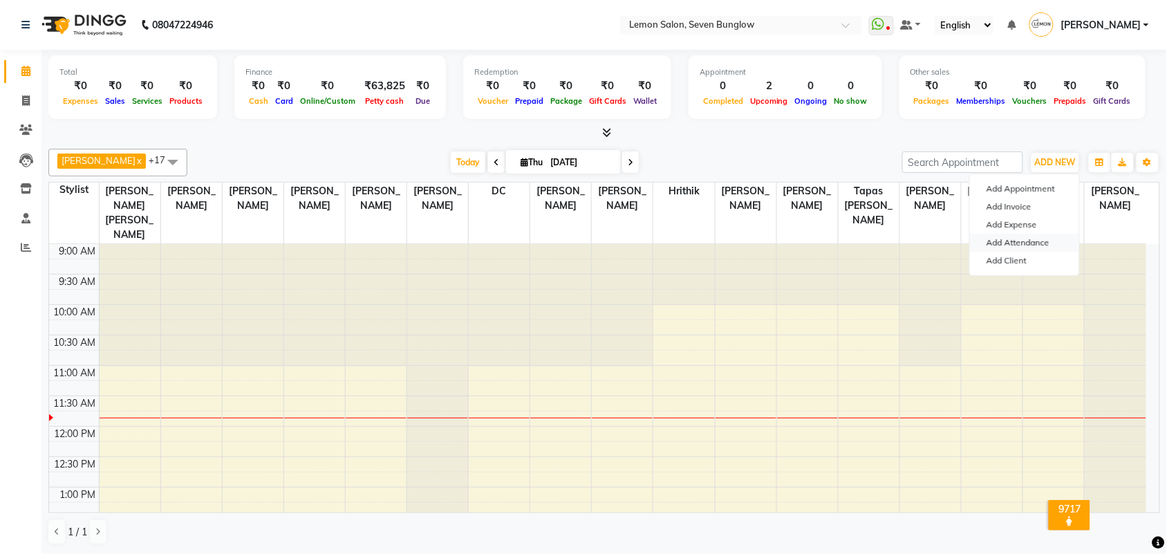
click at [1048, 240] on link "Add Attendance" at bounding box center [1024, 243] width 109 height 18
select select "W"
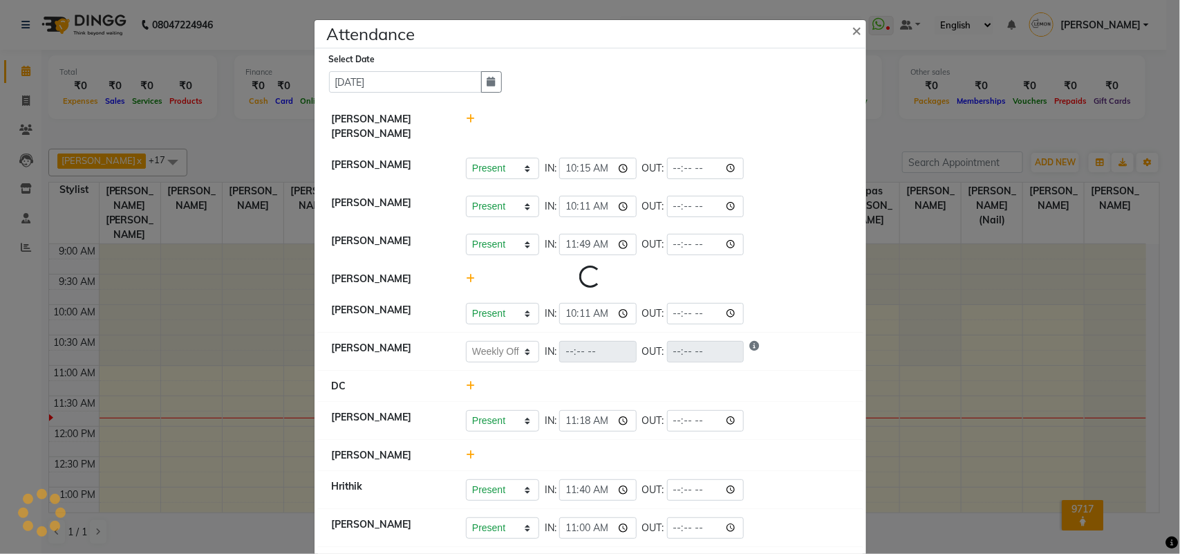
select select "W"
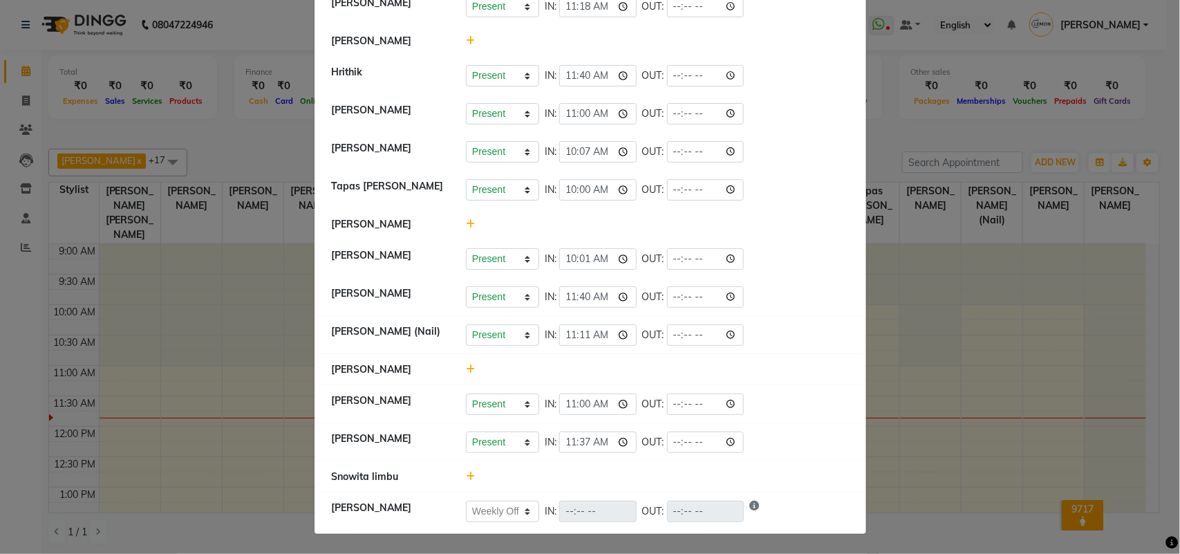
click at [467, 475] on icon at bounding box center [470, 476] width 9 height 10
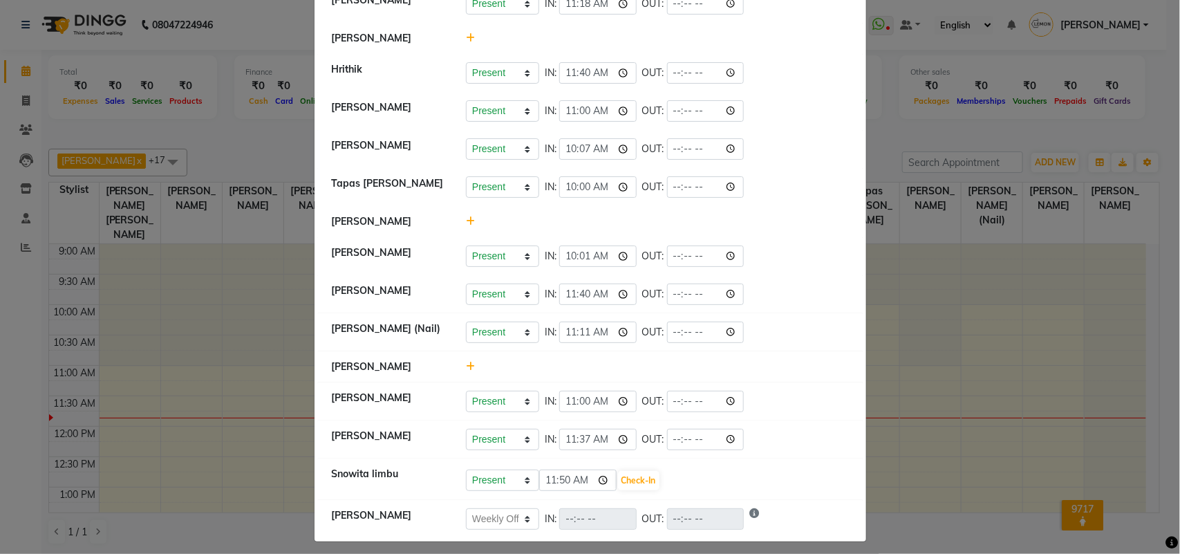
drag, startPoint x: 502, startPoint y: 465, endPoint x: 504, endPoint y: 484, distance: 18.9
click at [502, 468] on li "Snowita limbu Present Absent Late Half Day Weekly Off 11:50 Check-In" at bounding box center [590, 479] width 545 height 42
click at [504, 484] on select "Present Absent Late Half Day Weekly Off" at bounding box center [502, 479] width 73 height 21
select select "W"
click at [466, 472] on select "Present Absent Late Half Day Weekly Off" at bounding box center [502, 479] width 73 height 21
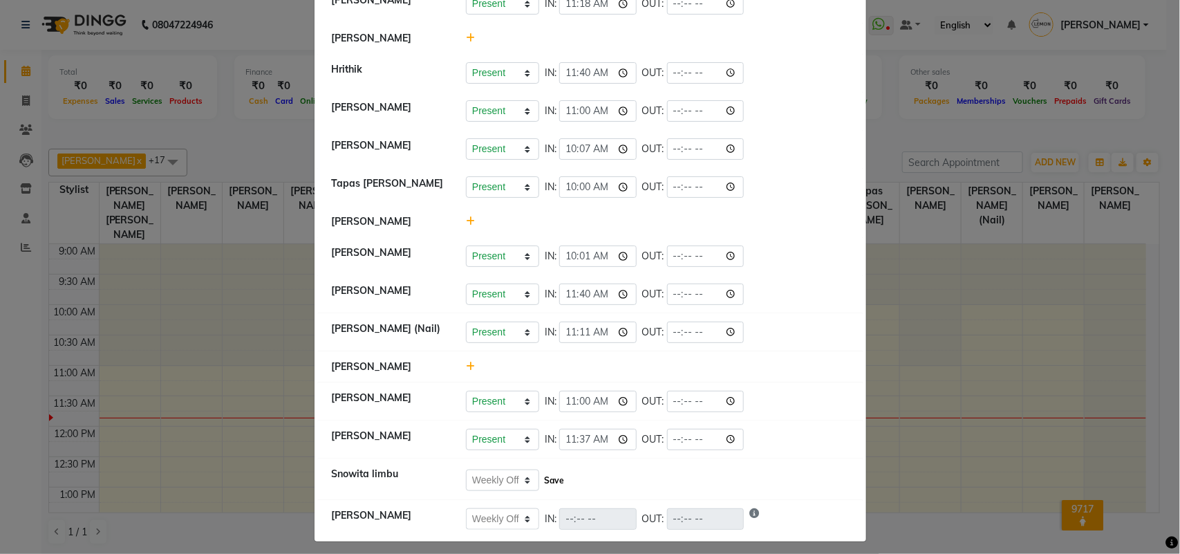
click at [550, 486] on button "Save" at bounding box center [553, 480] width 27 height 19
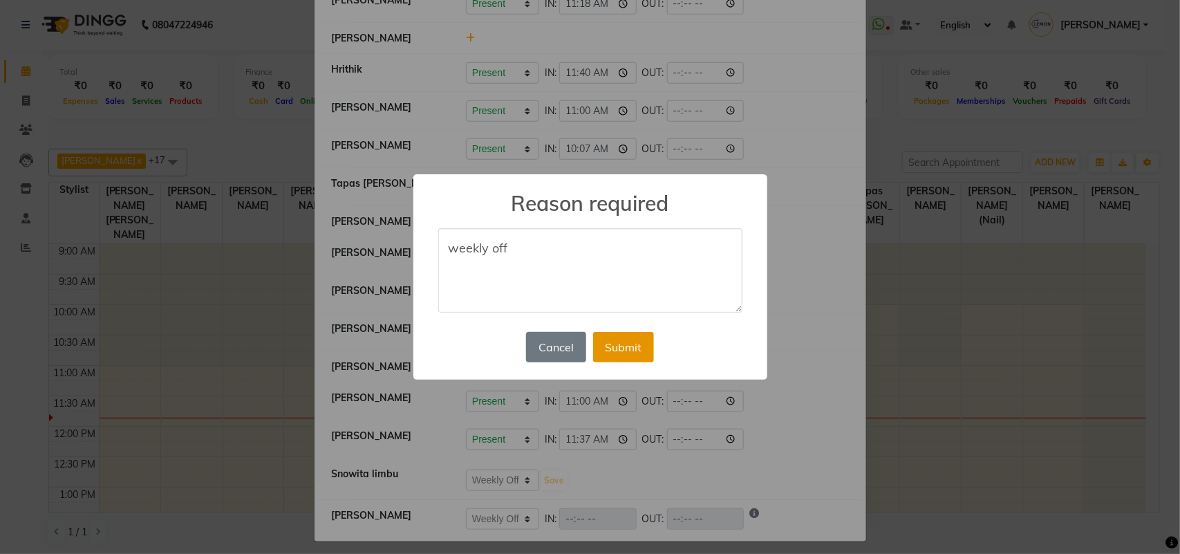
type textarea "weekly off"
click at [623, 343] on button "Submit" at bounding box center [623, 347] width 61 height 30
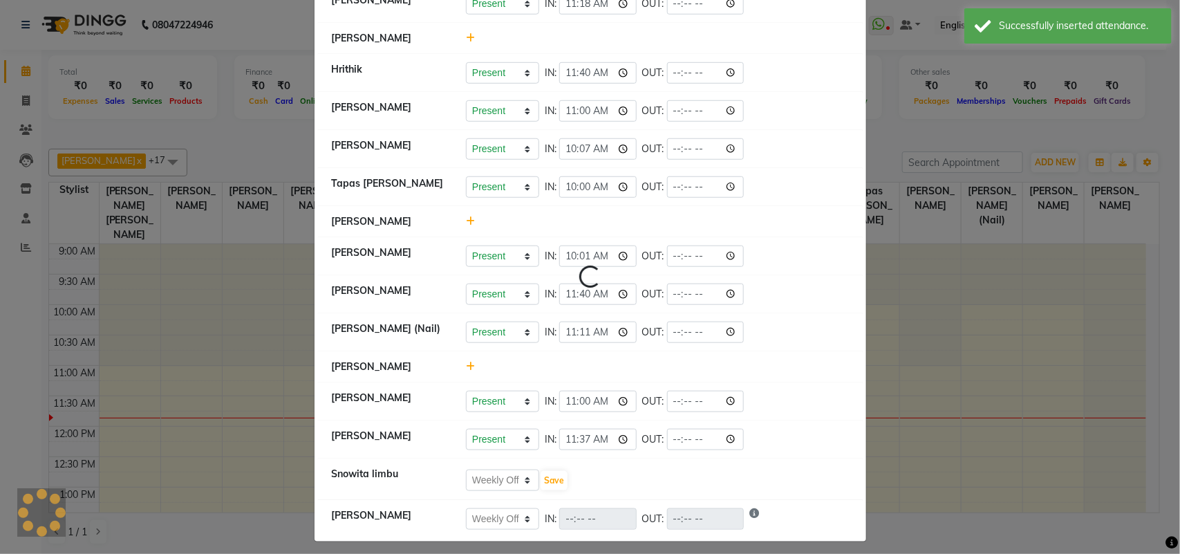
select select "W"
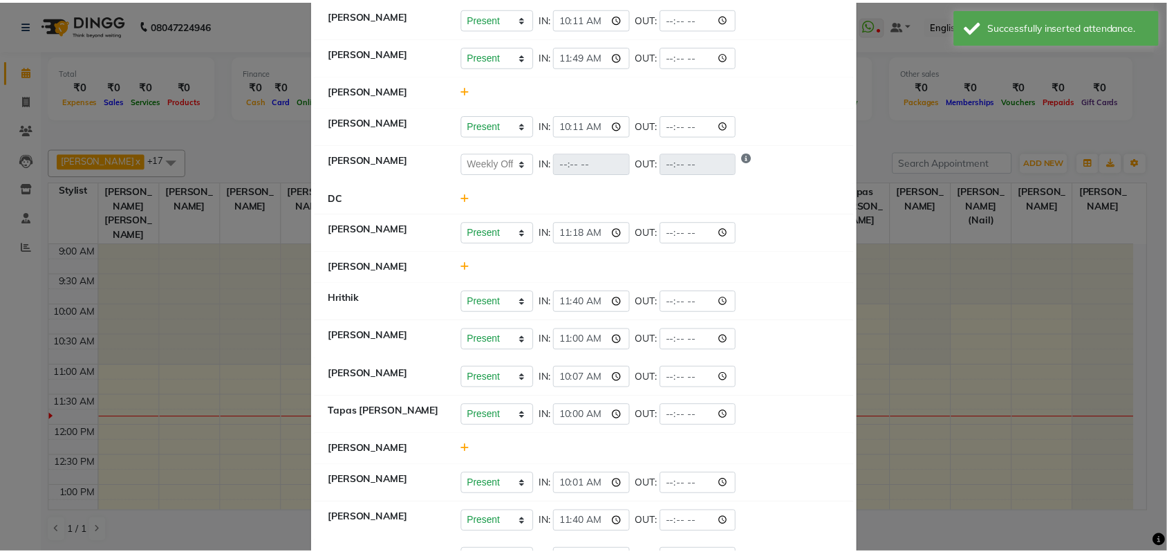
scroll to position [158, 0]
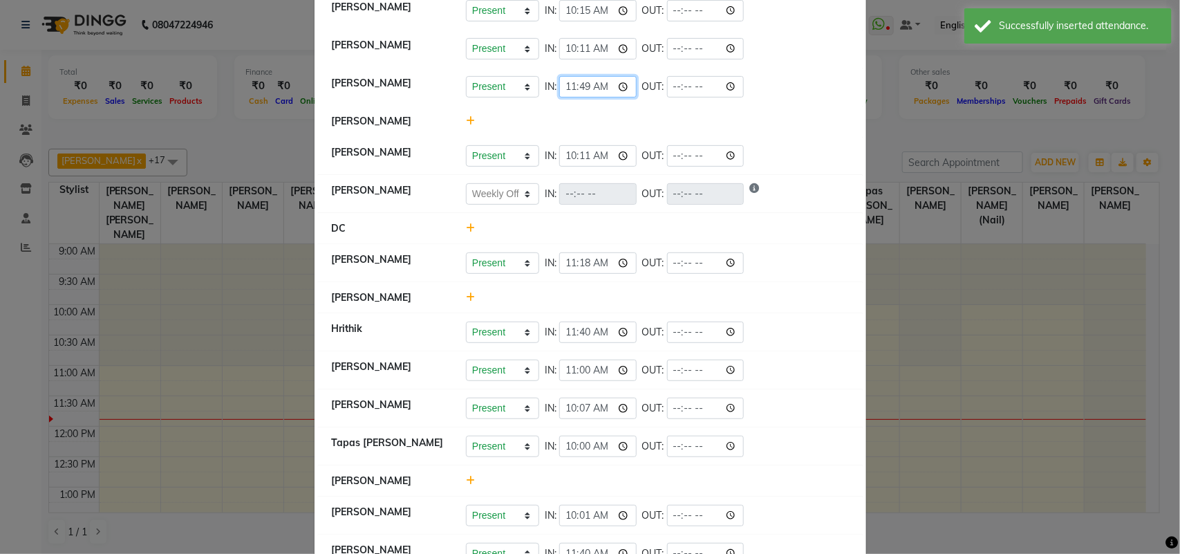
click at [578, 86] on input "11:49" at bounding box center [597, 86] width 77 height 21
type input "11:50"
click at [572, 114] on div at bounding box center [657, 121] width 404 height 15
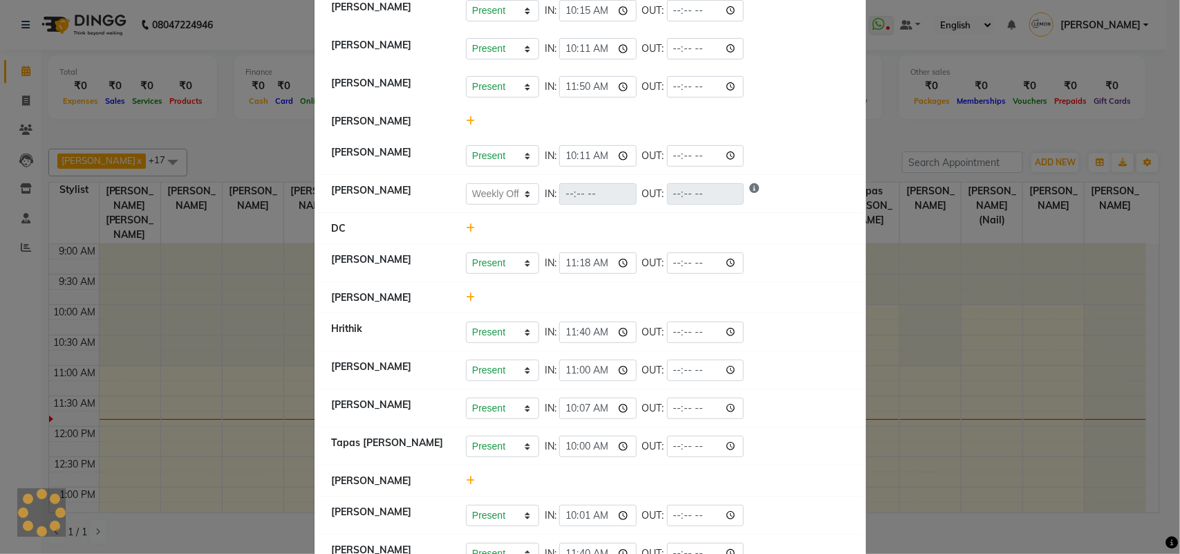
drag, startPoint x: 88, startPoint y: 26, endPoint x: 91, endPoint y: 37, distance: 11.4
click at [90, 33] on ngb-modal-window "Attendance × Select Date [DATE] [PERSON_NAME] [PERSON_NAME] [PERSON_NAME] Prese…" at bounding box center [590, 277] width 1180 height 554
select select "W"
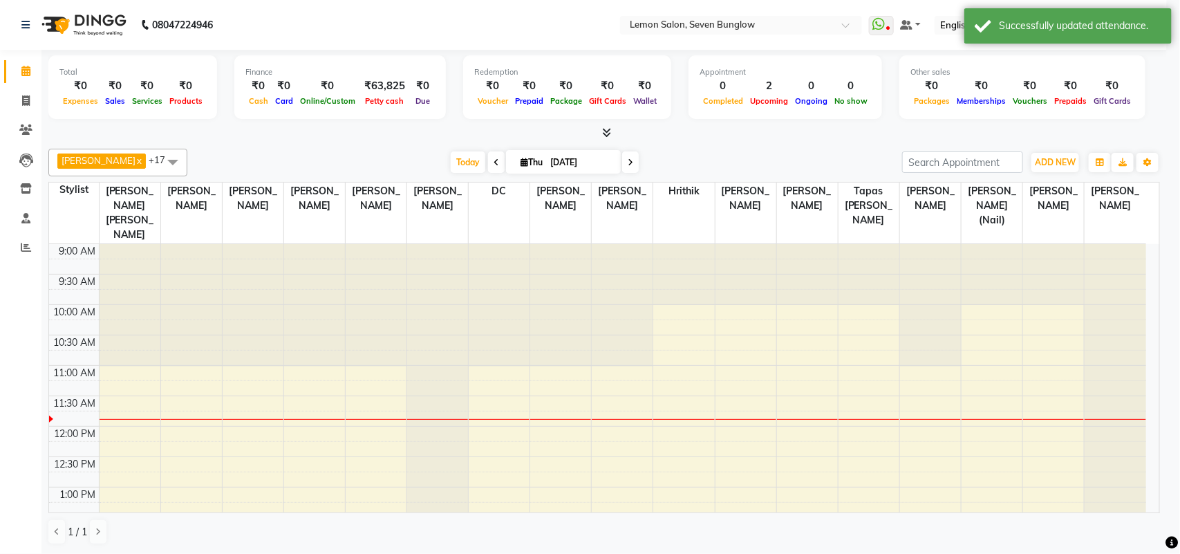
click at [112, 87] on div "₹0" at bounding box center [115, 86] width 27 height 16
